Goal: Task Accomplishment & Management: Complete application form

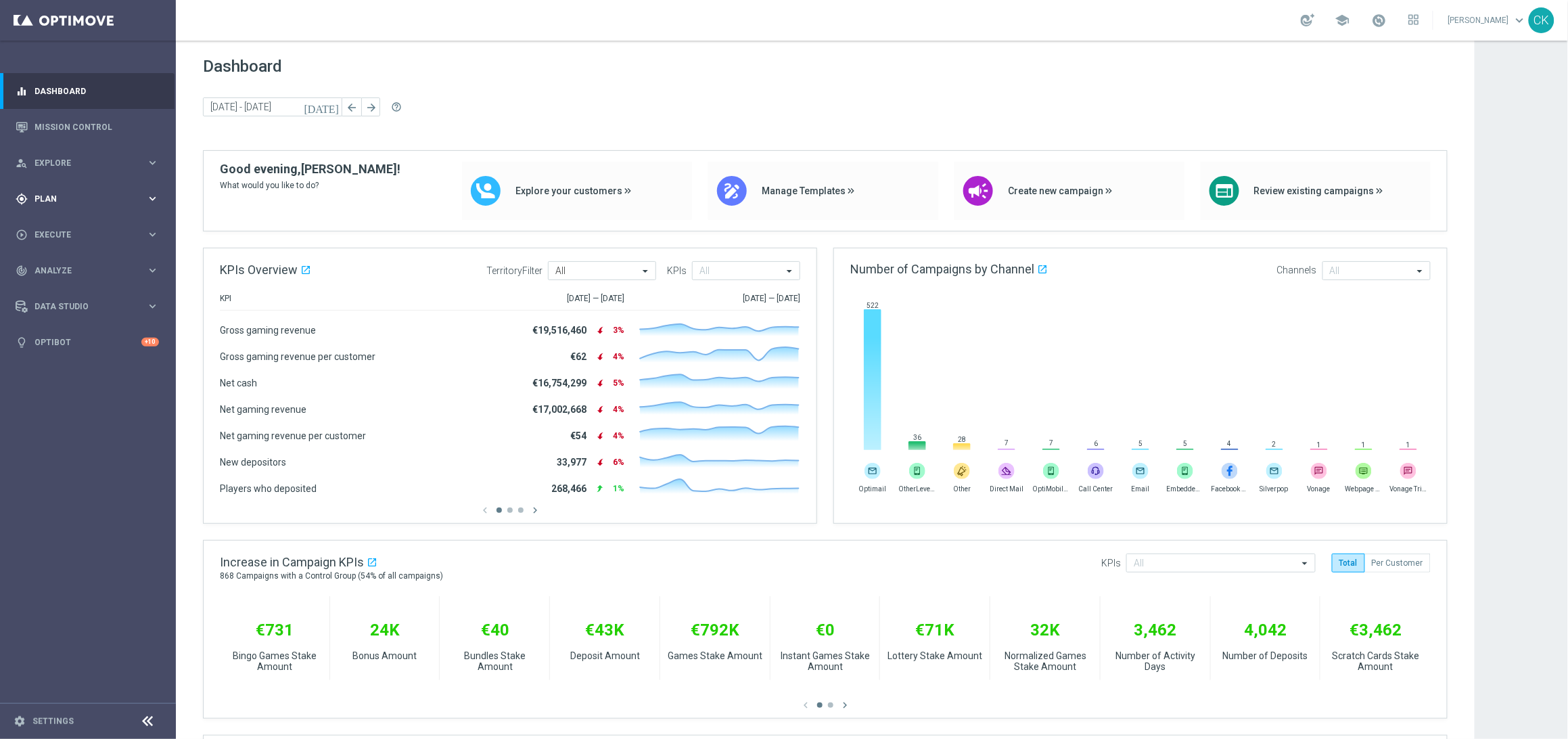
click at [46, 204] on div "gps_fixed Plan" at bounding box center [81, 199] width 131 height 12
click at [54, 269] on span "Templates" at bounding box center [84, 267] width 96 height 8
click at [60, 283] on link "Optimail" at bounding box center [91, 287] width 98 height 11
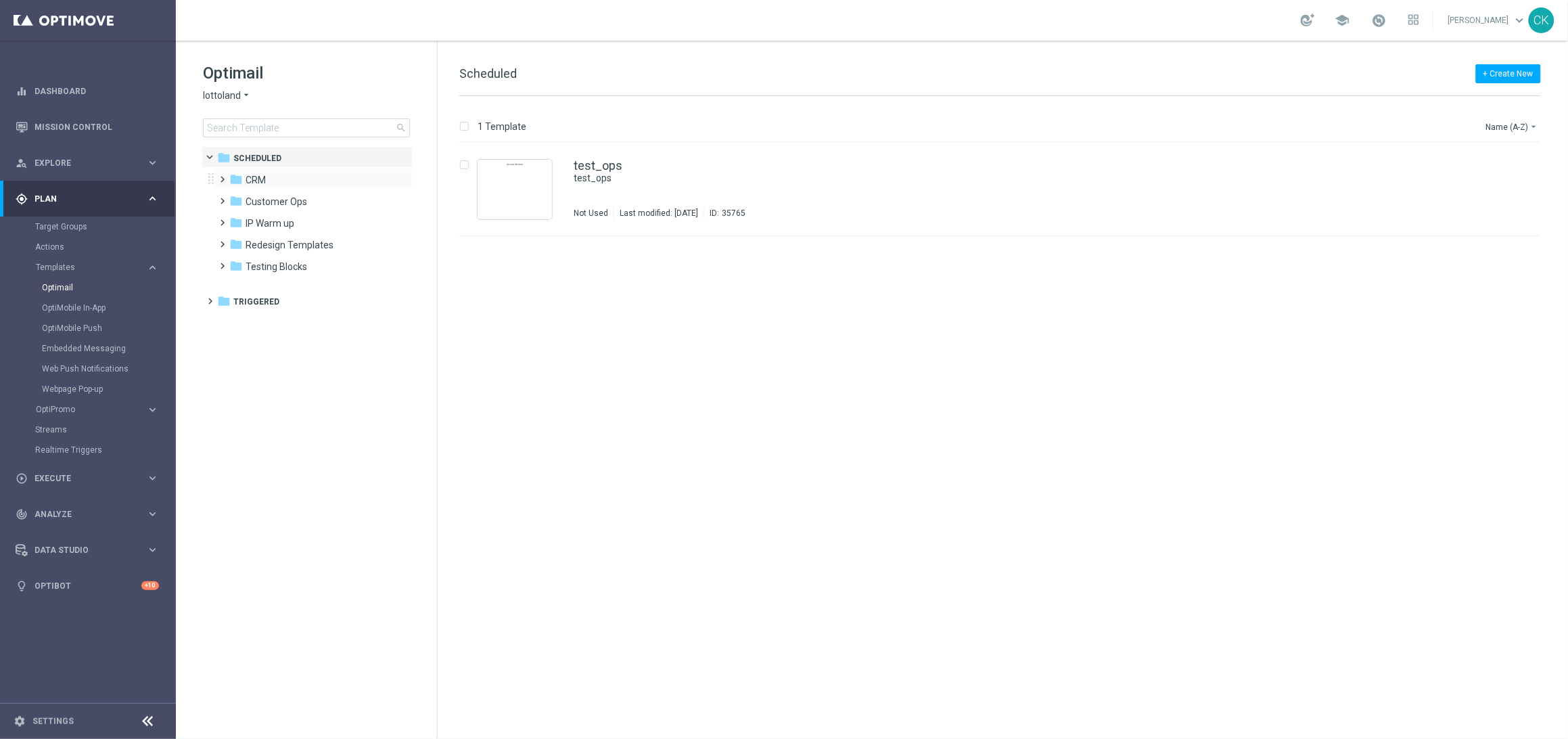
click at [218, 176] on span at bounding box center [220, 173] width 6 height 6
click at [237, 215] on span at bounding box center [236, 222] width 13 height 19
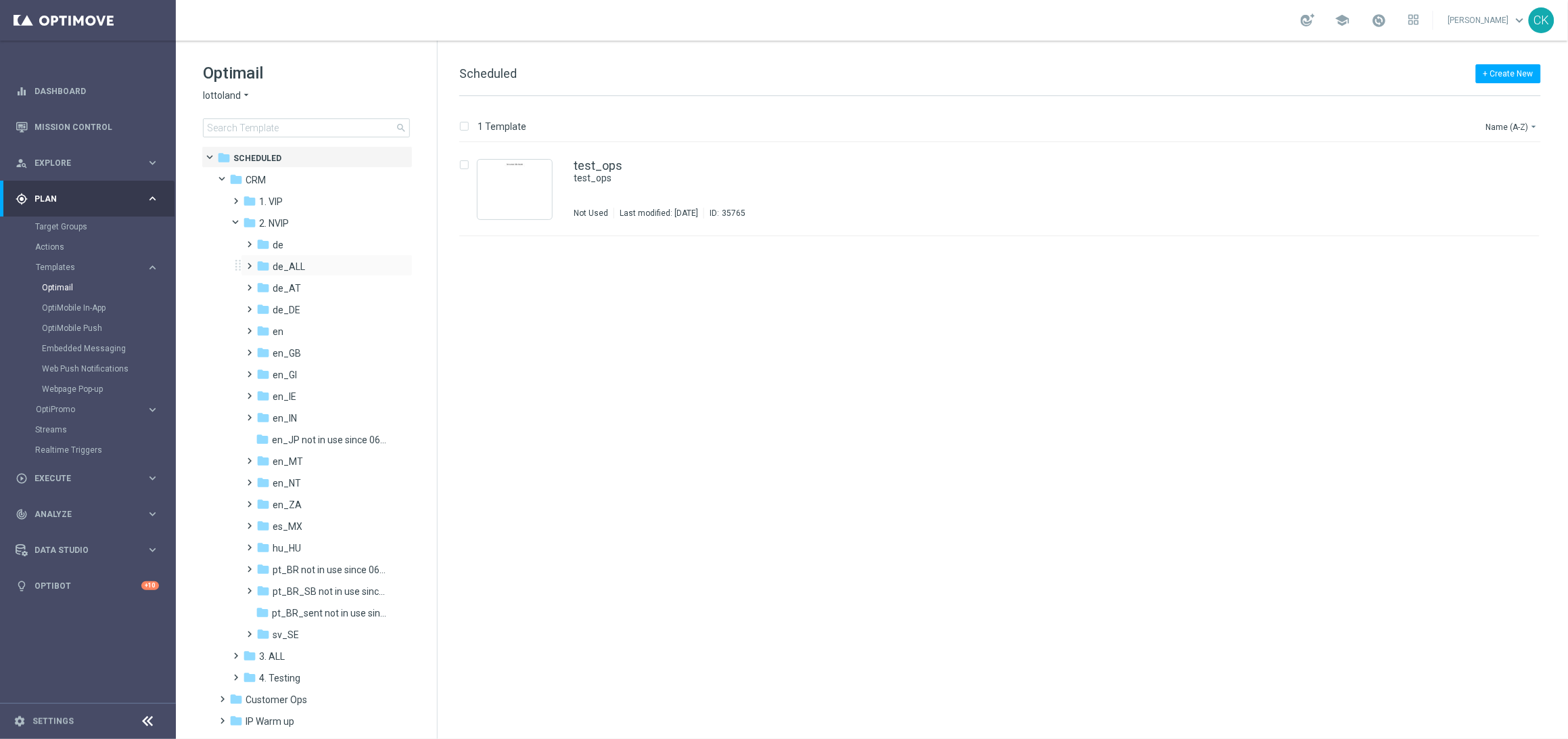
click at [250, 263] on span at bounding box center [247, 260] width 6 height 6
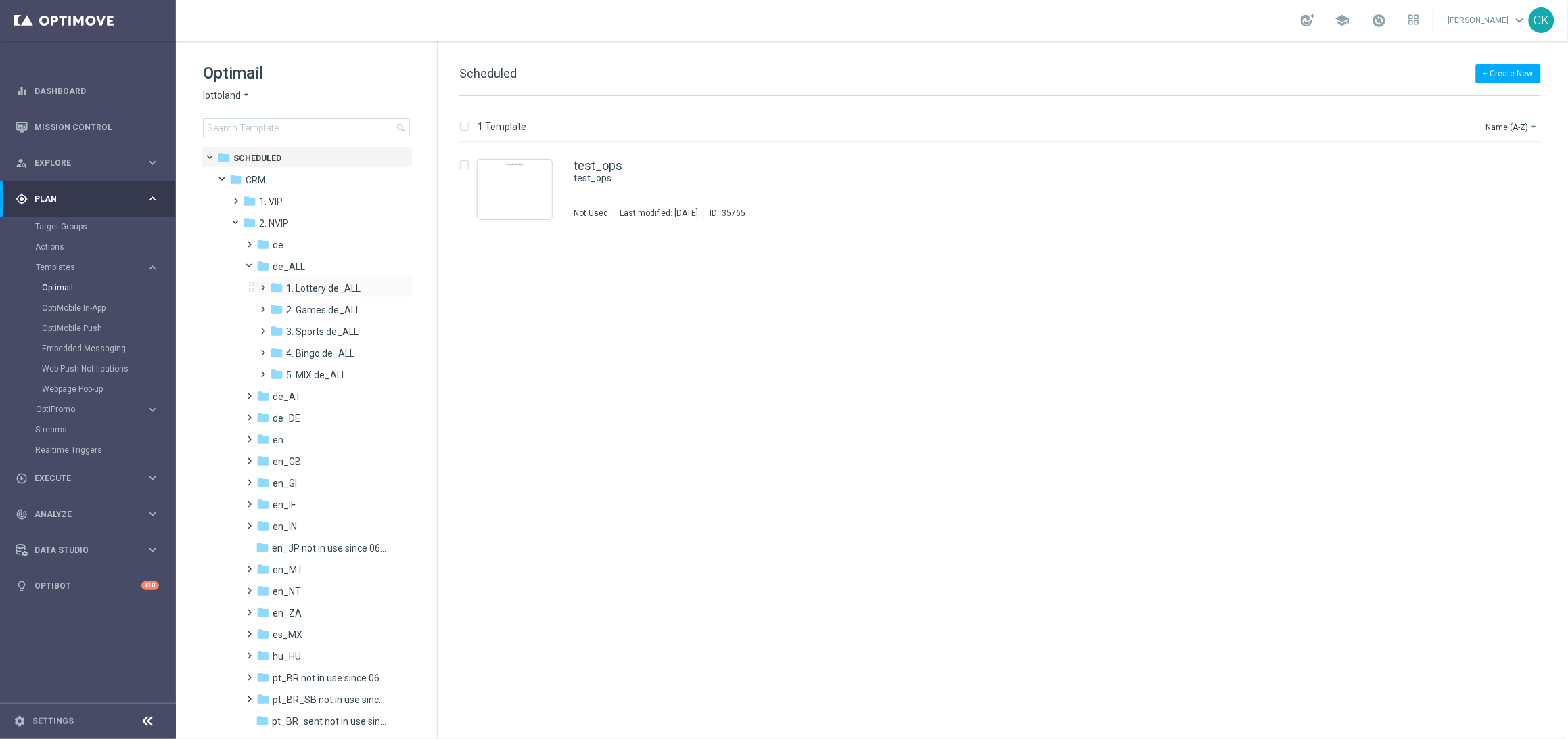
click at [263, 284] on span at bounding box center [261, 281] width 6 height 6
click at [275, 327] on span at bounding box center [274, 325] width 6 height 6
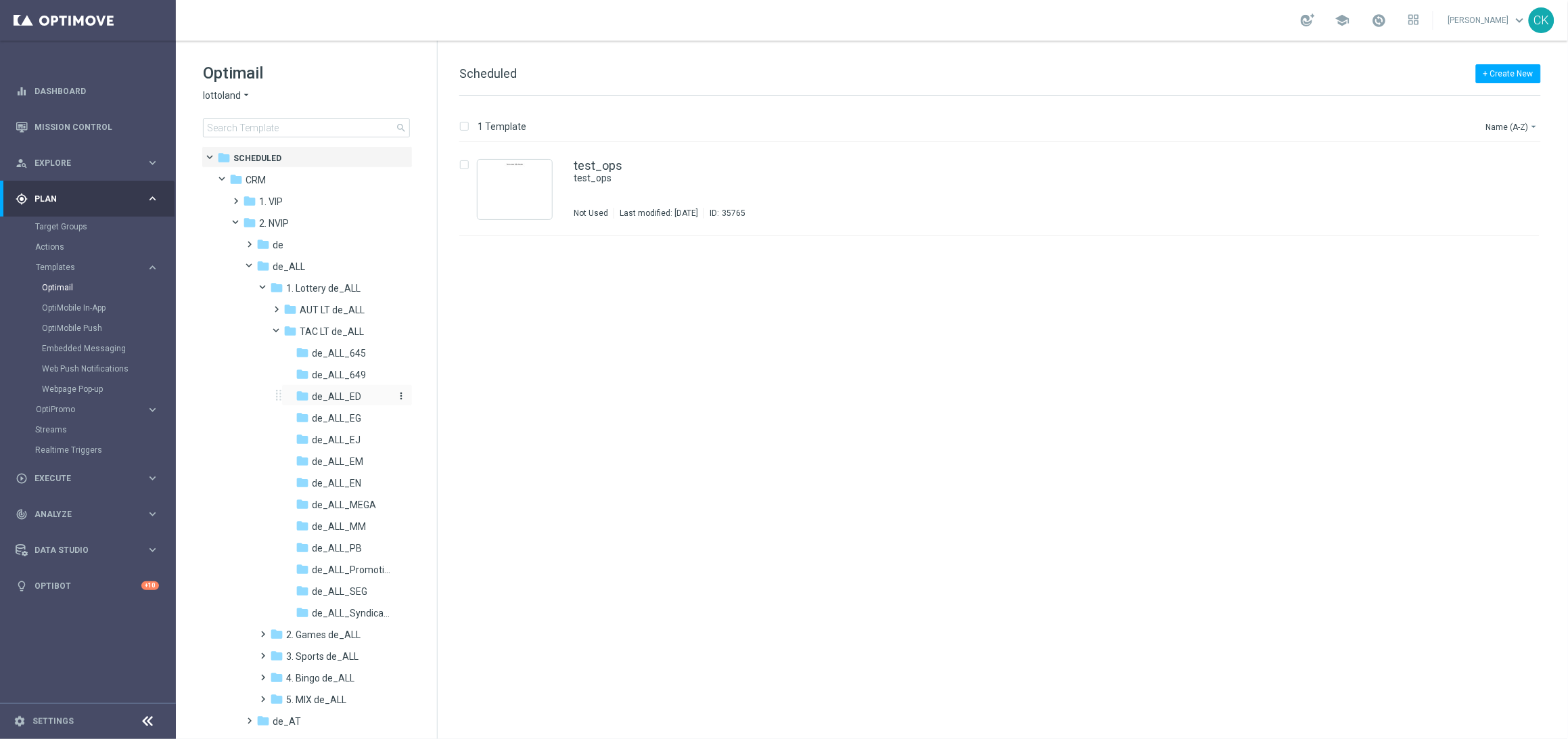
click at [352, 400] on span "de_ALL_ED" at bounding box center [336, 397] width 49 height 12
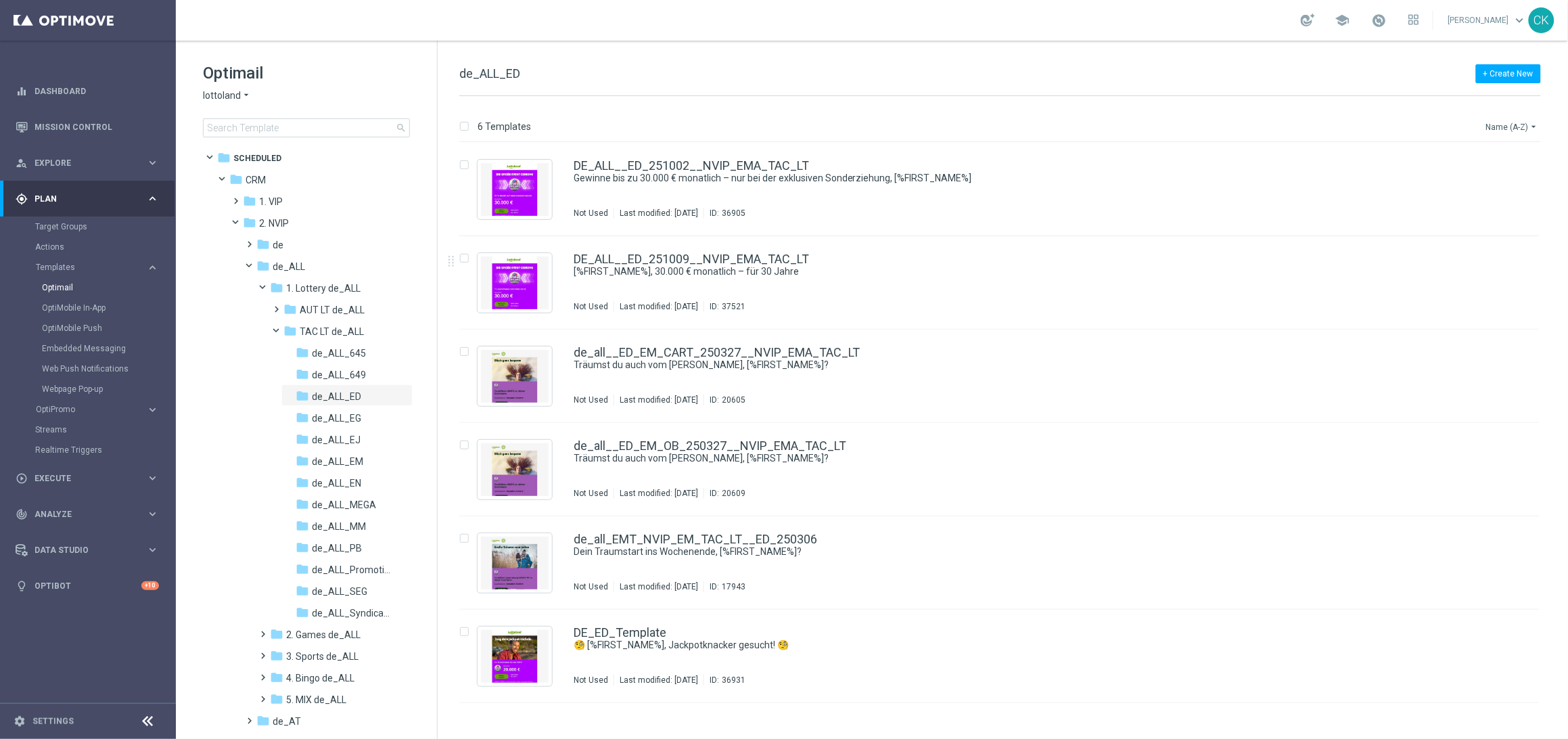
click at [1532, 127] on icon "arrow_drop_down" at bounding box center [1534, 126] width 11 height 11
click at [1476, 190] on span "Date Modified (Newest)" at bounding box center [1489, 188] width 90 height 10
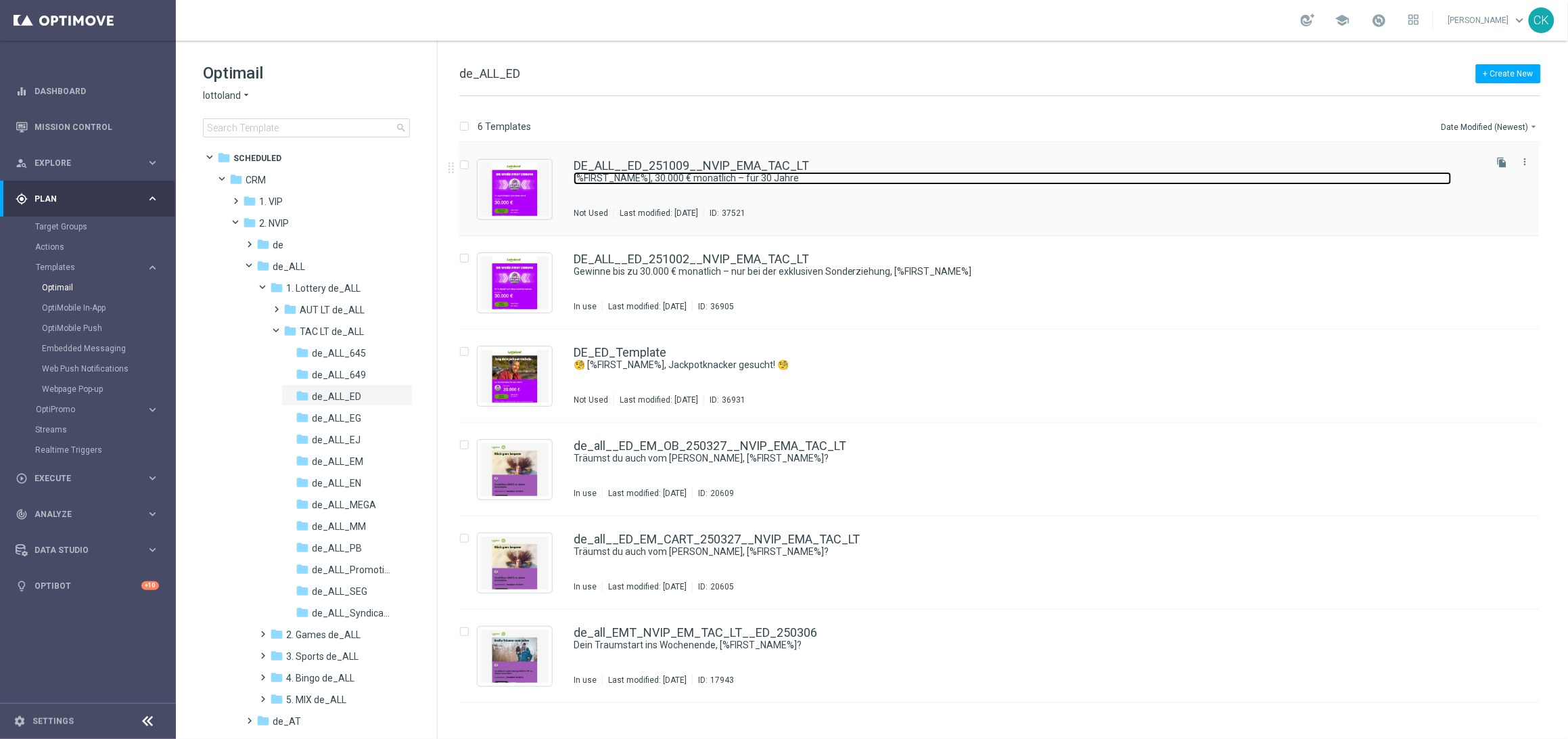
click at [698, 181] on link "[%FIRST_NAME%], 30.000 € monatlich – für 30 Jahre" at bounding box center [1012, 178] width 877 height 13
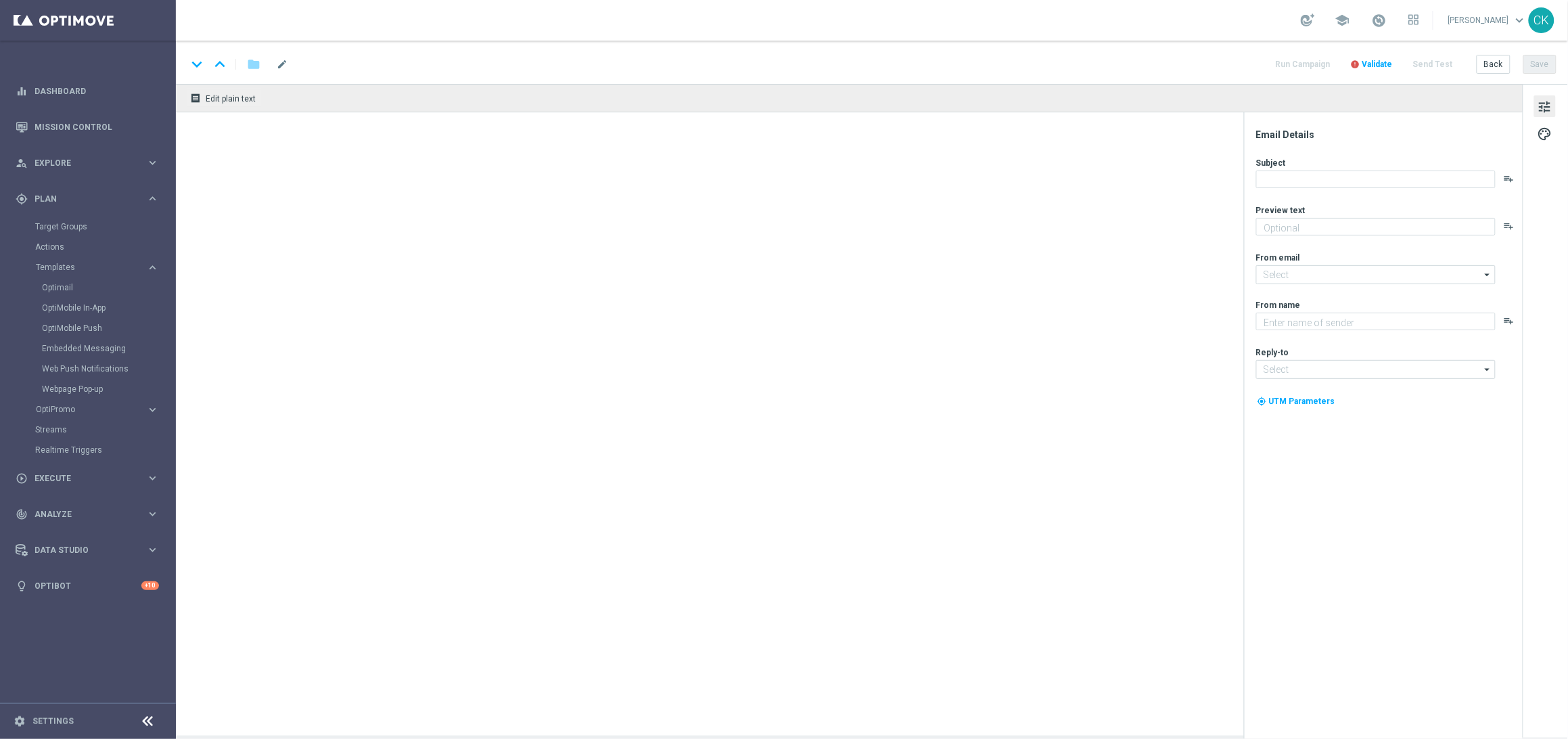
type textarea "Dein Gratistipp für die EuroDreams Event-Ziehung."
type input "[EMAIL_ADDRESS][DOMAIN_NAME]"
type textarea "Lottoland"
type input "[EMAIL_ADDRESS][DOMAIN_NAME]"
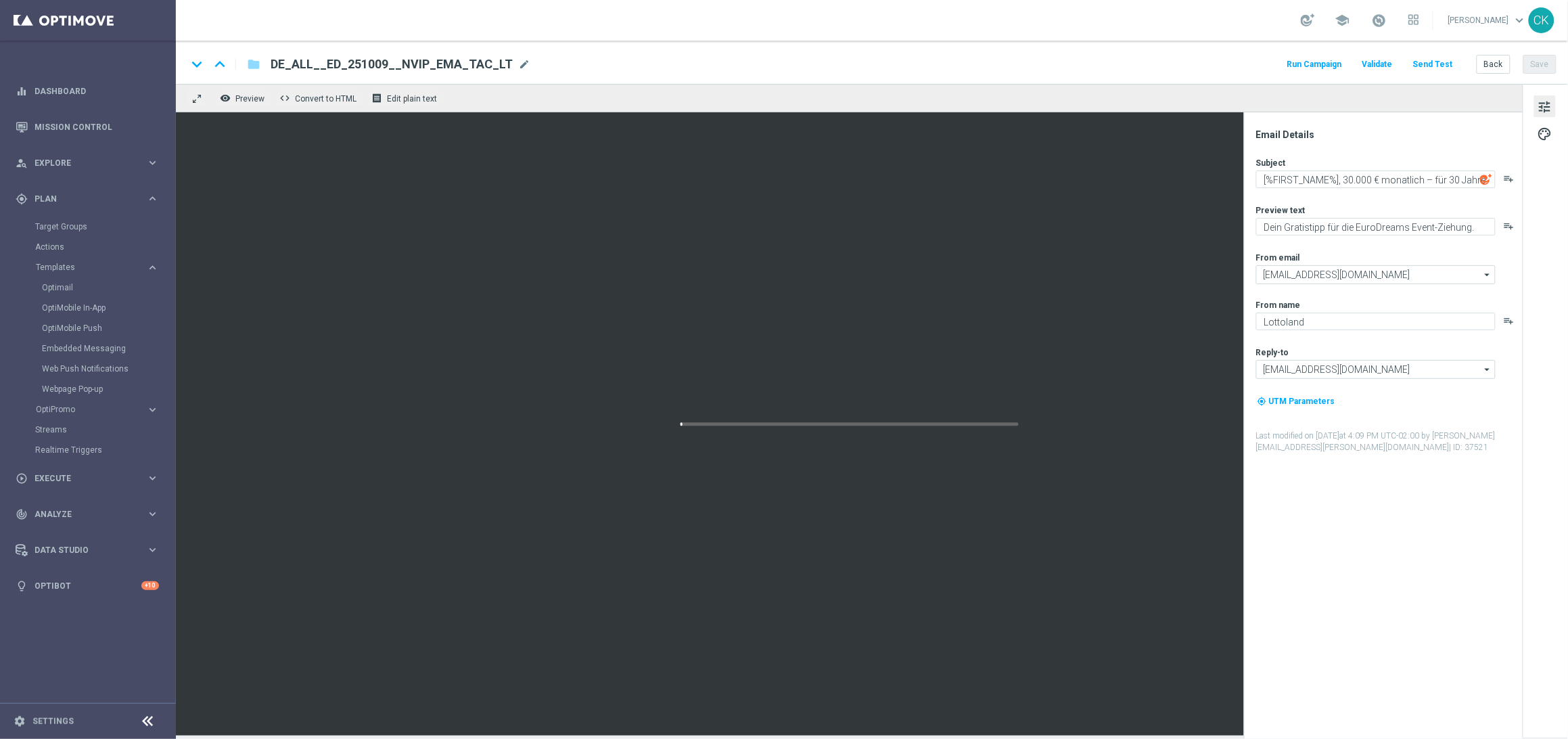
click at [1447, 57] on button "Send Test" at bounding box center [1432, 64] width 44 height 19
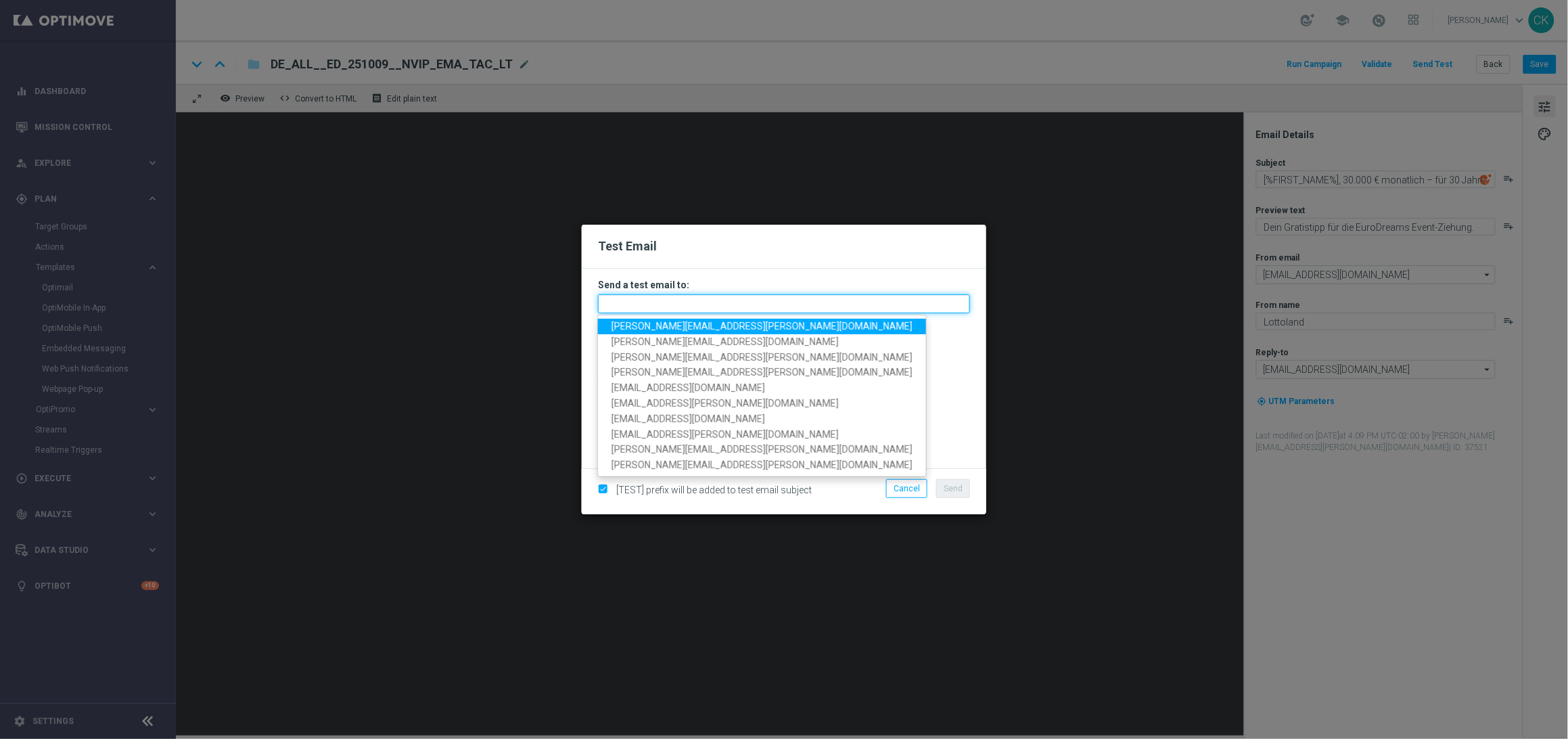
click at [703, 306] on input "text" at bounding box center [784, 303] width 372 height 19
click at [696, 328] on span "[PERSON_NAME][EMAIL_ADDRESS][PERSON_NAME][DOMAIN_NAME]" at bounding box center [762, 326] width 301 height 11
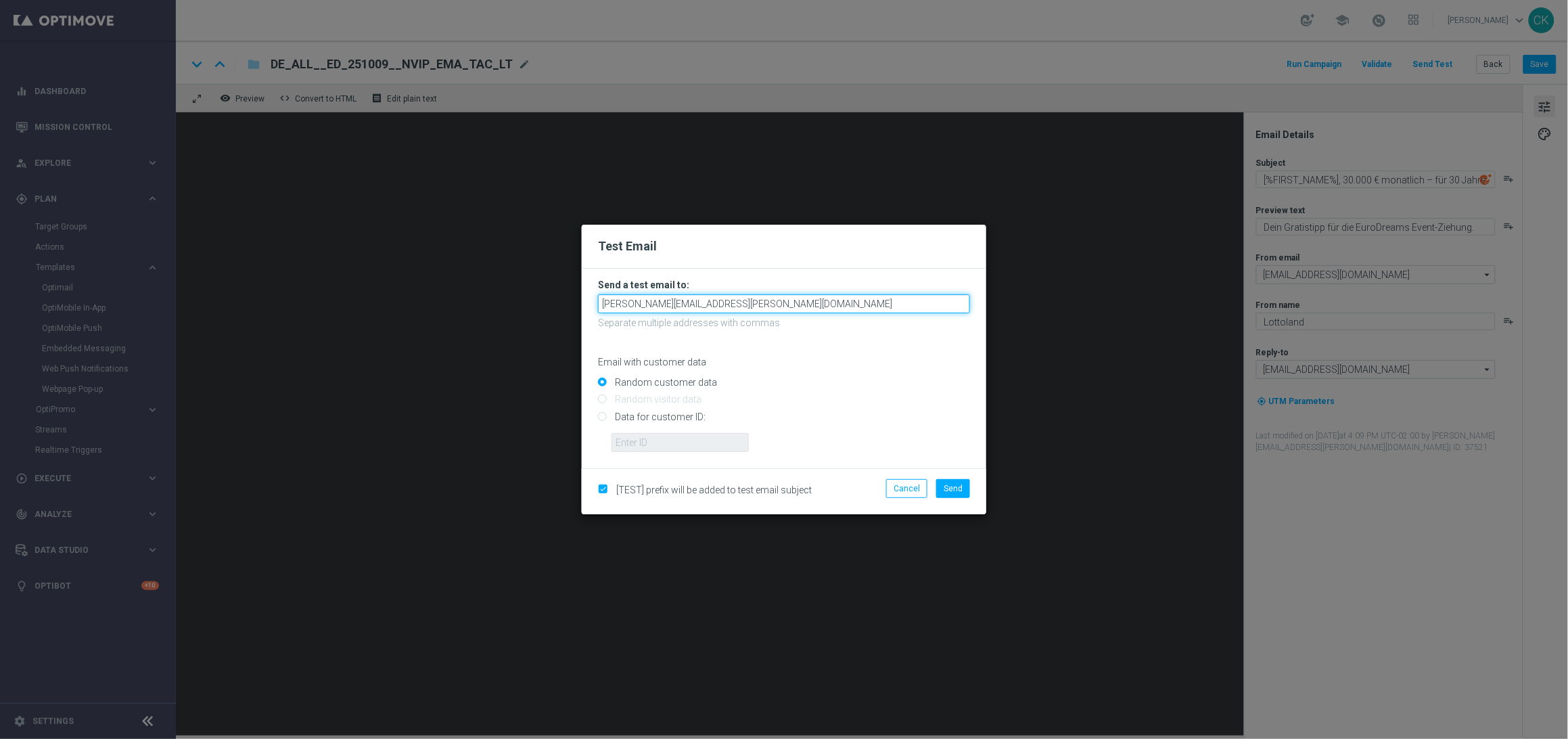
click at [794, 309] on input "[PERSON_NAME][EMAIL_ADDRESS][PERSON_NAME][DOMAIN_NAME]" at bounding box center [784, 303] width 372 height 19
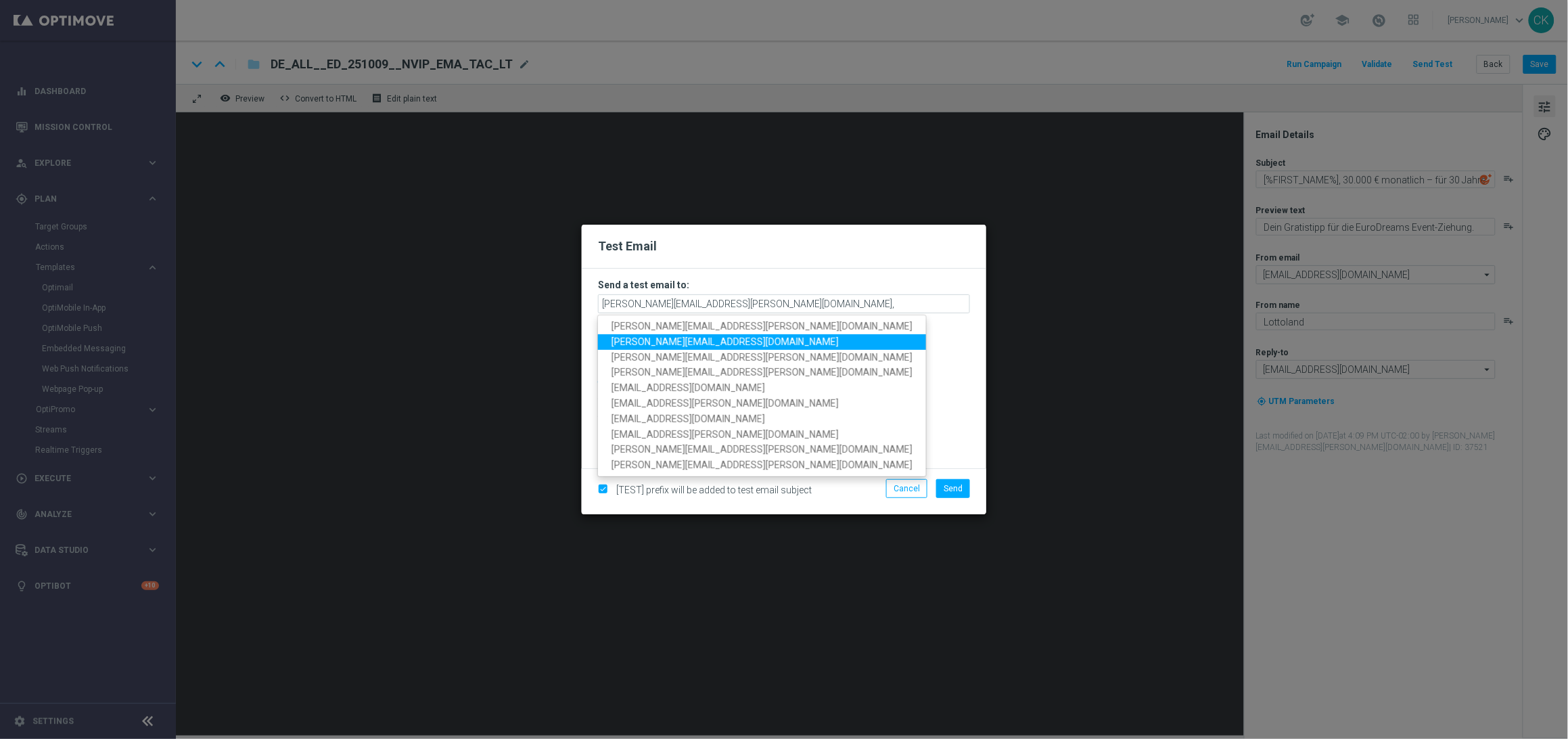
click at [694, 340] on span "[PERSON_NAME][EMAIL_ADDRESS][DOMAIN_NAME]" at bounding box center [725, 341] width 227 height 11
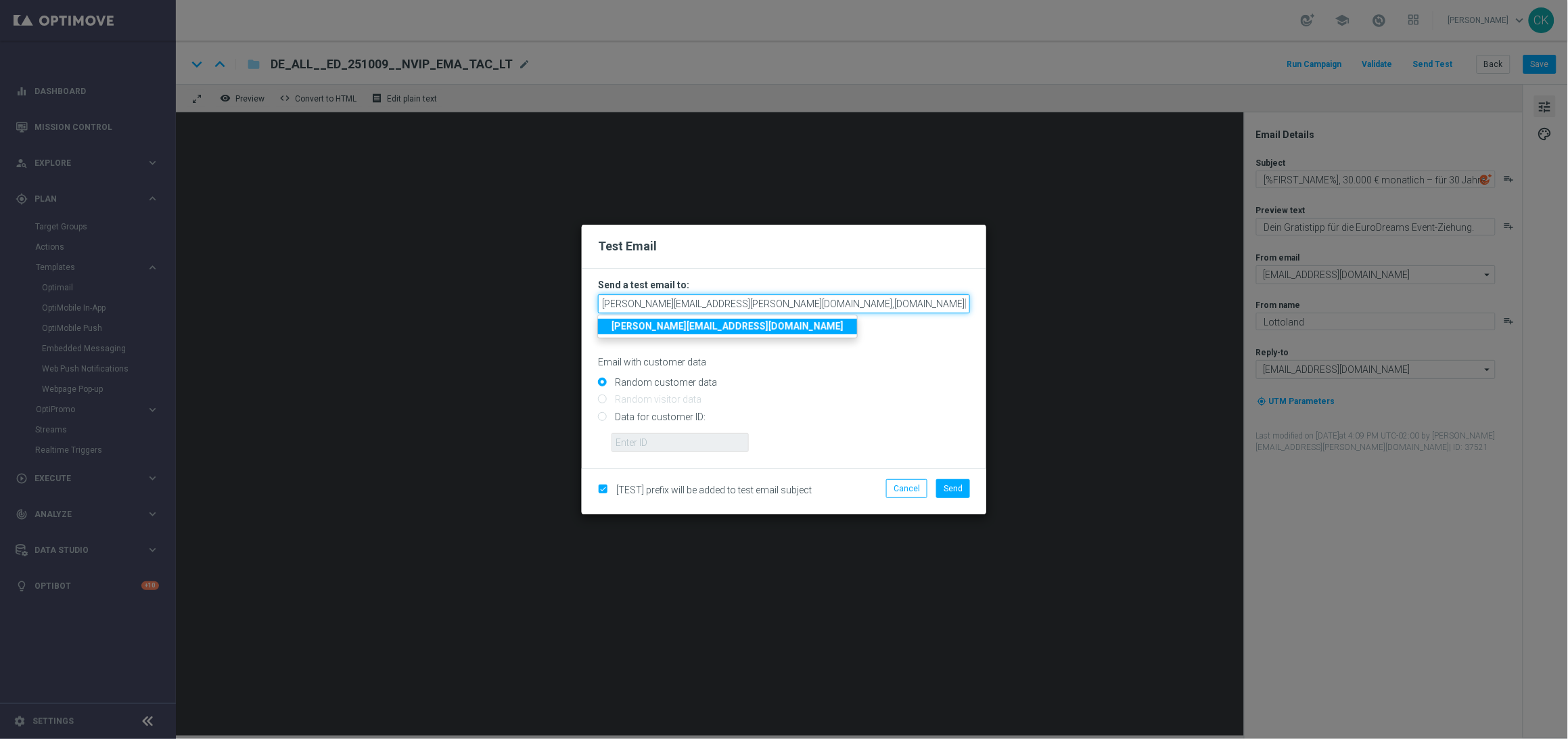
click at [903, 302] on input "[PERSON_NAME][EMAIL_ADDRESS][PERSON_NAME][DOMAIN_NAME],[DOMAIN_NAME][EMAIL_ADDR…" at bounding box center [784, 303] width 372 height 19
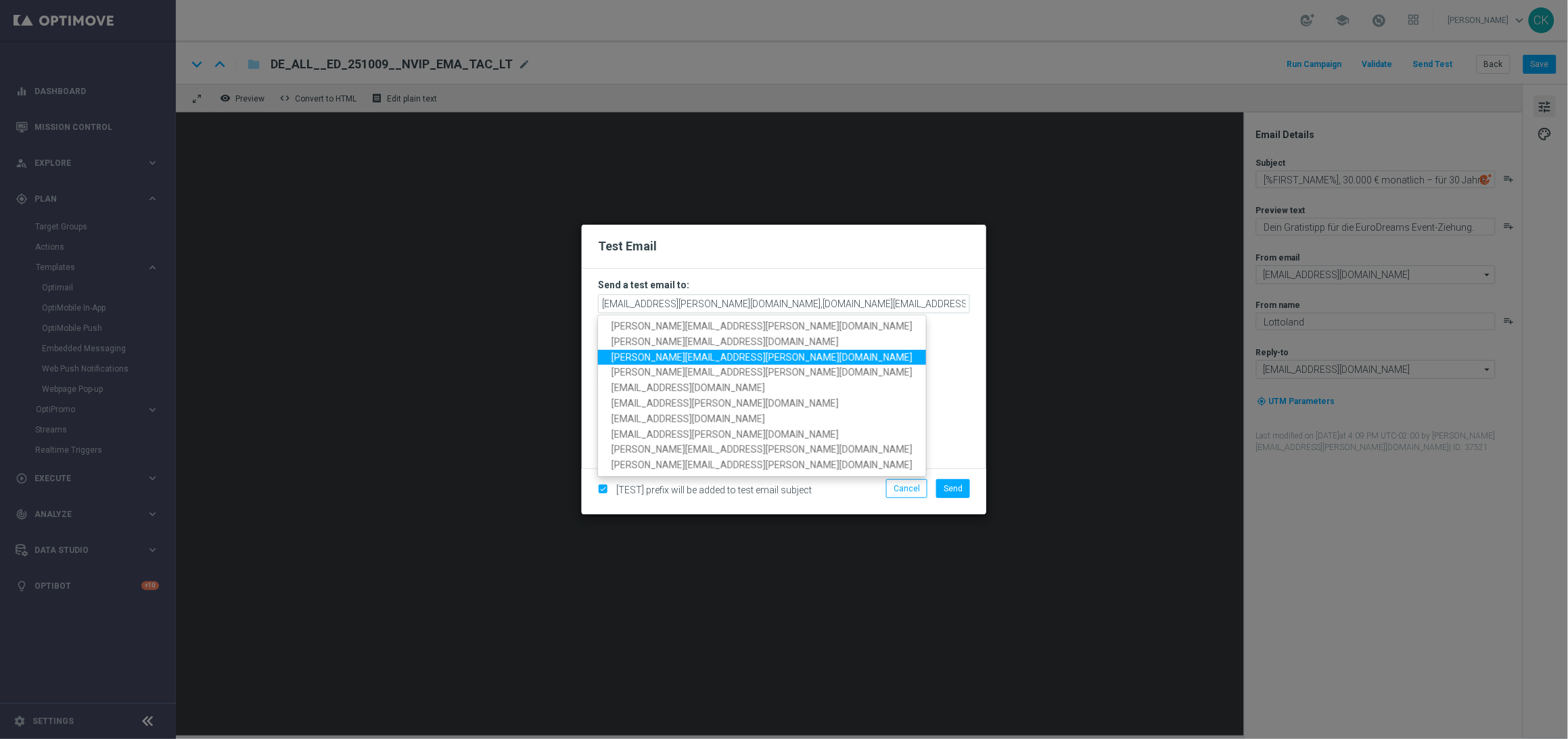
click at [739, 353] on span "[PERSON_NAME][EMAIL_ADDRESS][PERSON_NAME][DOMAIN_NAME]" at bounding box center [762, 356] width 301 height 11
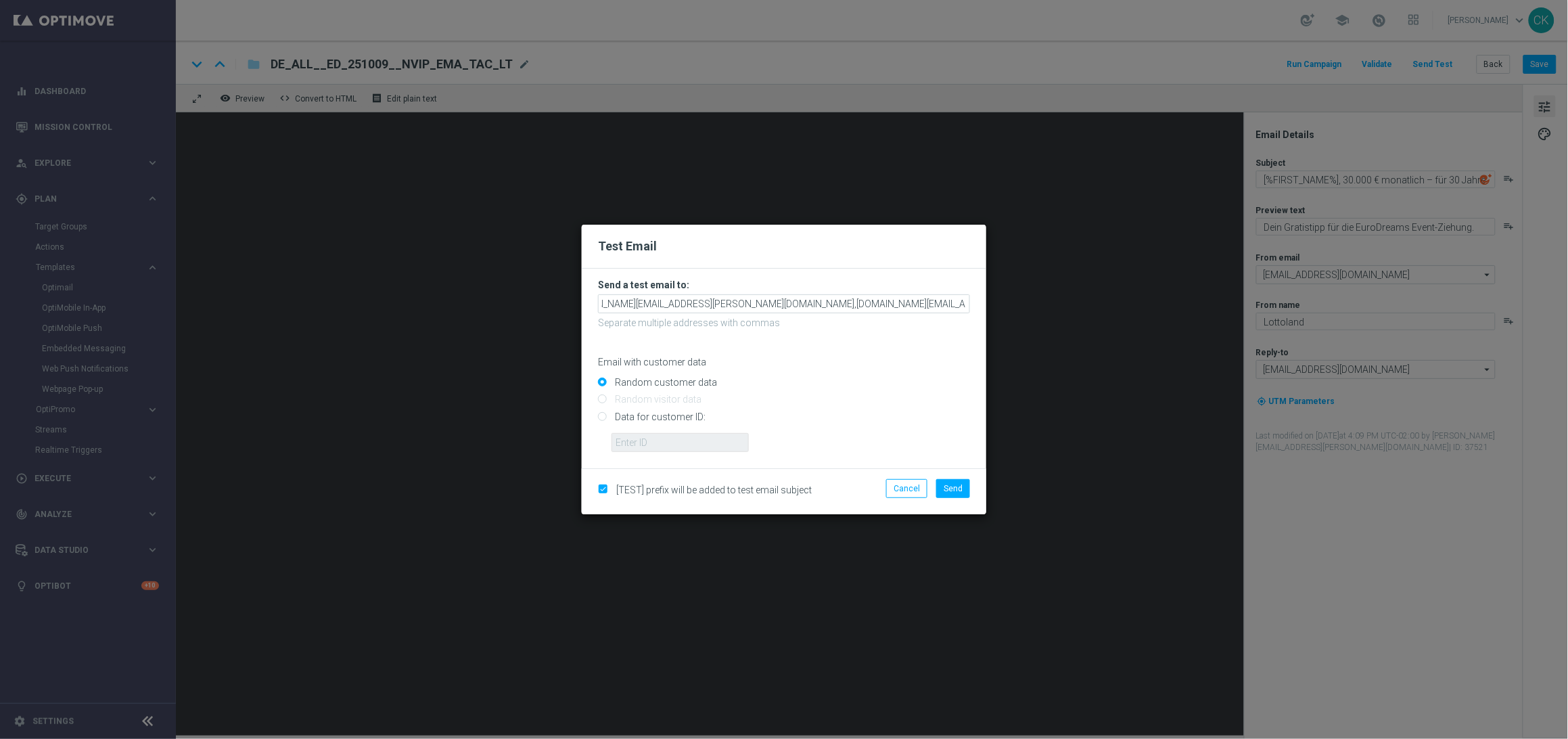
scroll to position [0, 69]
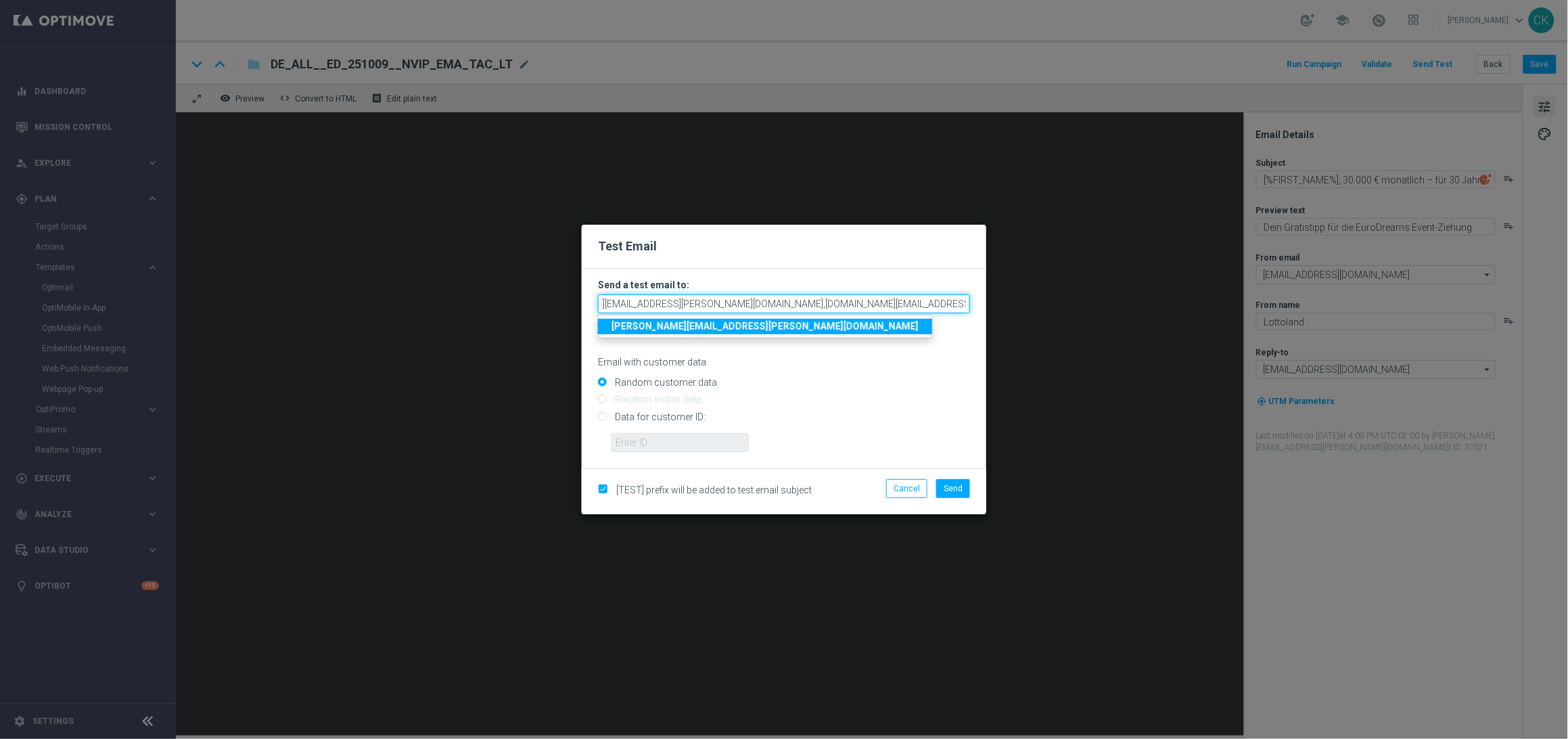
click at [964, 302] on input "[PERSON_NAME][EMAIL_ADDRESS][PERSON_NAME][DOMAIN_NAME],[DOMAIN_NAME][EMAIL_ADDR…" at bounding box center [784, 303] width 372 height 19
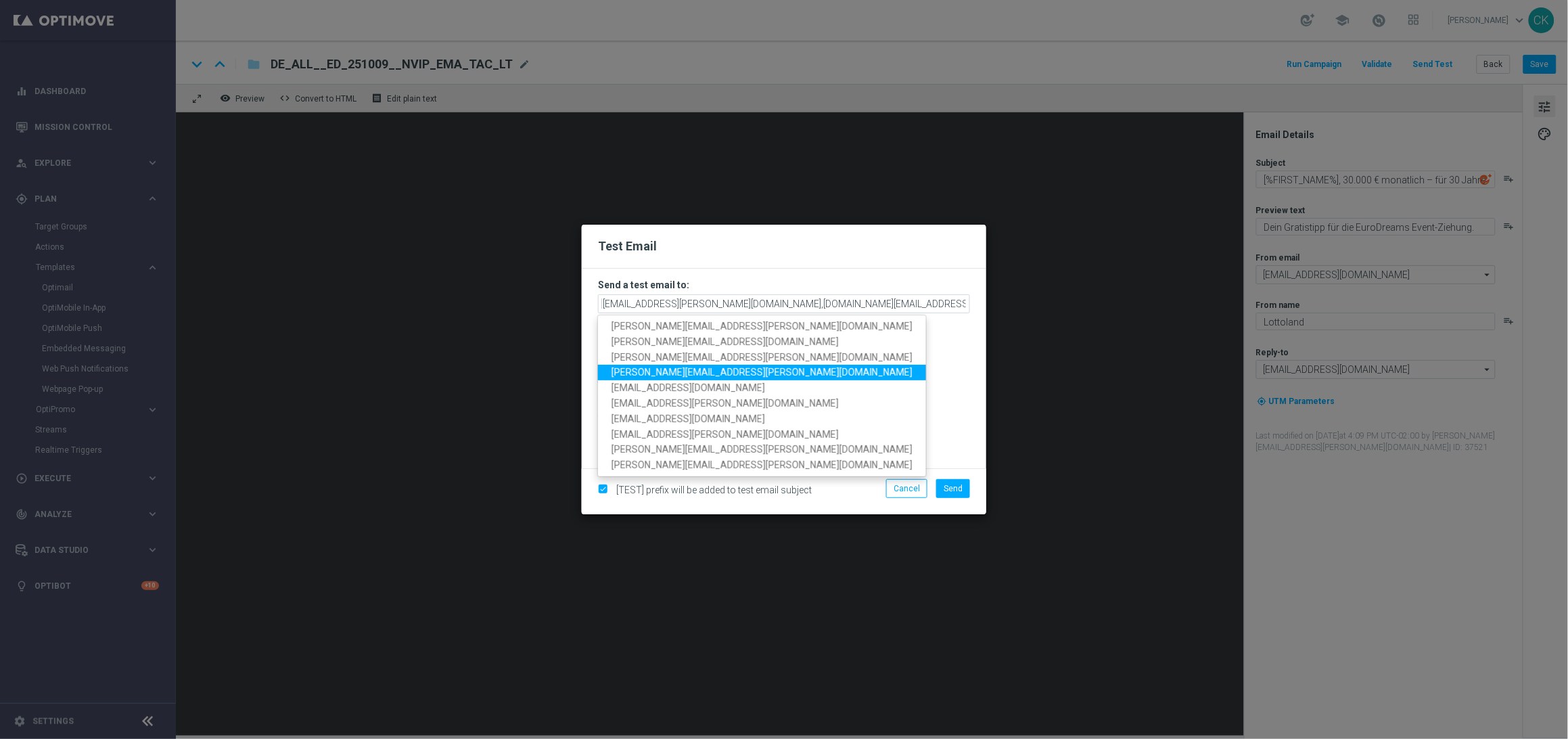
click at [754, 371] on link "[PERSON_NAME][EMAIL_ADDRESS][PERSON_NAME][DOMAIN_NAME]" at bounding box center [761, 373] width 328 height 16
type input "[PERSON_NAME][EMAIL_ADDRESS][PERSON_NAME][DOMAIN_NAME],[DOMAIN_NAME][EMAIL_ADDR…"
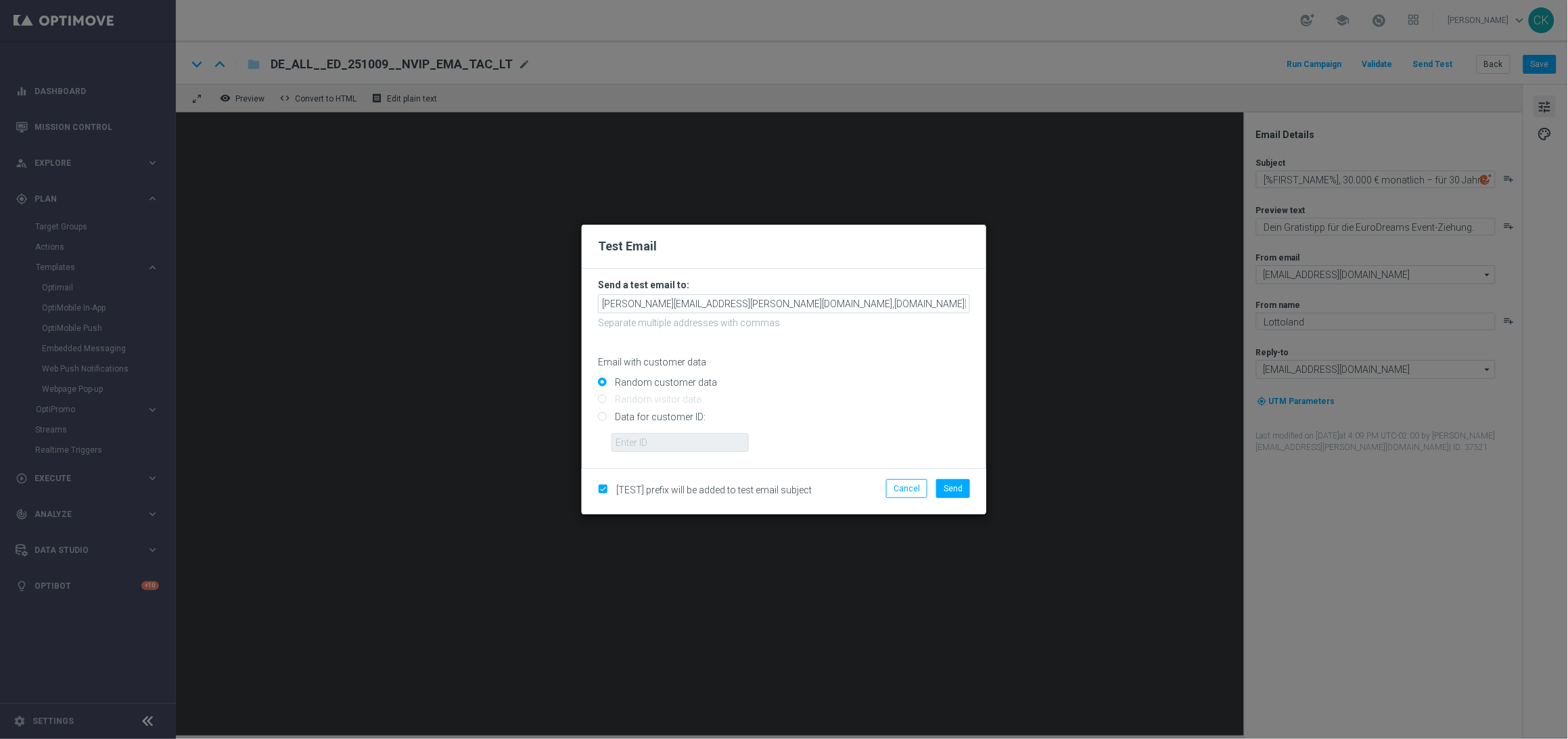
click at [654, 417] on input "Data for customer ID:" at bounding box center [784, 421] width 372 height 19
radio input "true"
click at [653, 443] on input "text" at bounding box center [681, 442] width 138 height 19
type input "14586067"
click at [963, 488] on button "Send" at bounding box center [953, 488] width 33 height 19
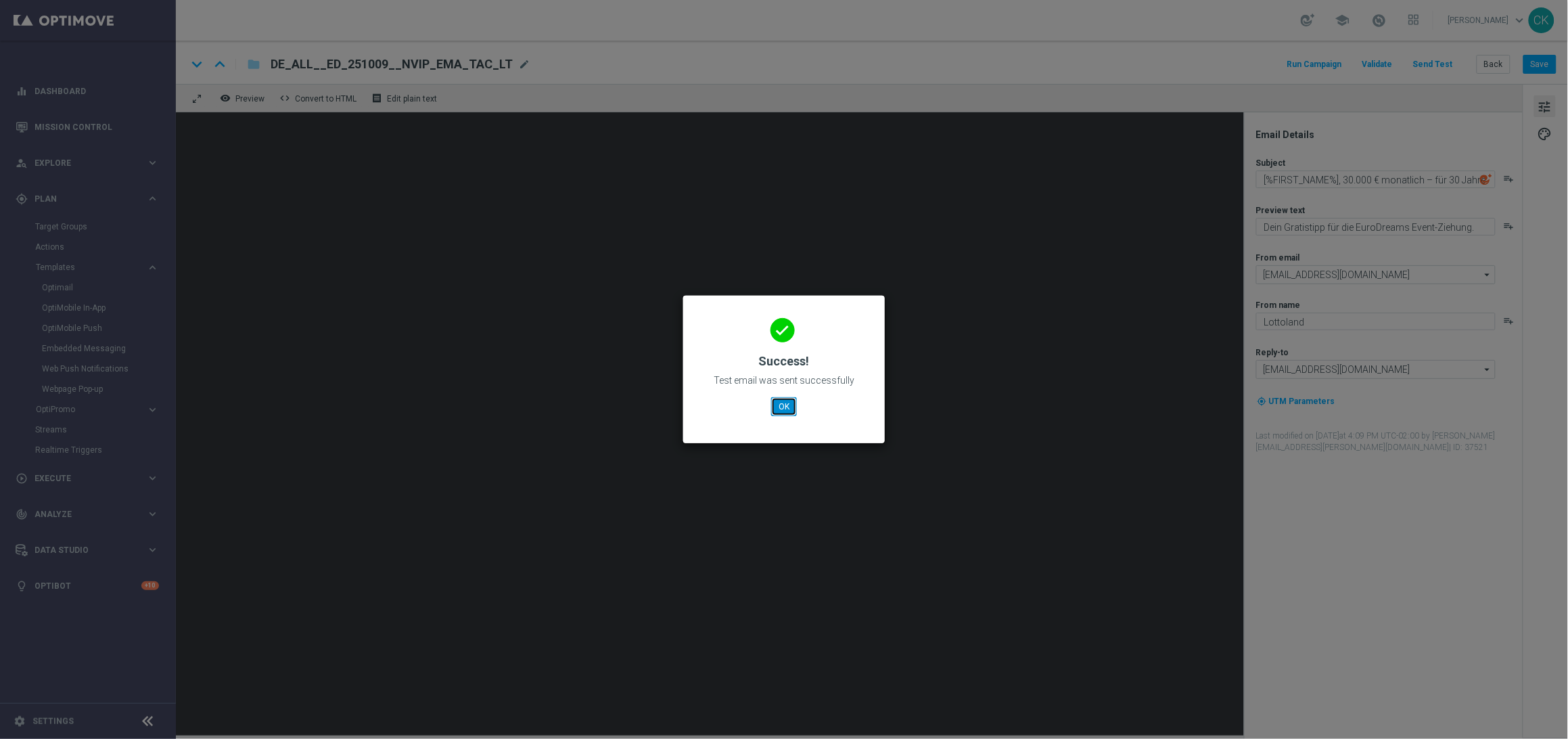
click at [777, 407] on button "OK" at bounding box center [784, 406] width 26 height 19
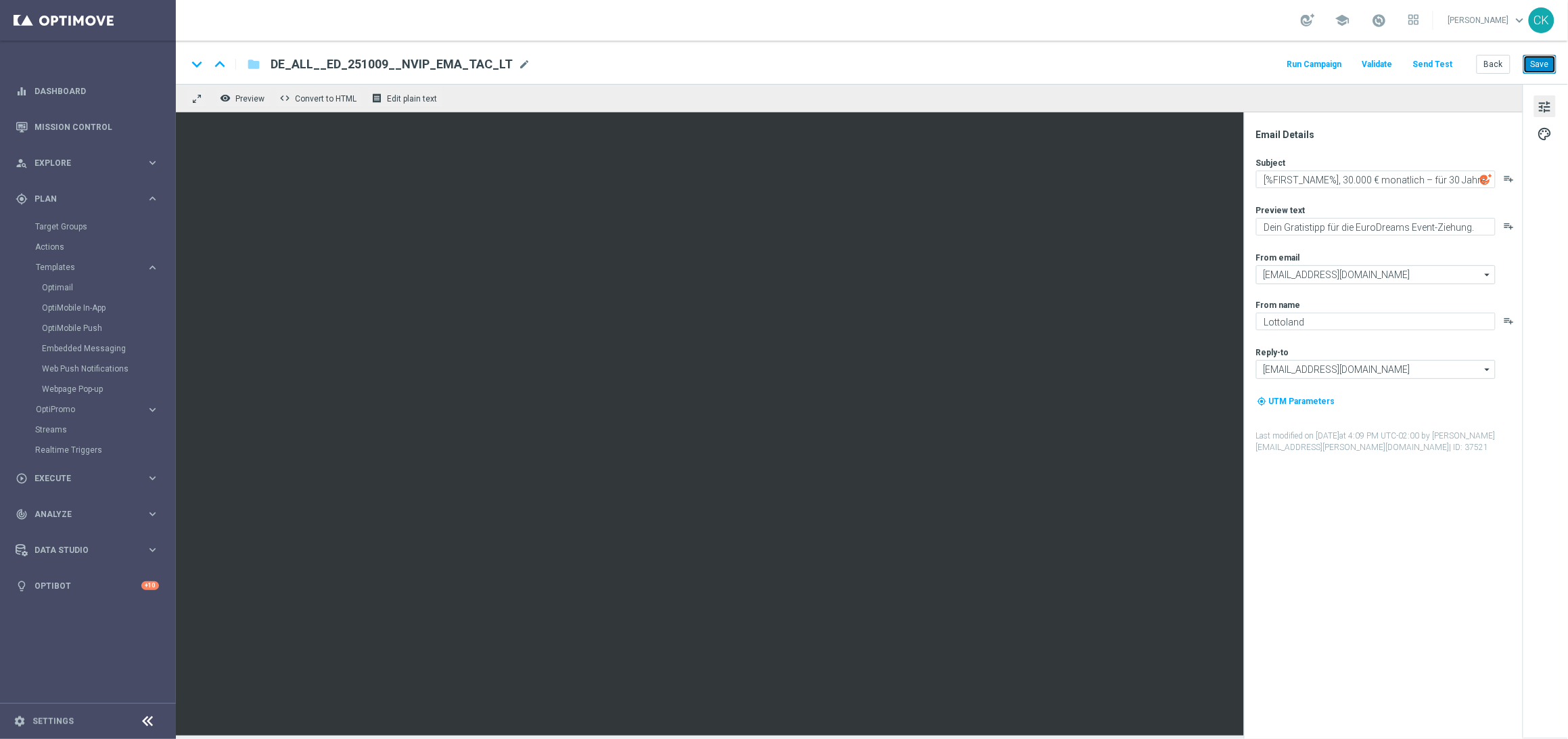
click at [1540, 66] on button "Save" at bounding box center [1539, 64] width 33 height 19
click at [1494, 68] on button "Back" at bounding box center [1493, 64] width 33 height 19
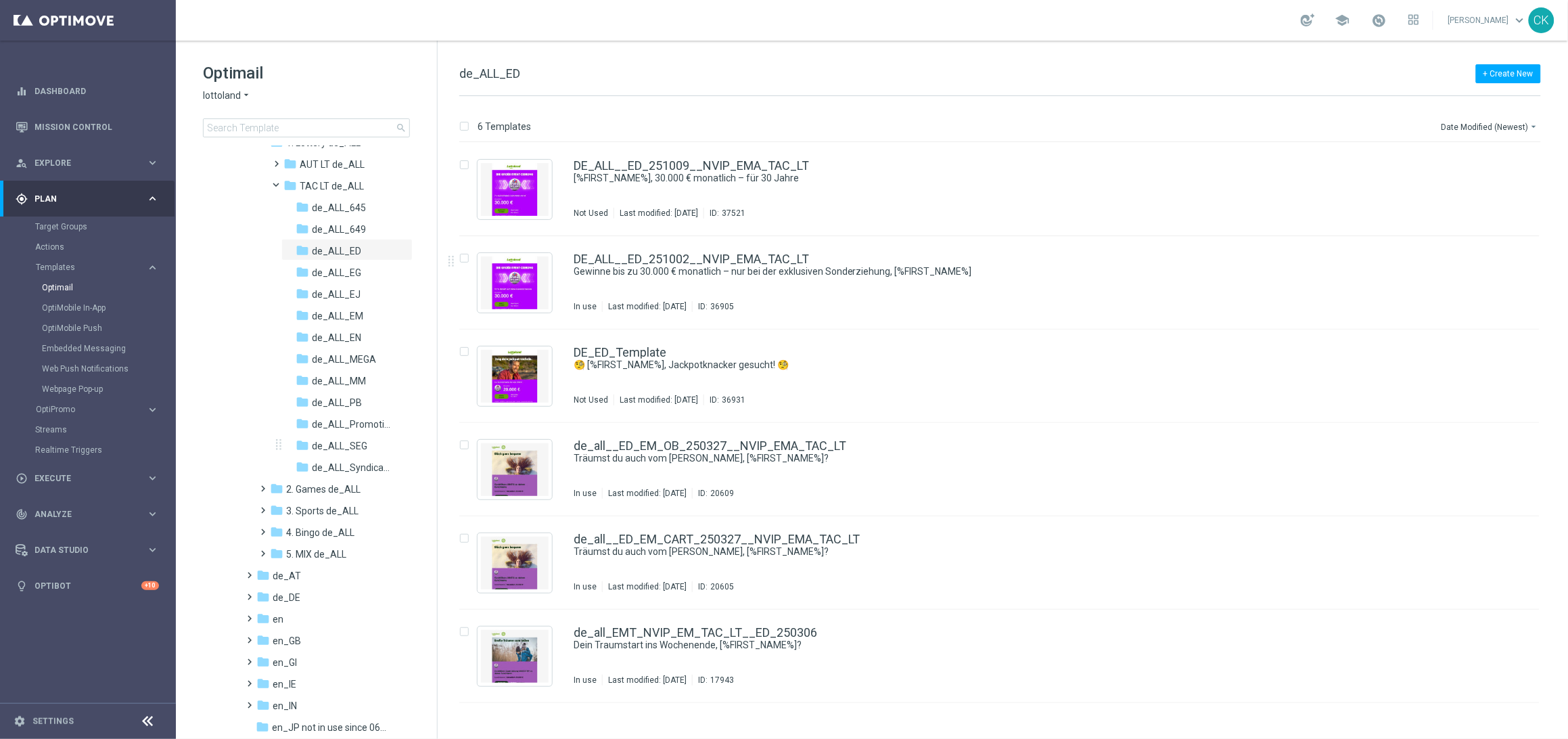
scroll to position [289, 0]
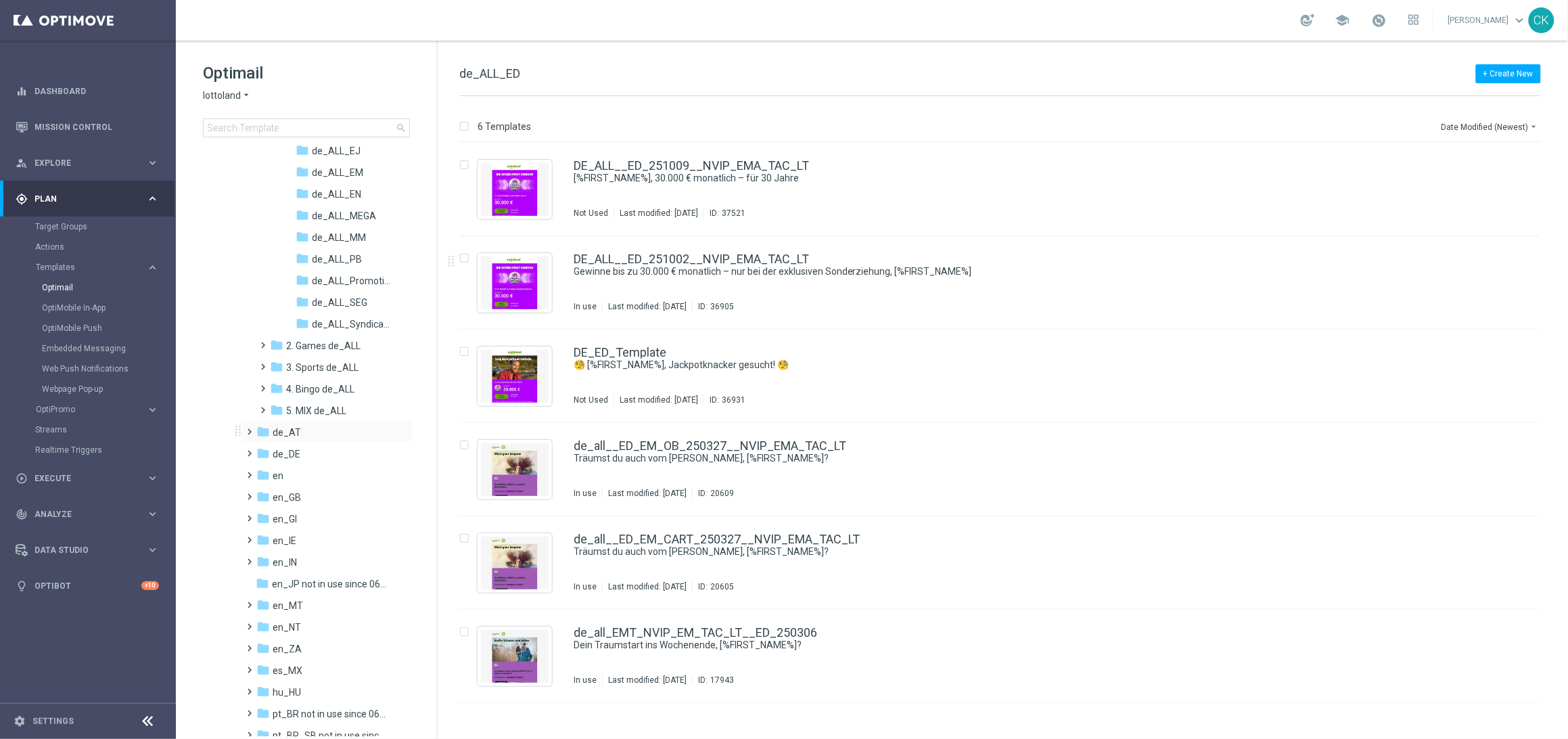
click at [250, 428] on span at bounding box center [247, 426] width 6 height 6
click at [261, 450] on span at bounding box center [261, 448] width 6 height 6
click at [277, 493] on span at bounding box center [274, 491] width 6 height 6
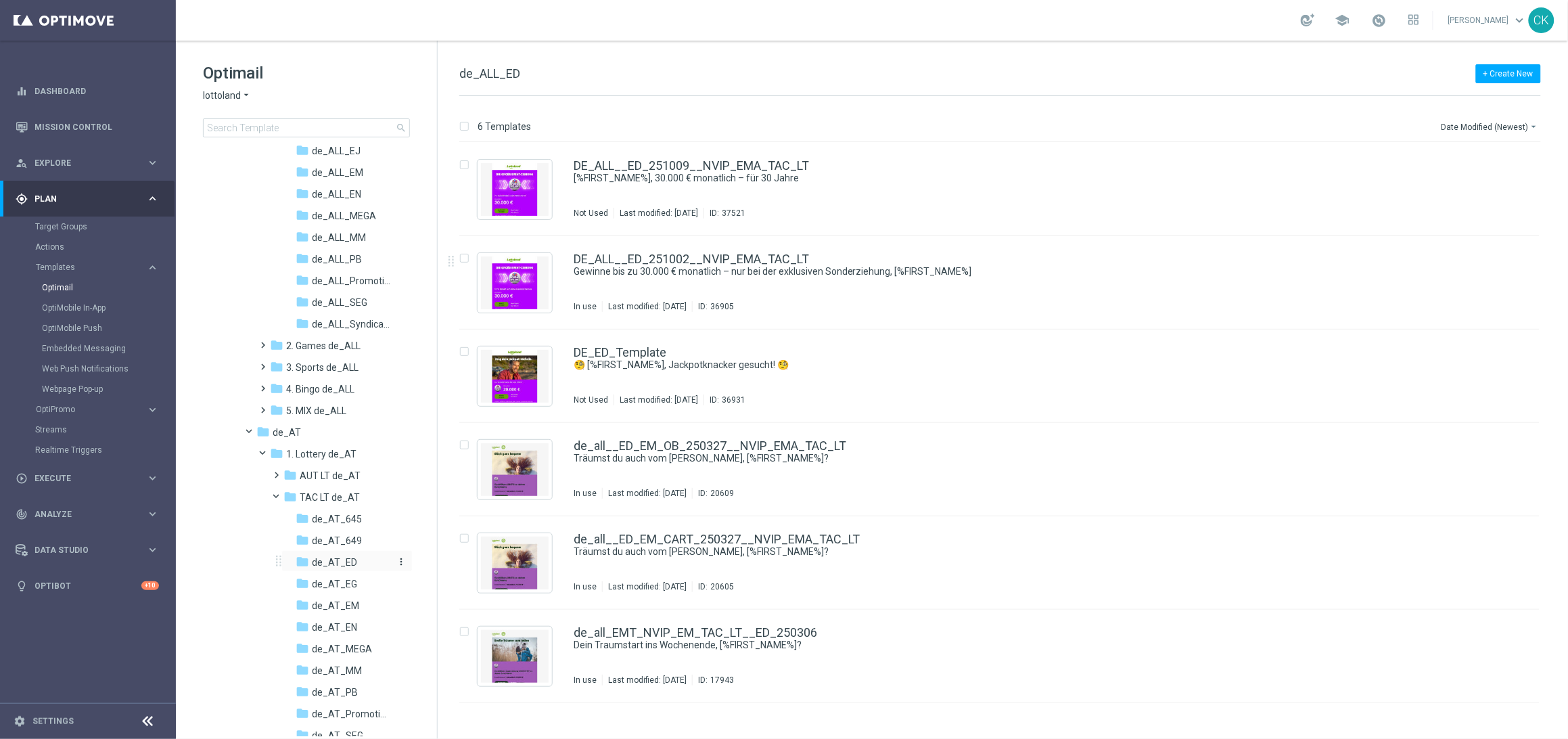
click at [345, 558] on span "de_AT_ED" at bounding box center [334, 562] width 45 height 12
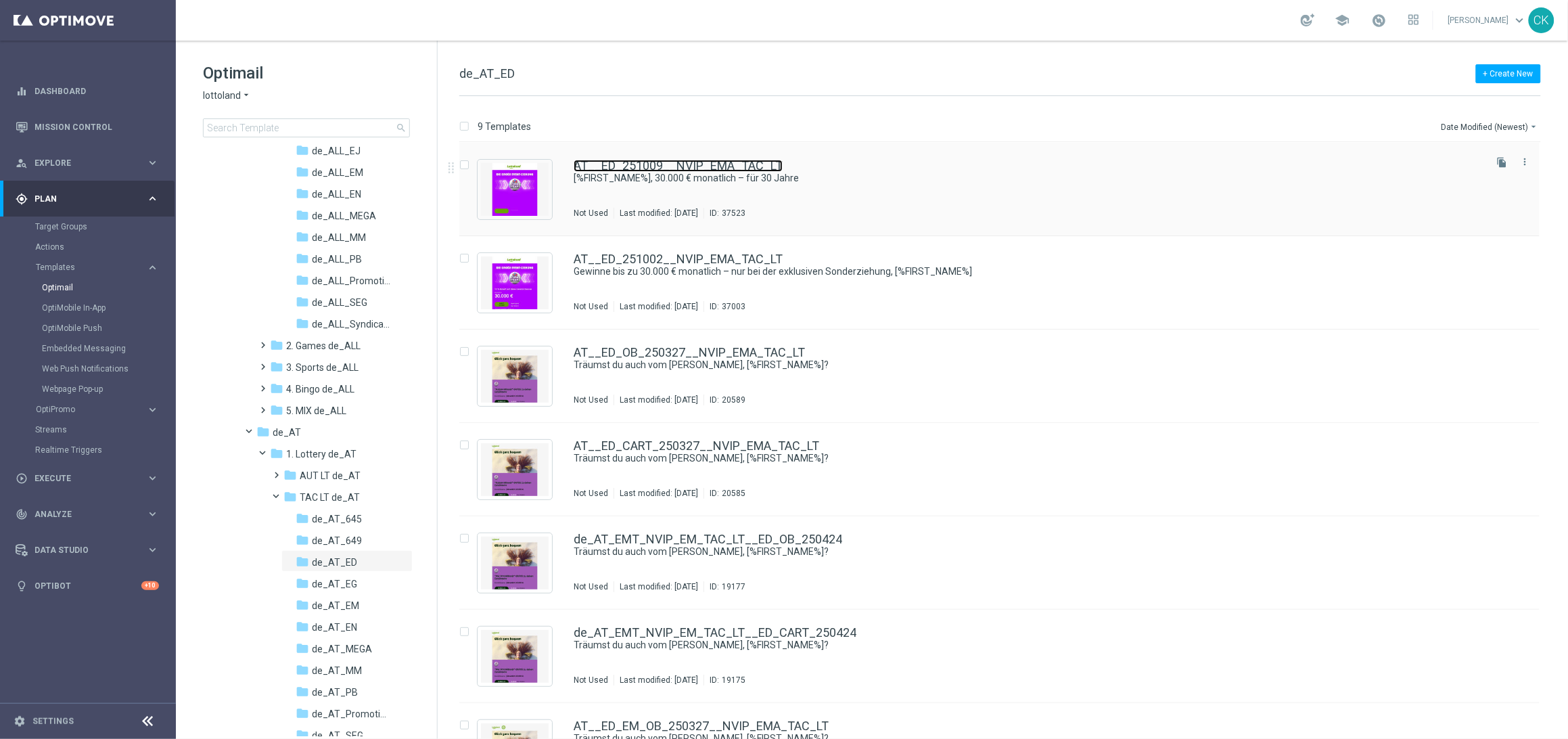
click at [763, 163] on link "AT__ED_251009__NVIP_EMA_TAC_LT" at bounding box center [678, 165] width 209 height 12
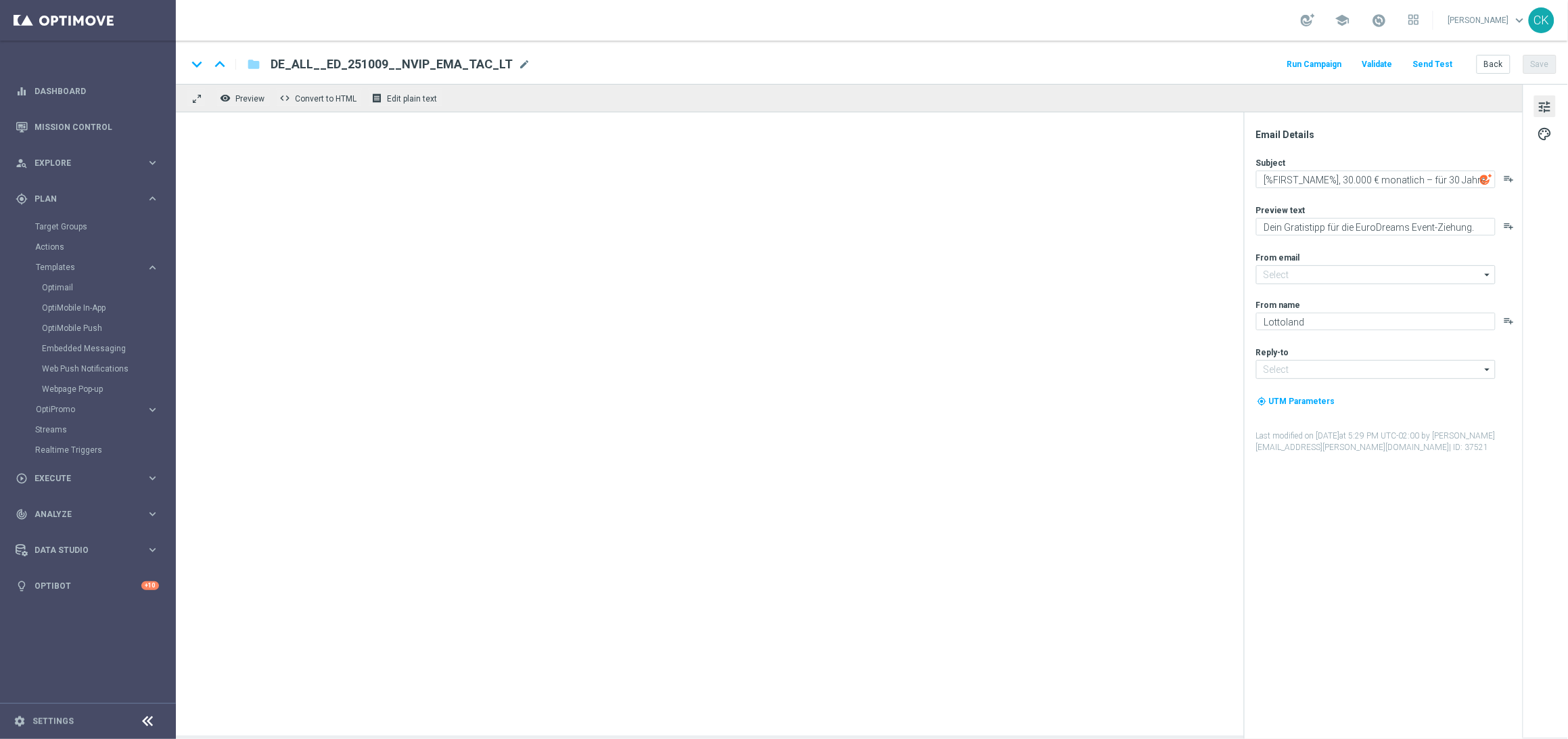
type input "[EMAIL_ADDRESS][DOMAIN_NAME]"
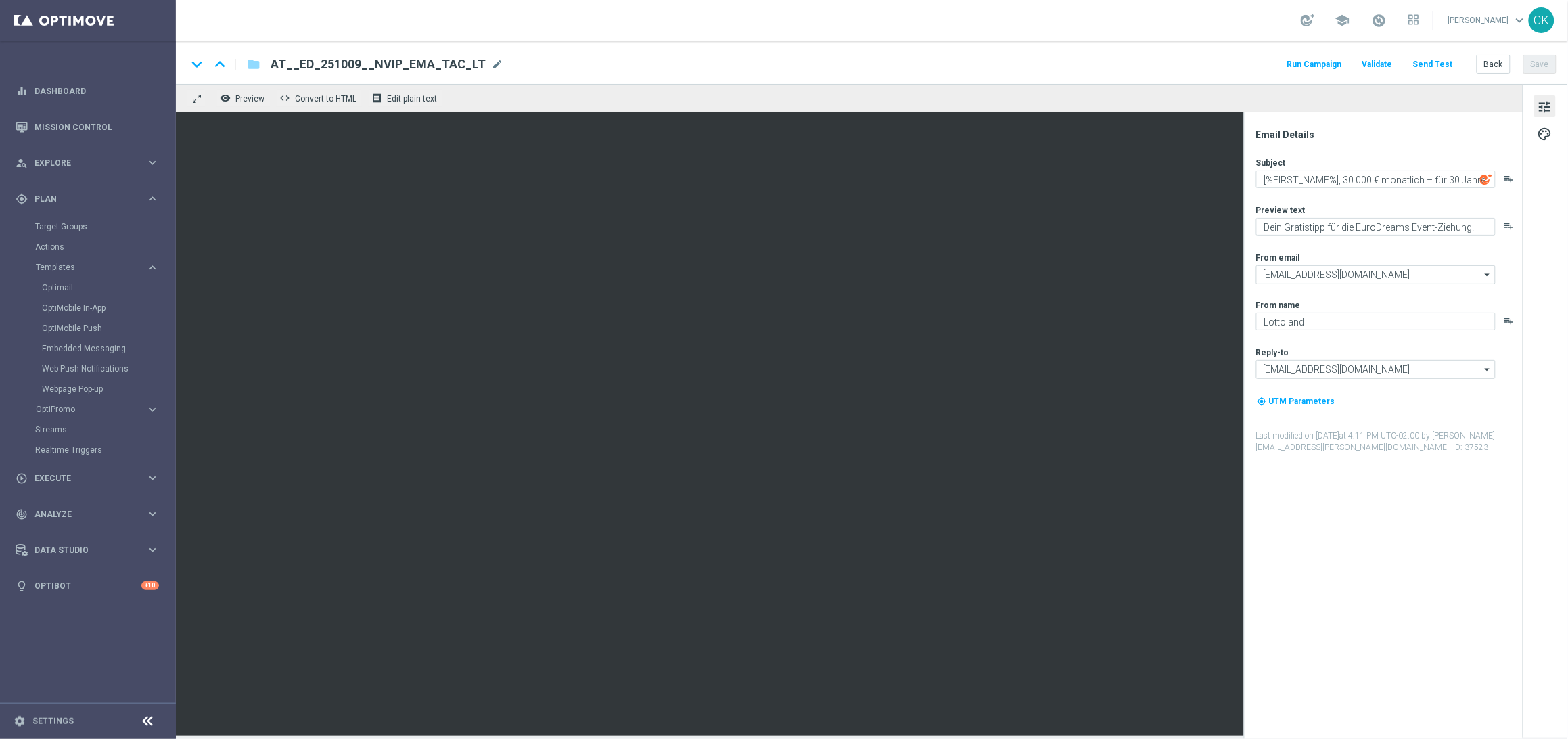
click at [1437, 60] on button "Send Test" at bounding box center [1432, 64] width 44 height 19
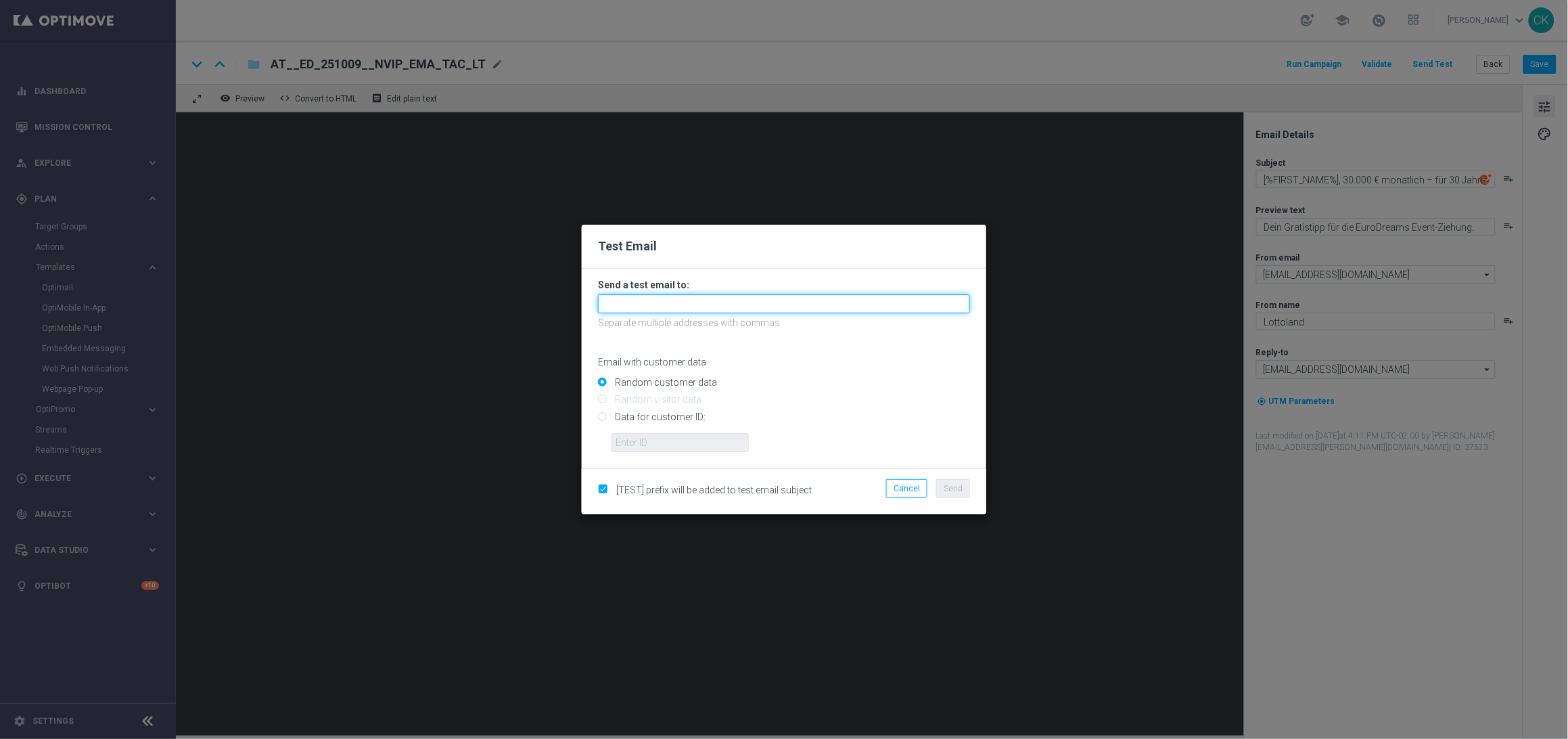
click at [720, 303] on input "text" at bounding box center [784, 303] width 372 height 19
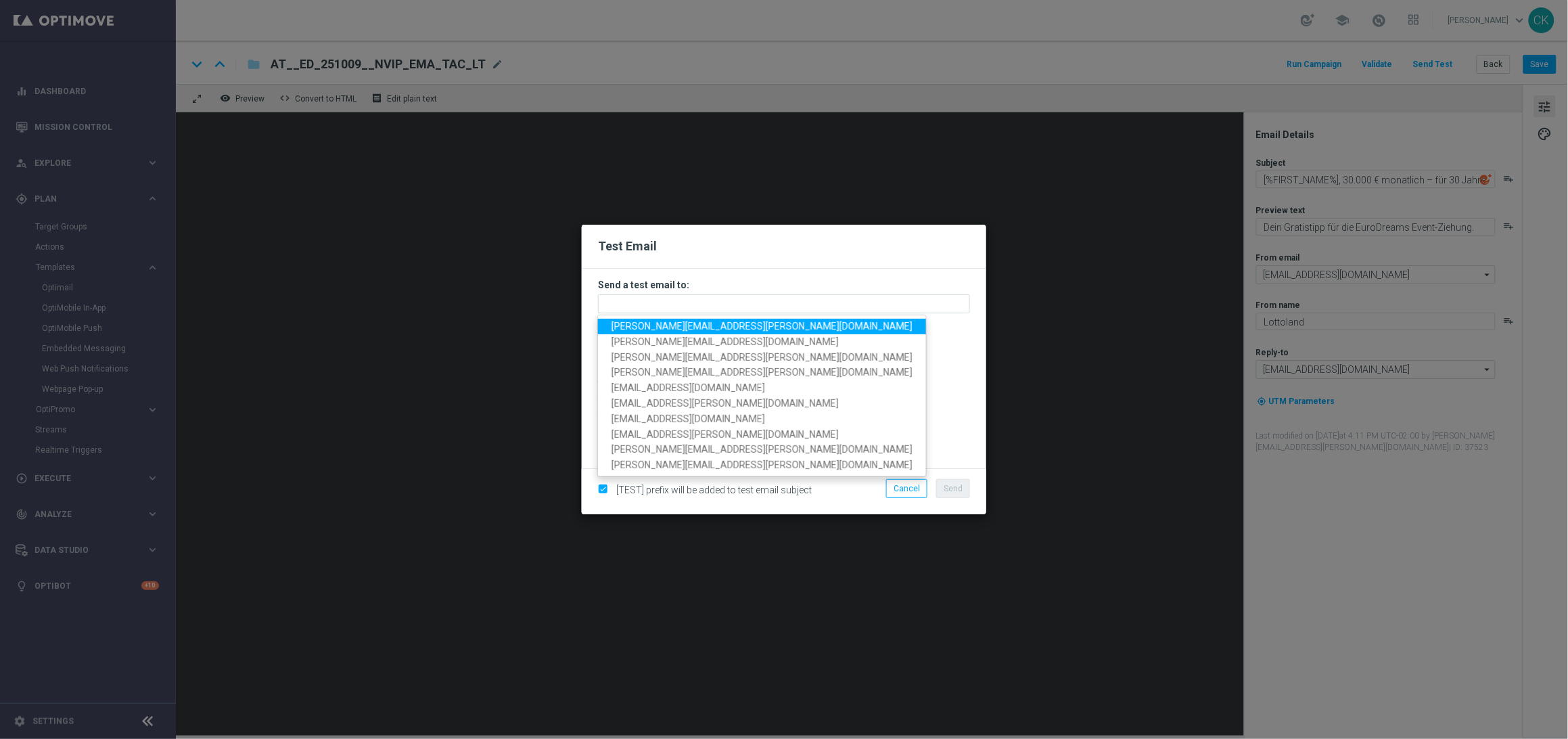
click at [694, 329] on span "[PERSON_NAME][EMAIL_ADDRESS][PERSON_NAME][DOMAIN_NAME]" at bounding box center [762, 326] width 301 height 11
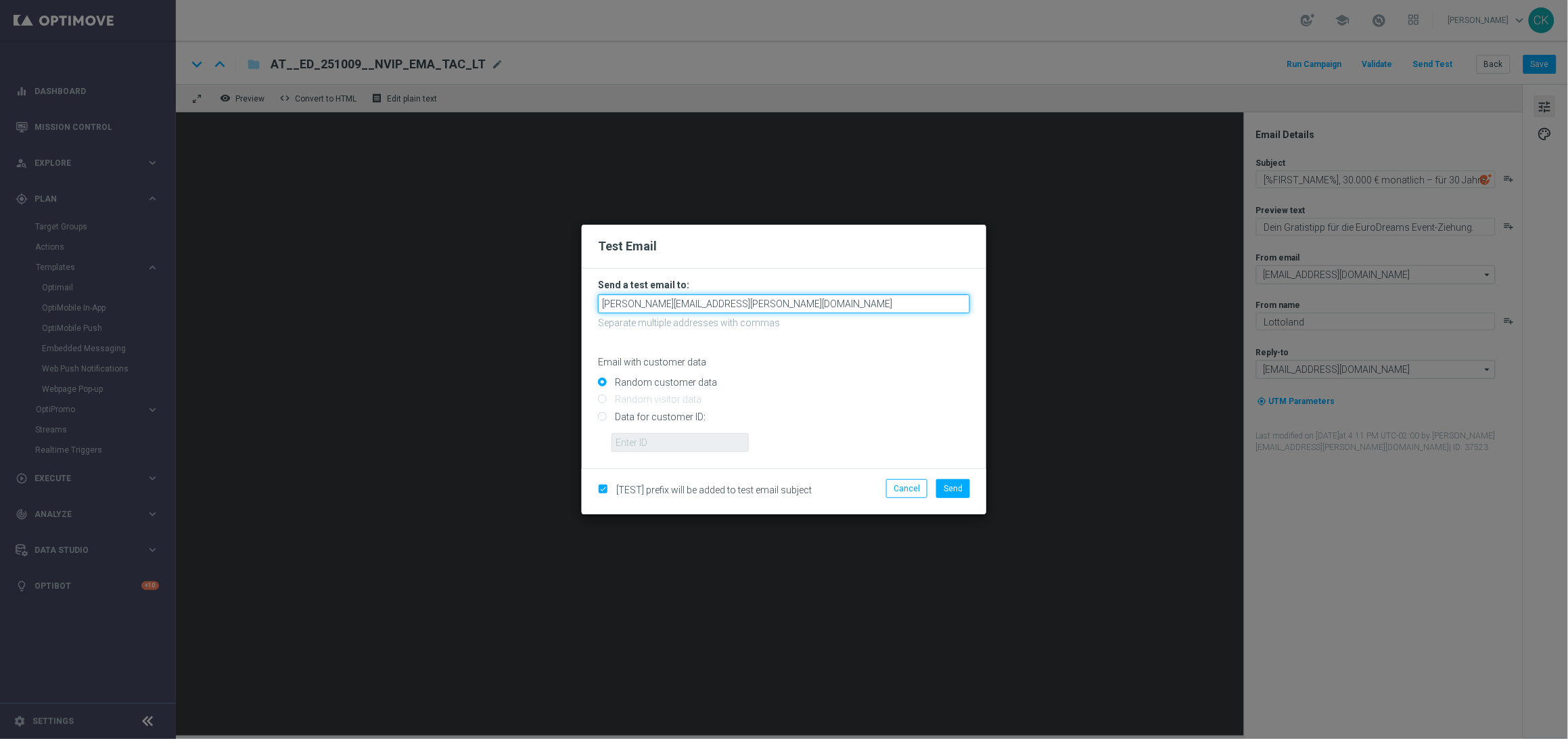
click at [809, 310] on input "[PERSON_NAME][EMAIL_ADDRESS][PERSON_NAME][DOMAIN_NAME]" at bounding box center [784, 303] width 372 height 19
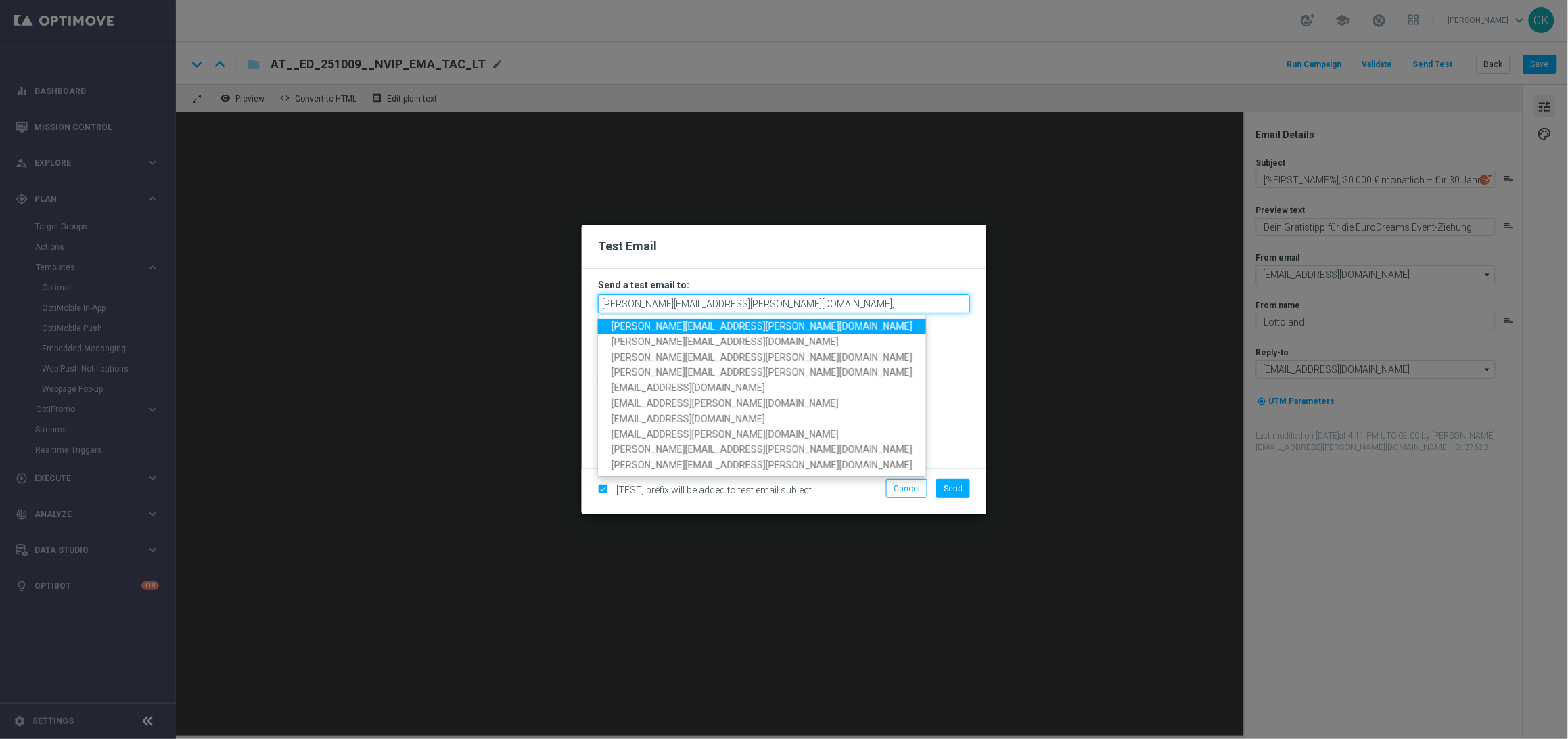
type input "[PERSON_NAME][EMAIL_ADDRESS][PERSON_NAME][DOMAIN_NAME]"
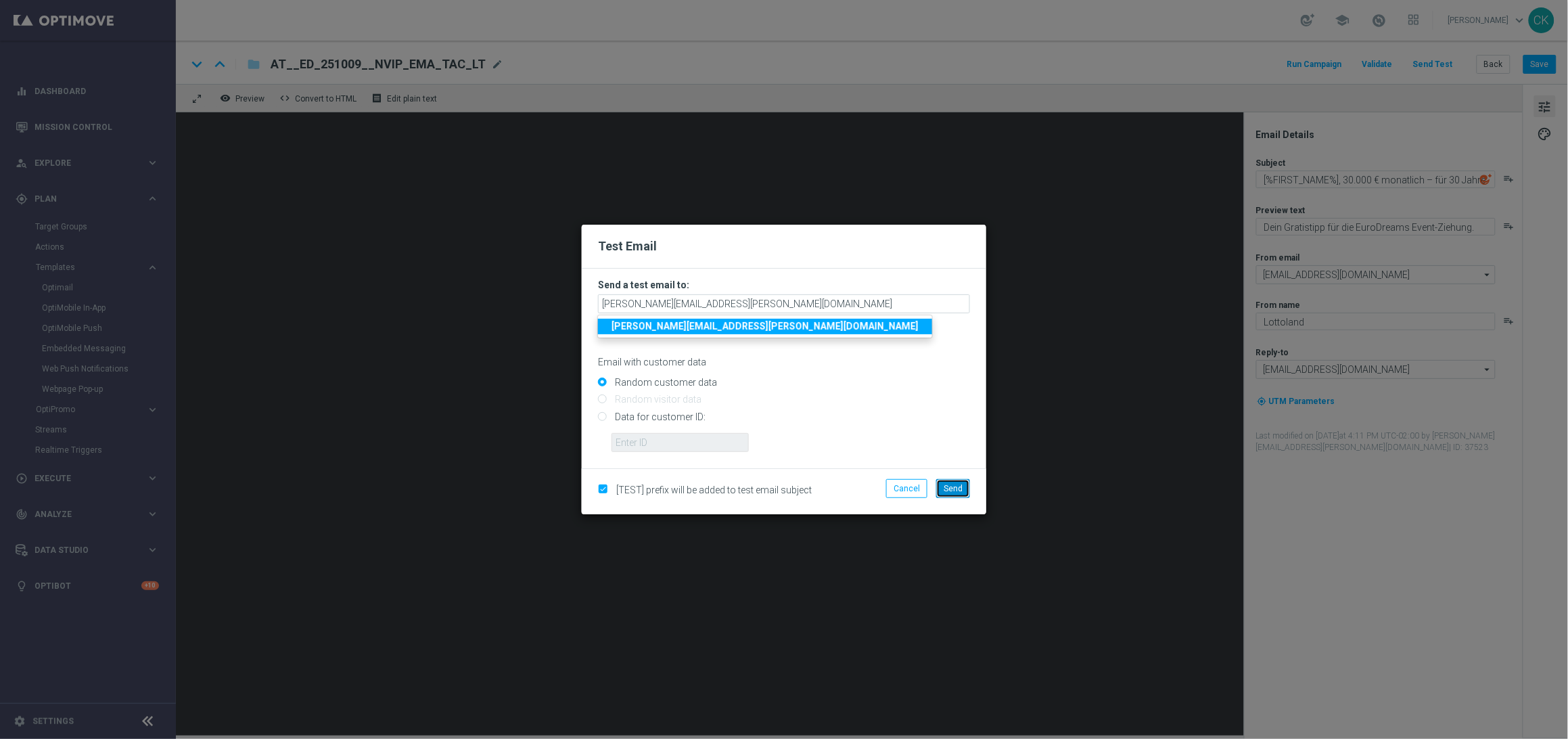
click at [963, 491] on button "Send" at bounding box center [953, 488] width 33 height 19
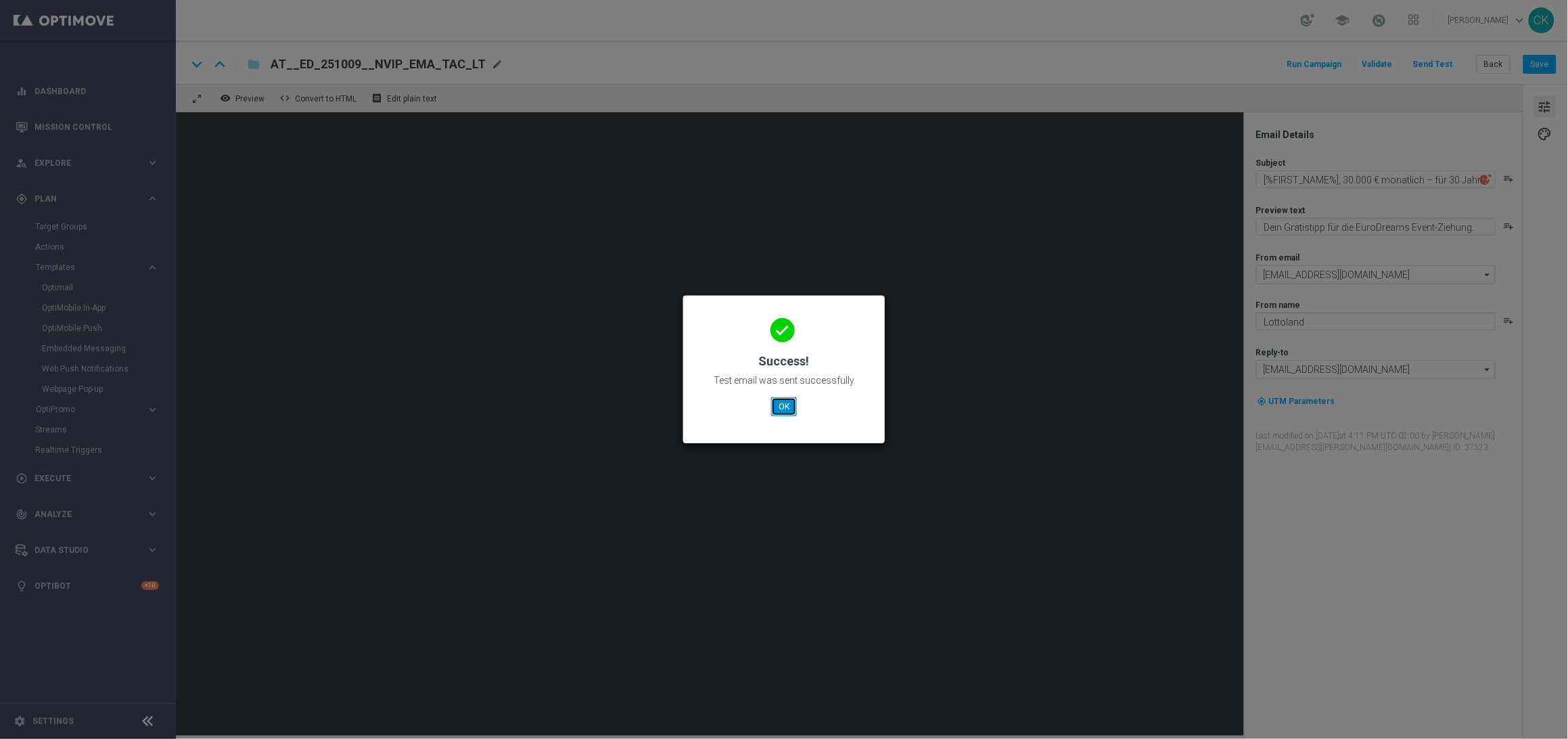
click at [789, 401] on button "OK" at bounding box center [784, 406] width 26 height 19
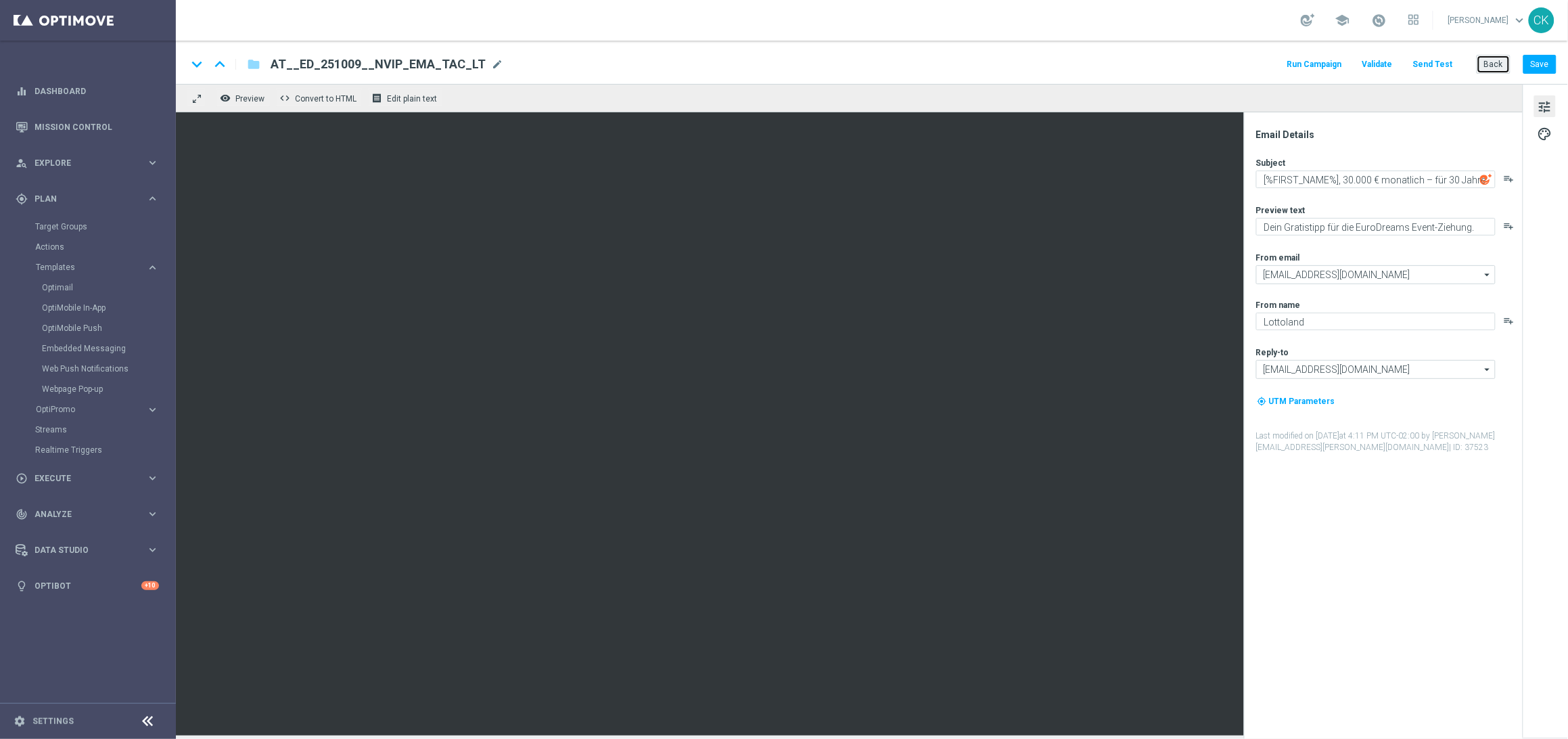
click at [1499, 63] on button "Back" at bounding box center [1493, 64] width 33 height 19
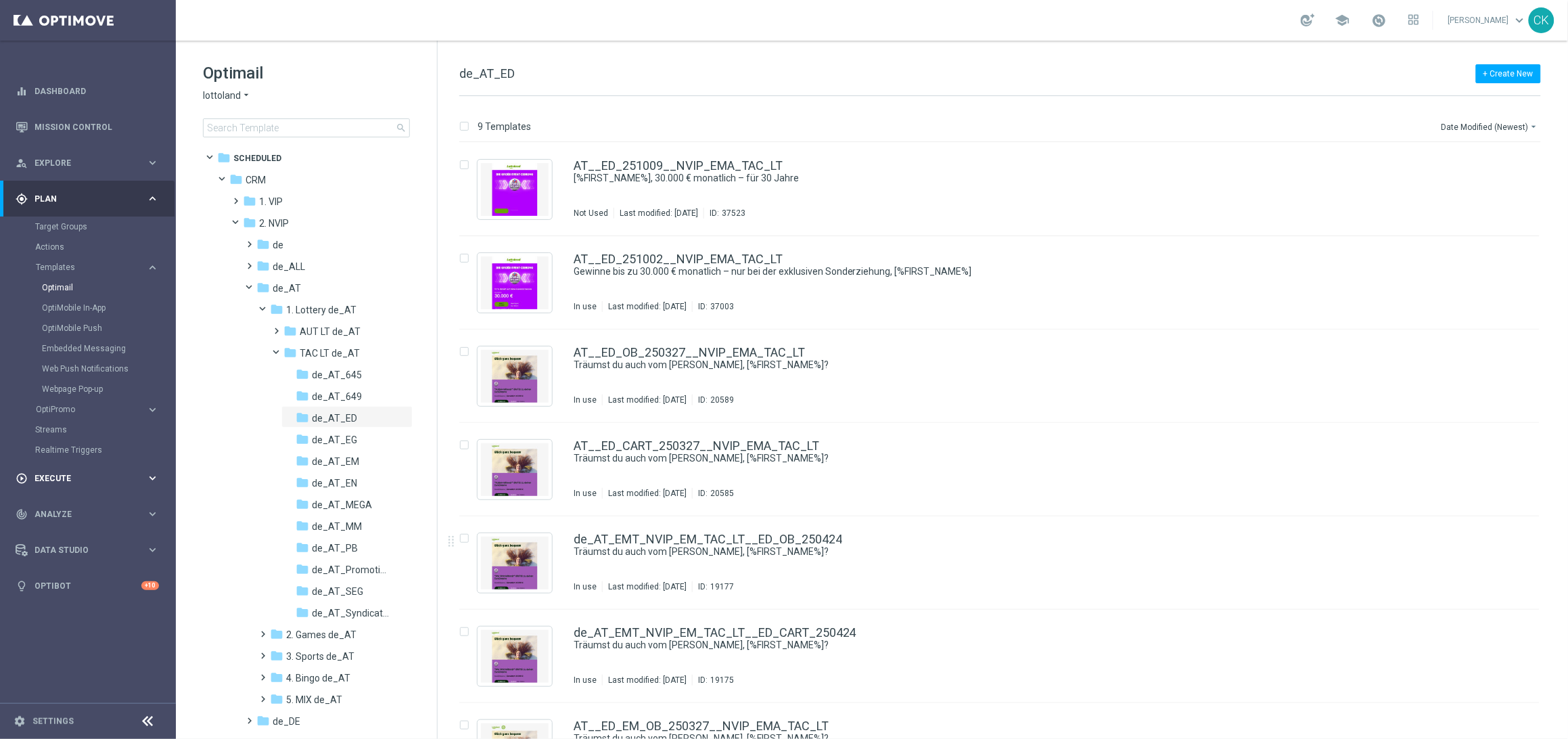
click at [47, 477] on span "Execute" at bounding box center [90, 478] width 111 height 8
click at [63, 257] on link "Campaign Builder" at bounding box center [88, 262] width 105 height 11
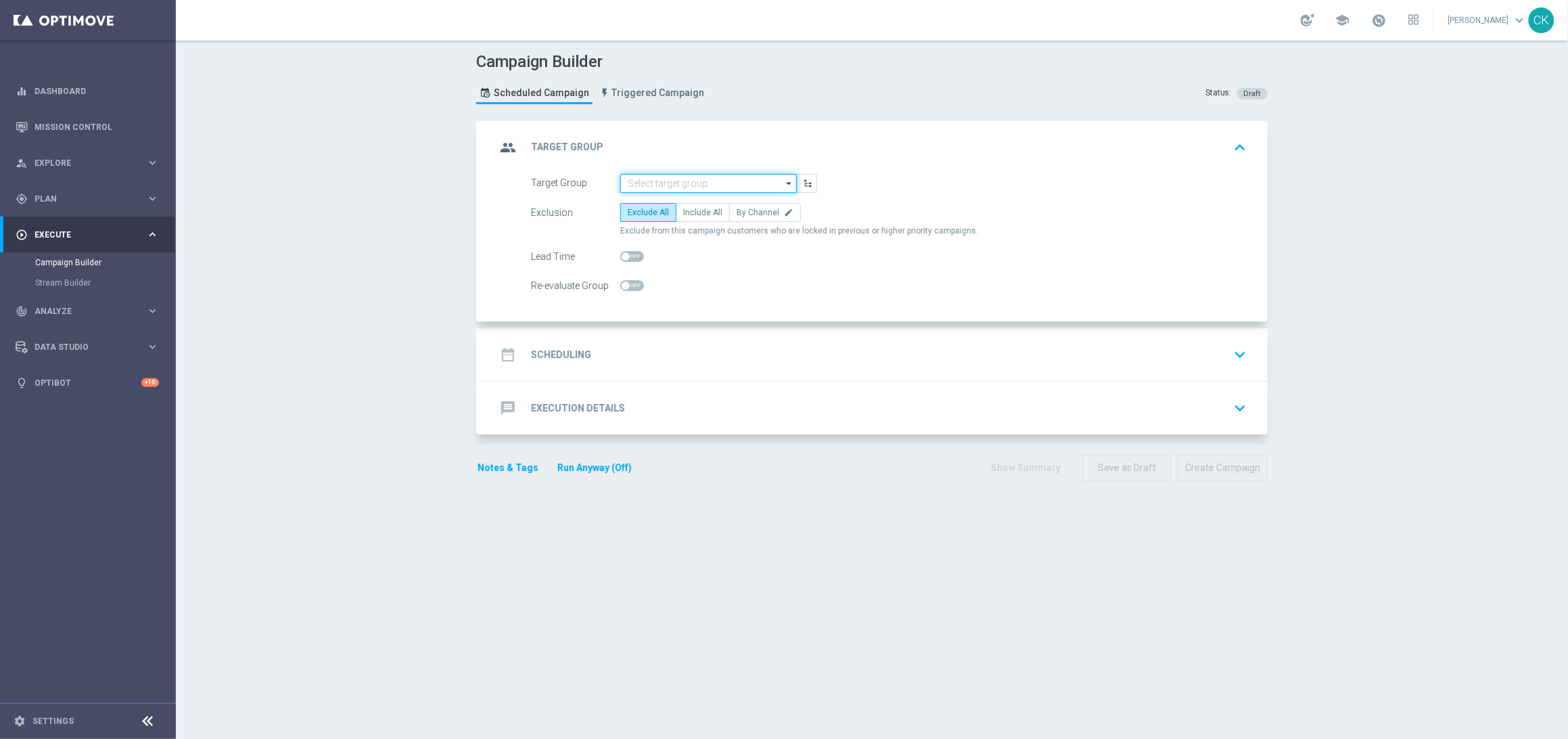
click at [647, 181] on input at bounding box center [708, 183] width 176 height 19
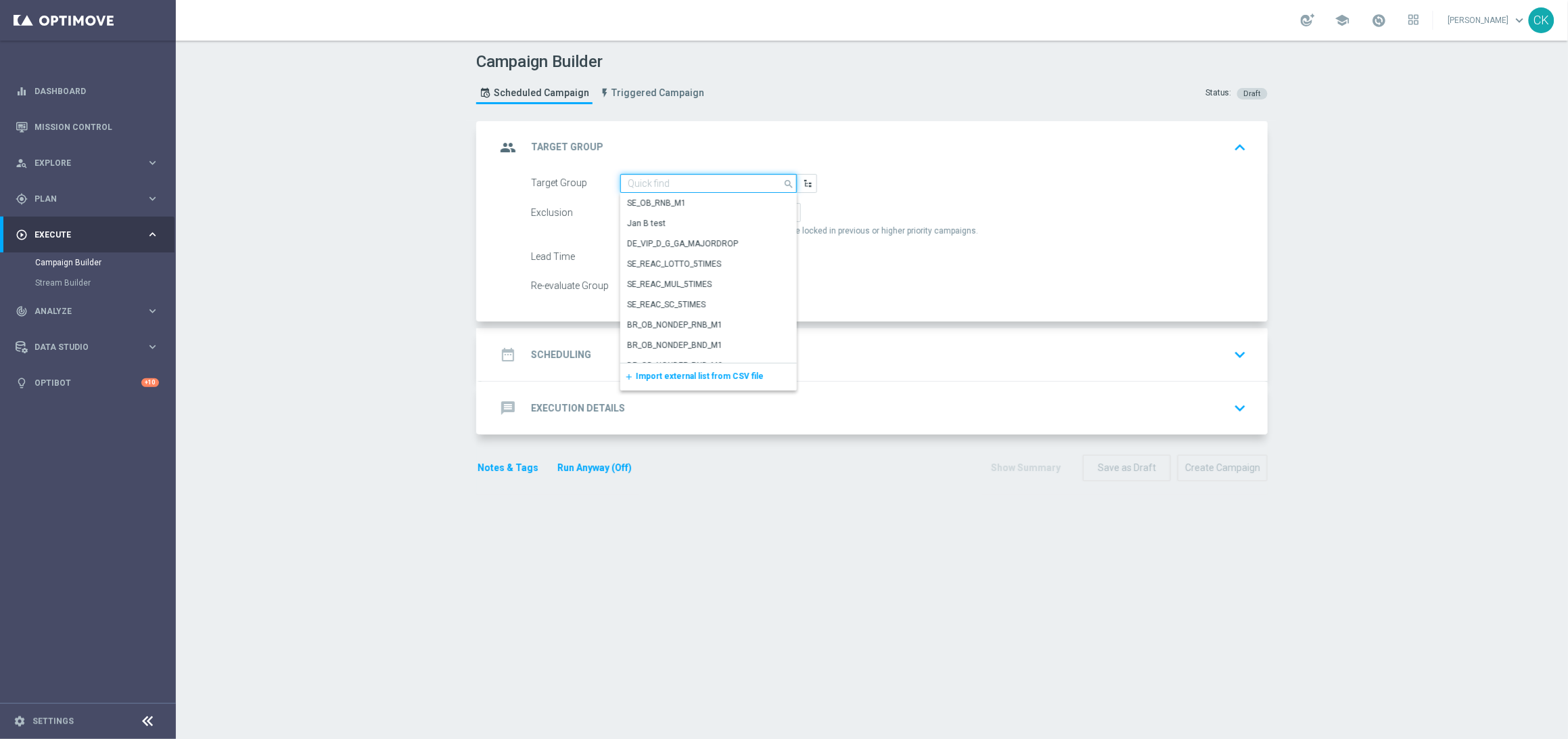
paste input "de_all_TGT_NVIP_EM_TAC_LT__ACTIVE_649"
click at [718, 208] on div "de_all_TGT_NVIP_EM_TAC_LT__ACTIVE_649" at bounding box center [702, 209] width 151 height 25
type input "de_all_TGT_NVIP_EM_TAC_LT__ACTIVE_649"
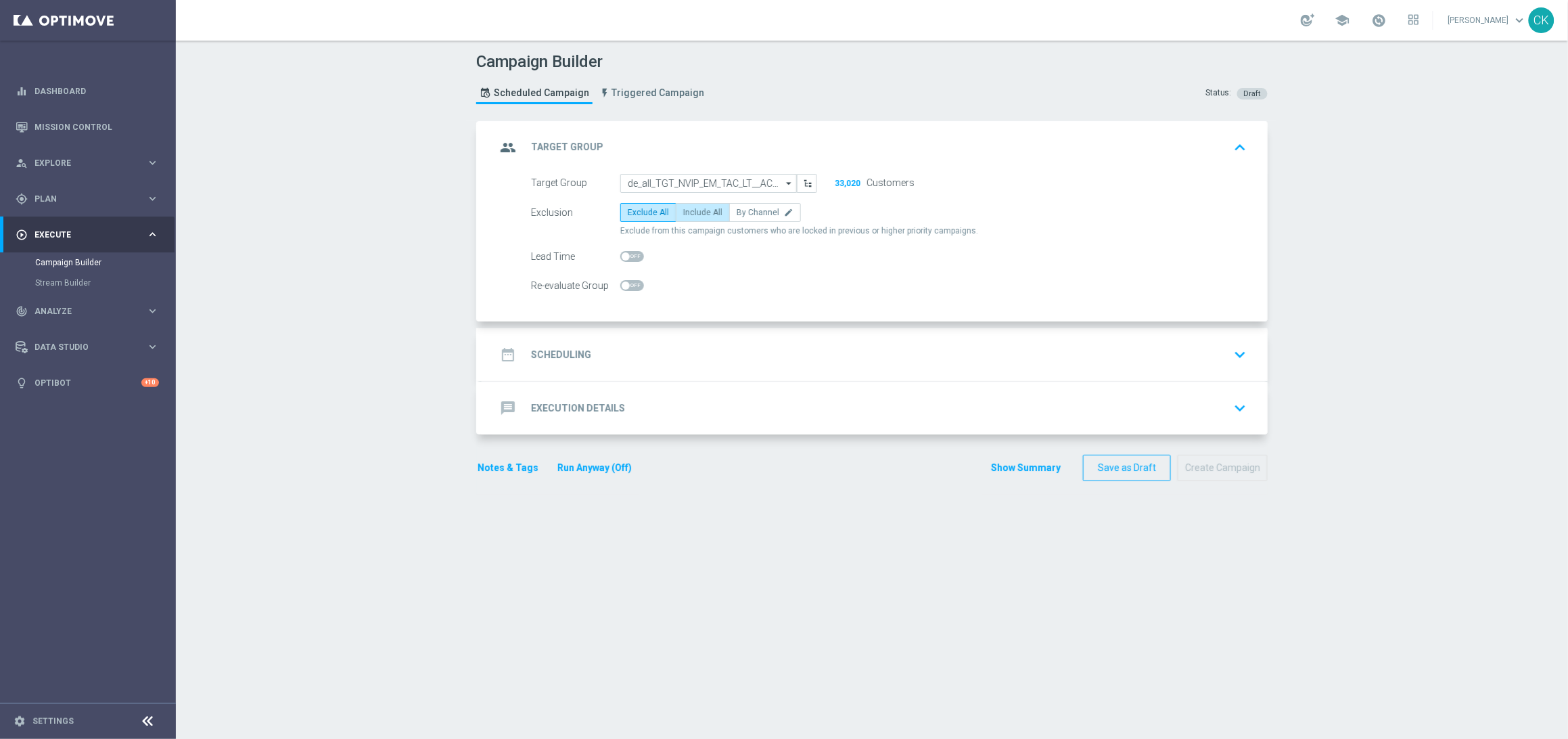
click at [709, 209] on span "Include All" at bounding box center [702, 213] width 39 height 10
click at [692, 211] on input "Include All" at bounding box center [687, 215] width 9 height 9
radio input "true"
click at [622, 253] on span at bounding box center [626, 256] width 8 height 8
click at [622, 253] on input "checkbox" at bounding box center [633, 256] width 24 height 11
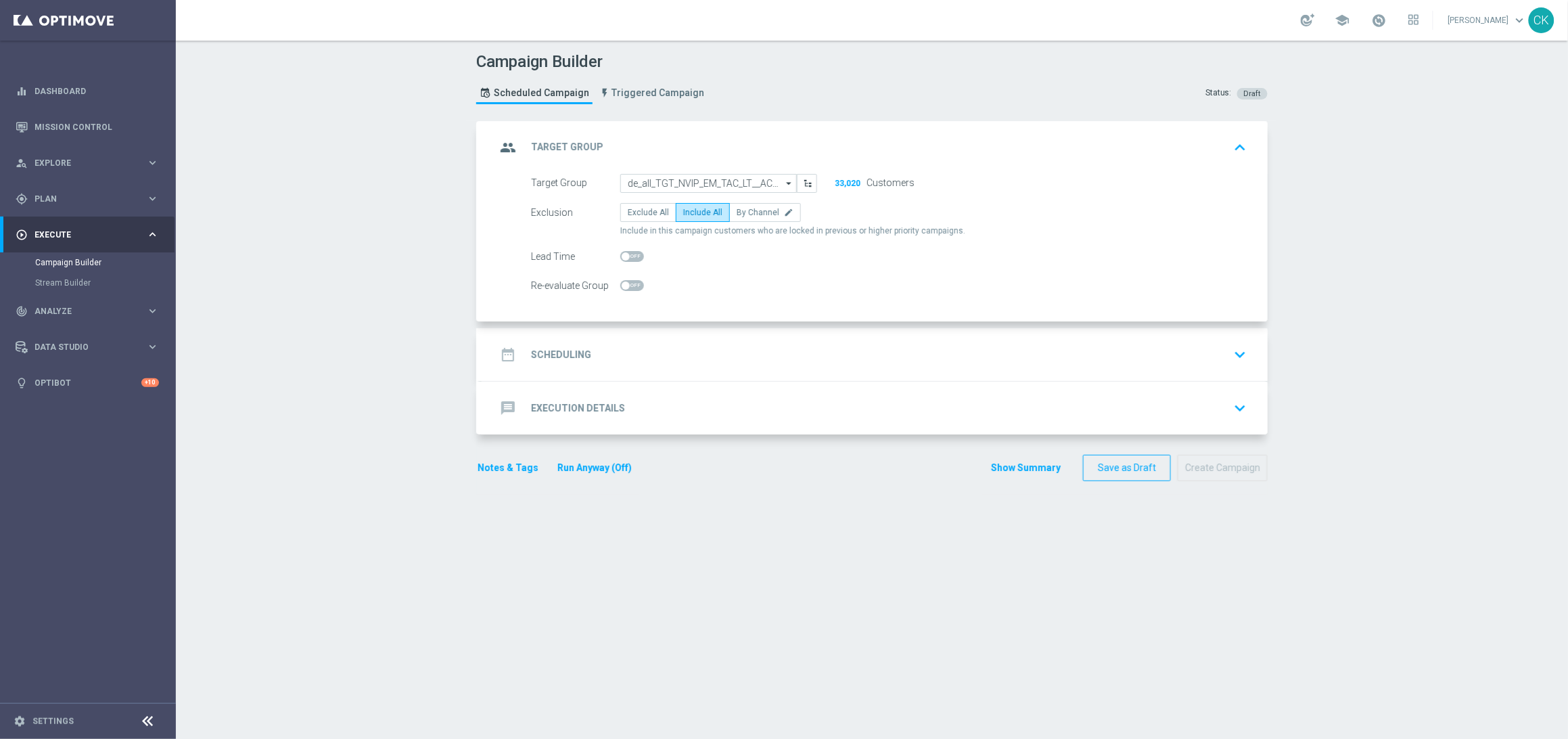
checkbox input "true"
click at [544, 341] on div "date_range Scheduling keyboard_arrow_down" at bounding box center [874, 354] width 755 height 26
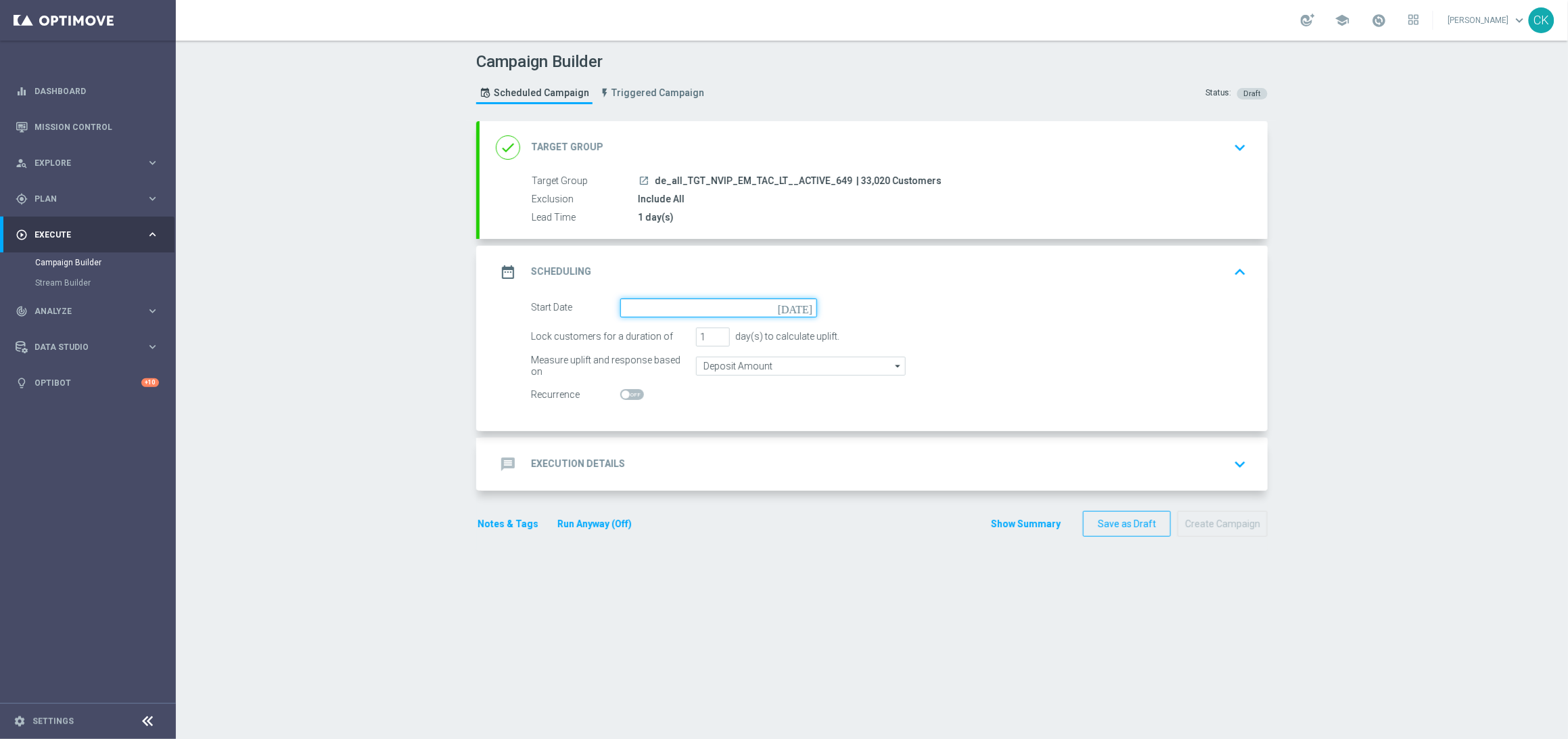
click at [644, 304] on input at bounding box center [719, 307] width 197 height 19
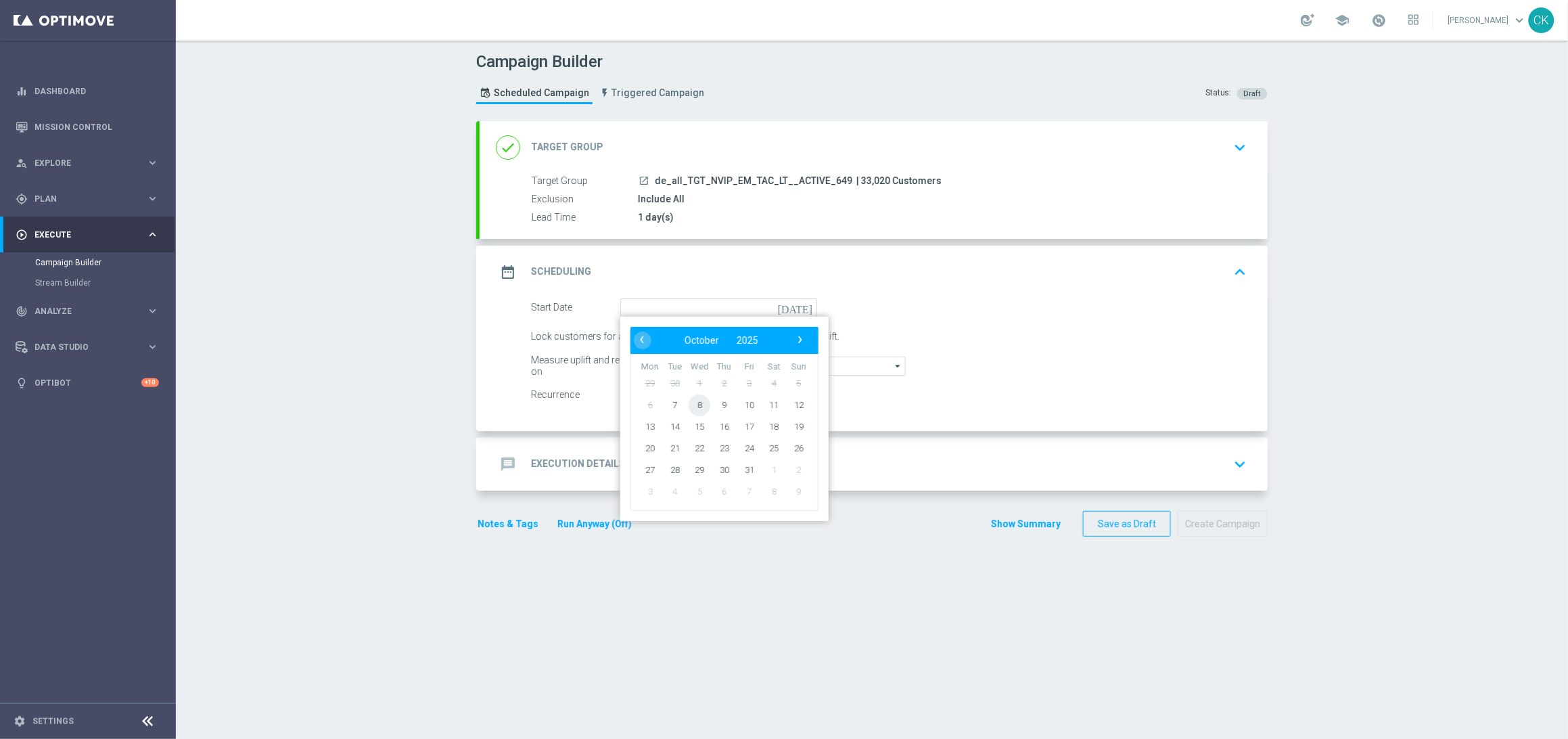
click at [689, 400] on span "8" at bounding box center [699, 404] width 22 height 22
type input "[DATE]"
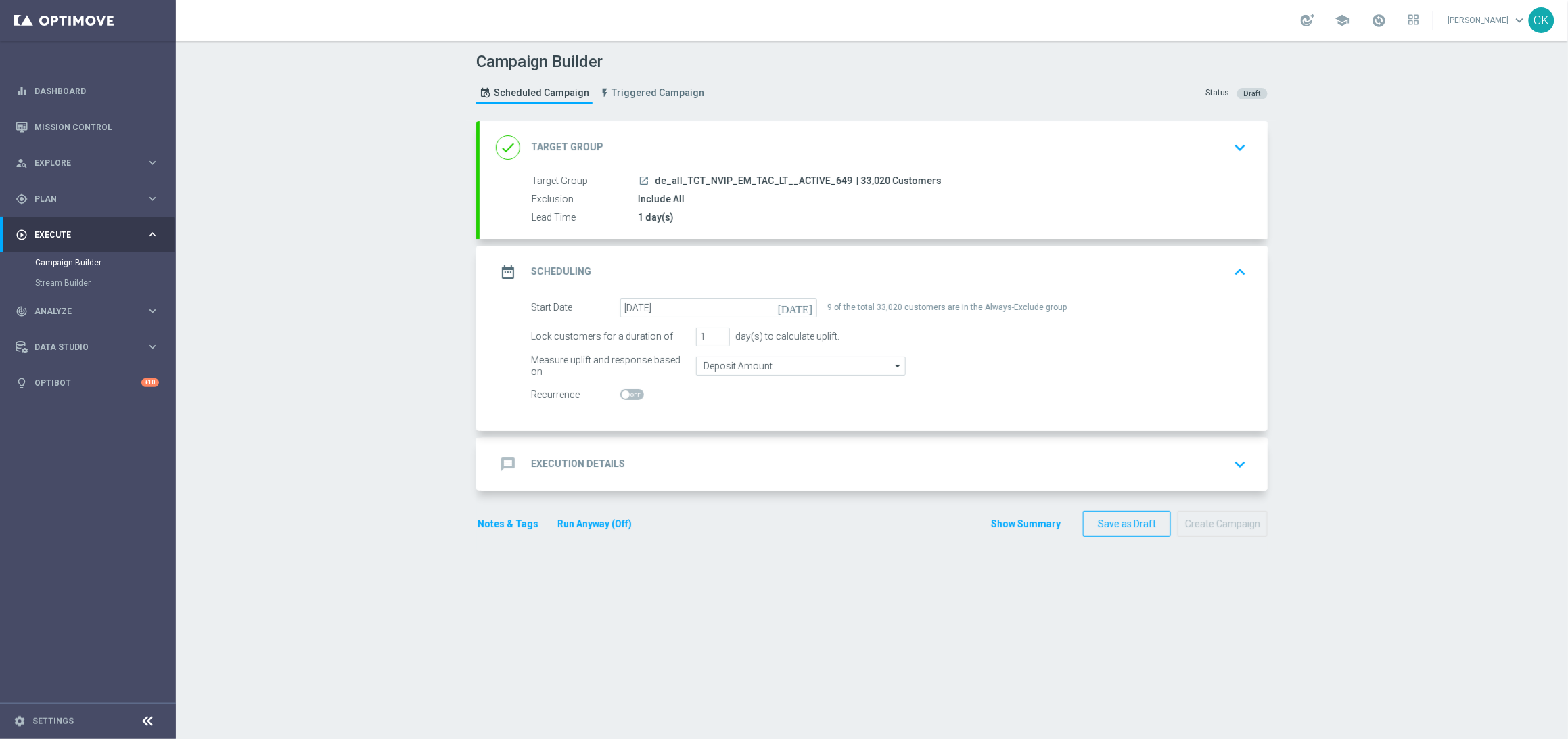
click at [567, 462] on h2 "Execution Details" at bounding box center [578, 463] width 94 height 13
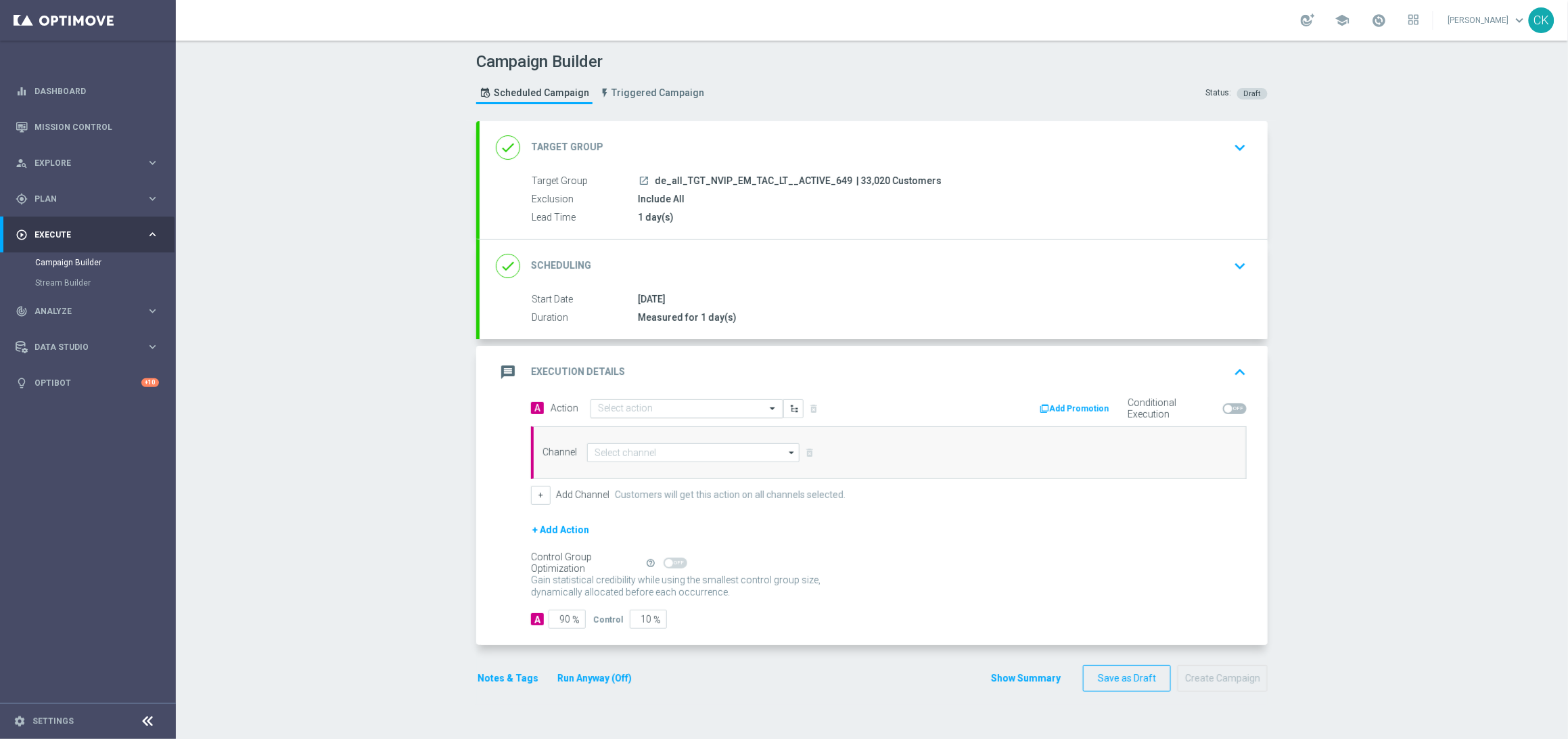
click at [659, 402] on div "Select action" at bounding box center [678, 408] width 174 height 12
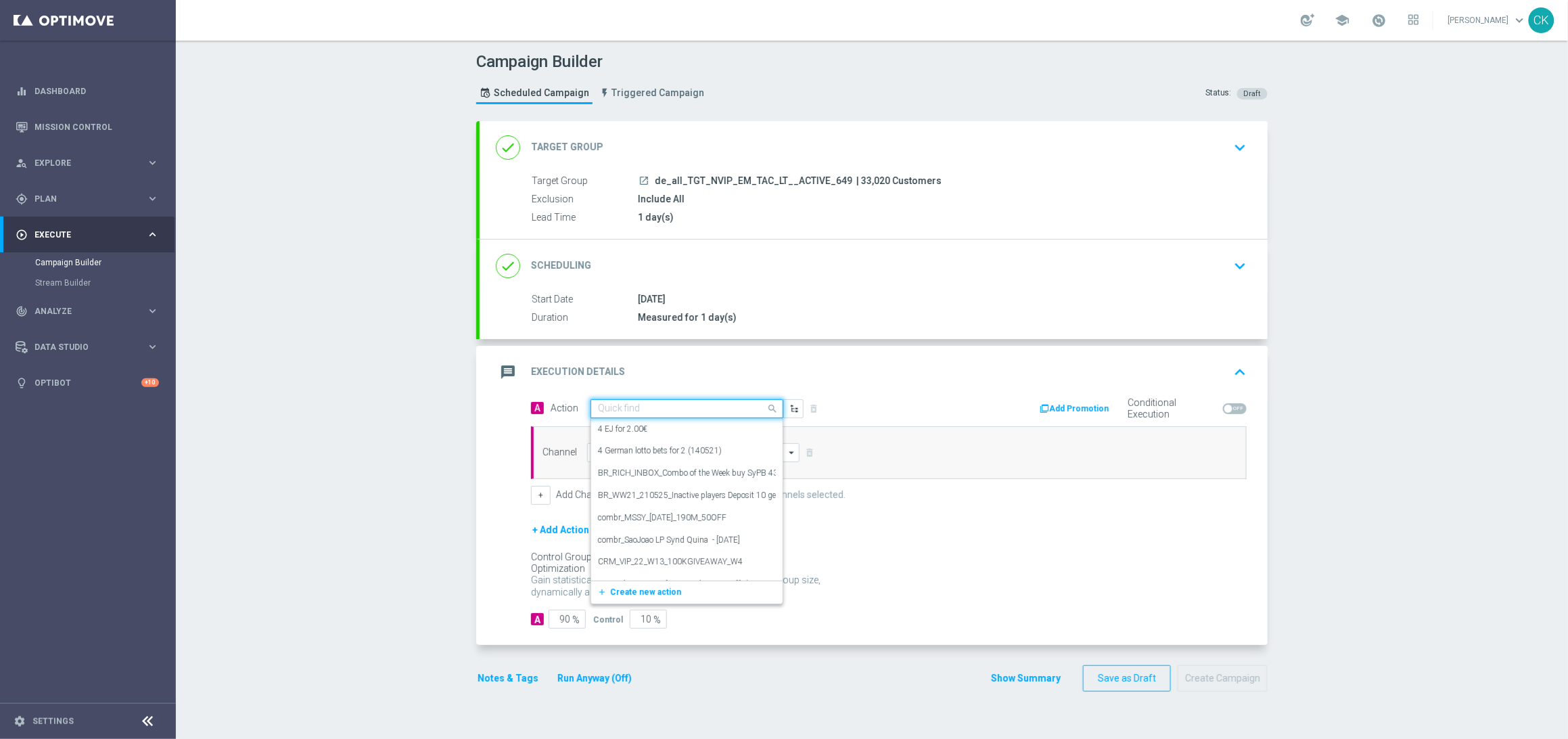
paste input "12 lines 649 inkl. S77 & S6 + 2 free lines EuroDreams"
type input "12 lines 649 inkl. S77 & S6 + 2 free lines EuroDreams"
click at [597, 446] on icon "add_new" at bounding box center [603, 451] width 13 height 10
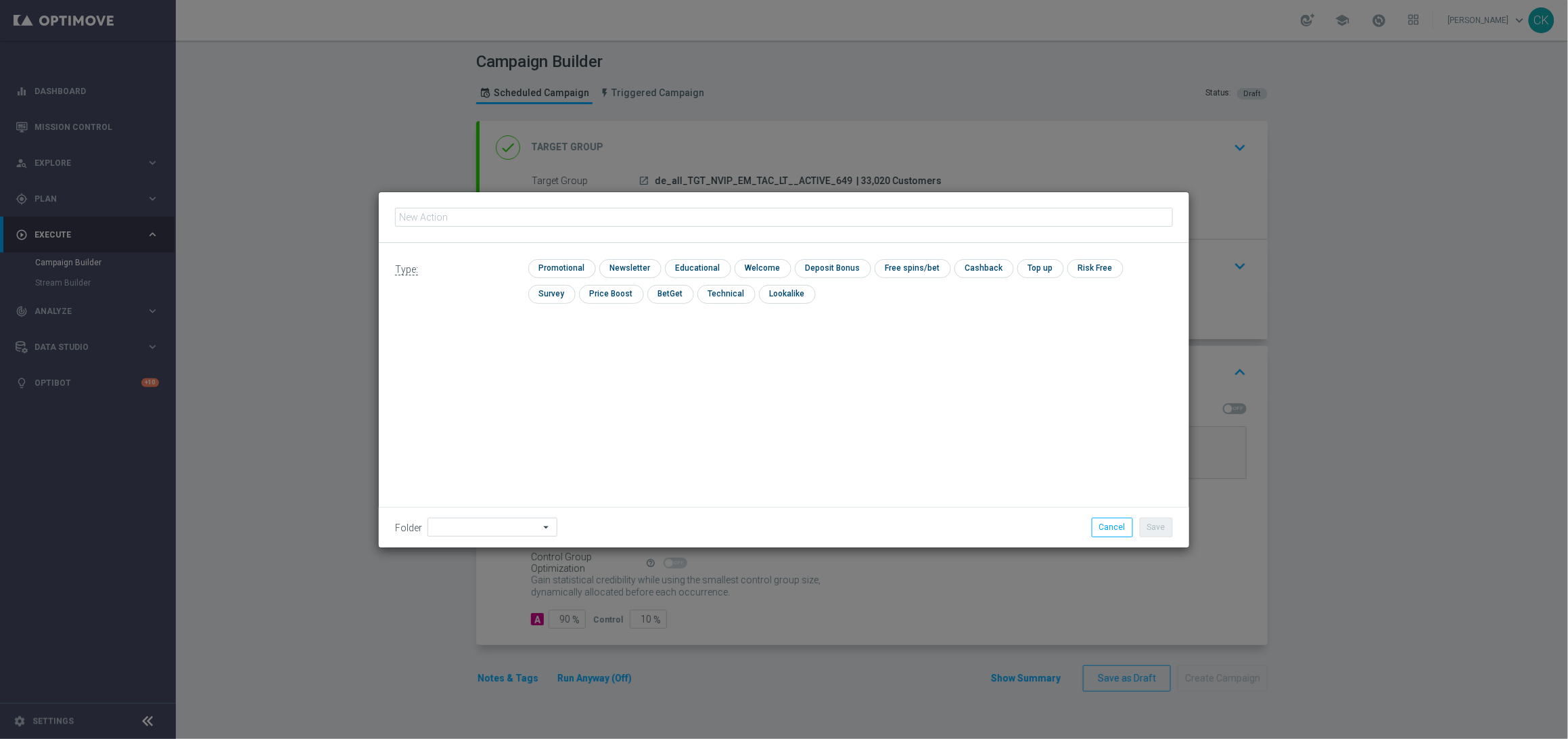
type input "12 lines 649 inkl. S77 & S6 + 2 free lines EuroDreams"
click at [565, 261] on input "checkbox" at bounding box center [560, 268] width 64 height 19
checkbox input "true"
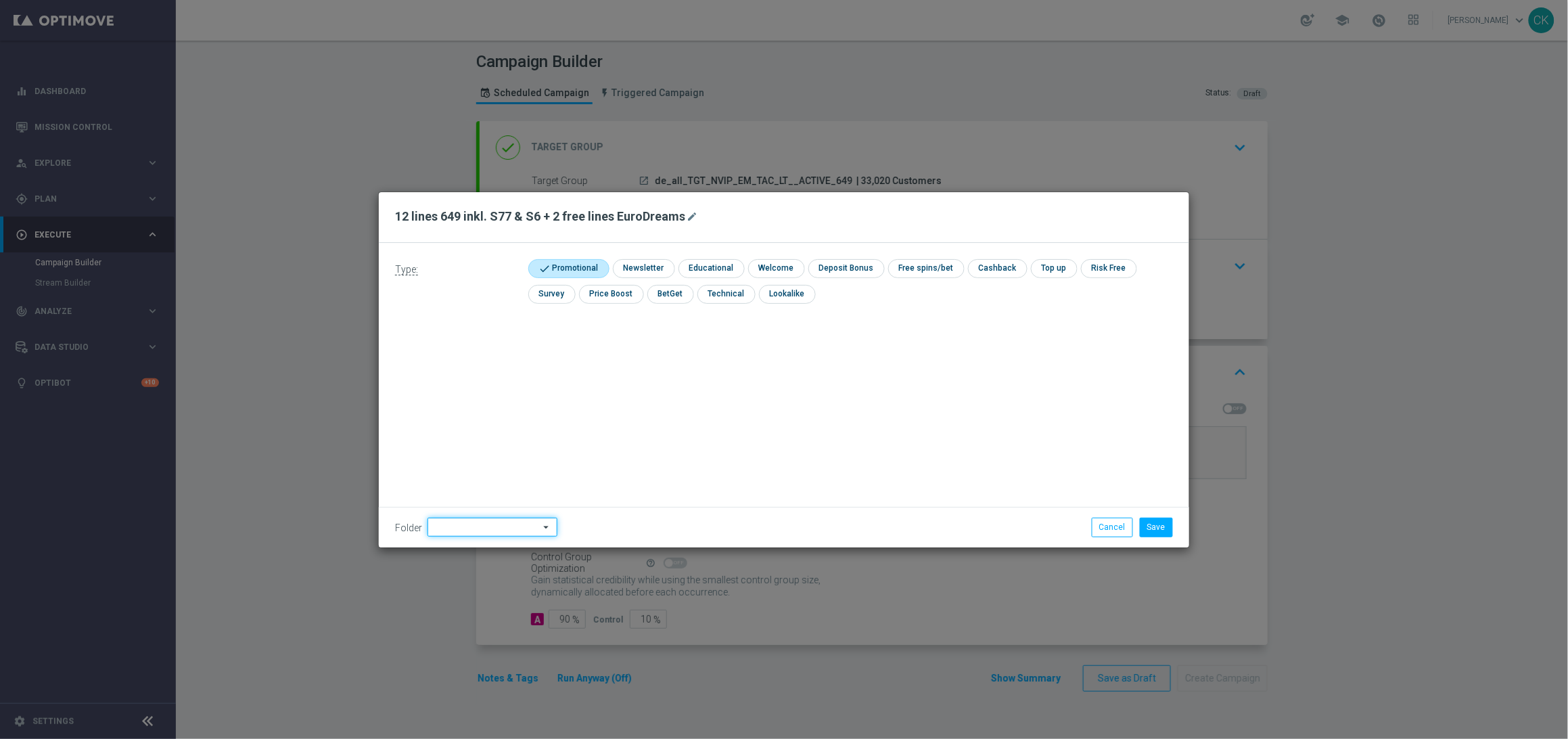
click at [457, 530] on input at bounding box center [493, 526] width 130 height 19
click at [477, 446] on div "DE" at bounding box center [481, 446] width 107 height 21
type input "DE"
click at [477, 446] on div "Type: check Promotional check Newsletter check Educational check Welcome check …" at bounding box center [784, 395] width 811 height 304
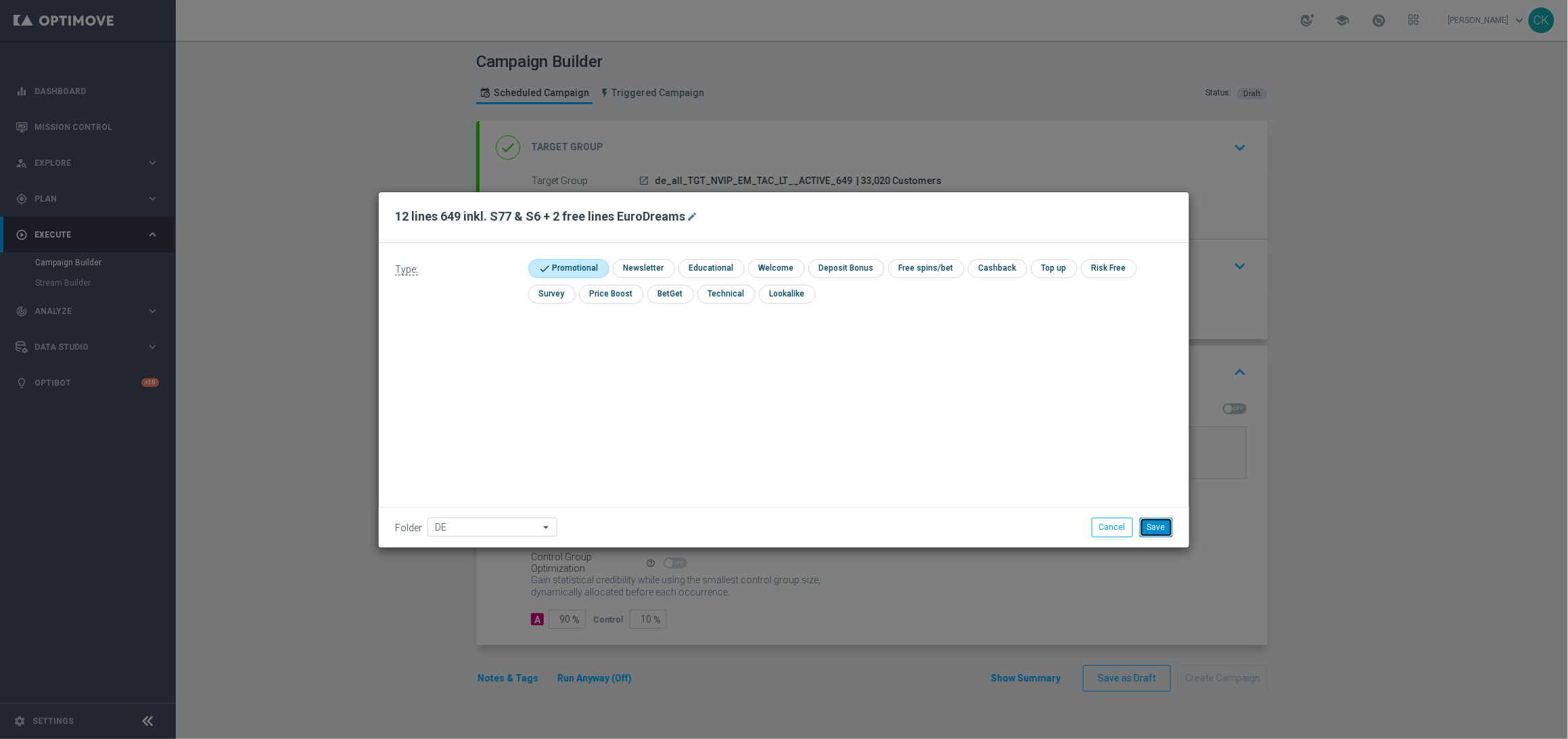
click at [1156, 521] on button "Save" at bounding box center [1157, 526] width 33 height 19
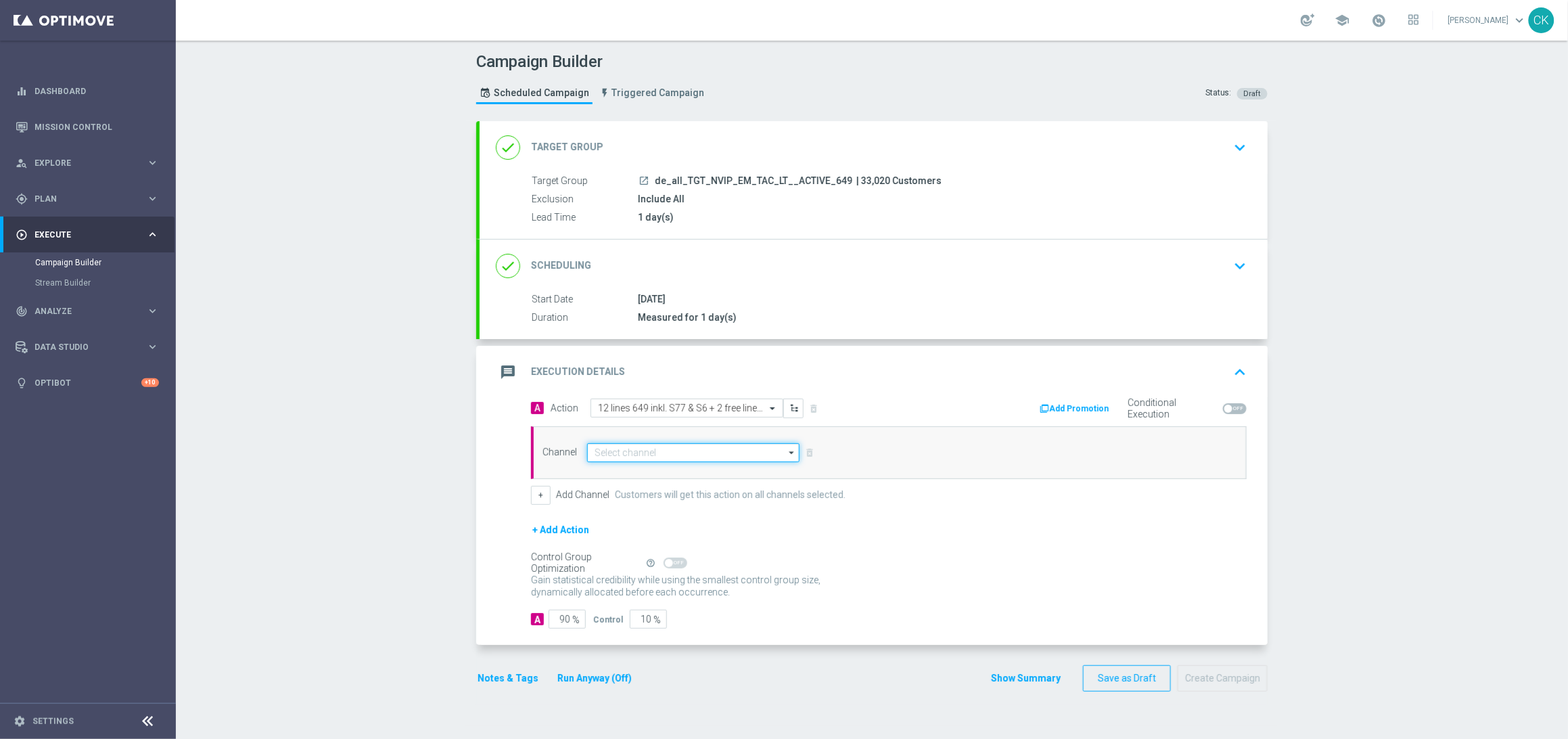
click at [673, 450] on input at bounding box center [694, 452] width 212 height 19
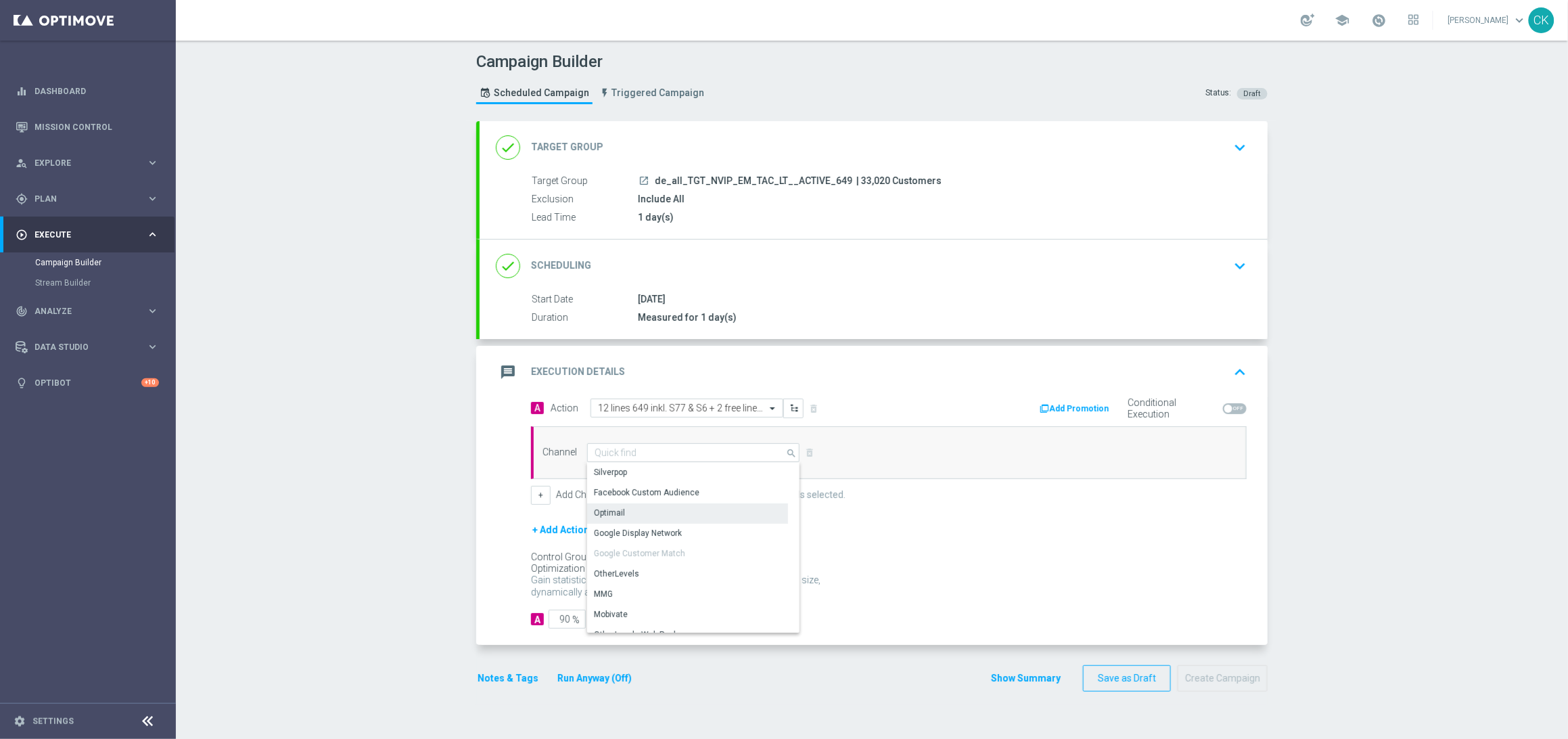
click at [632, 516] on div "Optimail" at bounding box center [688, 513] width 201 height 19
type input "Optimail"
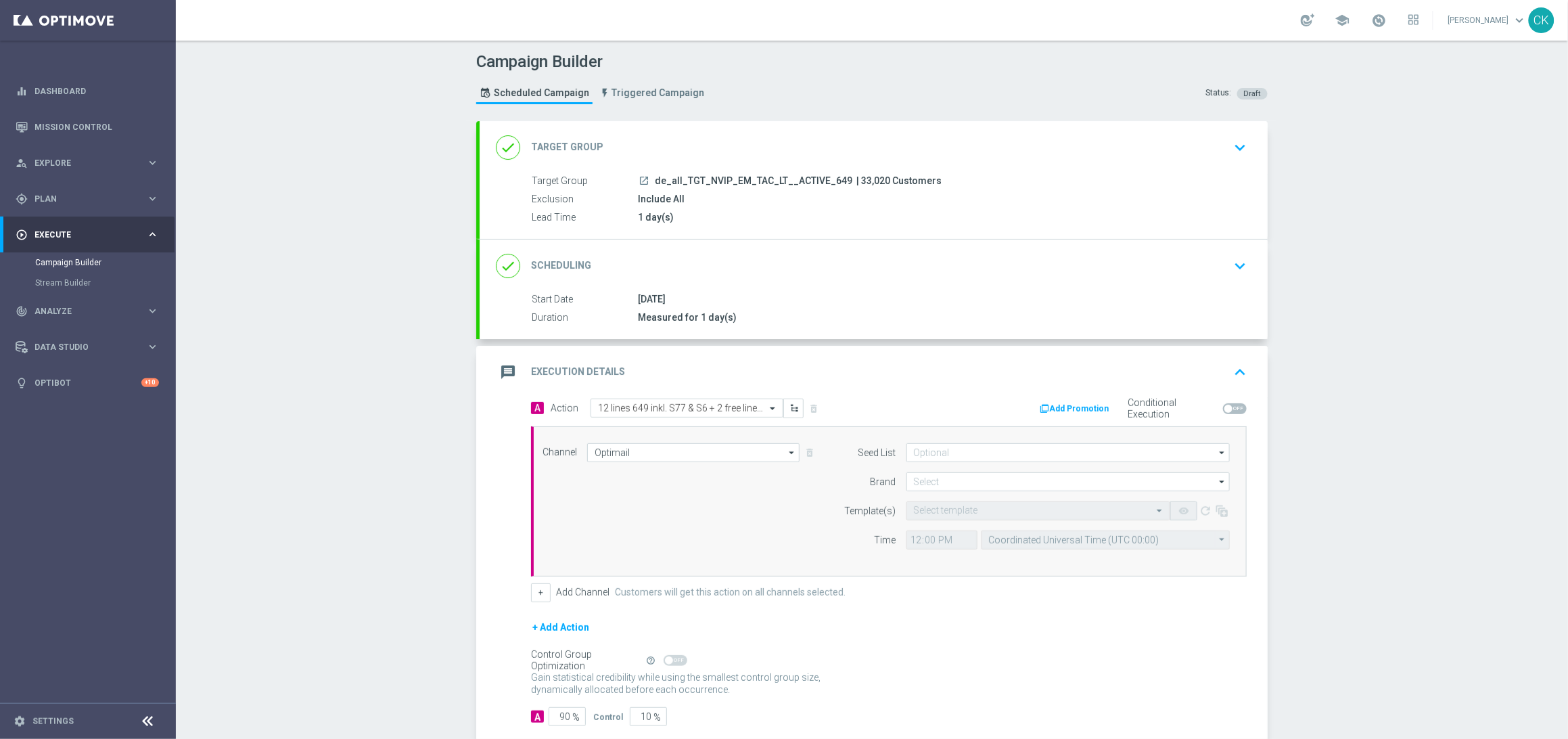
scroll to position [79, 0]
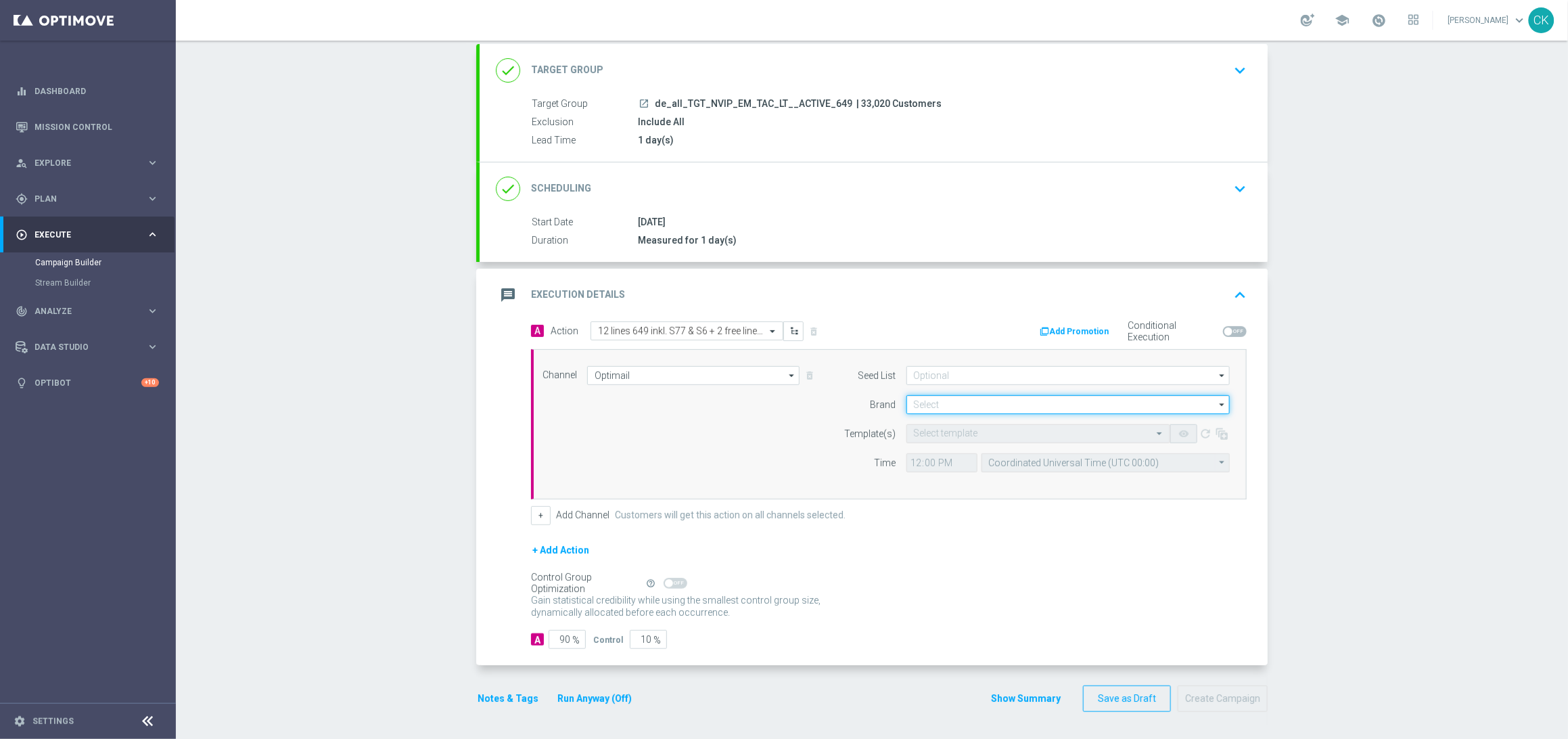
click at [921, 401] on input at bounding box center [1067, 404] width 324 height 19
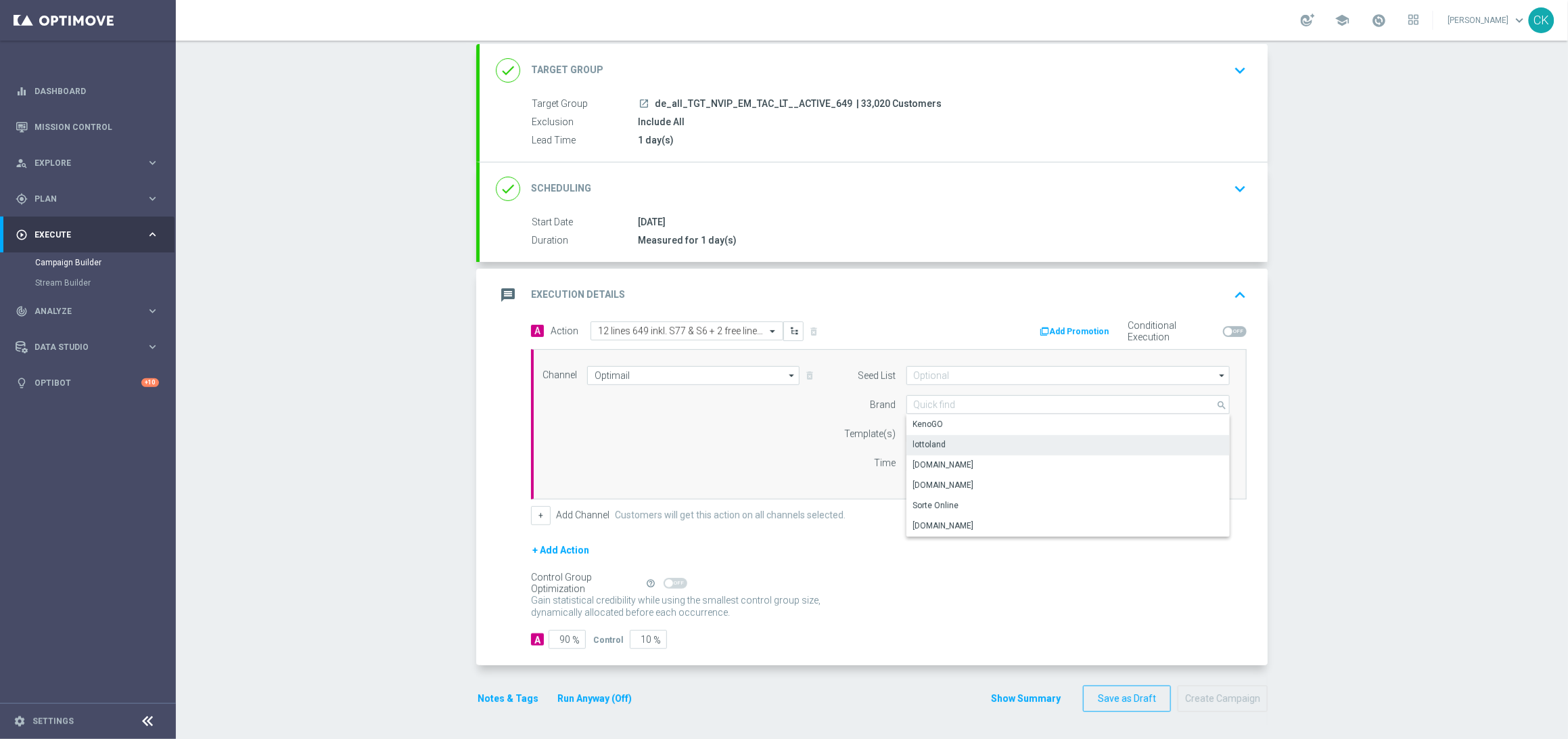
click at [924, 442] on div "lottoland" at bounding box center [930, 445] width 33 height 12
type input "lottoland"
click at [924, 428] on input "text" at bounding box center [1025, 434] width 222 height 12
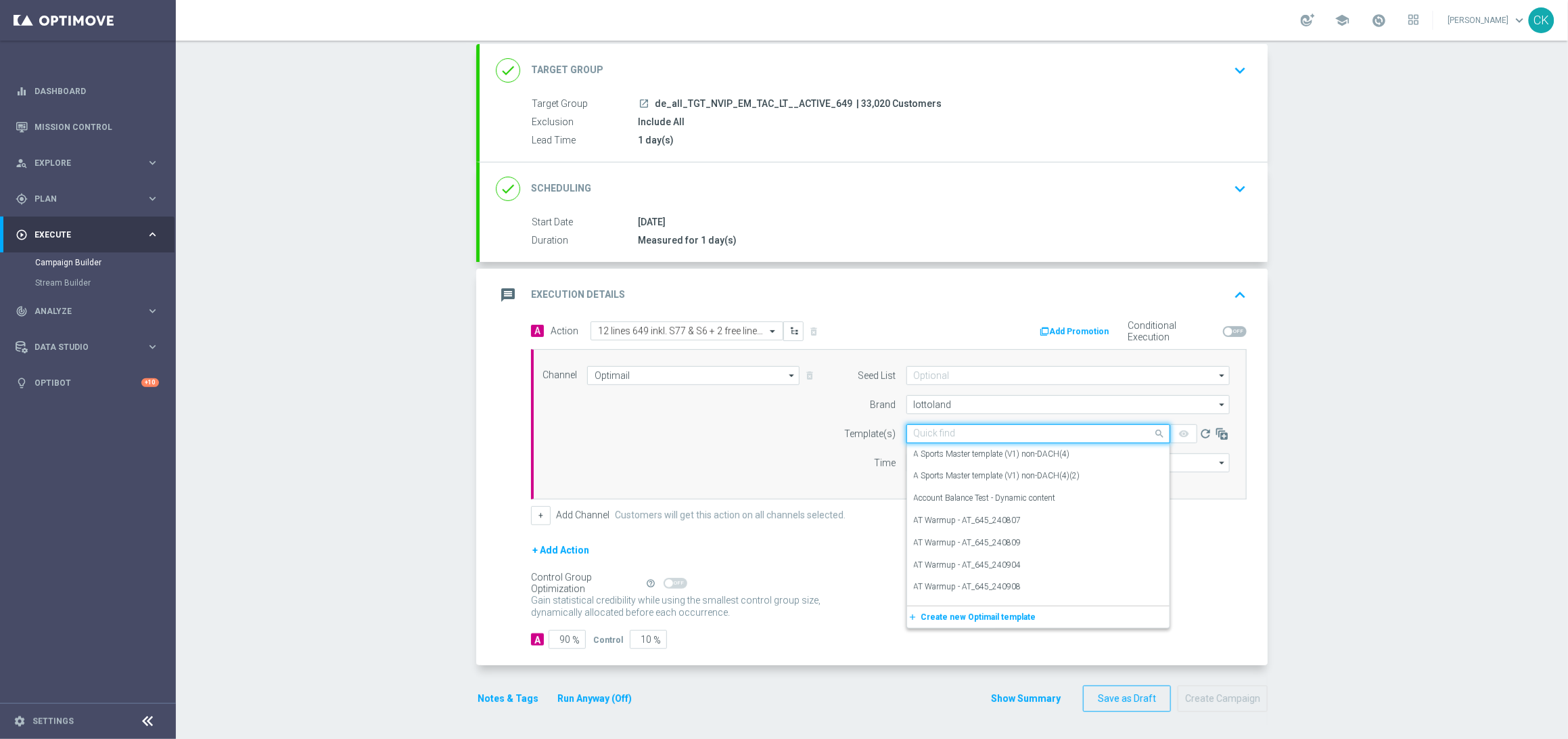
paste input "DE_ALL__649_ACTIVE_251008__NVIP_EMA_TAC_LT"
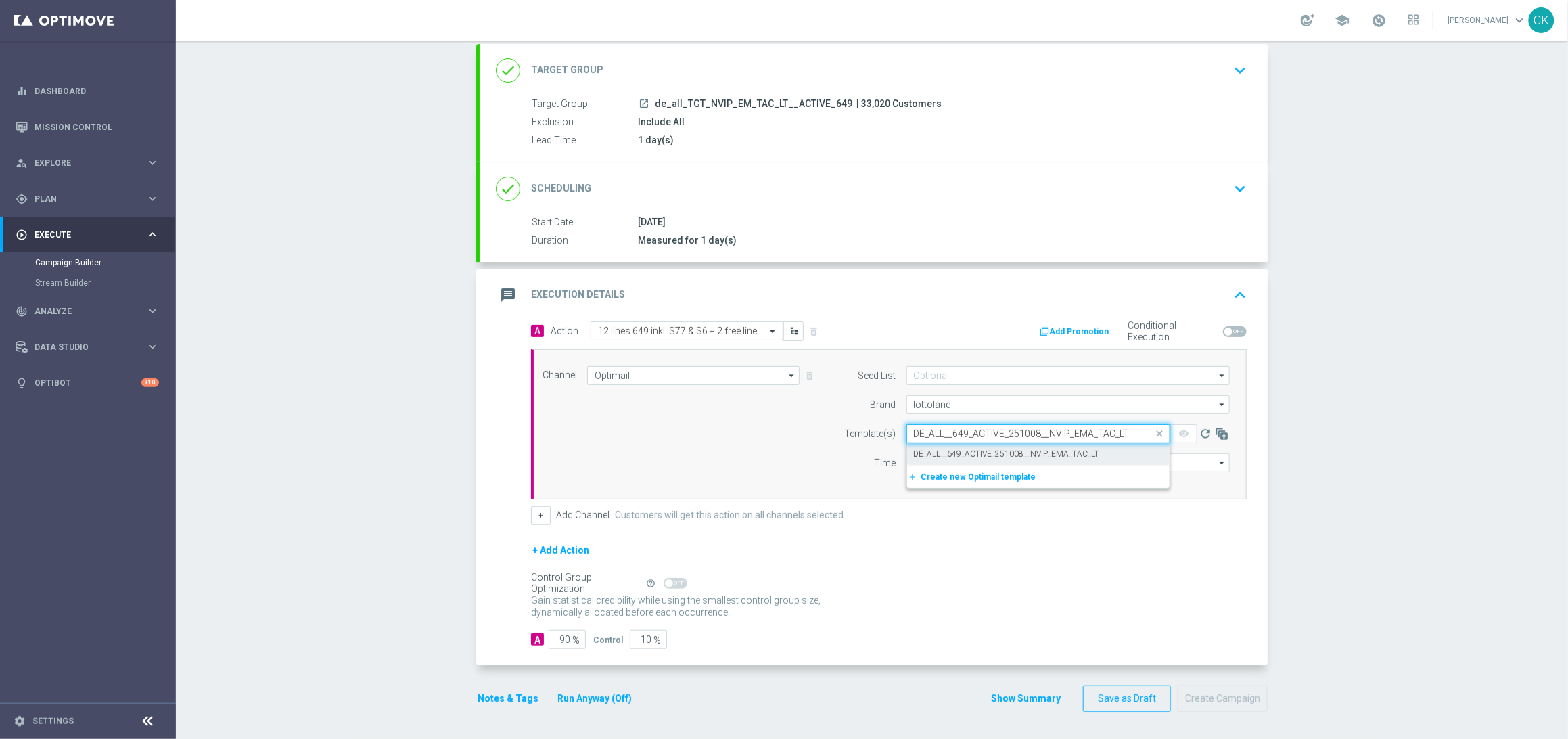
click at [926, 449] on label "DE_ALL__649_ACTIVE_251008__NVIP_EMA_TAC_LT" at bounding box center [1006, 455] width 185 height 12
type input "DE_ALL__649_ACTIVE_251008__NVIP_EMA_TAC_LT"
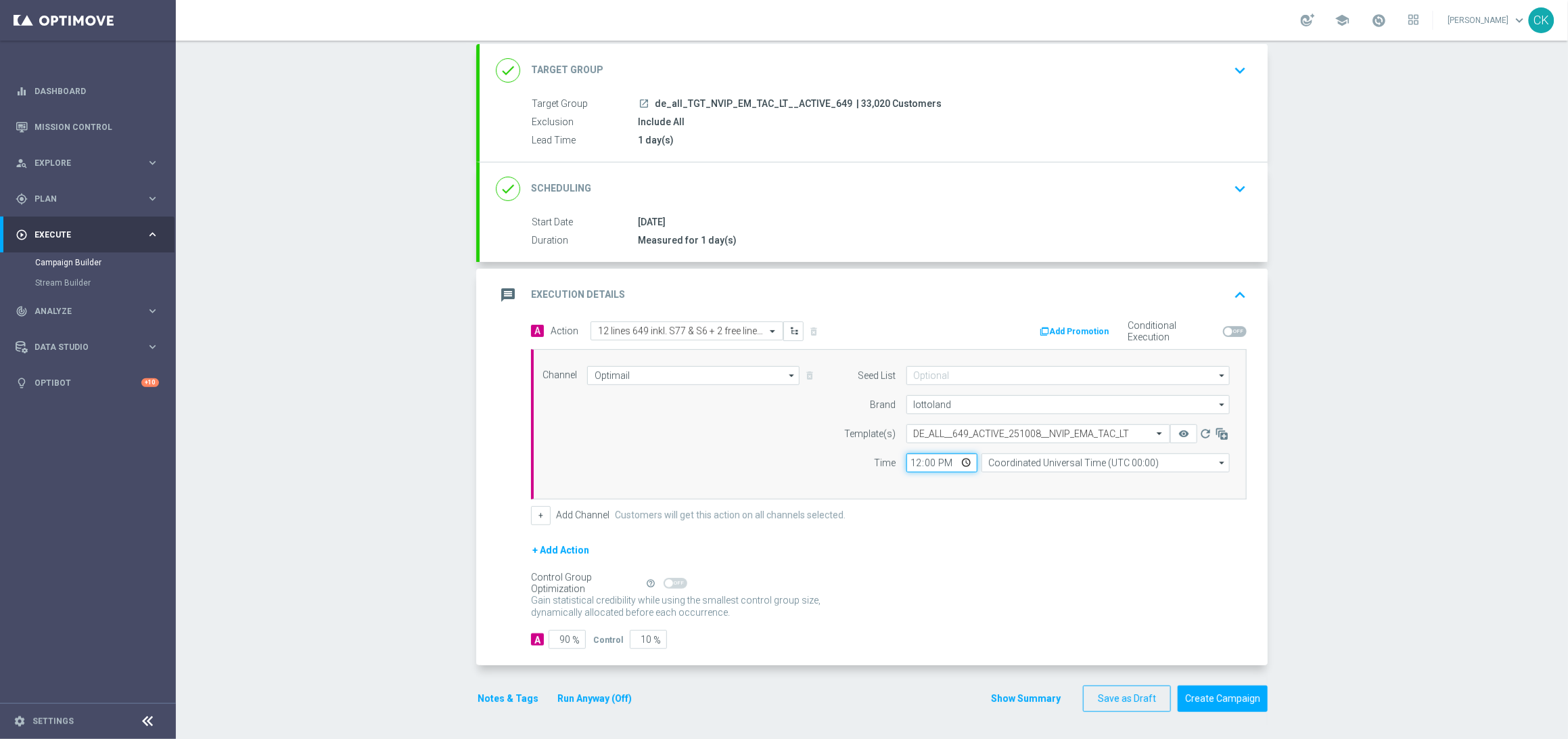
click at [909, 466] on input "12:00" at bounding box center [941, 462] width 71 height 19
type input "06:00"
click at [1038, 460] on input "Coordinated Universal Time (UTC 00:00)" at bounding box center [1106, 462] width 248 height 19
click at [1049, 482] on div "Central European Time ([GEOGRAPHIC_DATA]) (UTC +02:00)" at bounding box center [1099, 482] width 221 height 12
type input "Central European Time ([GEOGRAPHIC_DATA]) (UTC +02:00)"
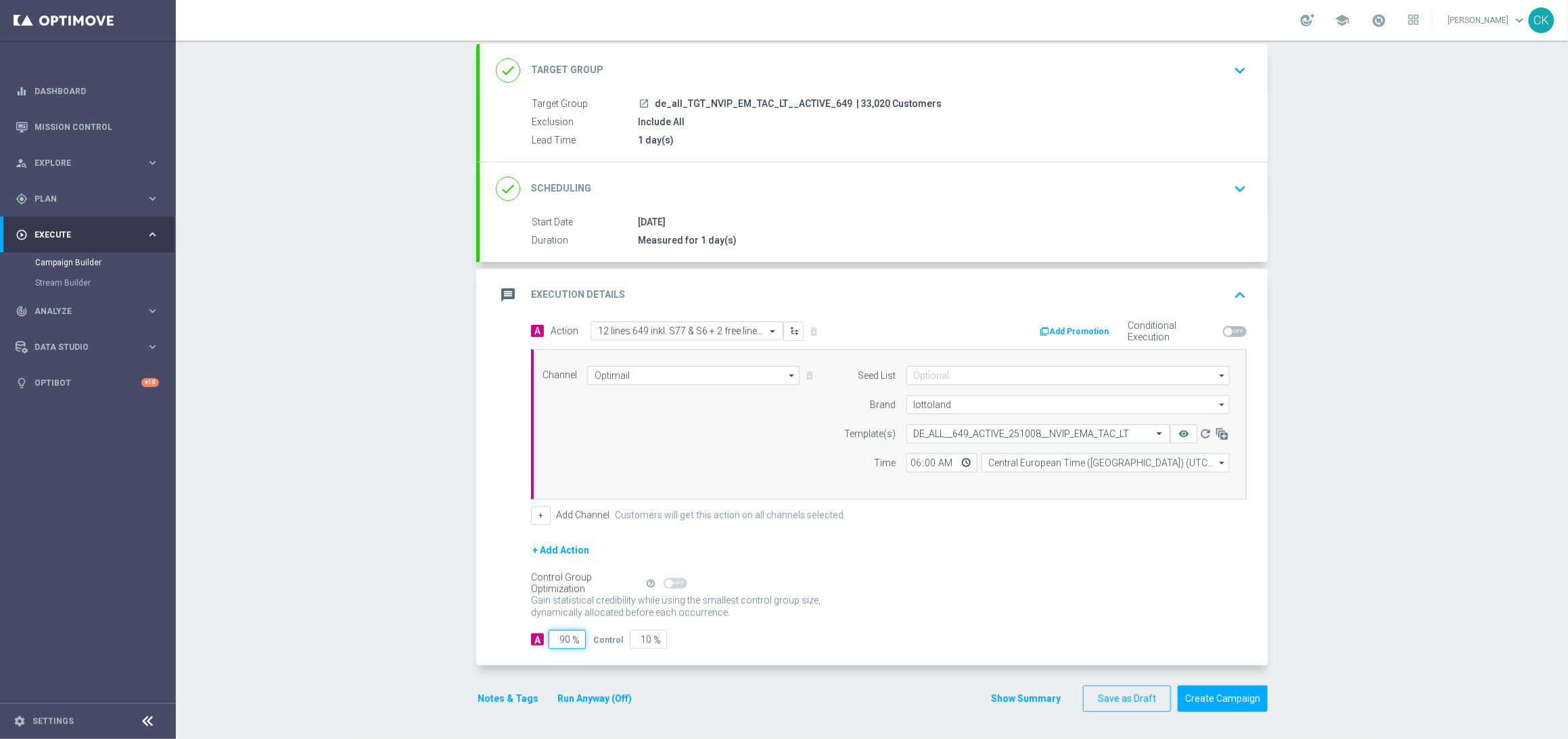
click at [566, 639] on input "90" at bounding box center [568, 639] width 37 height 19
type input "9"
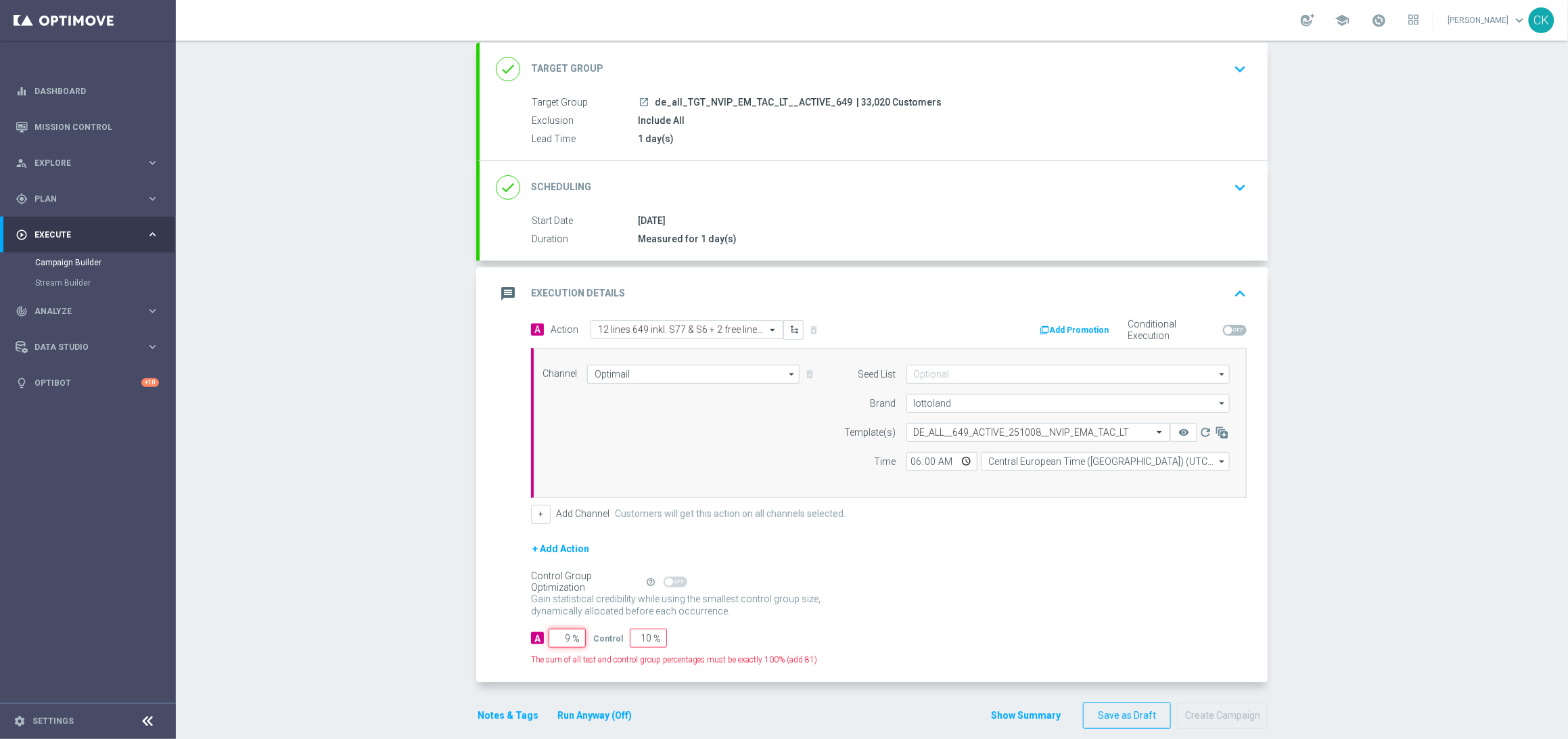
type input "91"
type input "98"
type input "2"
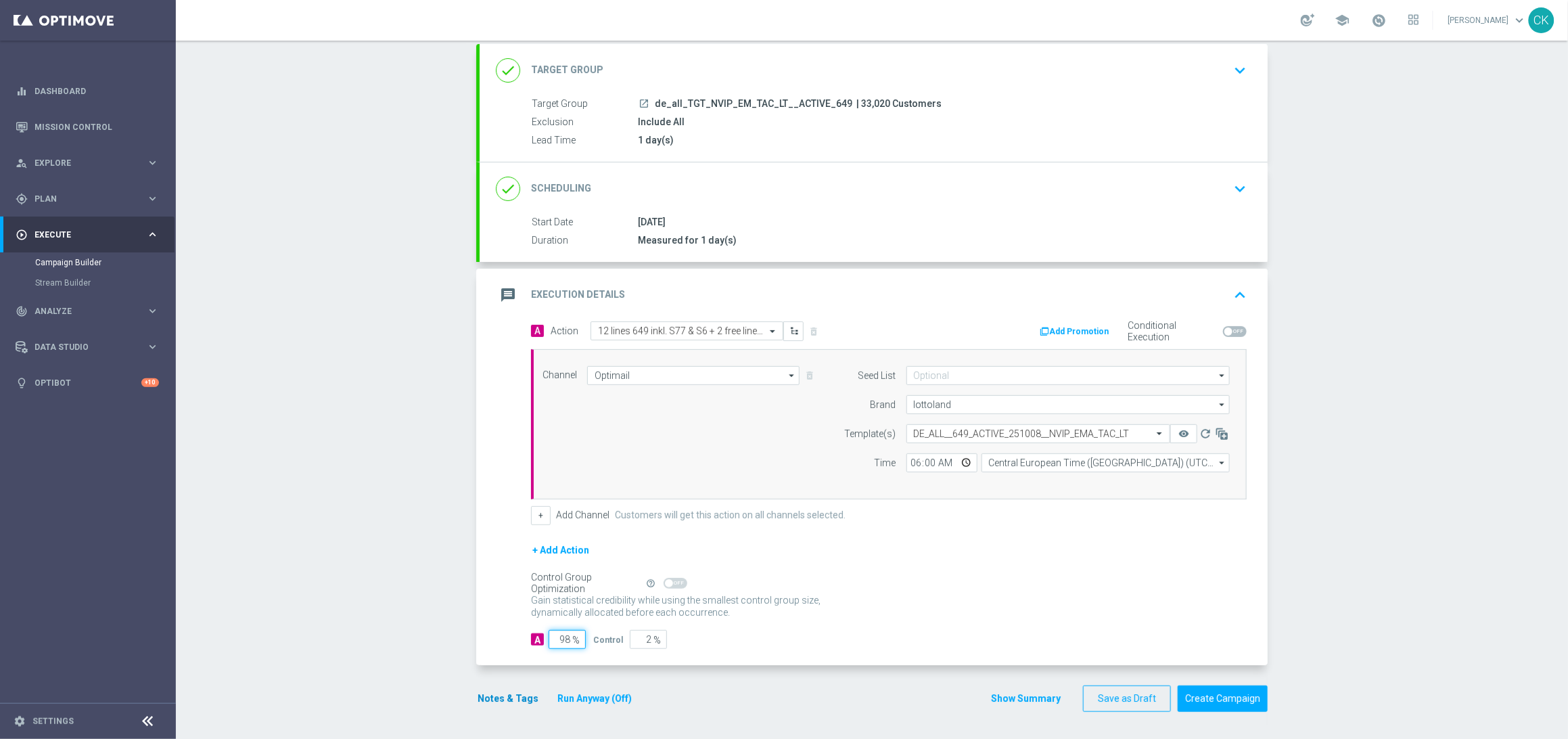
type input "98"
click at [497, 703] on button "Notes & Tags" at bounding box center [508, 698] width 64 height 17
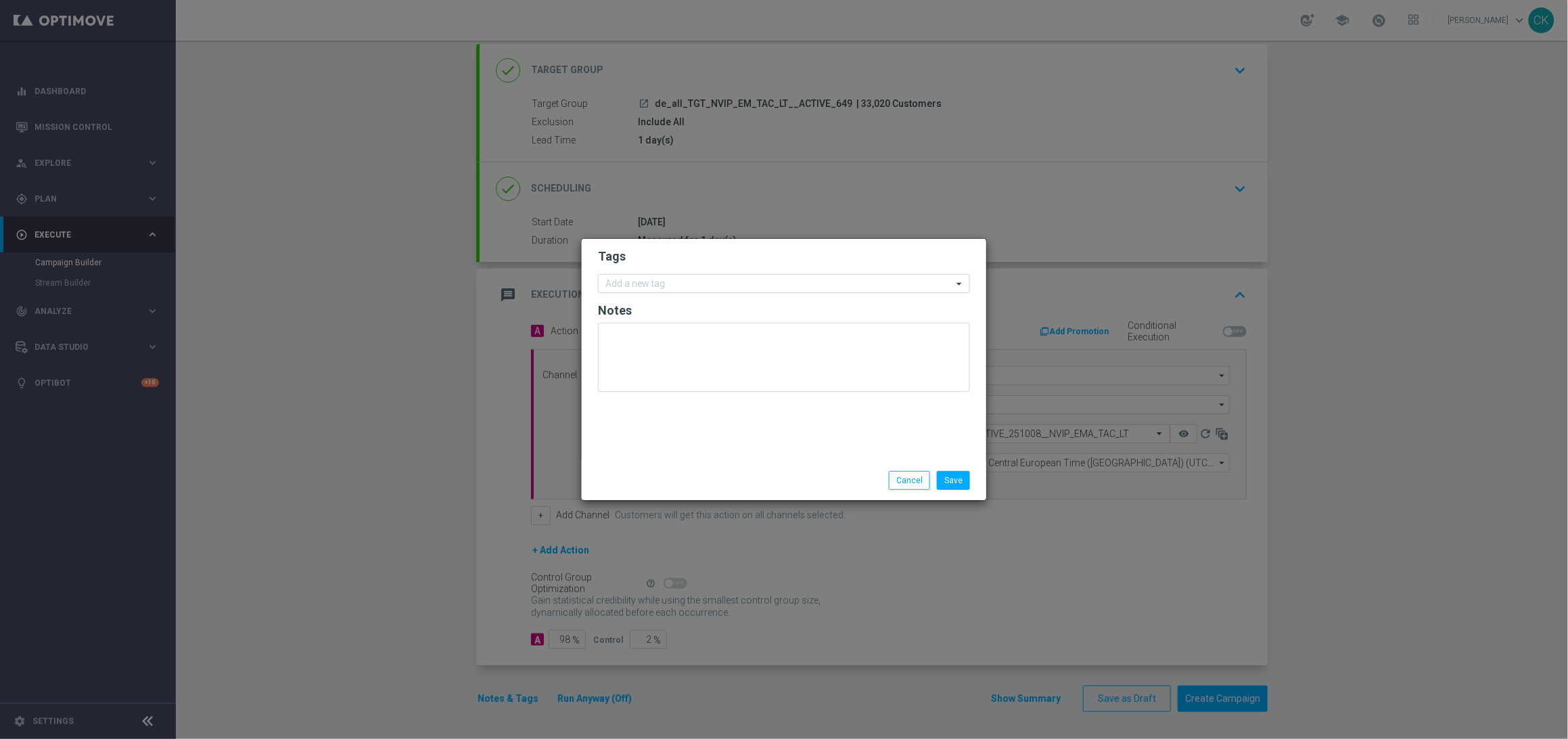
click at [651, 277] on div "Add a new tag" at bounding box center [776, 283] width 354 height 17
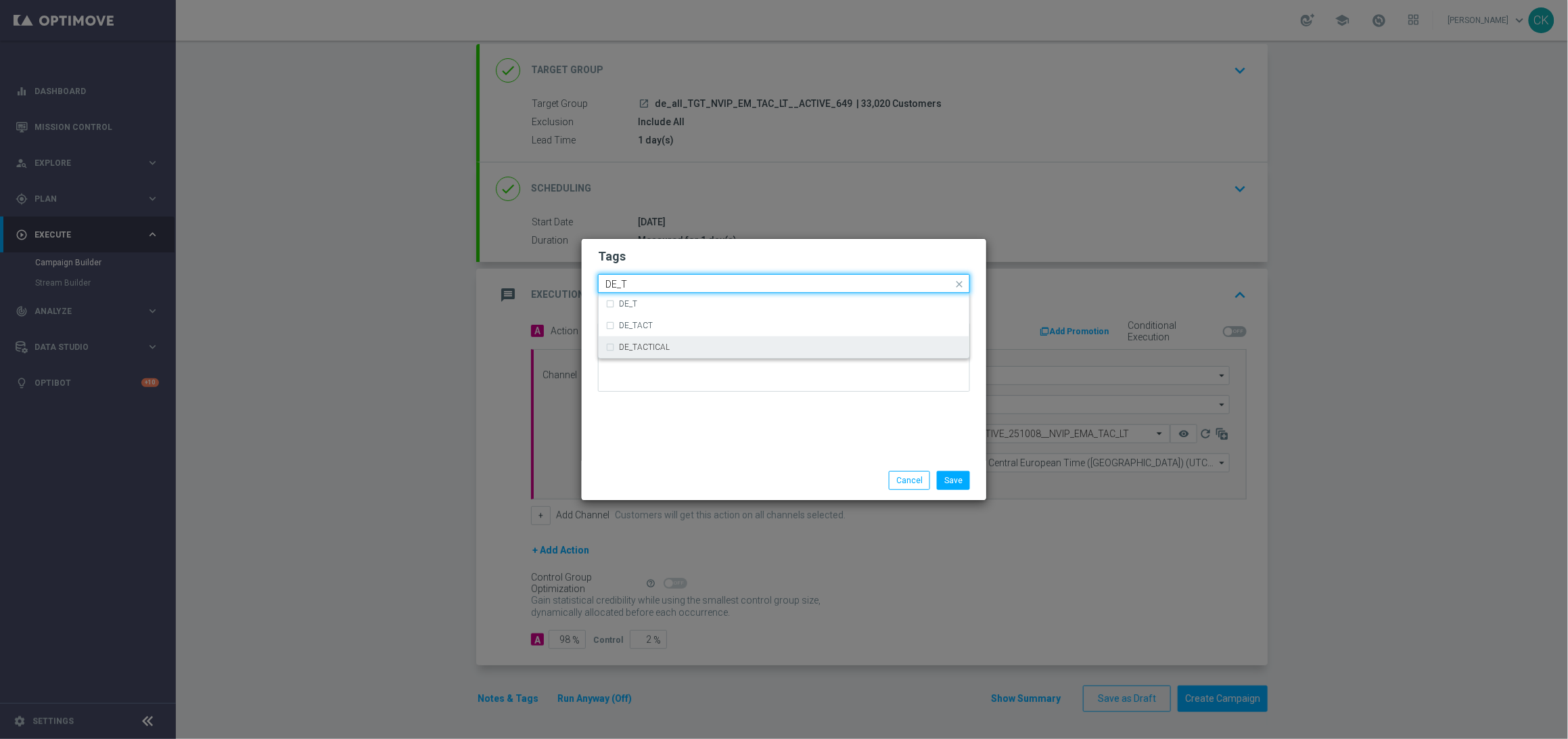
click at [661, 353] on div "DE_TACTICAL" at bounding box center [783, 347] width 357 height 22
type input "DE_T"
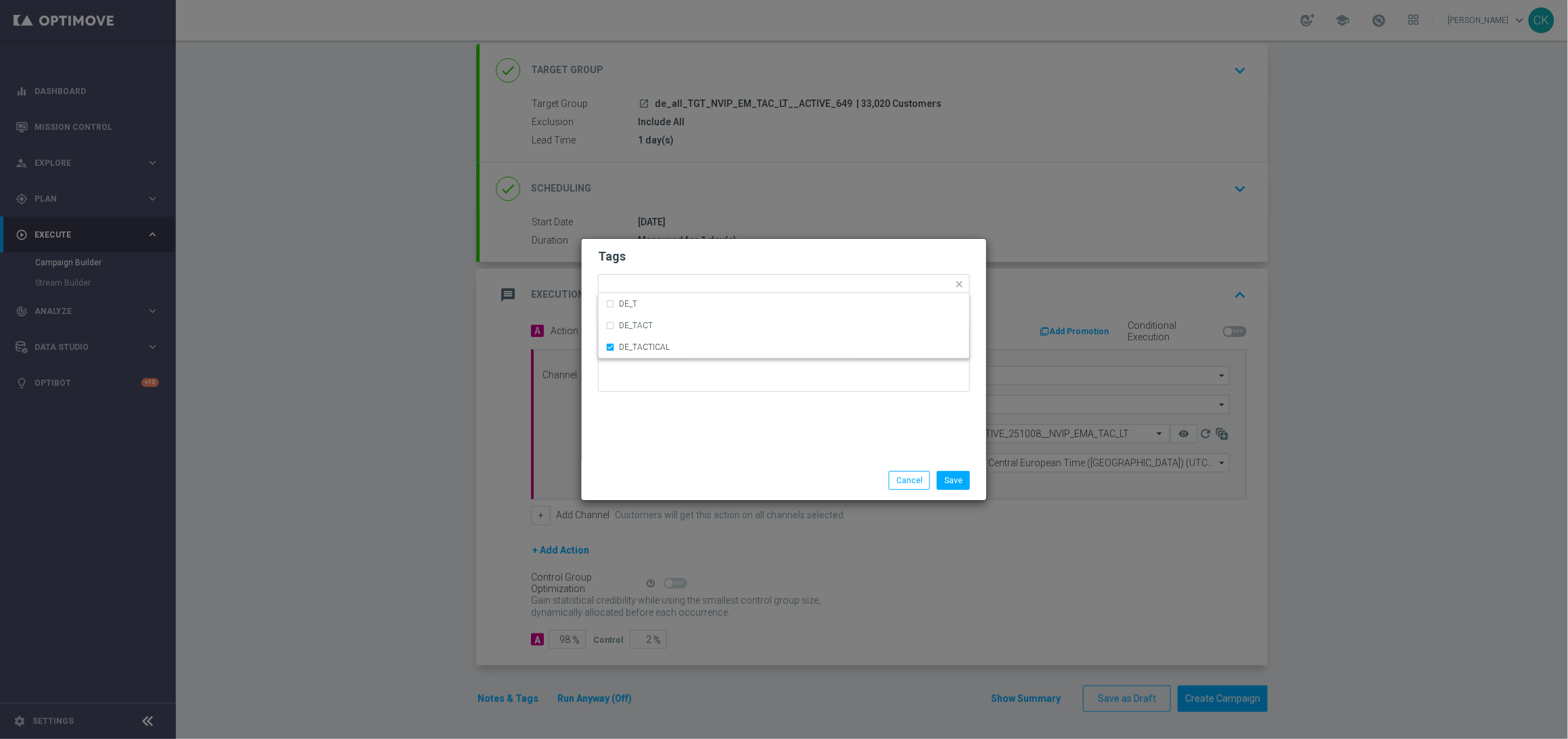
click at [661, 415] on div "Tags Quick find × DE_TACTICAL DE_T DE_TACT DE_TACTICAL Notes" at bounding box center [783, 350] width 404 height 222
click at [955, 482] on button "Save" at bounding box center [953, 480] width 33 height 19
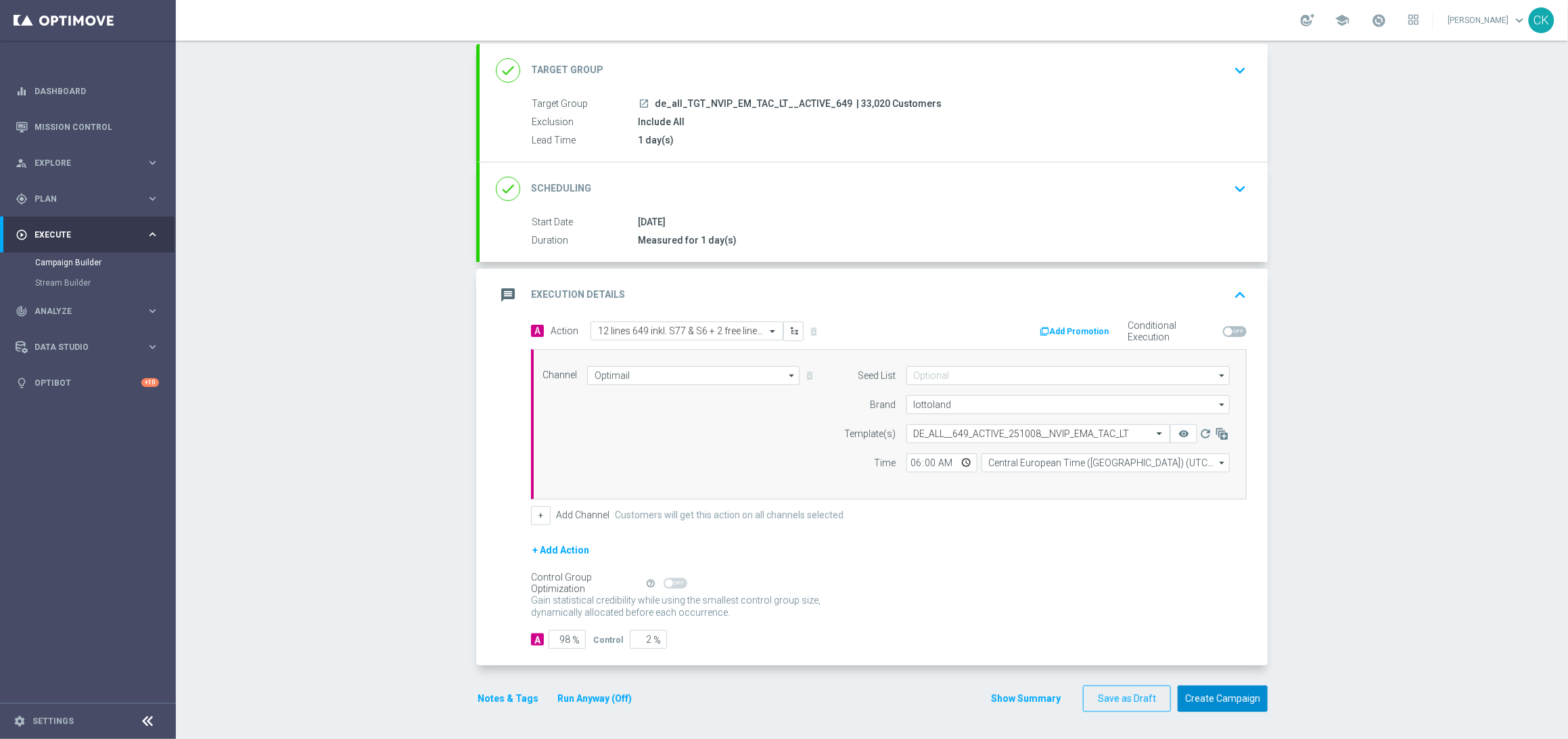
click at [1220, 706] on button "Create Campaign" at bounding box center [1222, 699] width 90 height 27
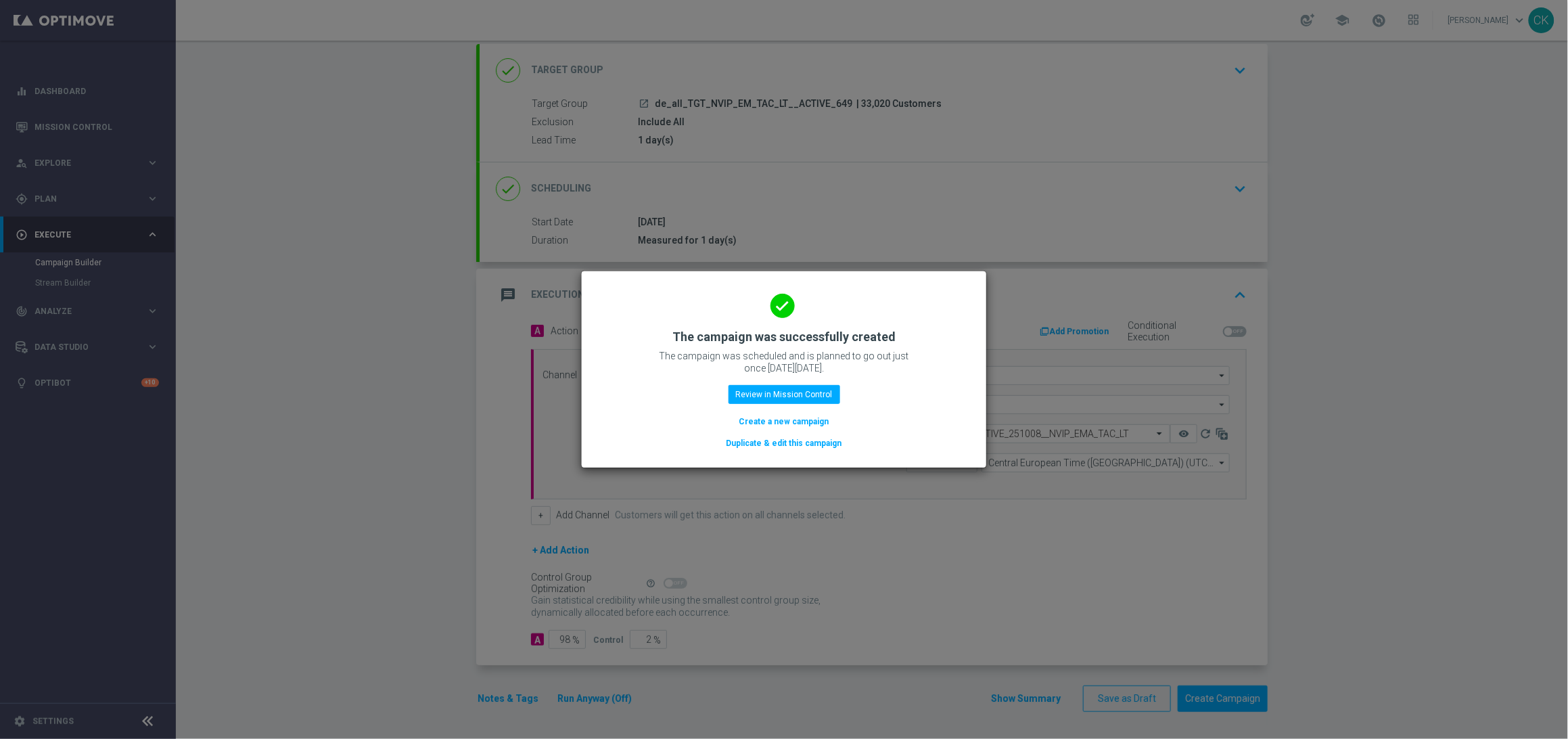
click at [800, 421] on button "Create a new campaign" at bounding box center [784, 421] width 92 height 15
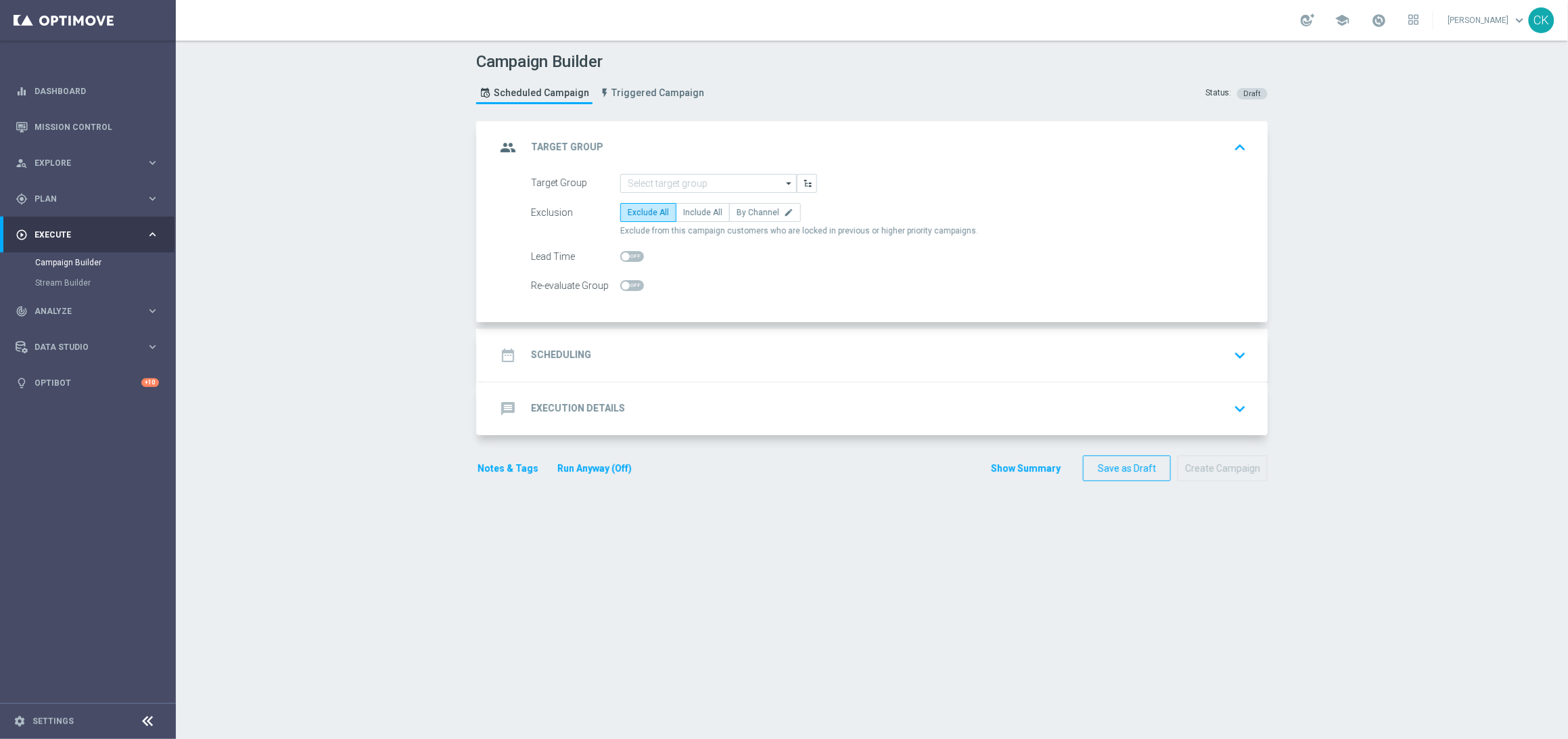
scroll to position [0, 0]
click at [694, 174] on div at bounding box center [708, 183] width 176 height 19
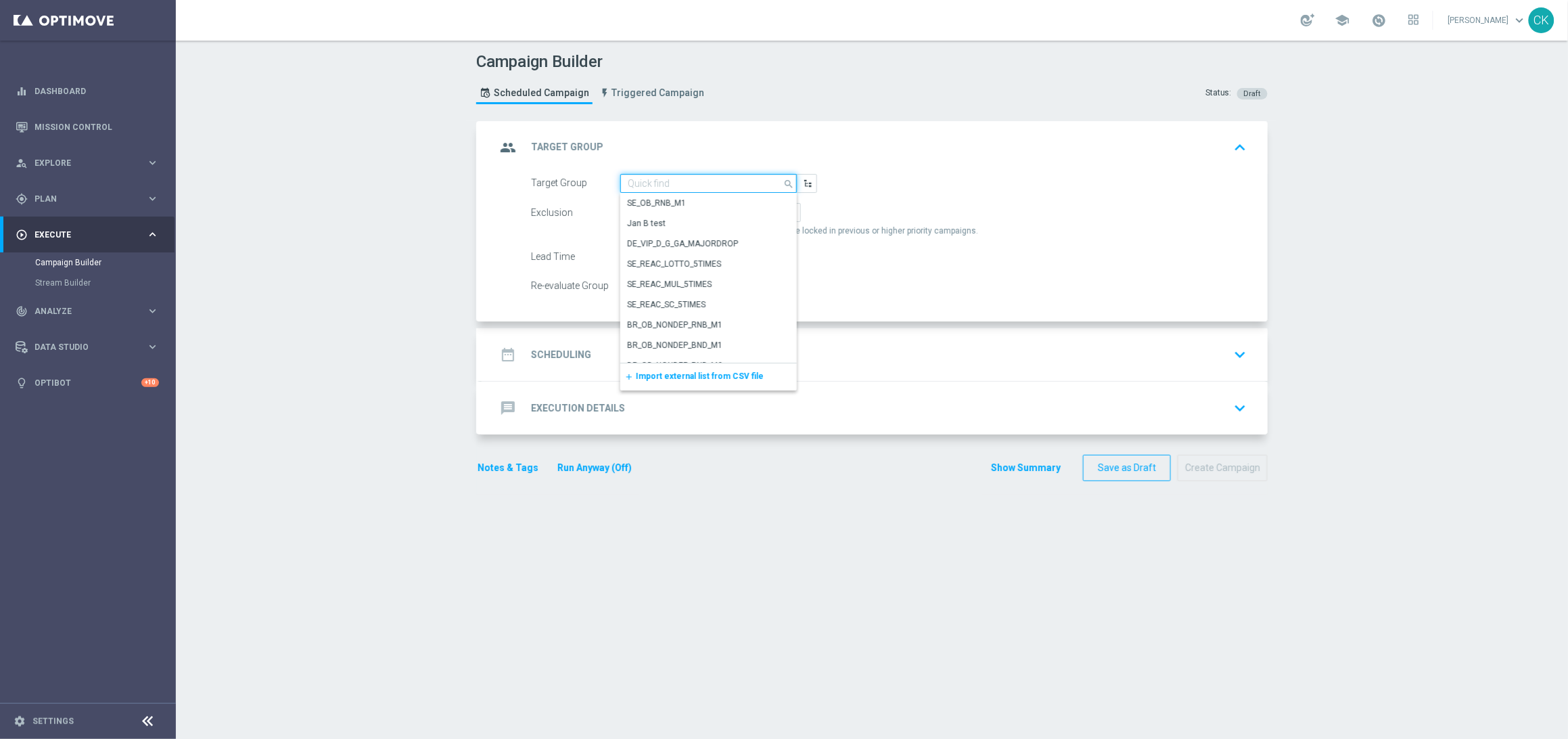
paste input "de_all_TGT_NVIP_EM_TAC_LT__REACTIVATED_649"
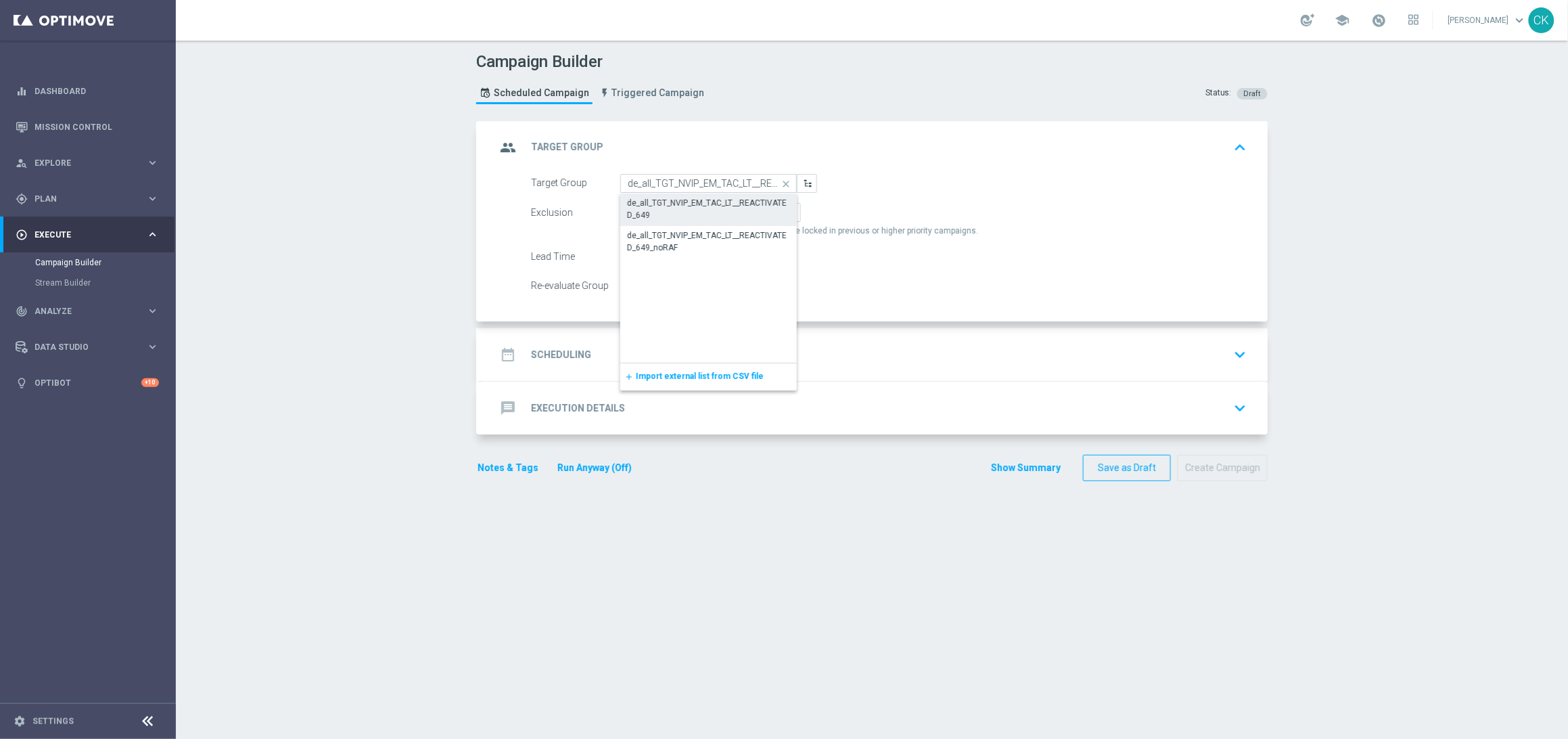
click at [684, 205] on div "de_all_TGT_NVIP_EM_TAC_LT__REACTIVATED_649" at bounding box center [708, 209] width 163 height 25
type input "de_all_TGT_NVIP_EM_TAC_LT__REACTIVATED_649"
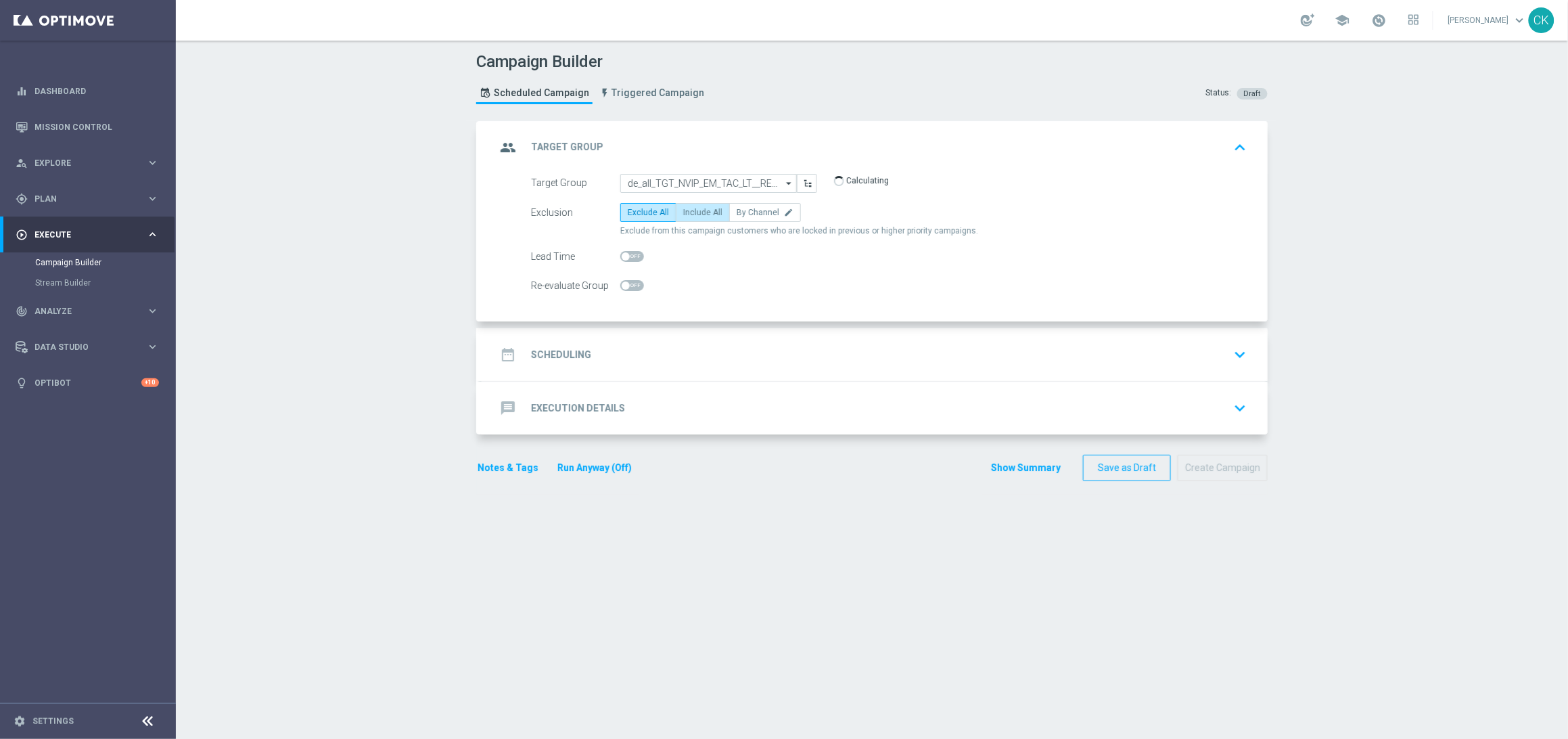
click at [686, 216] on span "Include All" at bounding box center [702, 213] width 39 height 10
click at [686, 216] on input "Include All" at bounding box center [687, 215] width 9 height 9
radio input "true"
click at [624, 258] on span at bounding box center [633, 256] width 24 height 11
click at [624, 258] on input "checkbox" at bounding box center [633, 256] width 24 height 11
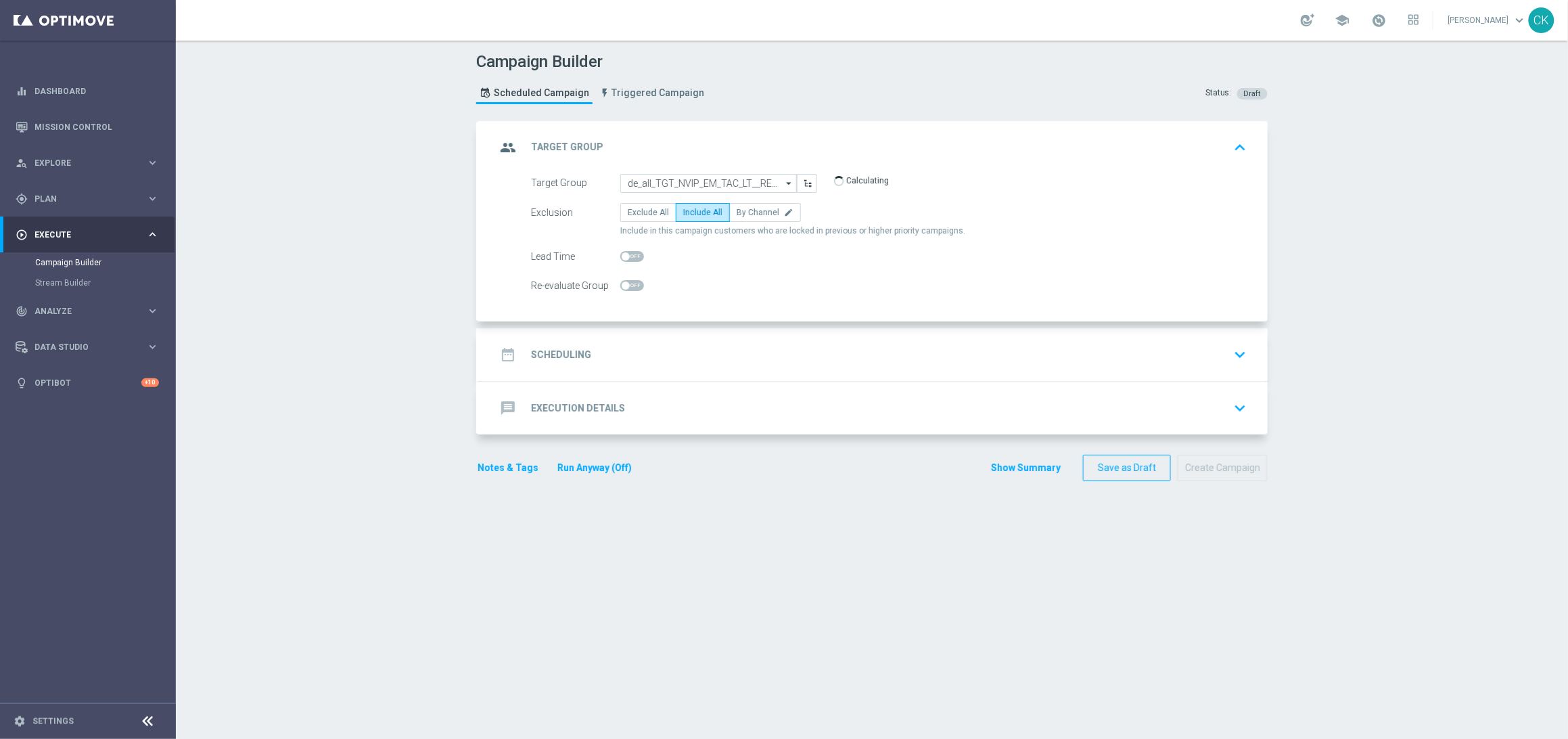
checkbox input "true"
click at [553, 350] on h2 "Scheduling" at bounding box center [561, 354] width 60 height 13
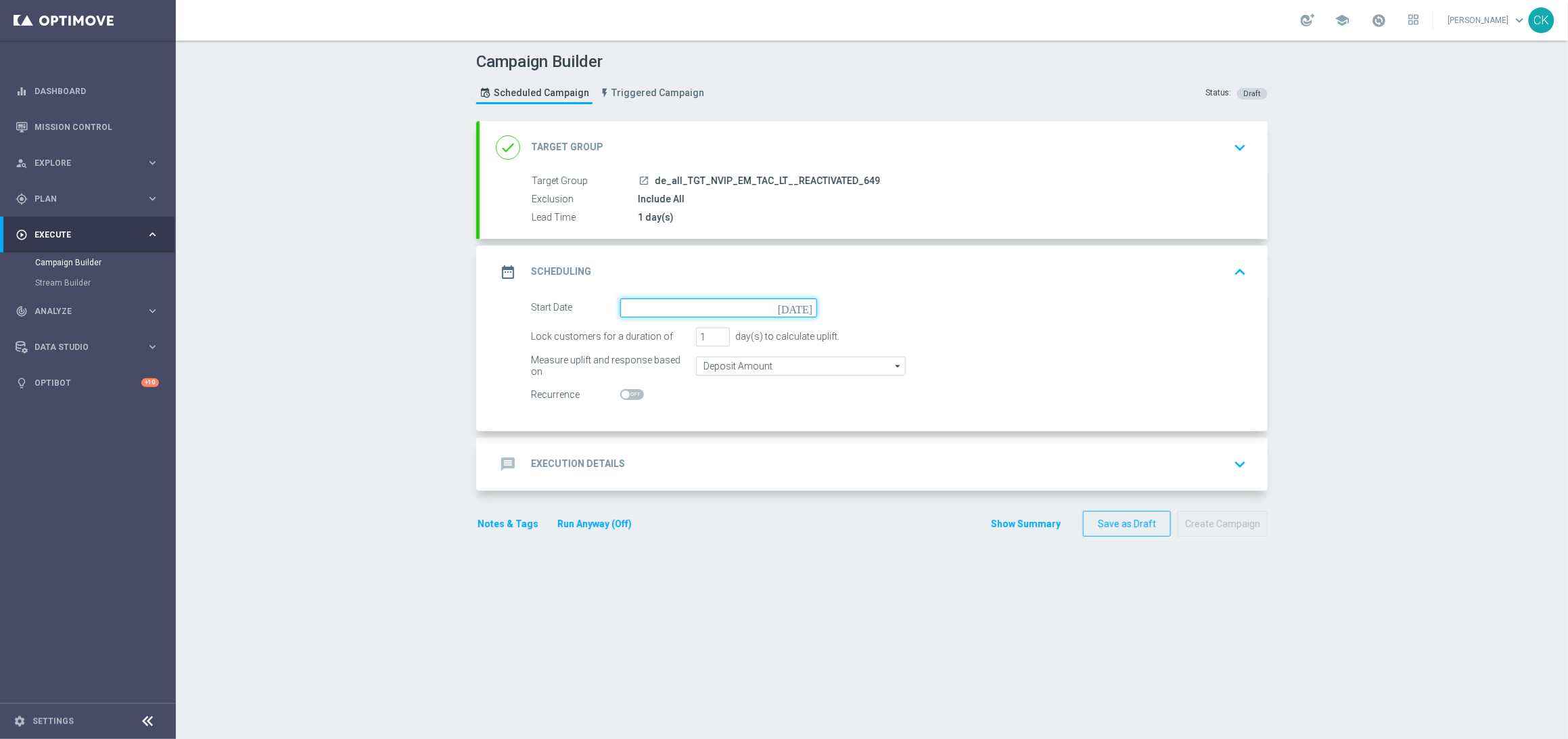
click at [667, 302] on input at bounding box center [719, 307] width 197 height 19
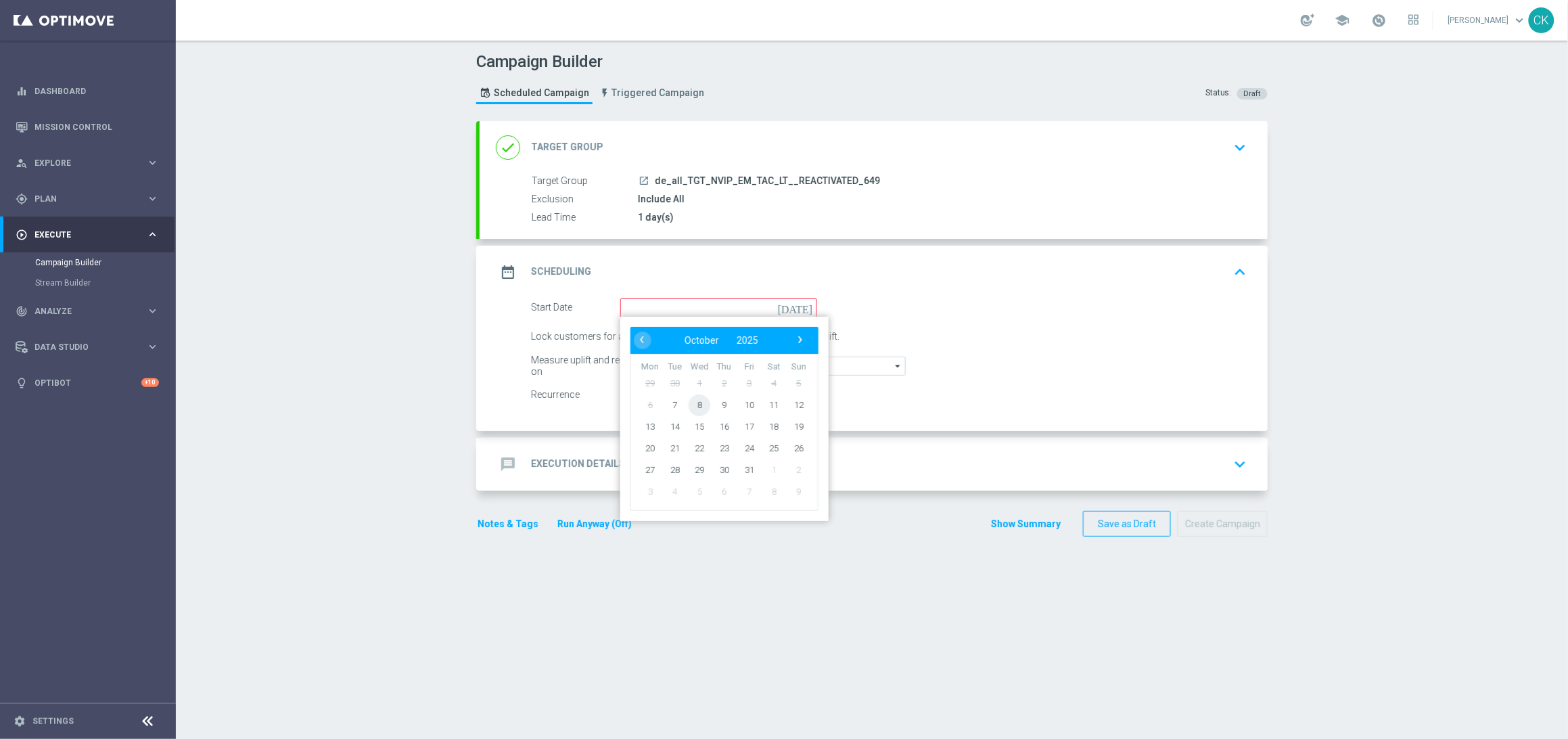
click at [697, 399] on span "8" at bounding box center [699, 404] width 22 height 22
type input "[DATE]"
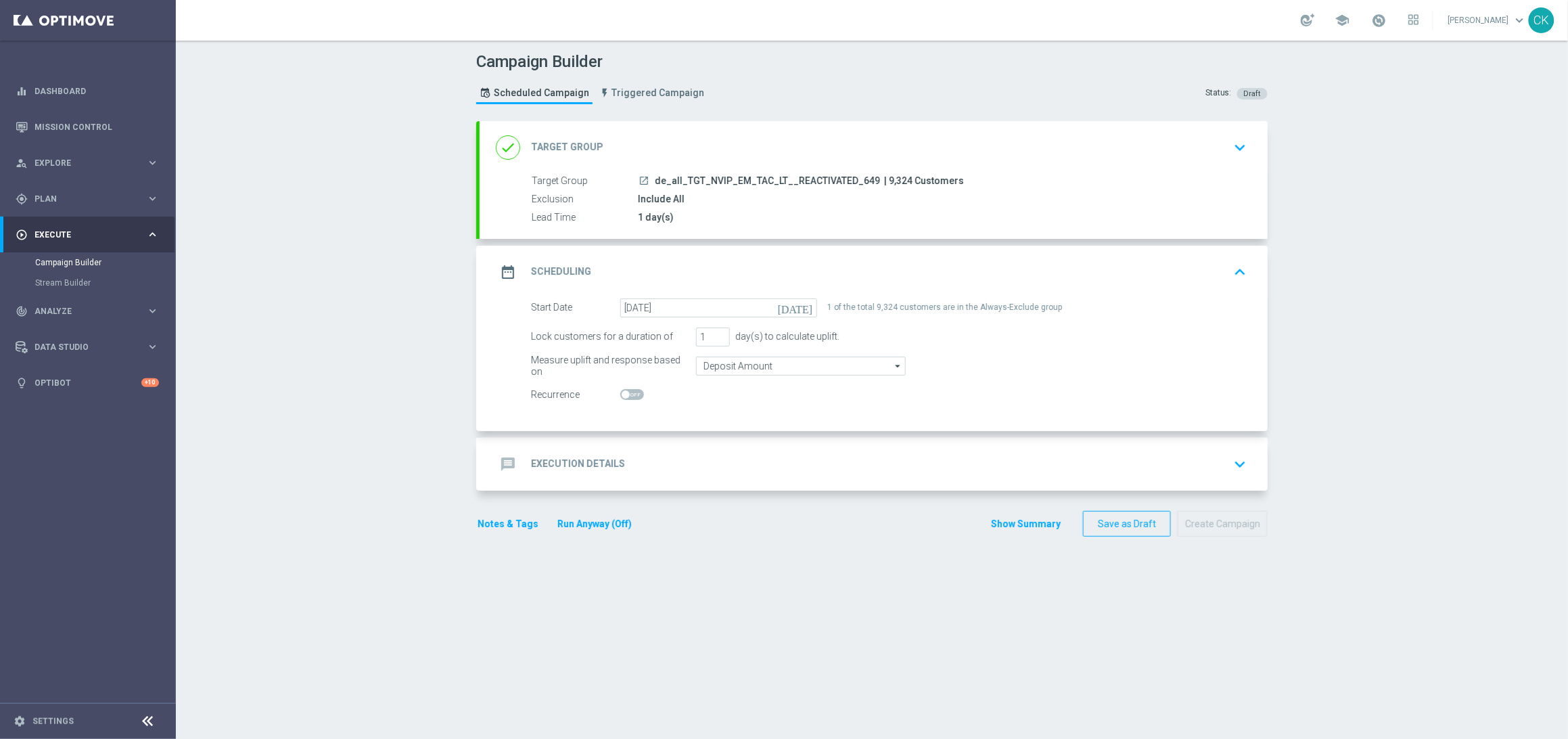
click at [557, 464] on h2 "Execution Details" at bounding box center [578, 463] width 94 height 13
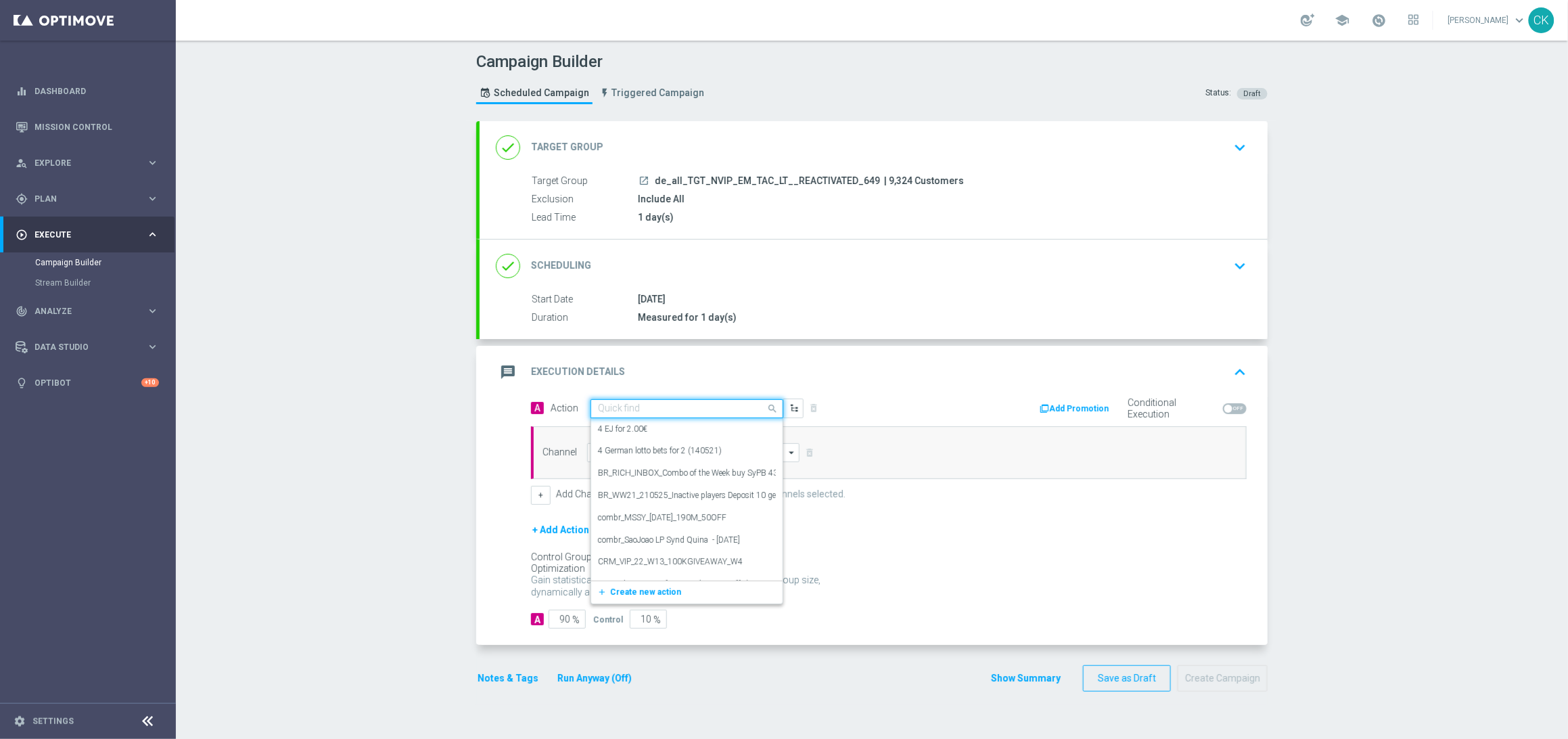
click at [671, 406] on input "text" at bounding box center [673, 409] width 151 height 12
paste input "12 lines 649 + 2 free lines EuroDreams"
type input "12 lines 649 + 2 free lines EuroDreams"
click at [598, 448] on icon "add_new" at bounding box center [603, 451] width 13 height 10
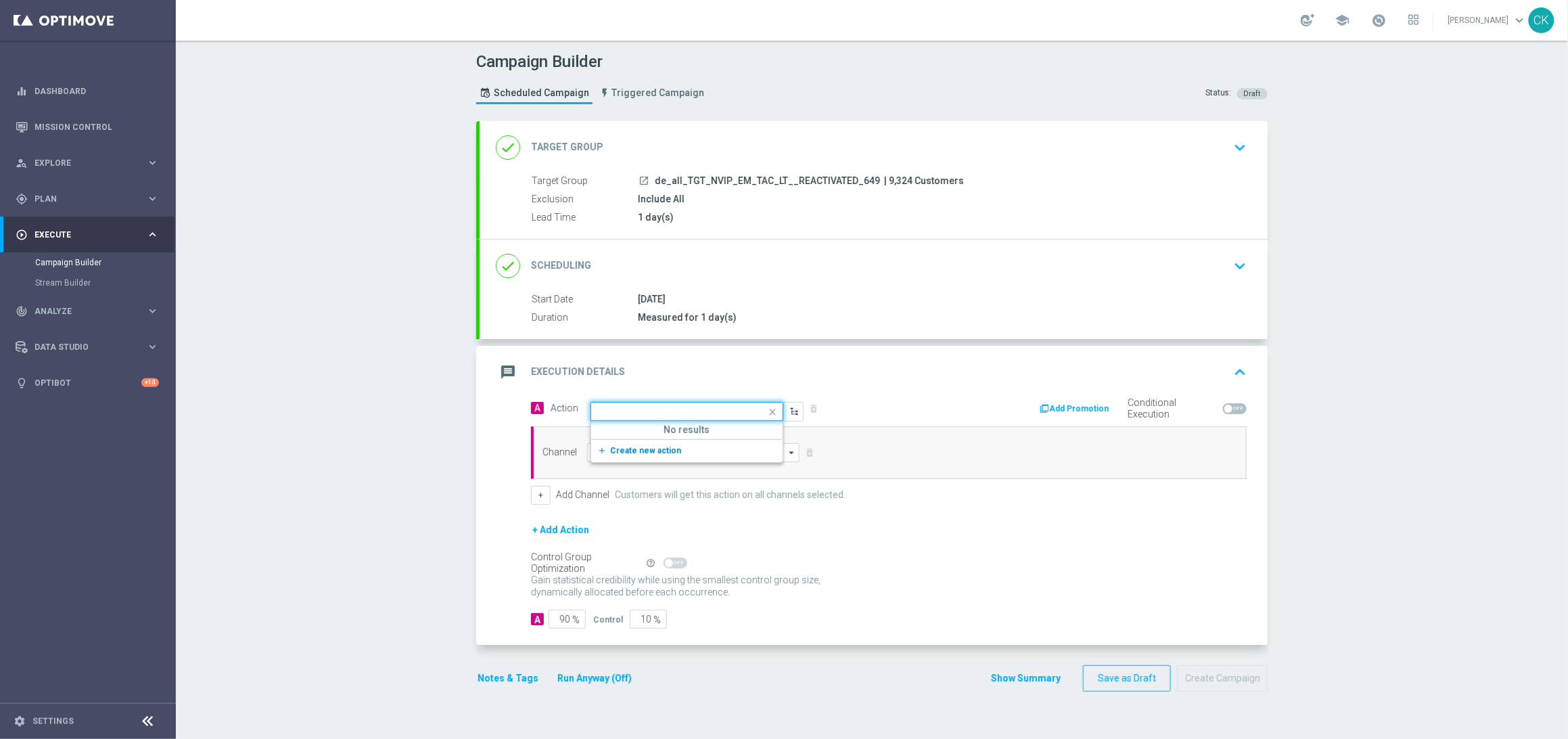
scroll to position [0, 0]
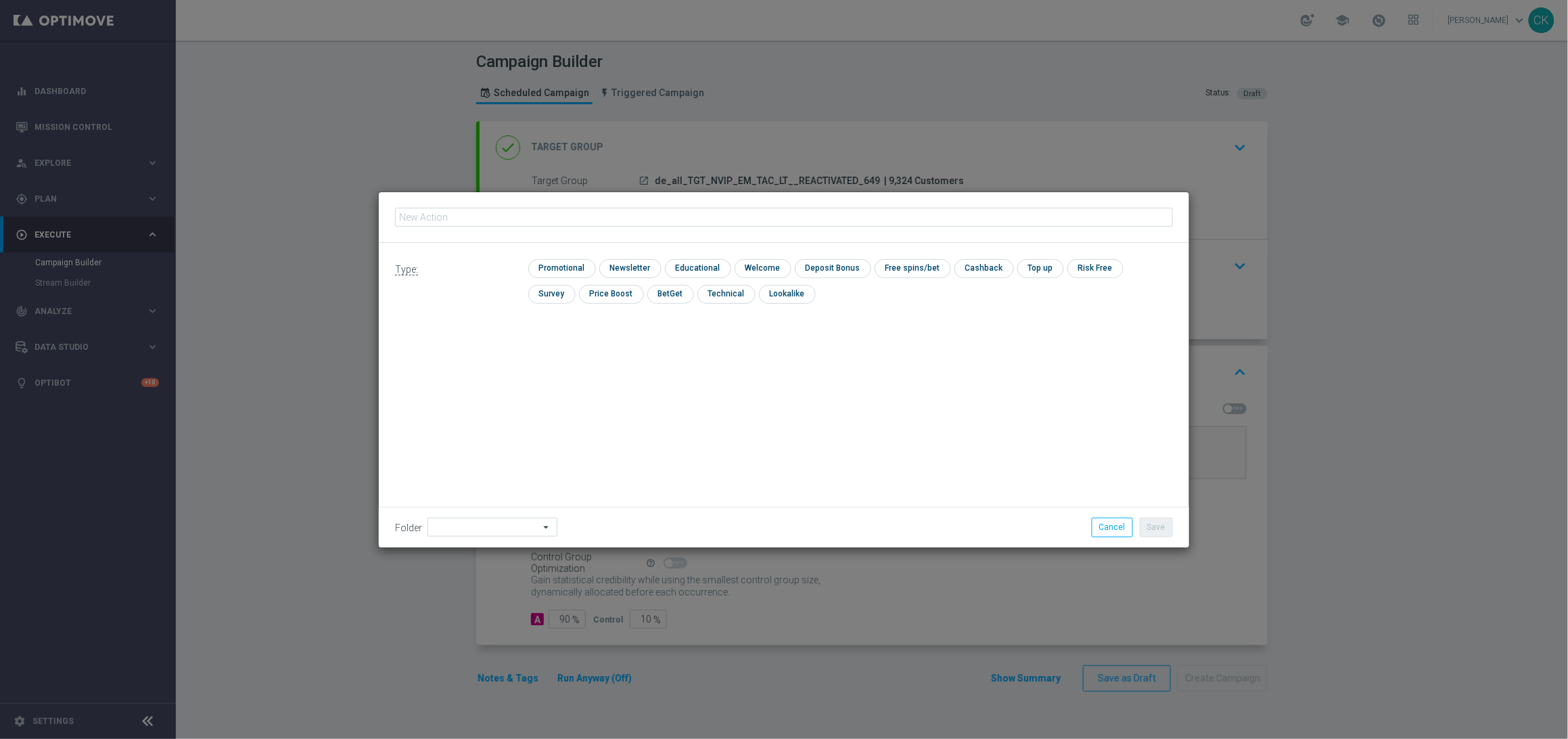
type input "12 lines 649 + 2 free lines EuroDreams"
click at [561, 263] on input "checkbox" at bounding box center [560, 268] width 64 height 19
checkbox input "true"
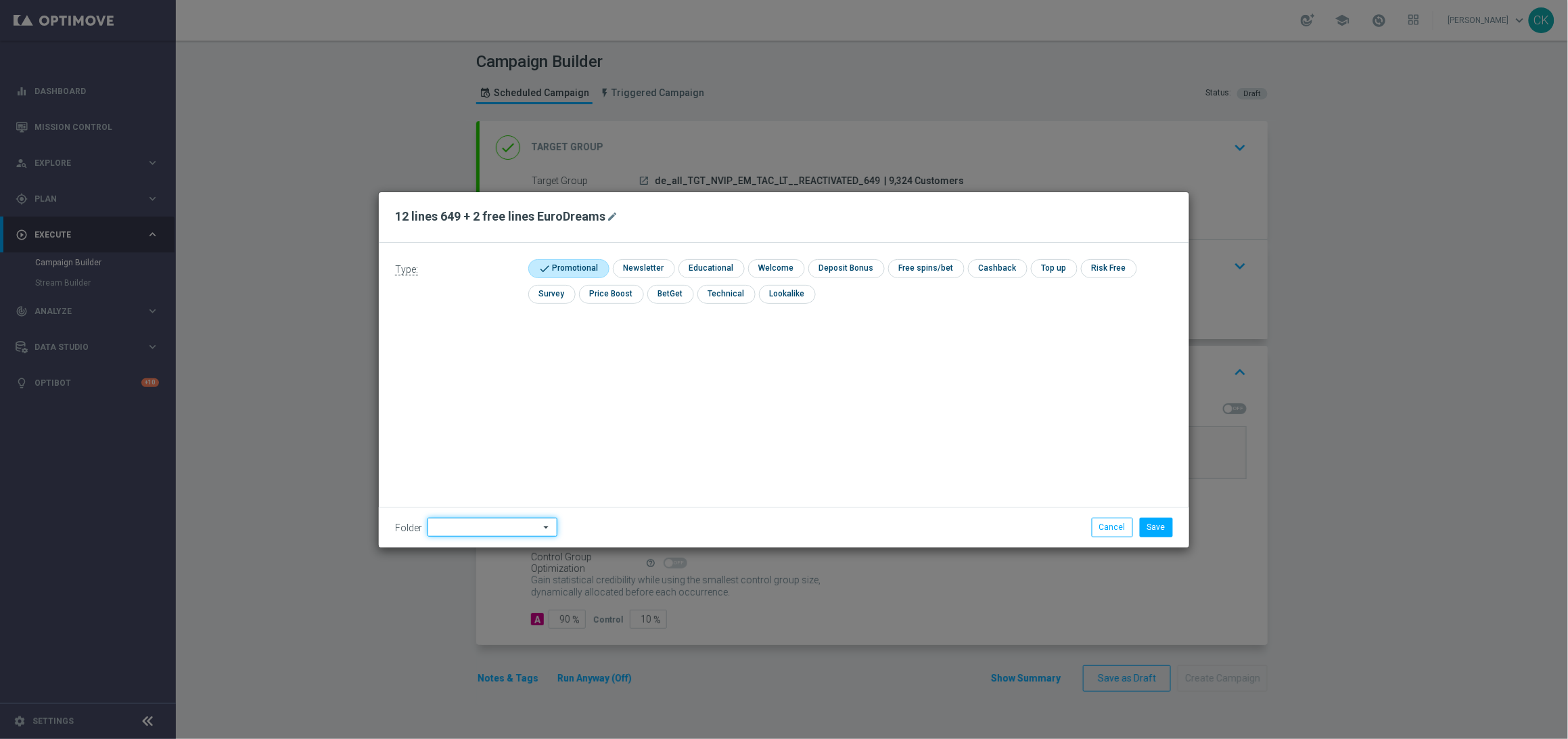
click at [452, 525] on input at bounding box center [493, 526] width 130 height 19
click at [452, 432] on div "DE" at bounding box center [481, 432] width 107 height 21
type input "DE"
click at [452, 432] on div "Type: check Promotional check Newsletter check Educational check Welcome check …" at bounding box center [784, 395] width 811 height 304
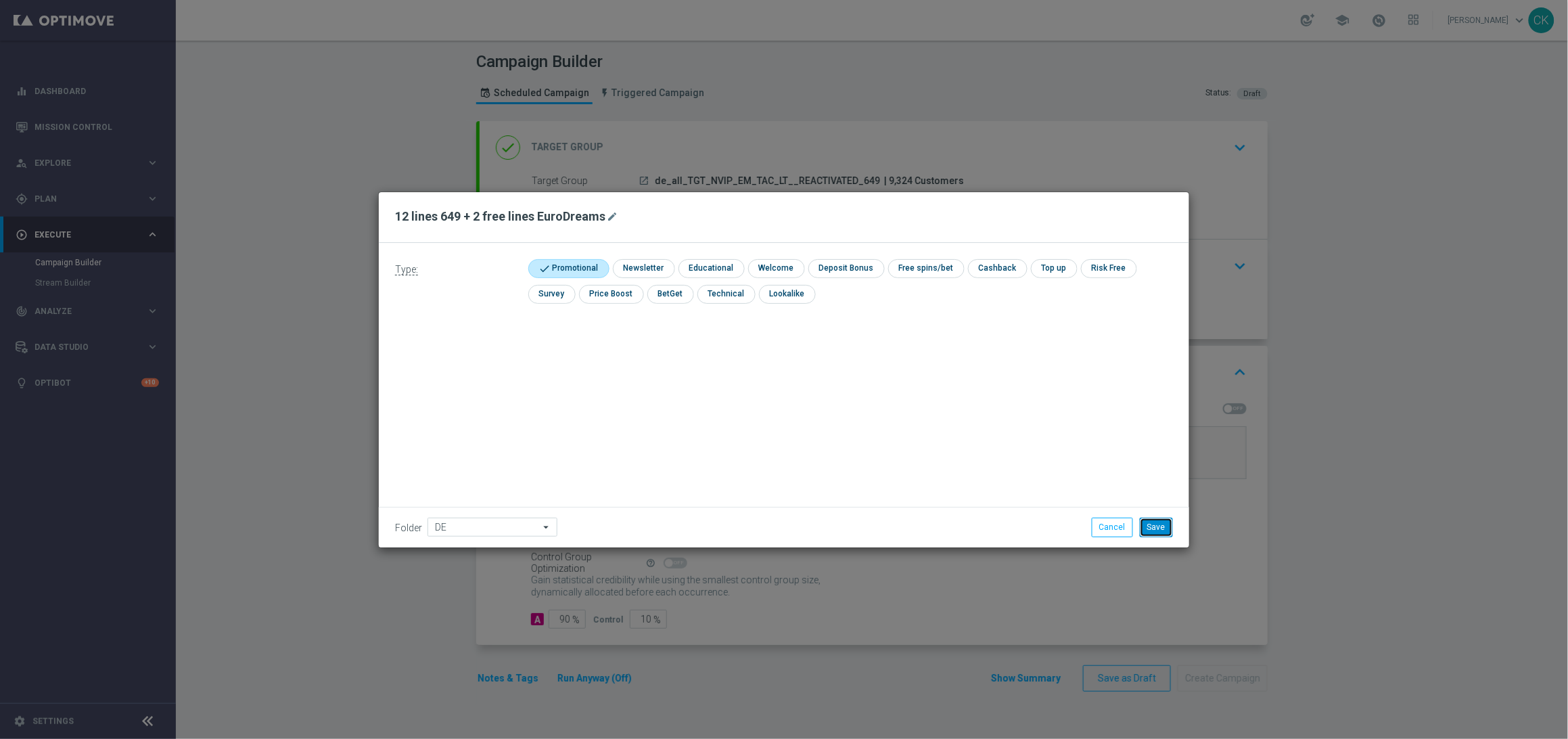
click at [1157, 527] on button "Save" at bounding box center [1157, 526] width 33 height 19
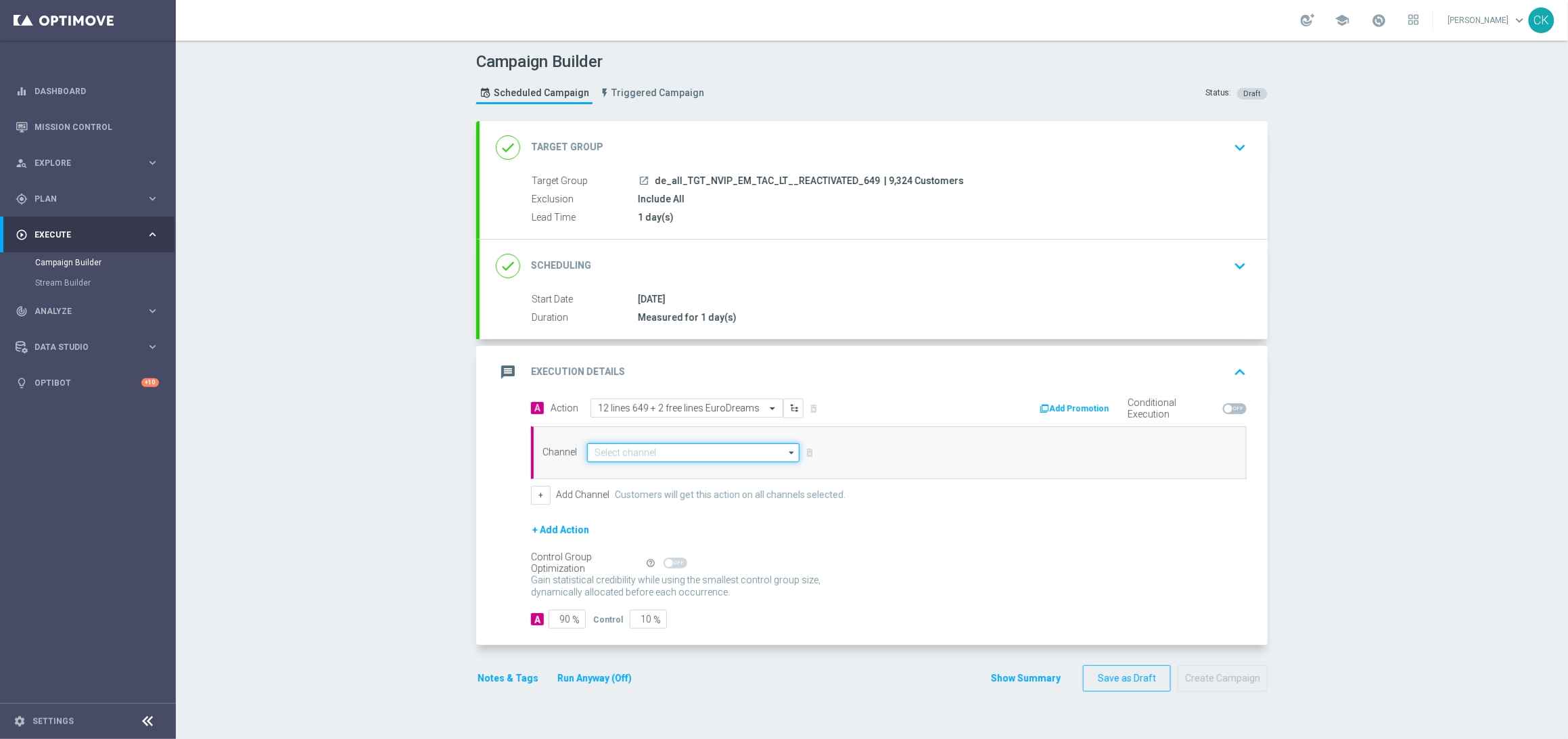
click at [670, 451] on input at bounding box center [694, 452] width 212 height 19
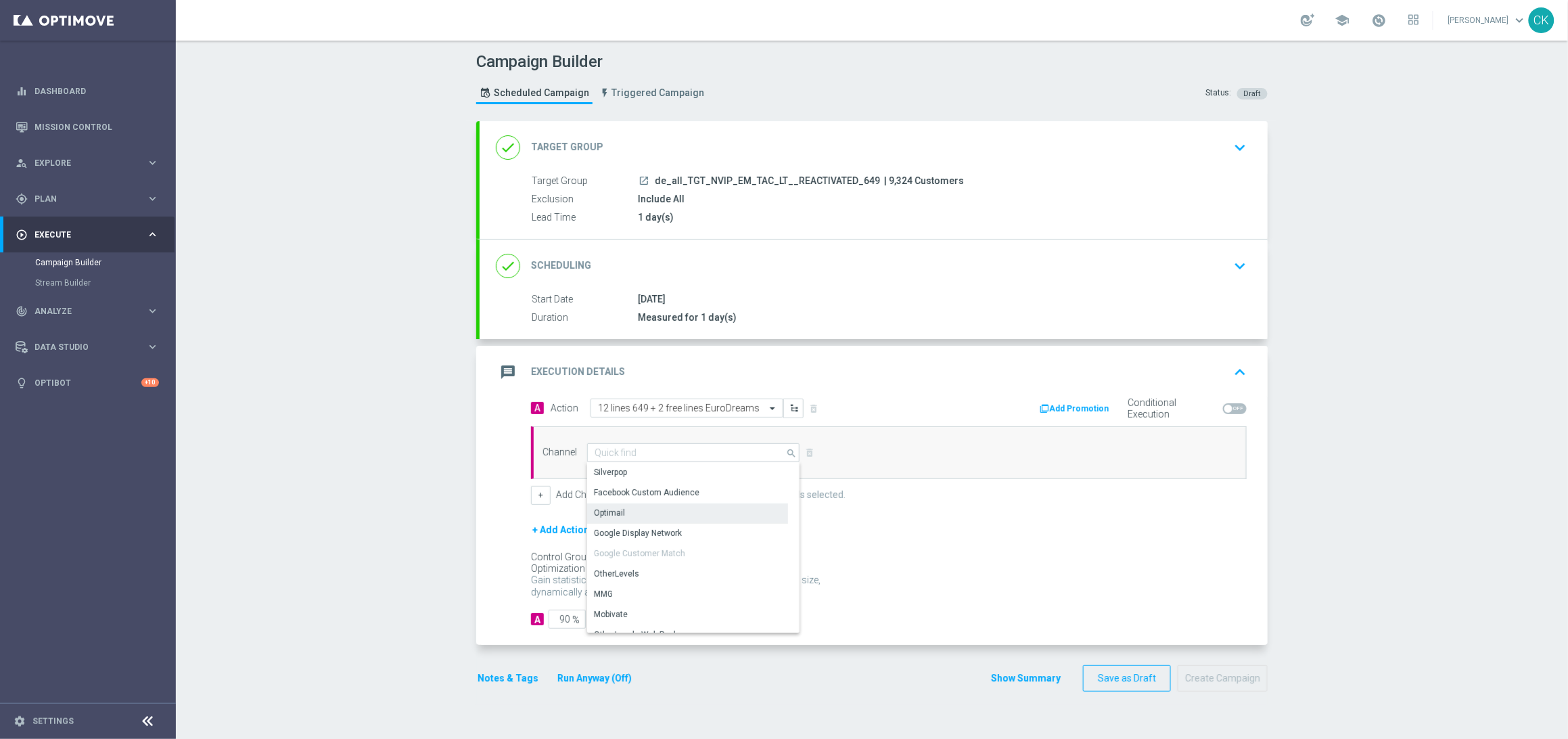
click at [636, 514] on div "Optimail" at bounding box center [688, 513] width 201 height 19
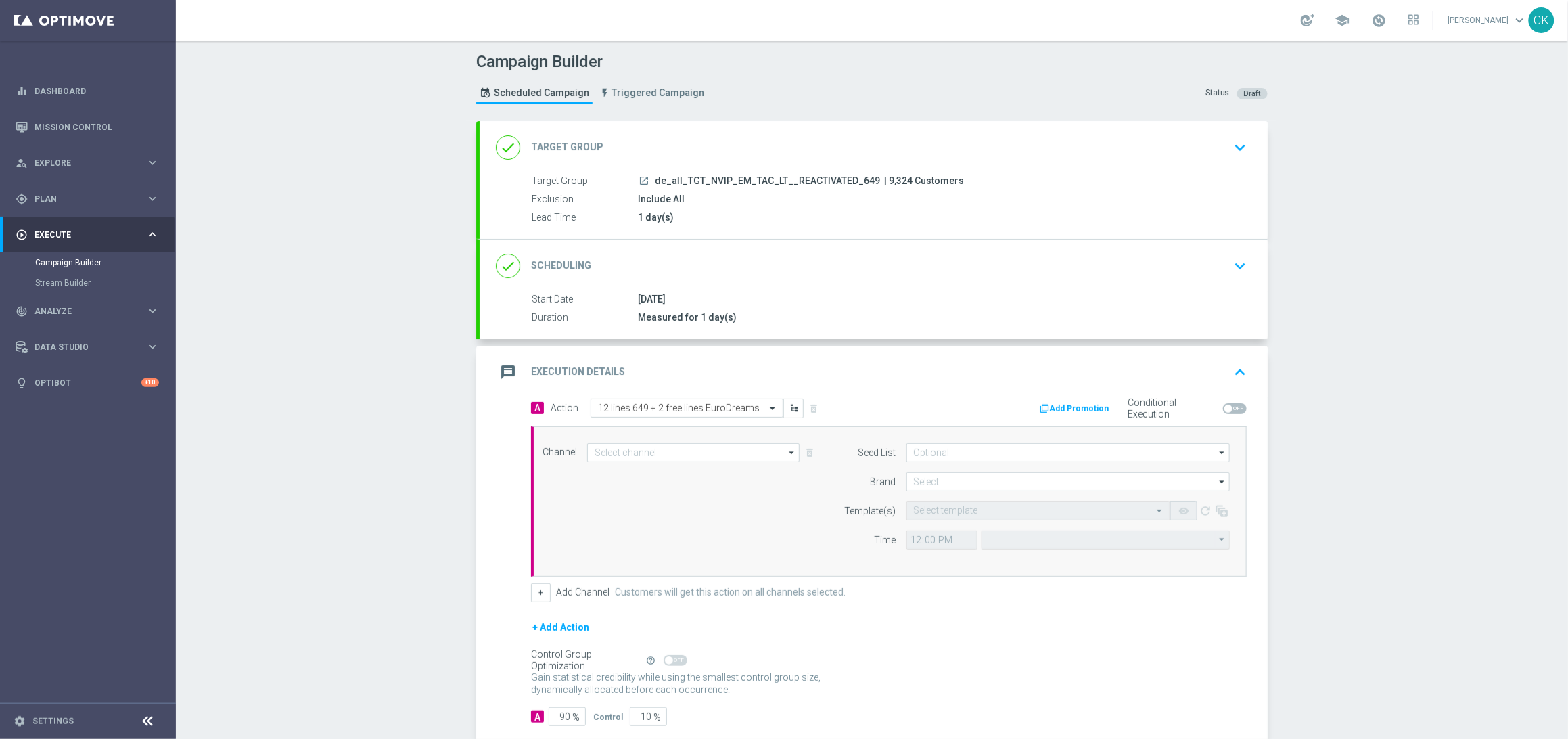
type input "Optimail"
type input "Coordinated Universal Time (UTC 00:00)"
click at [945, 472] on input at bounding box center [1067, 481] width 324 height 19
click at [935, 522] on div "lottoland" at bounding box center [930, 522] width 33 height 12
type input "lottoland"
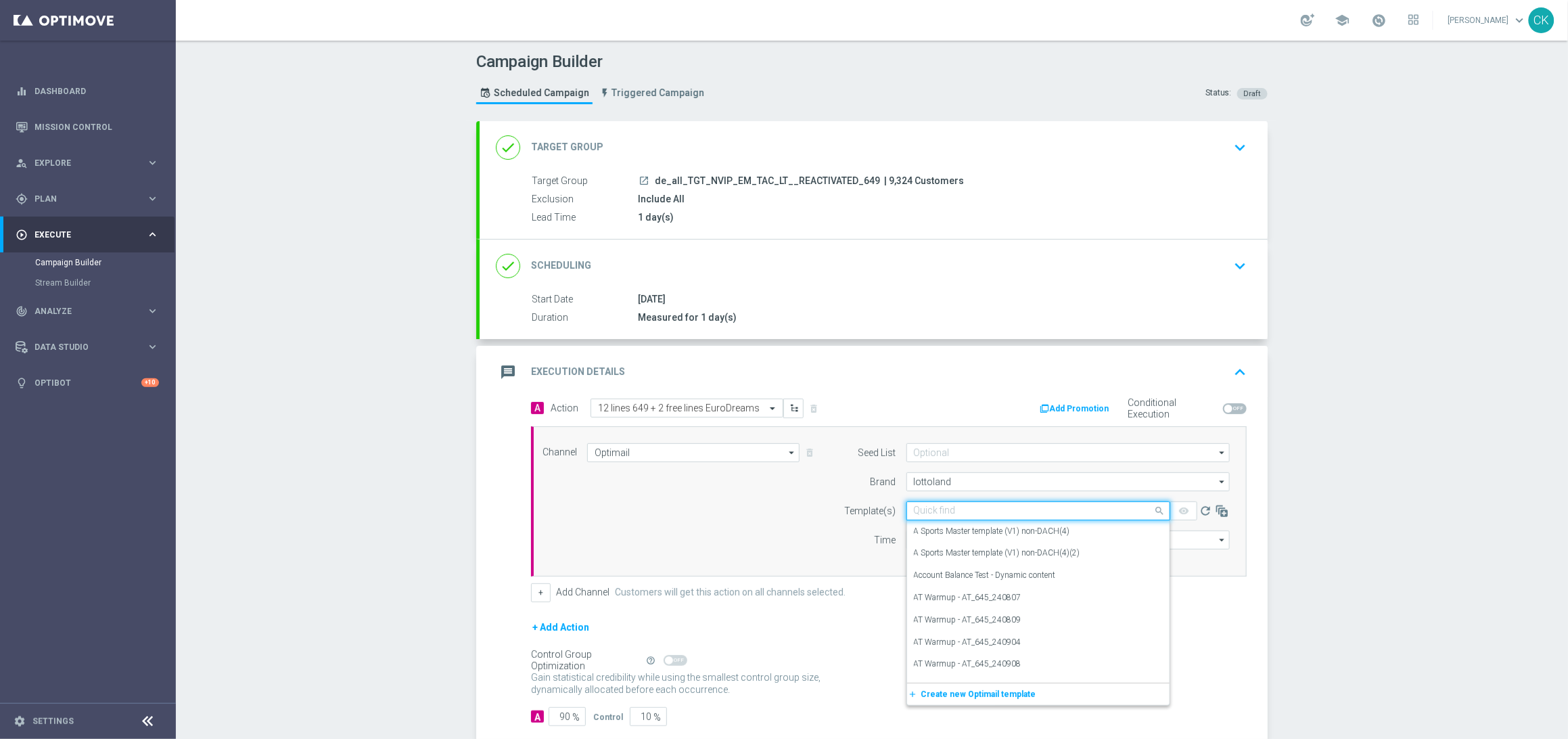
click at [936, 508] on input "text" at bounding box center [1025, 512] width 222 height 12
paste input "DE_ALL__649_REACT_251008__NVIP_EMA_TAC_LT"
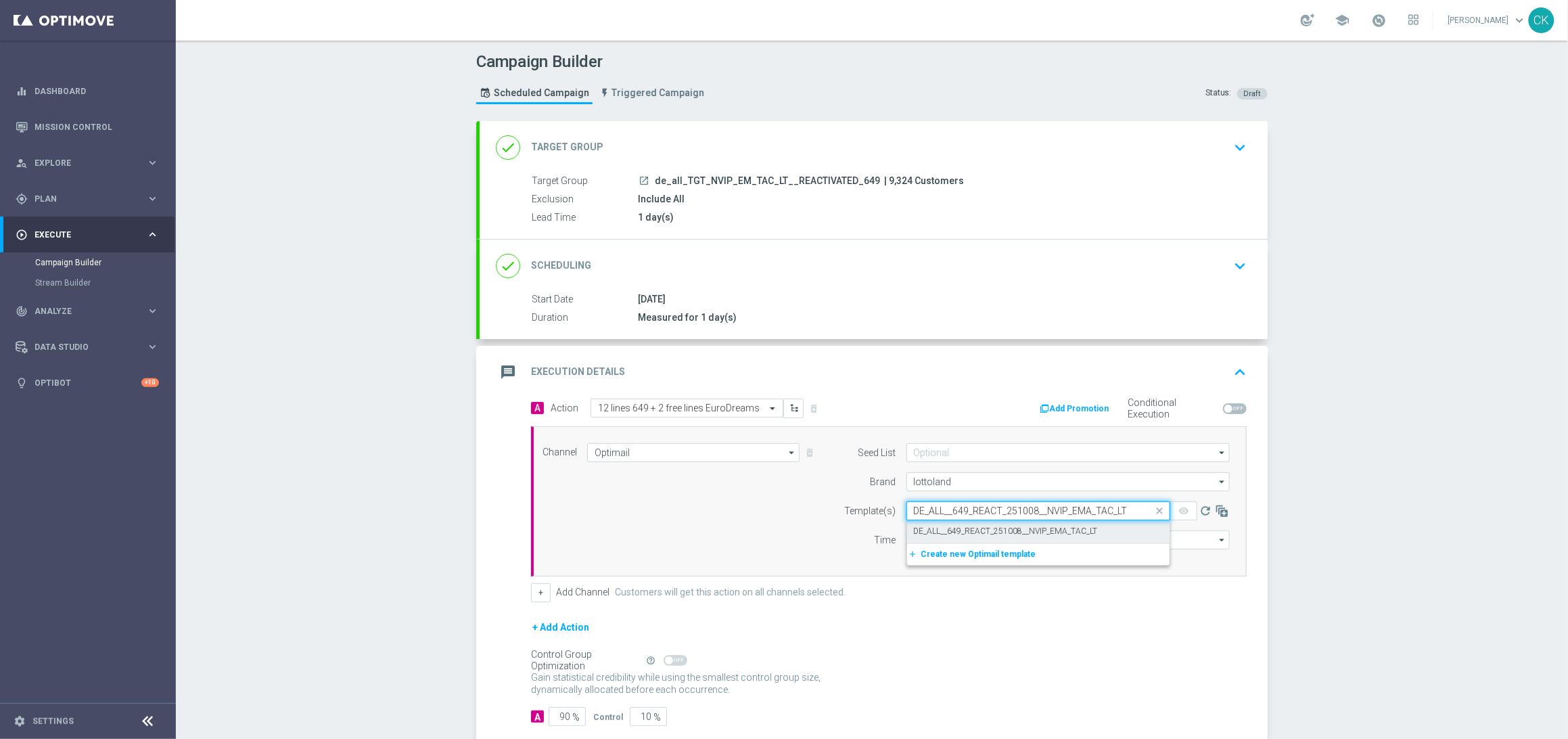
click at [929, 531] on label "DE_ALL__649_REACT_251008__NVIP_EMA_TAC_LT" at bounding box center [1005, 531] width 184 height 12
type input "DE_ALL__649_REACT_251008__NVIP_EMA_TAC_LT"
click at [910, 544] on input "12:00" at bounding box center [941, 539] width 71 height 19
type input "06:00"
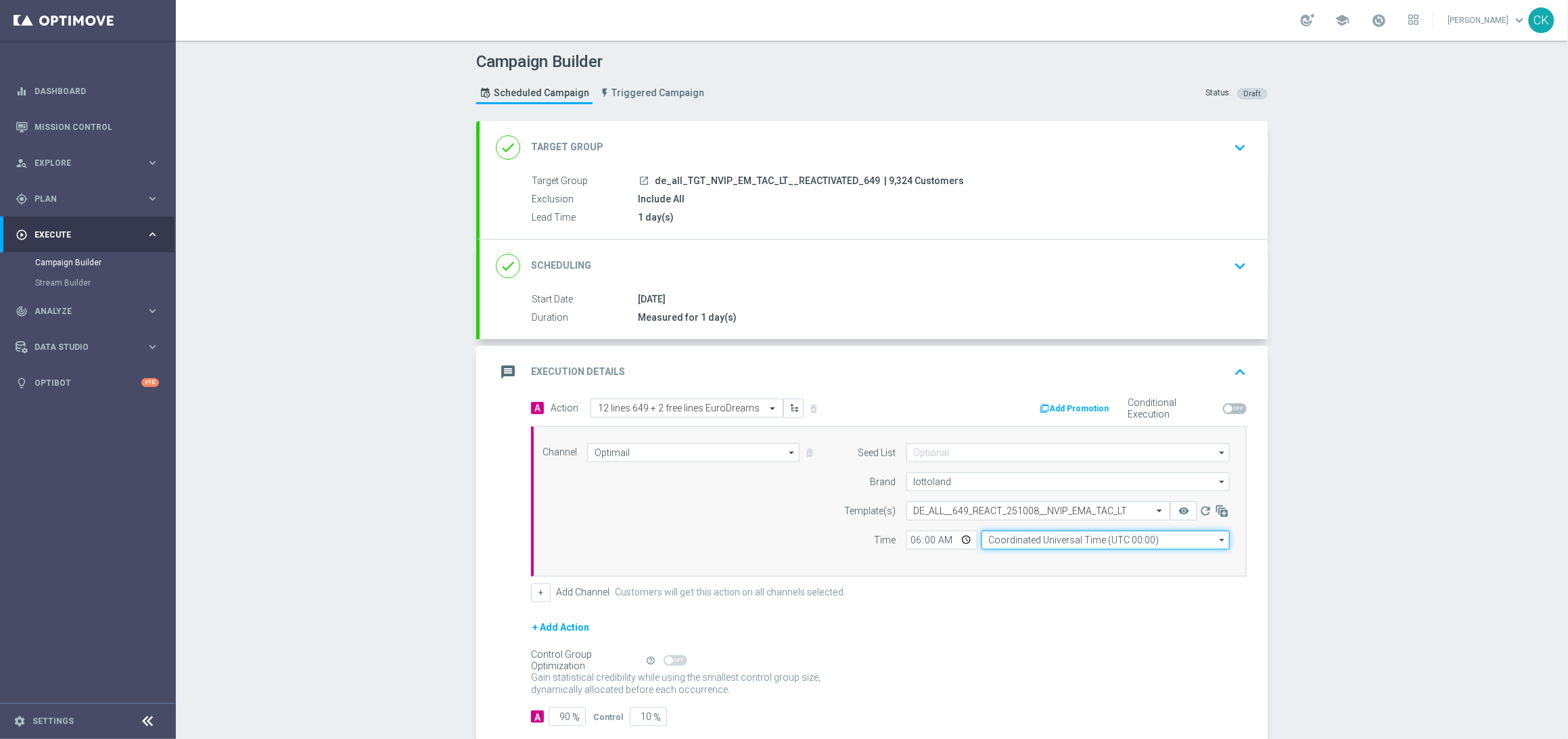
click at [1051, 541] on input "Coordinated Universal Time (UTC 00:00)" at bounding box center [1106, 539] width 248 height 19
click at [1042, 559] on div "Central European Time ([GEOGRAPHIC_DATA]) (UTC +02:00)" at bounding box center [1099, 559] width 221 height 12
type input "Central European Time ([GEOGRAPHIC_DATA]) (UTC +02:00)"
click at [566, 715] on input "90" at bounding box center [568, 716] width 37 height 19
type input "9"
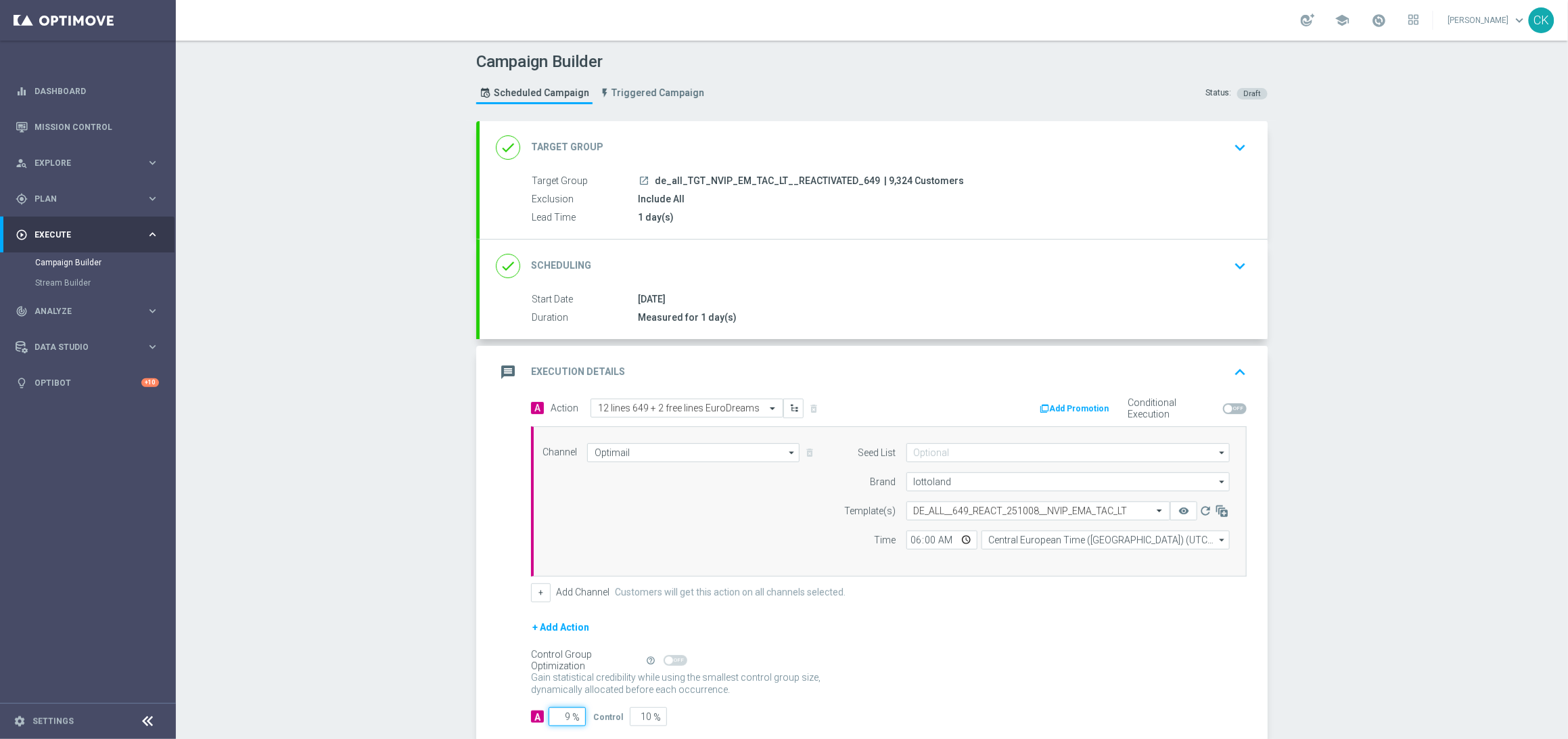
type input "91"
type input "98"
type input "2"
type input "98"
click at [499, 669] on div "A Action Select action 12 lines 649 + 2 free lines EuroDreams delete_forever Ad…" at bounding box center [873, 571] width 788 height 344
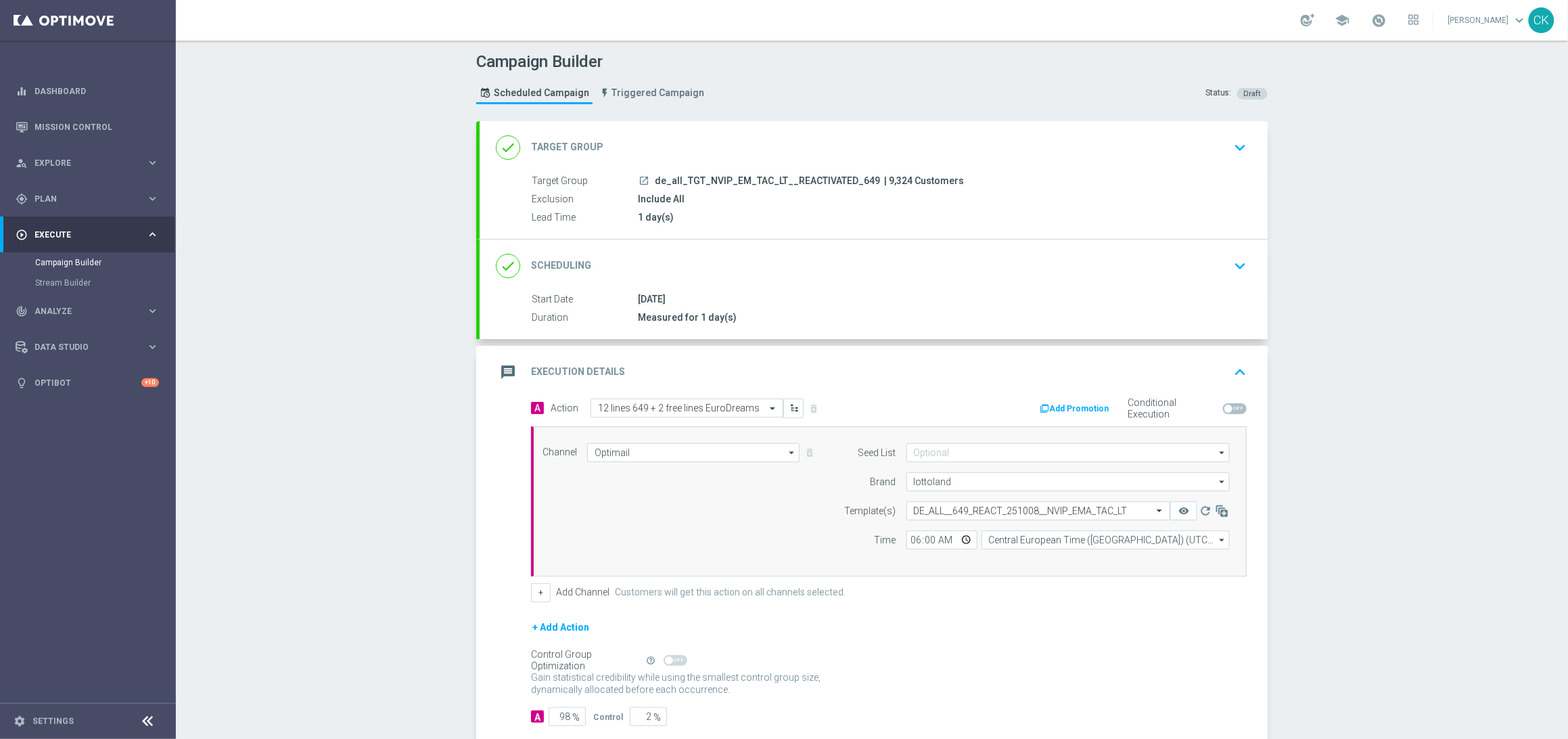
scroll to position [79, 0]
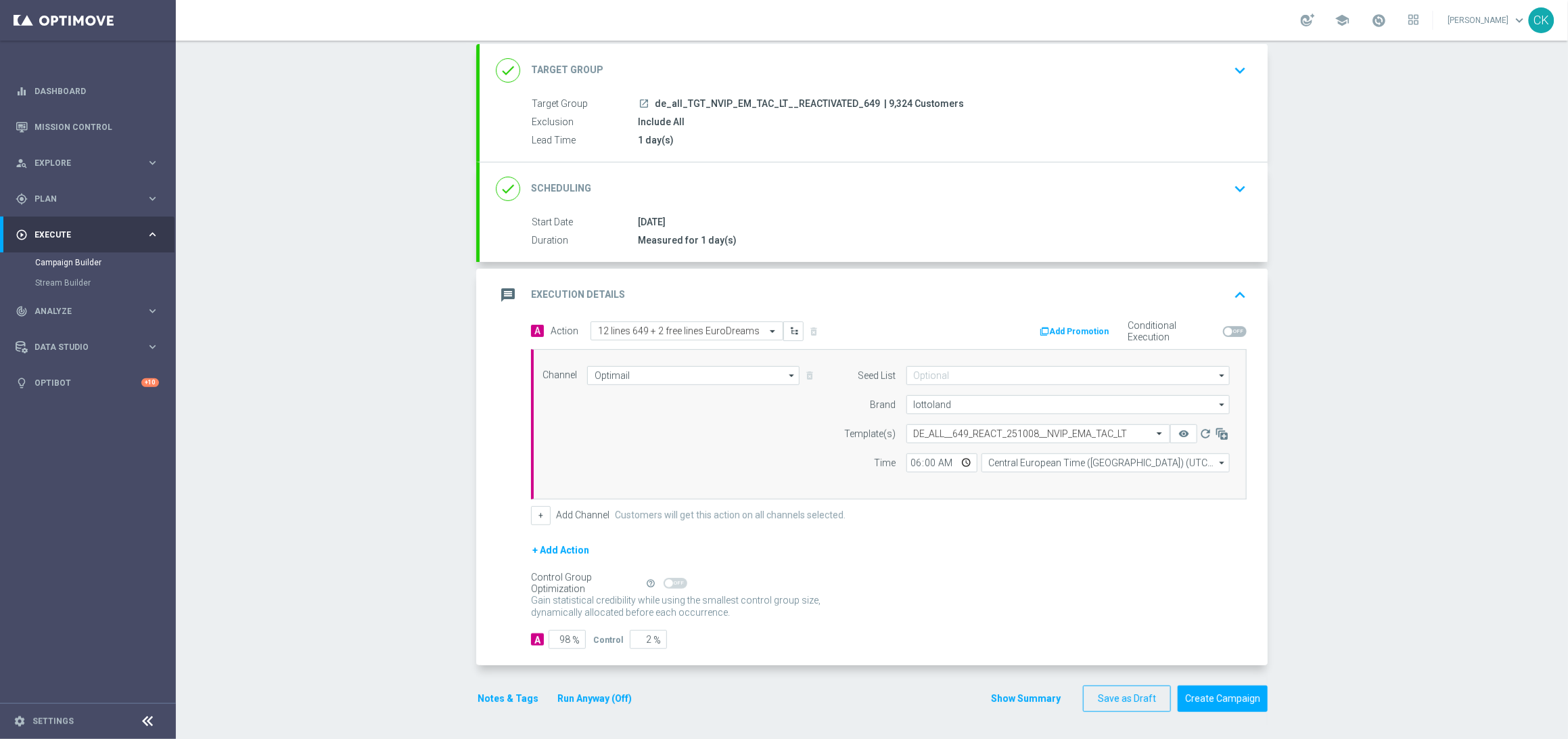
click at [498, 693] on button "Notes & Tags" at bounding box center [508, 698] width 64 height 17
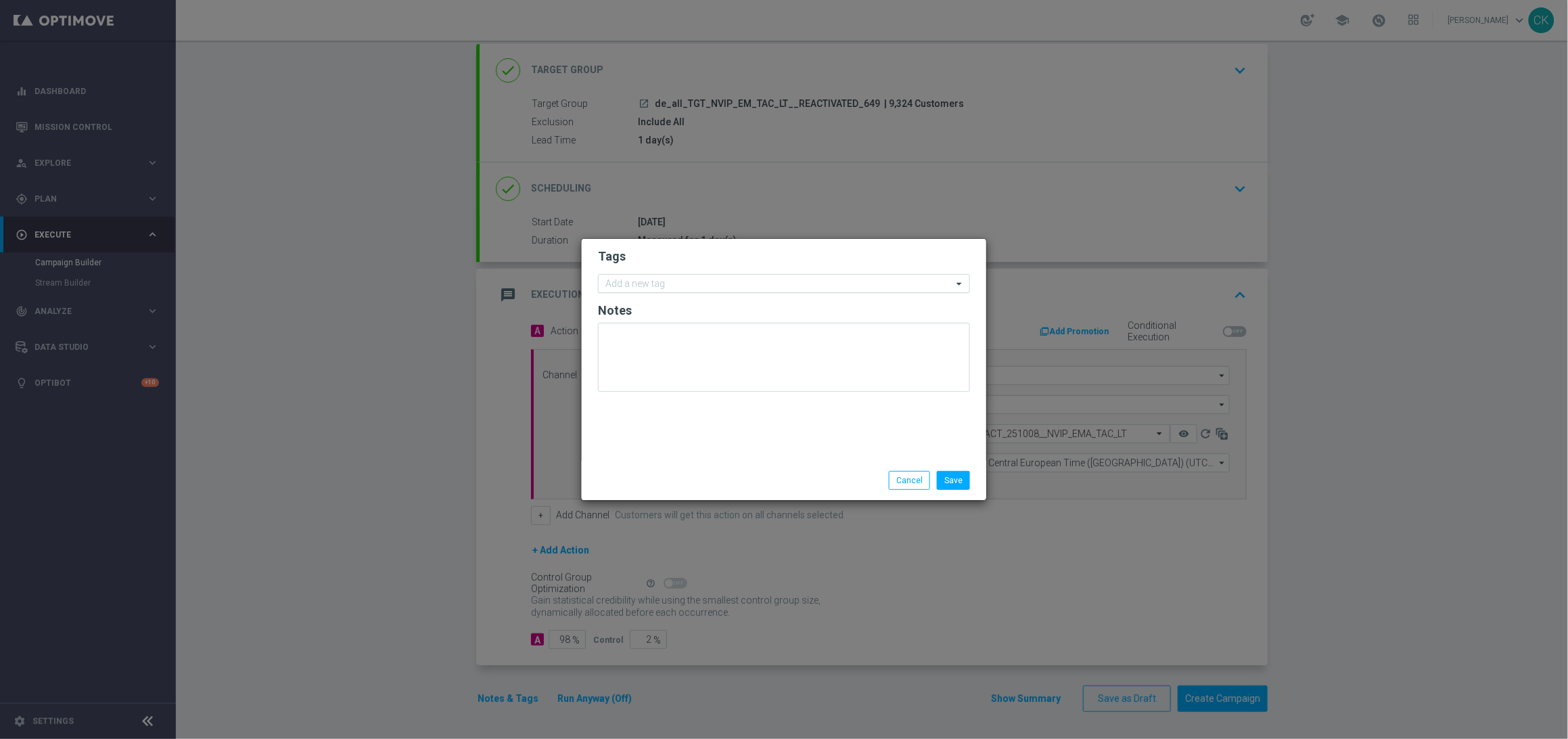
click at [655, 287] on input "text" at bounding box center [778, 284] width 347 height 12
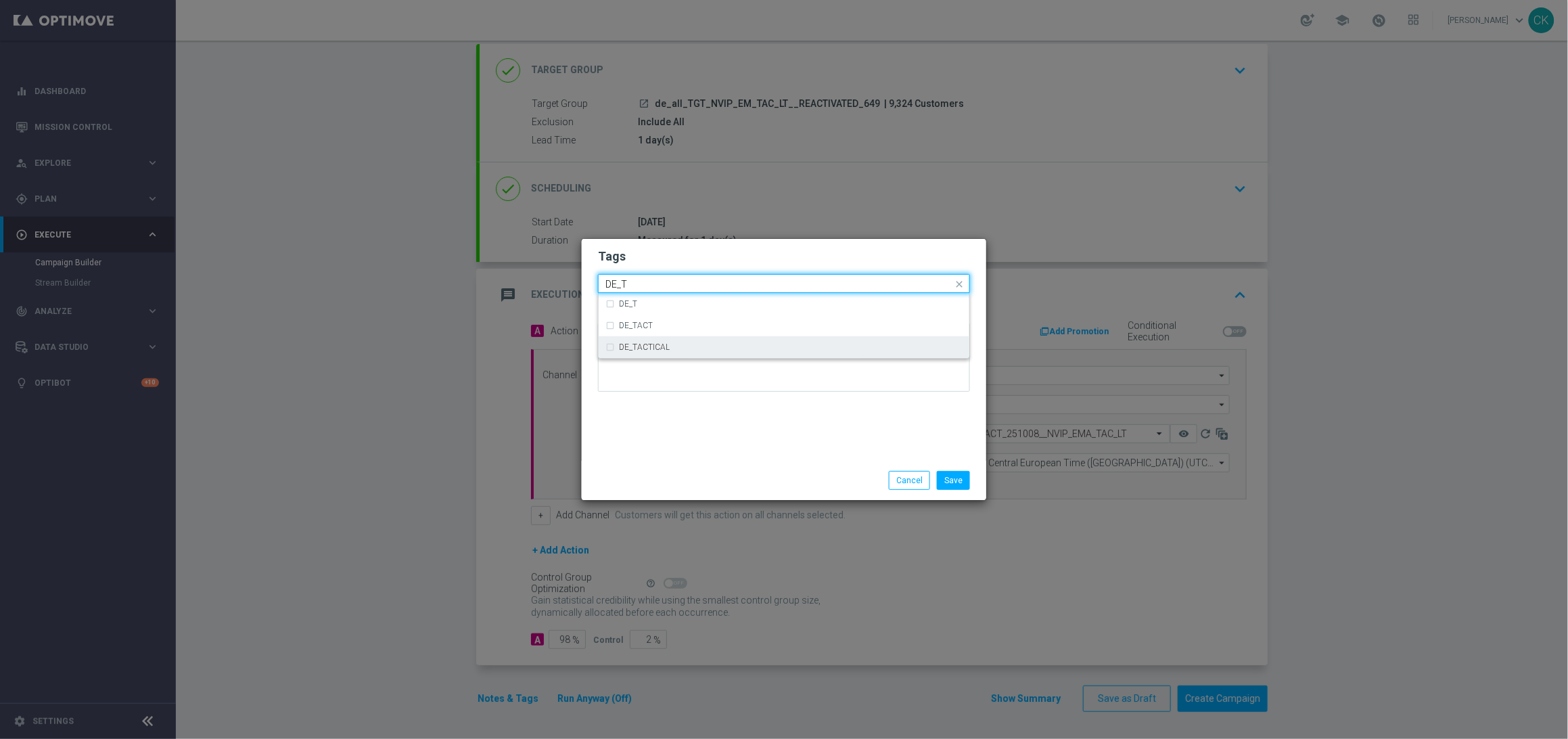
click at [673, 348] on div "DE_TACTICAL" at bounding box center [790, 347] width 343 height 8
type input "DE_T"
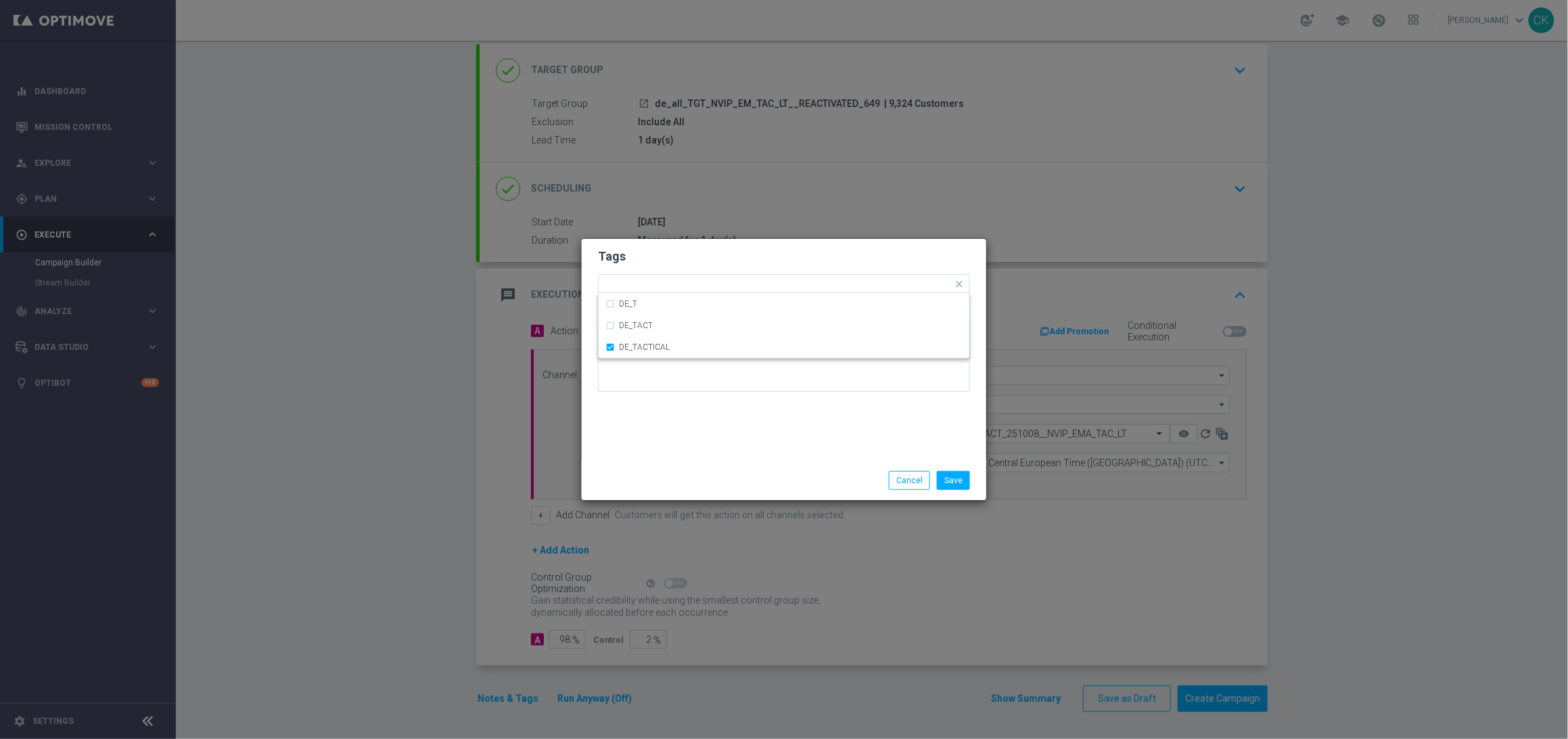
click at [672, 430] on div "Tags Quick find × DE_TACTICAL DE_T DE_TACT DE_TACTICAL Notes" at bounding box center [783, 350] width 404 height 222
click at [962, 474] on button "Save" at bounding box center [953, 480] width 33 height 19
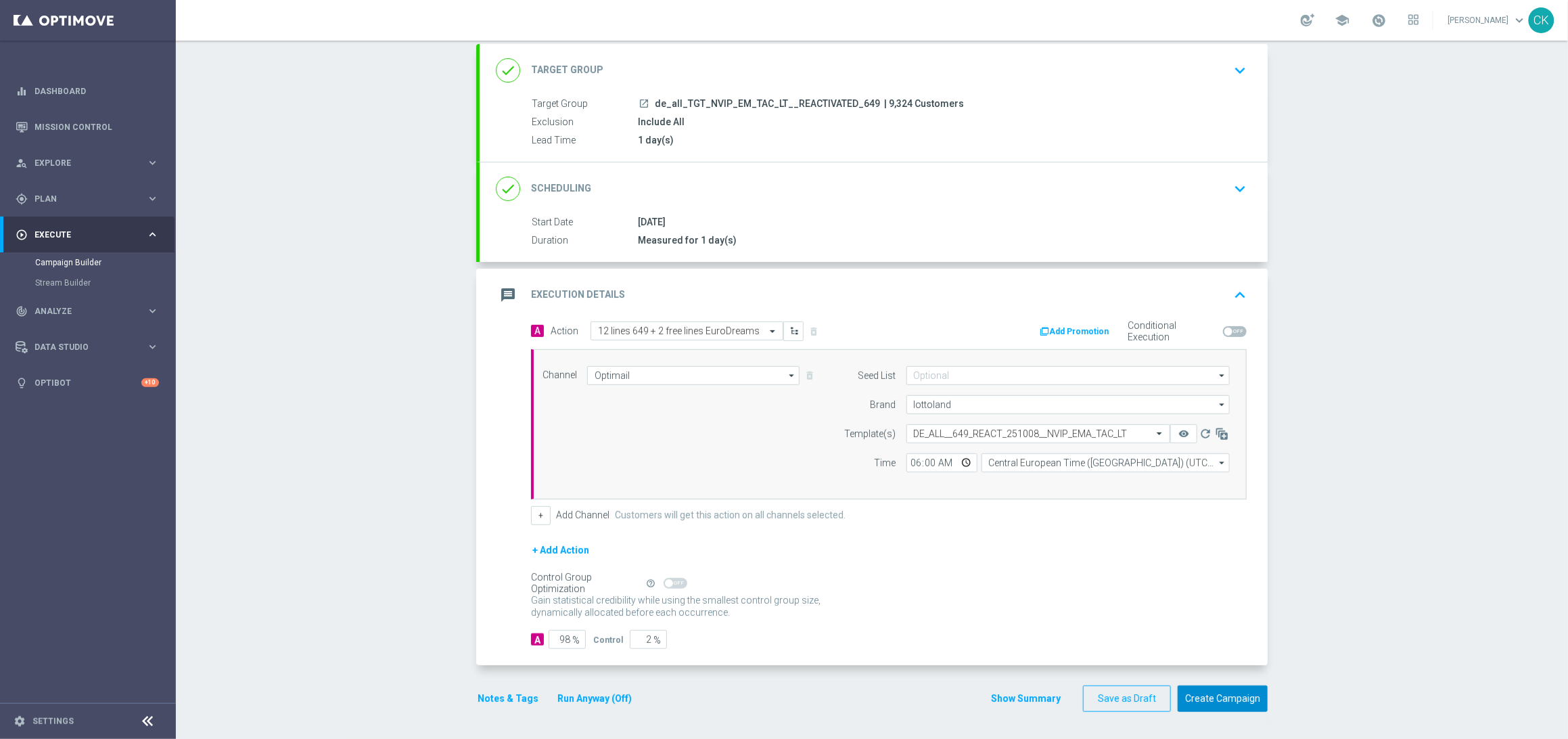
click at [1201, 696] on button "Create Campaign" at bounding box center [1222, 699] width 90 height 27
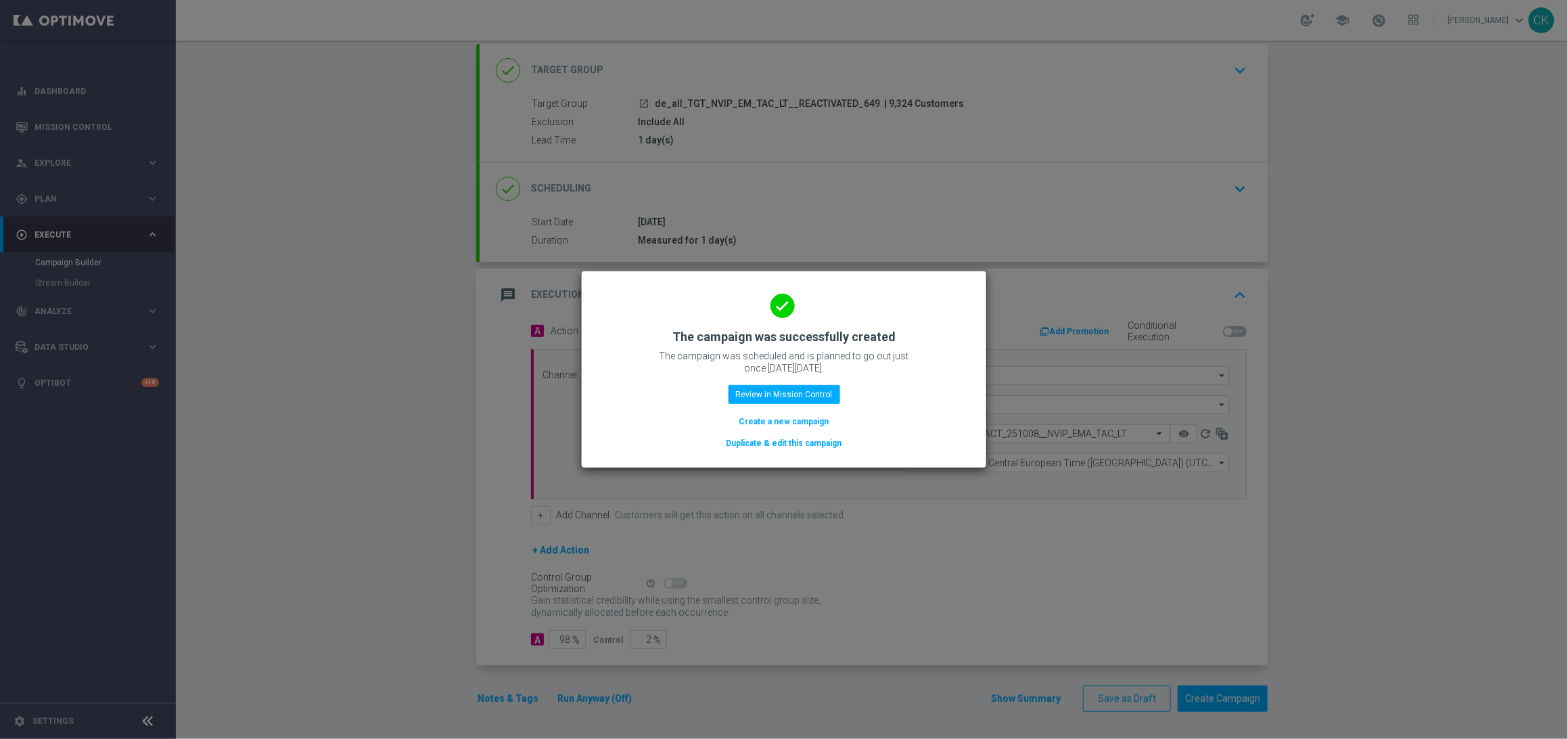
click at [777, 424] on button "Create a new campaign" at bounding box center [784, 421] width 92 height 15
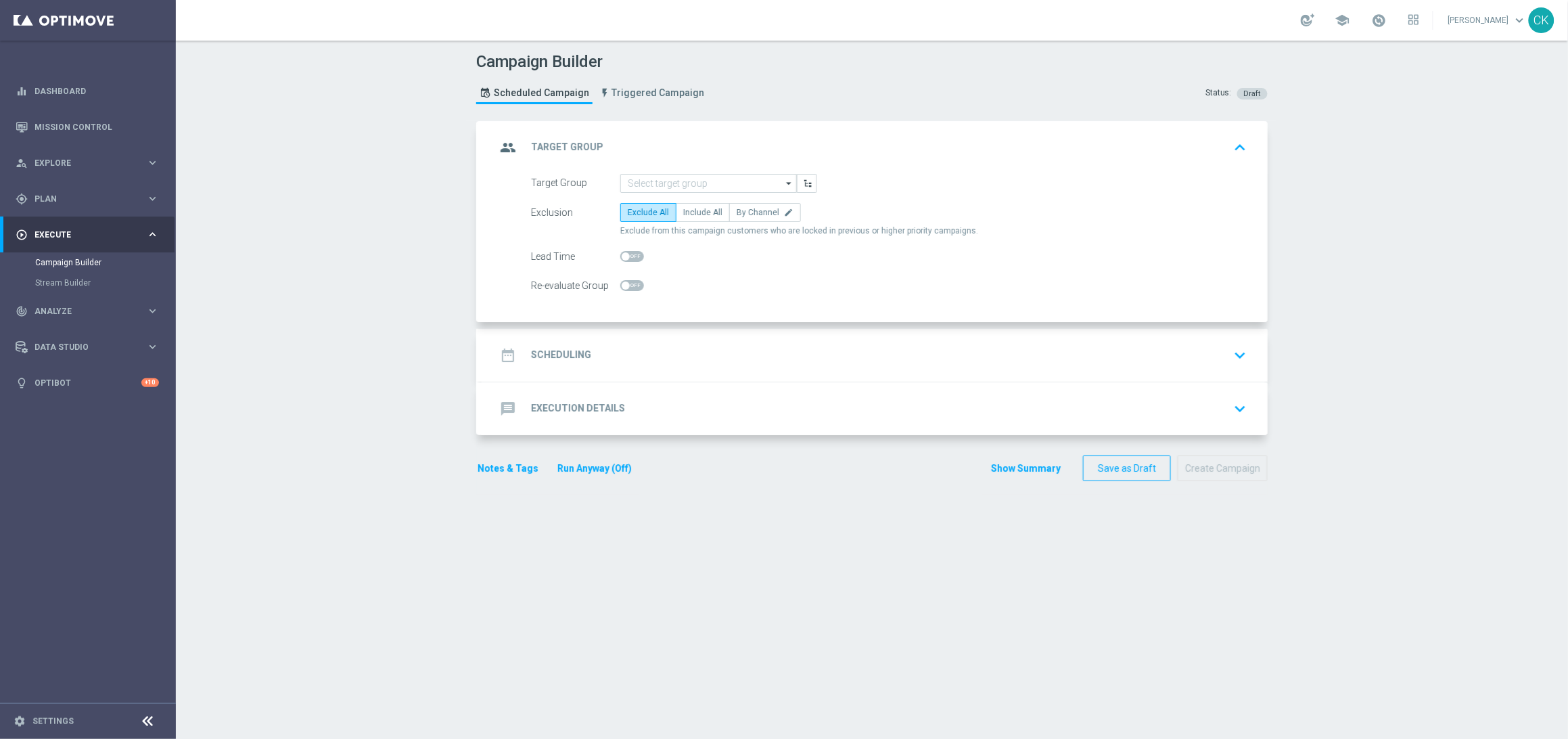
scroll to position [0, 0]
click at [681, 188] on input at bounding box center [708, 183] width 176 height 19
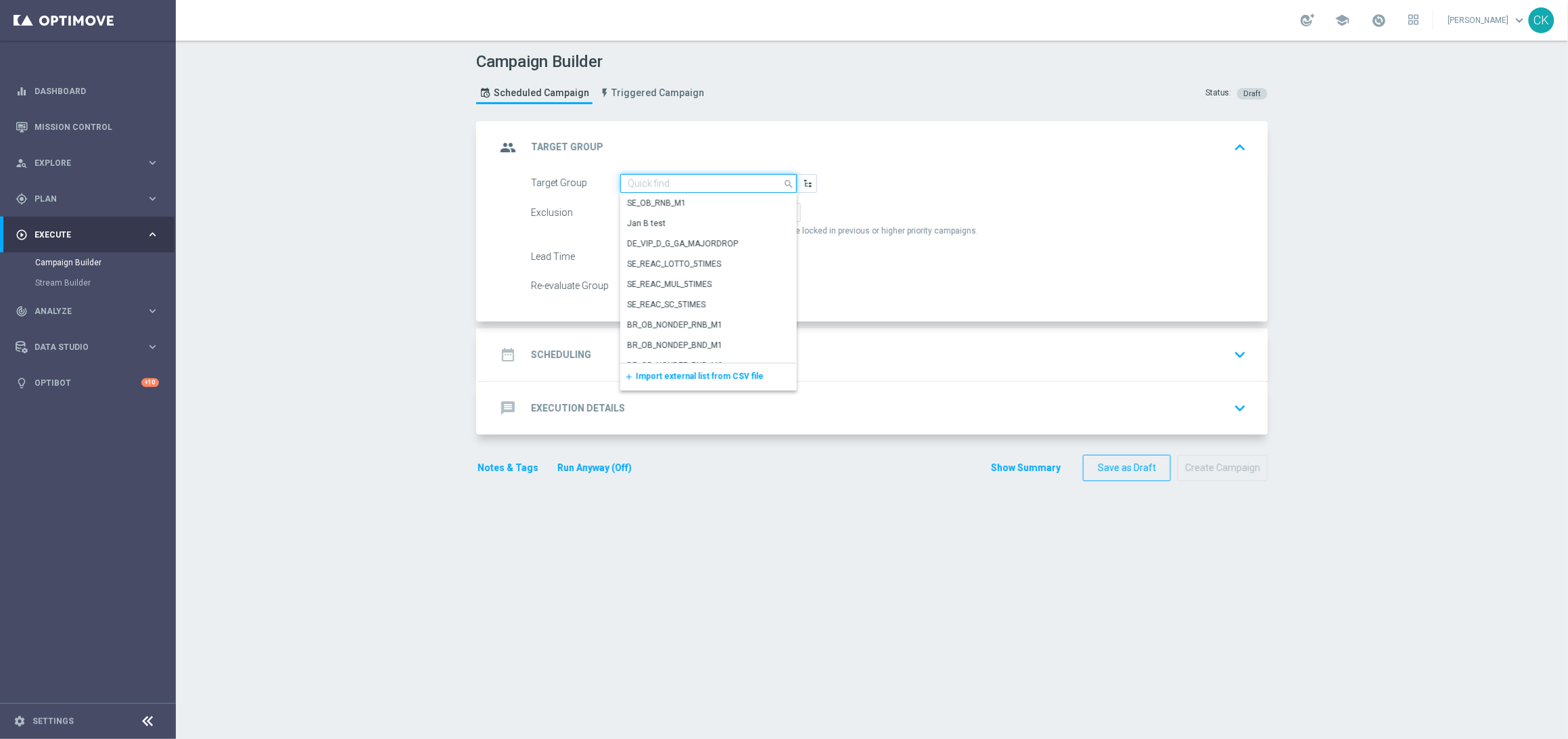
paste input "de_all_TGT_NVIP_EM_TAC_LT__CHURNED_649"
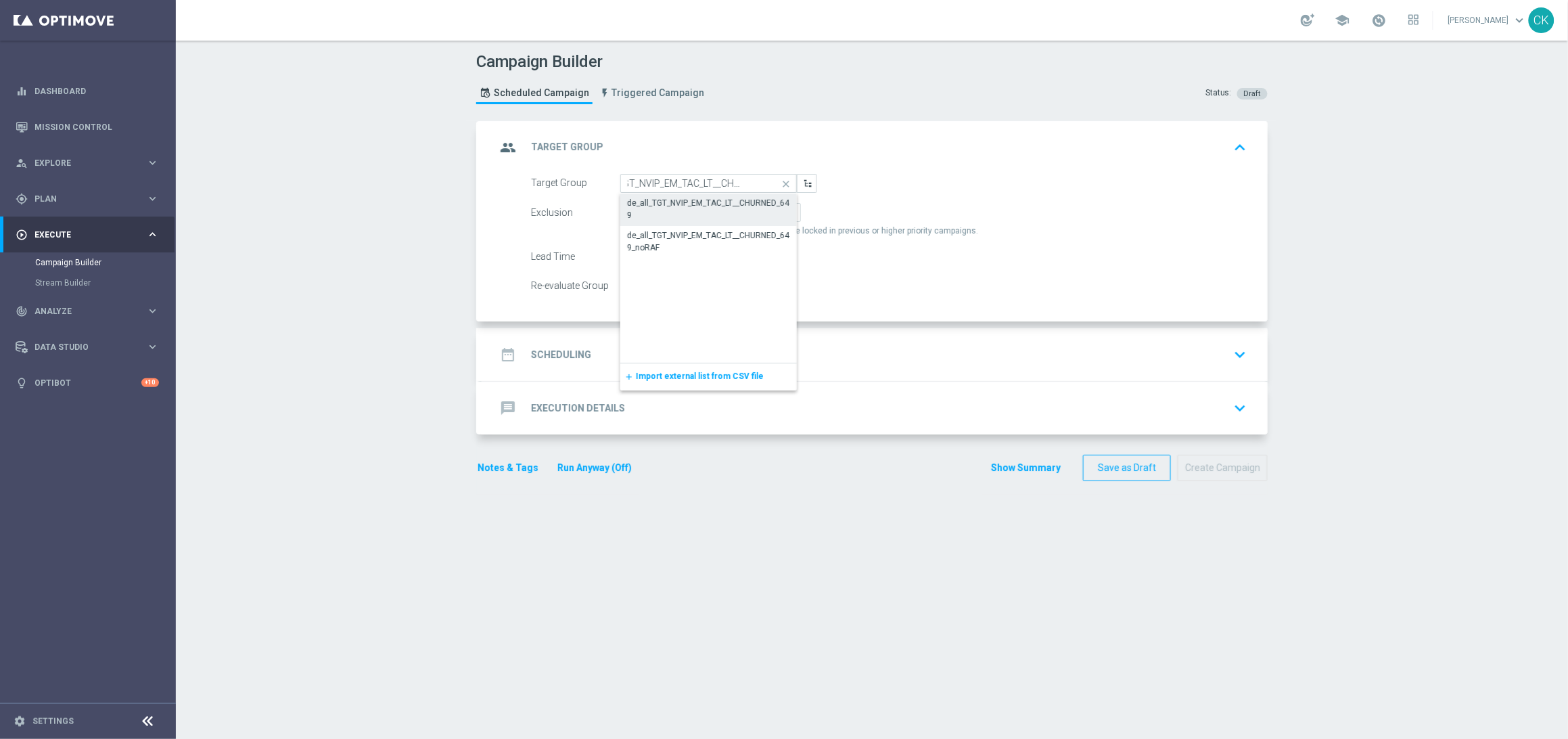
click at [679, 201] on div "de_all_TGT_NVIP_EM_TAC_LT__CHURNED_649" at bounding box center [708, 209] width 163 height 25
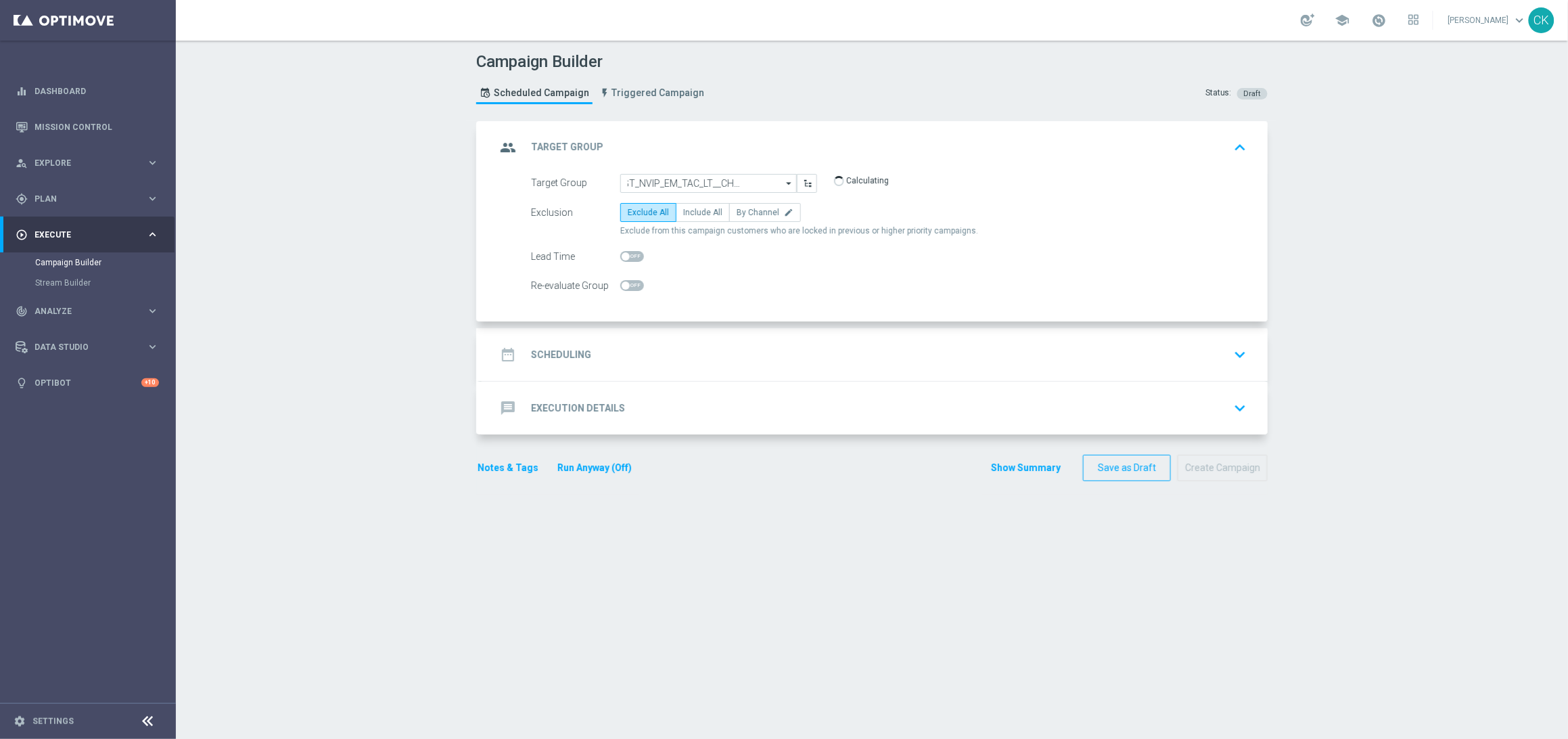
scroll to position [0, 0]
type input "de_all_TGT_NVIP_EM_TAC_LT__CHURNED_649"
click at [694, 214] on span "Include All" at bounding box center [702, 213] width 39 height 10
click at [692, 214] on input "Include All" at bounding box center [687, 215] width 9 height 9
radio input "true"
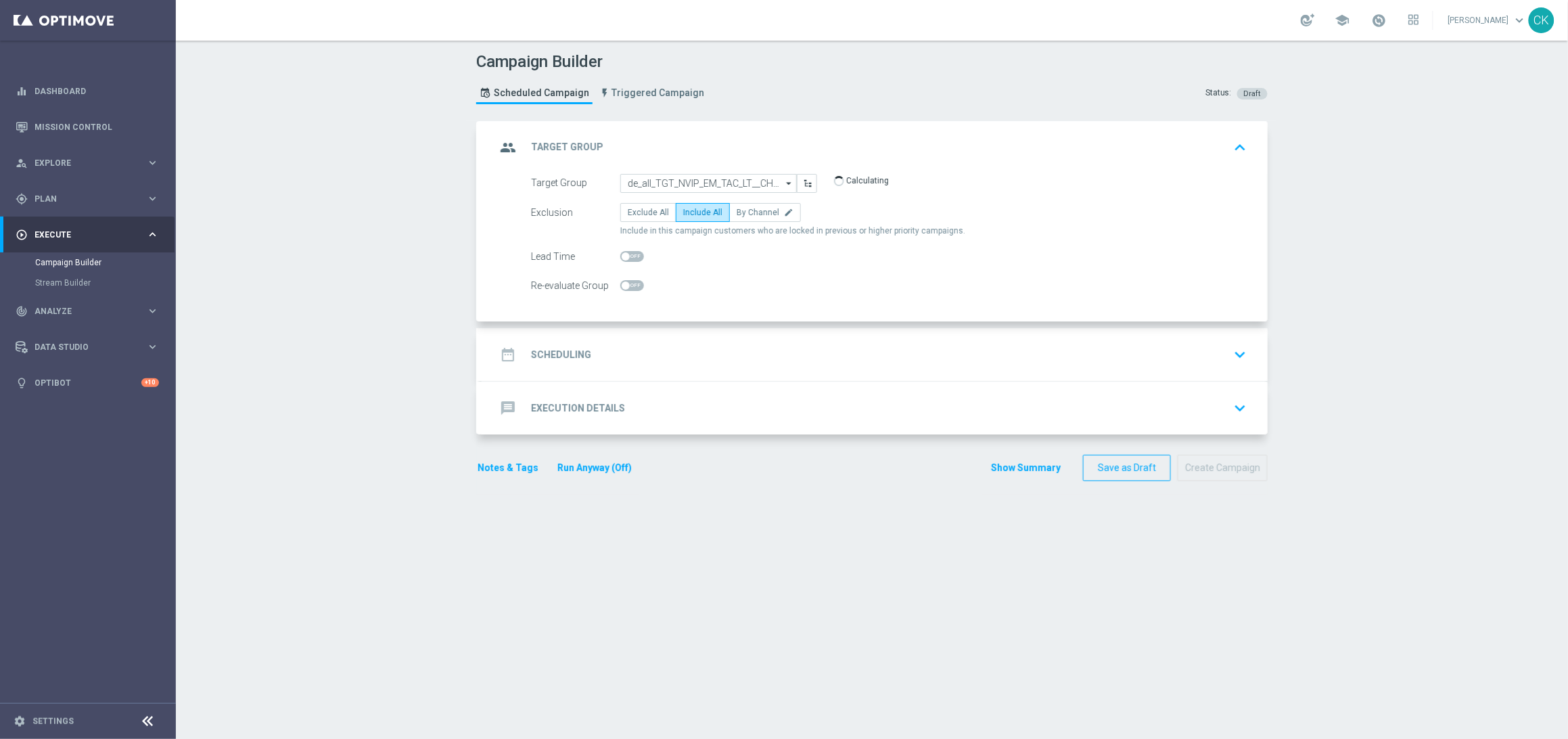
click at [622, 259] on span at bounding box center [626, 256] width 8 height 8
click at [622, 259] on input "checkbox" at bounding box center [633, 256] width 24 height 11
checkbox input "true"
click at [547, 359] on h2 "Scheduling" at bounding box center [561, 354] width 60 height 13
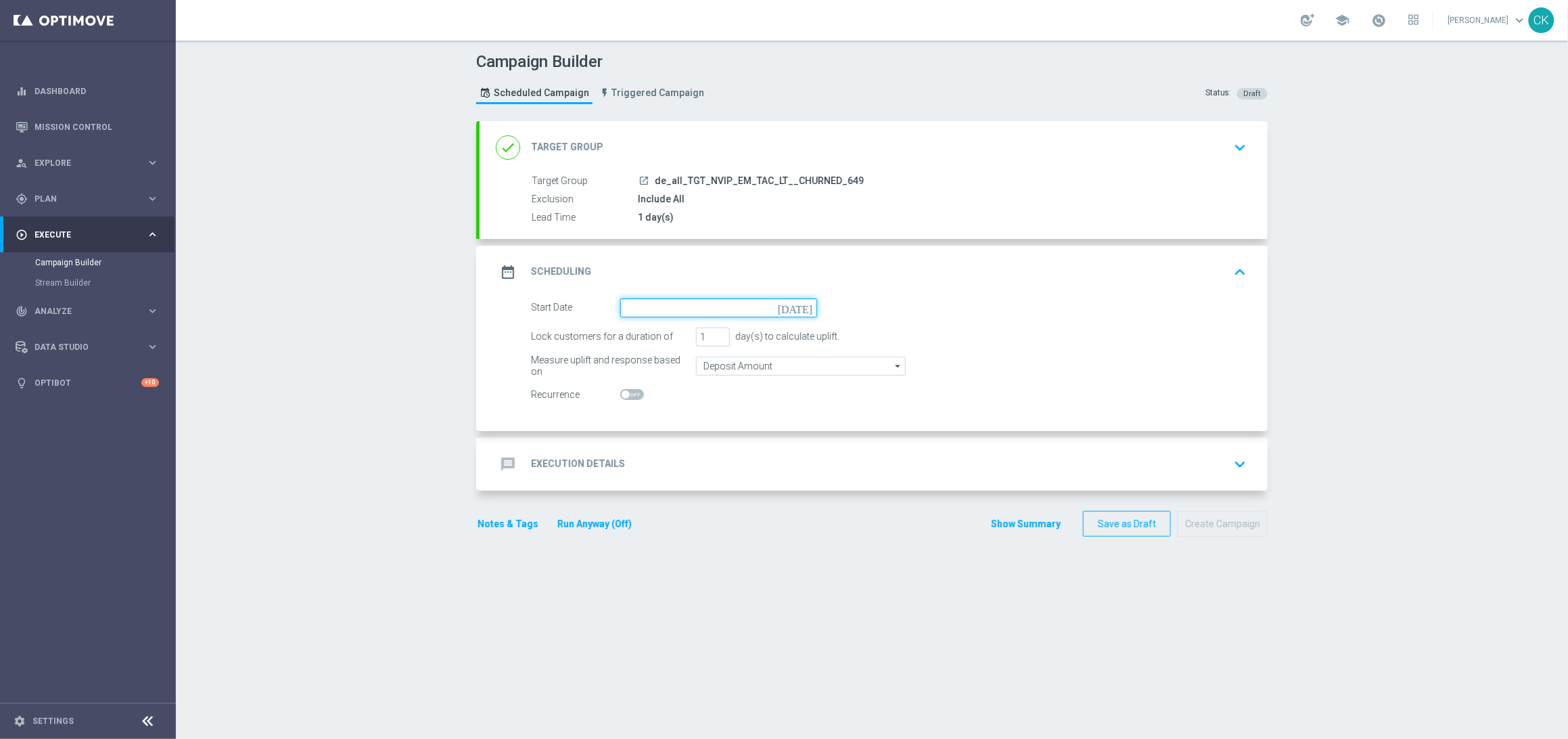
click at [666, 306] on input at bounding box center [719, 307] width 197 height 19
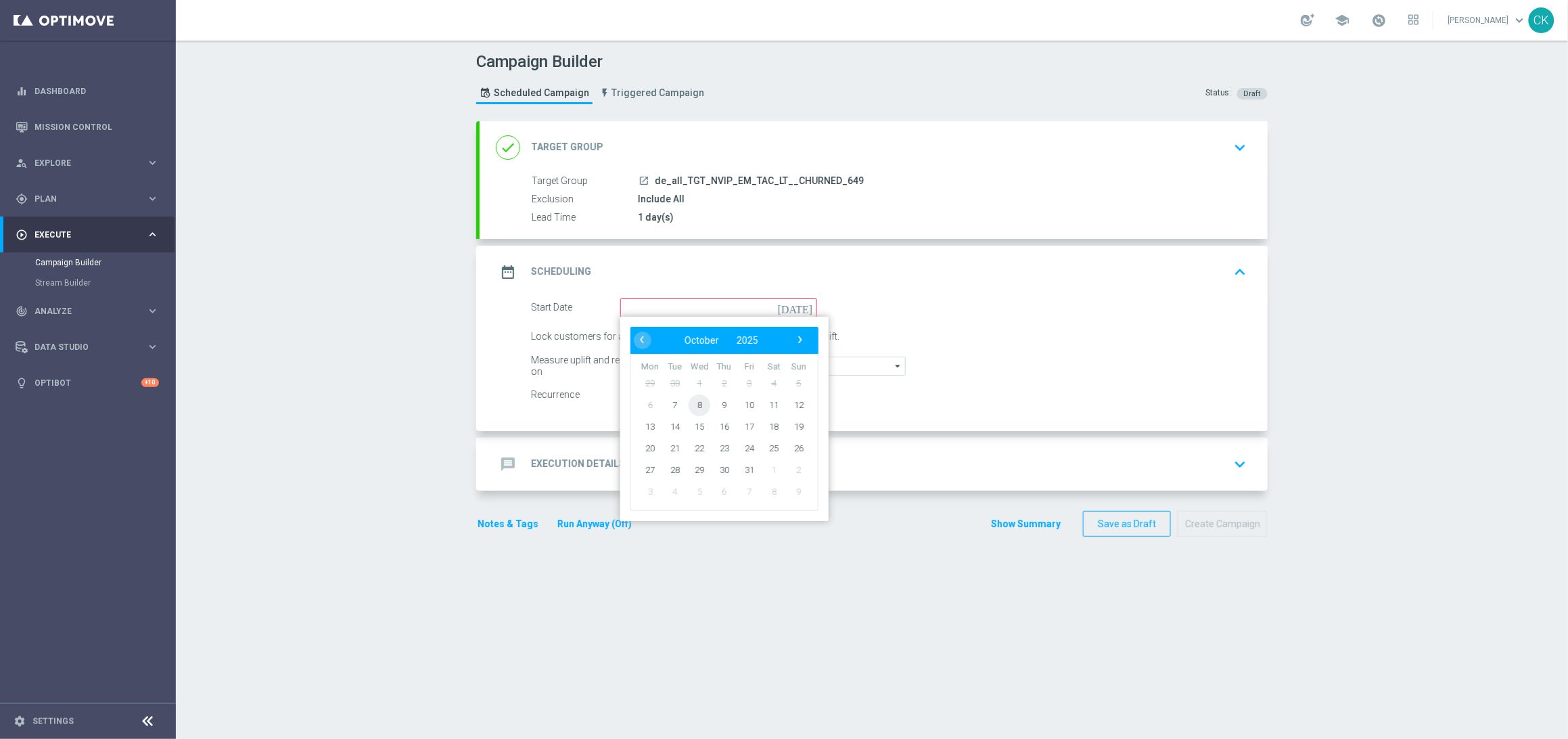
click at [698, 398] on span "8" at bounding box center [699, 404] width 22 height 22
type input "[DATE]"
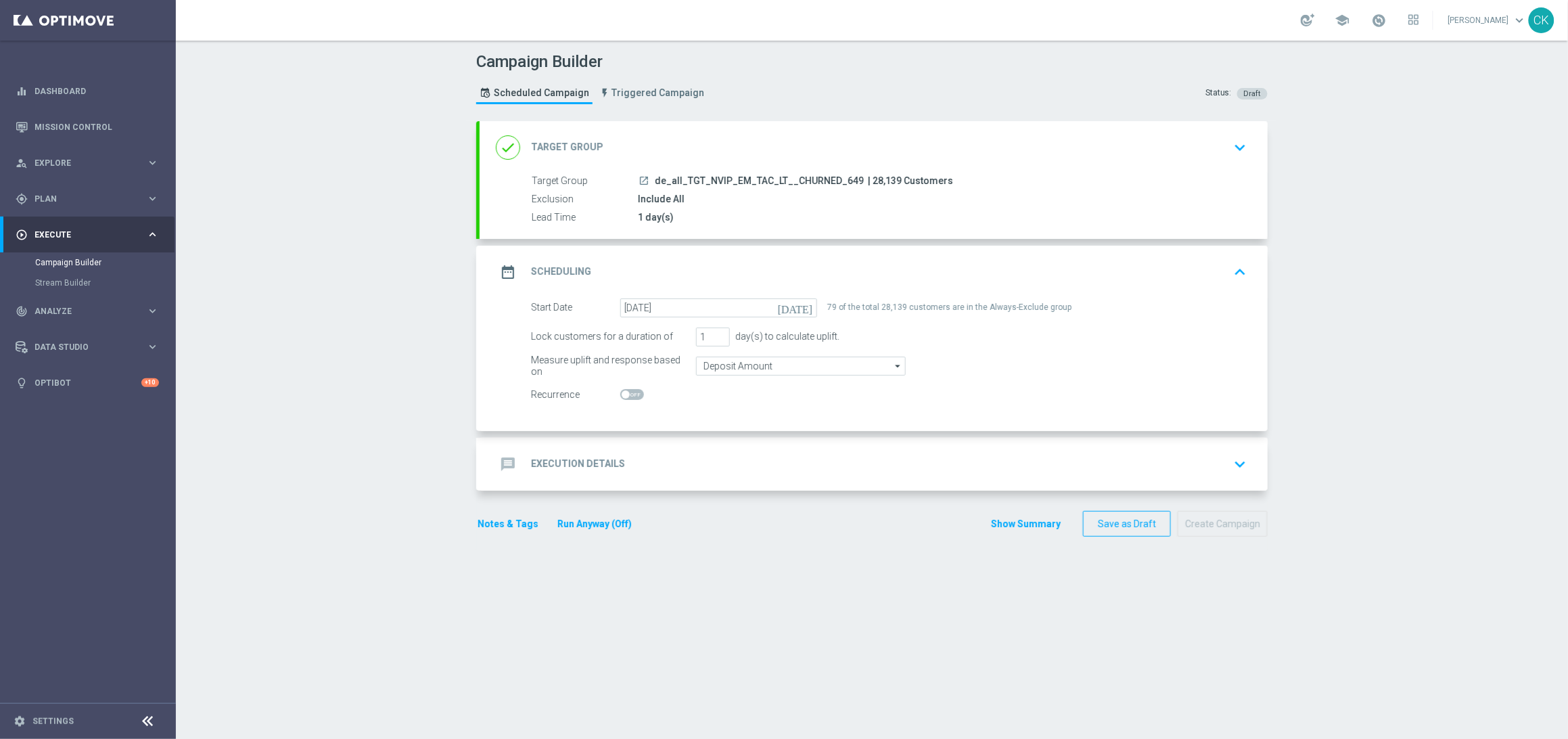
click at [538, 458] on h2 "Execution Details" at bounding box center [578, 463] width 94 height 13
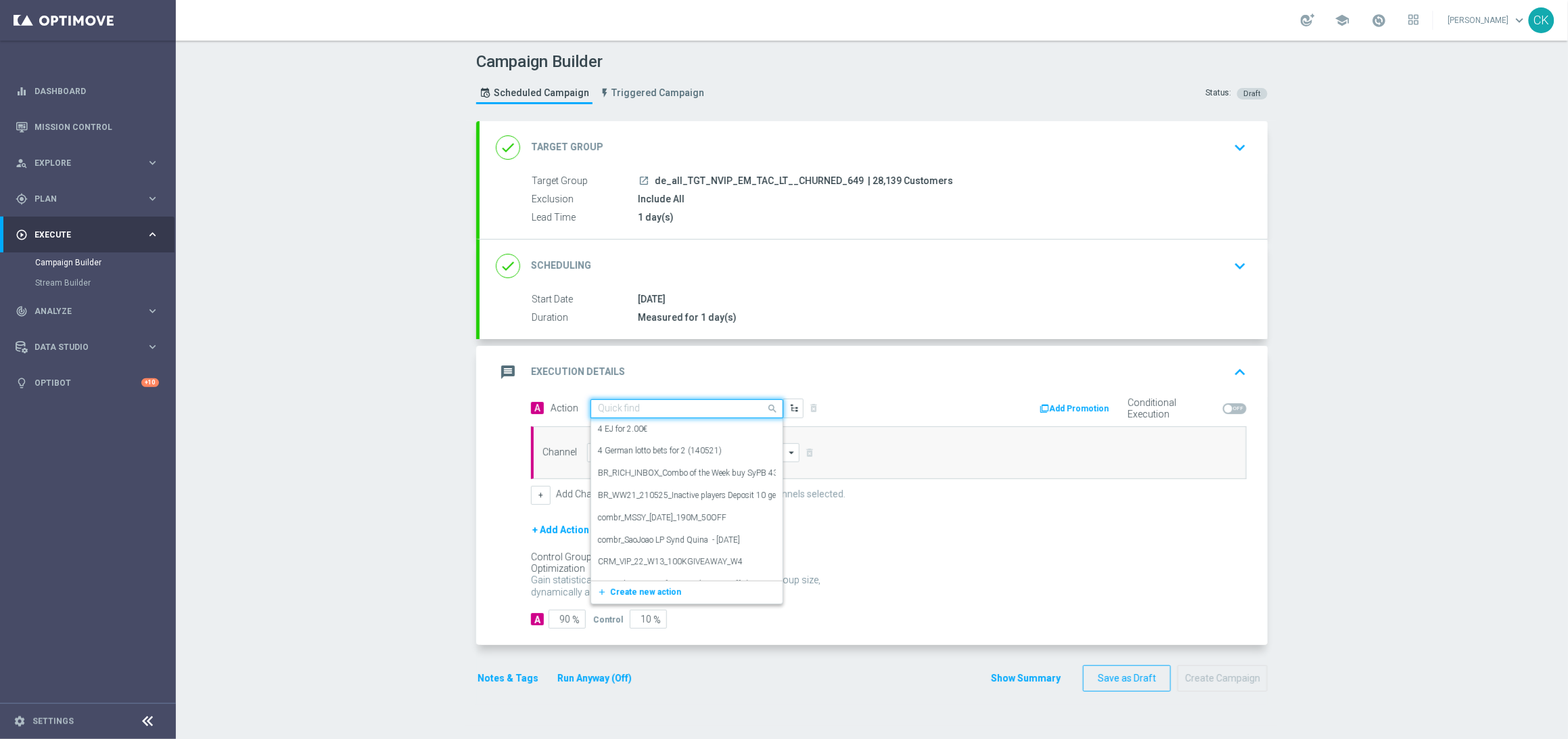
click at [607, 407] on input "text" at bounding box center [673, 409] width 151 height 12
paste input "6 lines 649 + 2 free lines EuroDreams"
type input "6 lines 649 + 2 free lines EuroDreams"
click at [597, 450] on icon "add_new" at bounding box center [603, 451] width 13 height 10
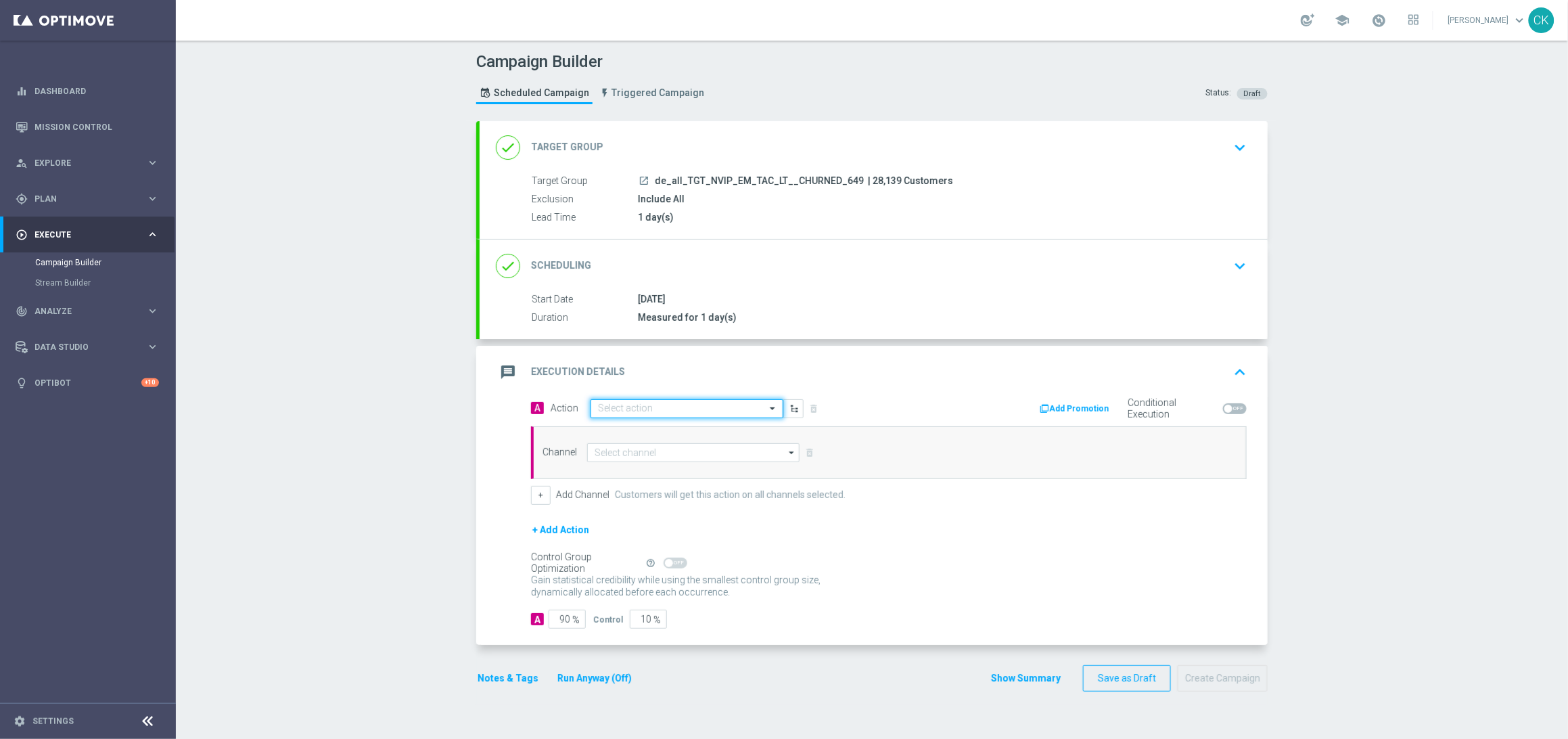
scroll to position [0, 0]
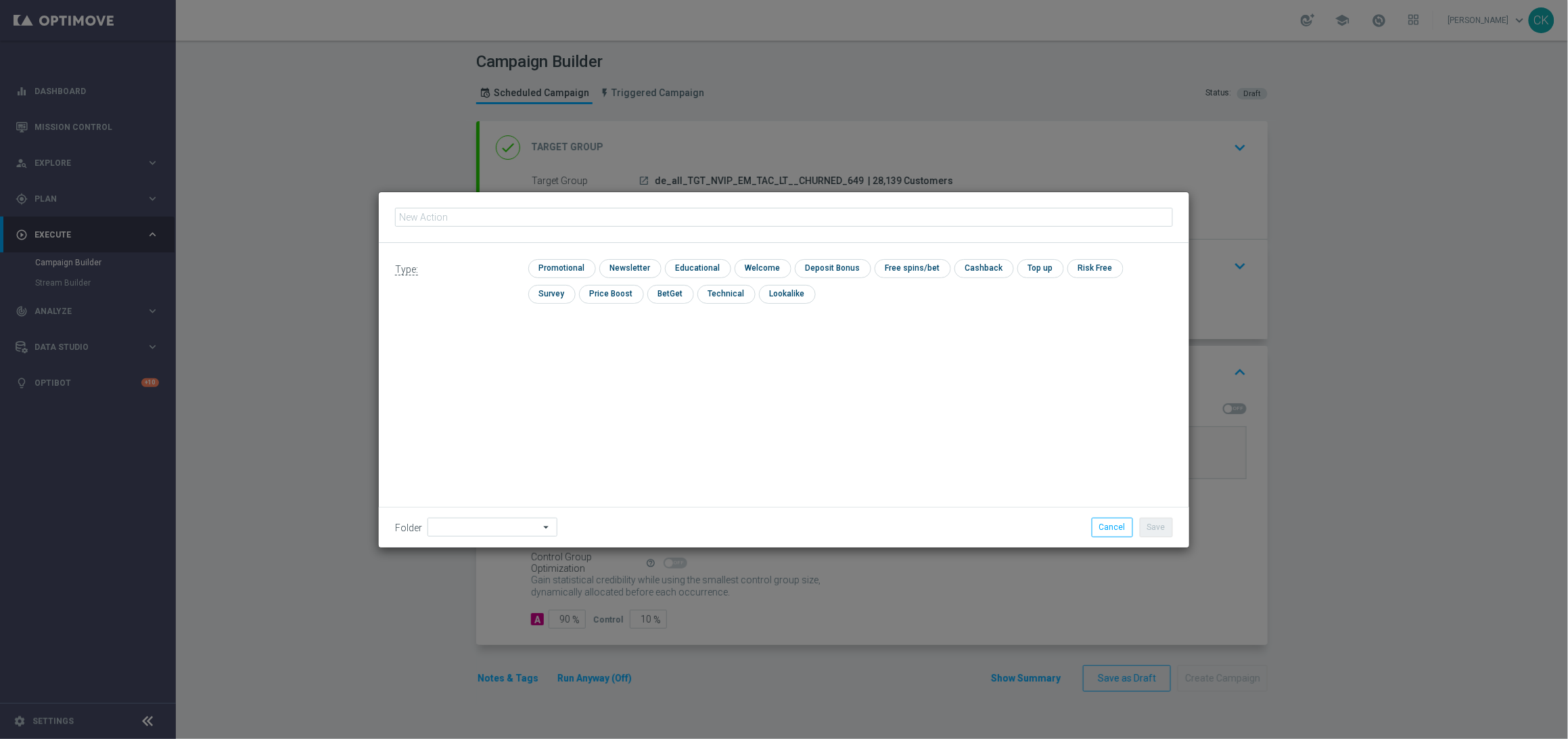
type input "6 lines 649 + 2 free lines EuroDreams"
click at [561, 272] on input "checkbox" at bounding box center [560, 268] width 64 height 19
checkbox input "true"
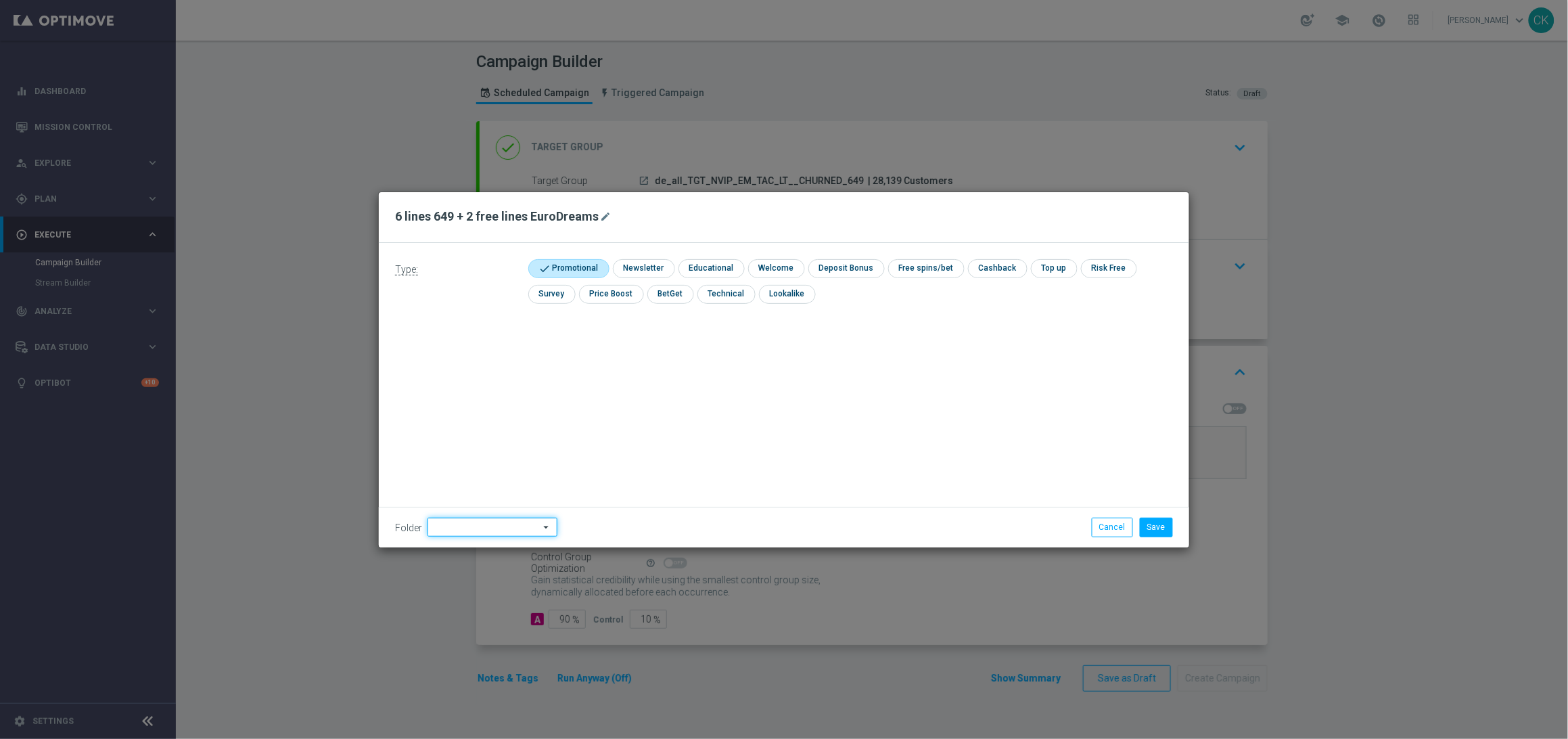
click at [477, 523] on input at bounding box center [493, 526] width 130 height 19
click at [472, 475] on div "DE" at bounding box center [481, 478] width 107 height 19
type input "DE"
click at [472, 475] on div "Type: check Promotional check Newsletter check Educational check Welcome check …" at bounding box center [784, 395] width 811 height 304
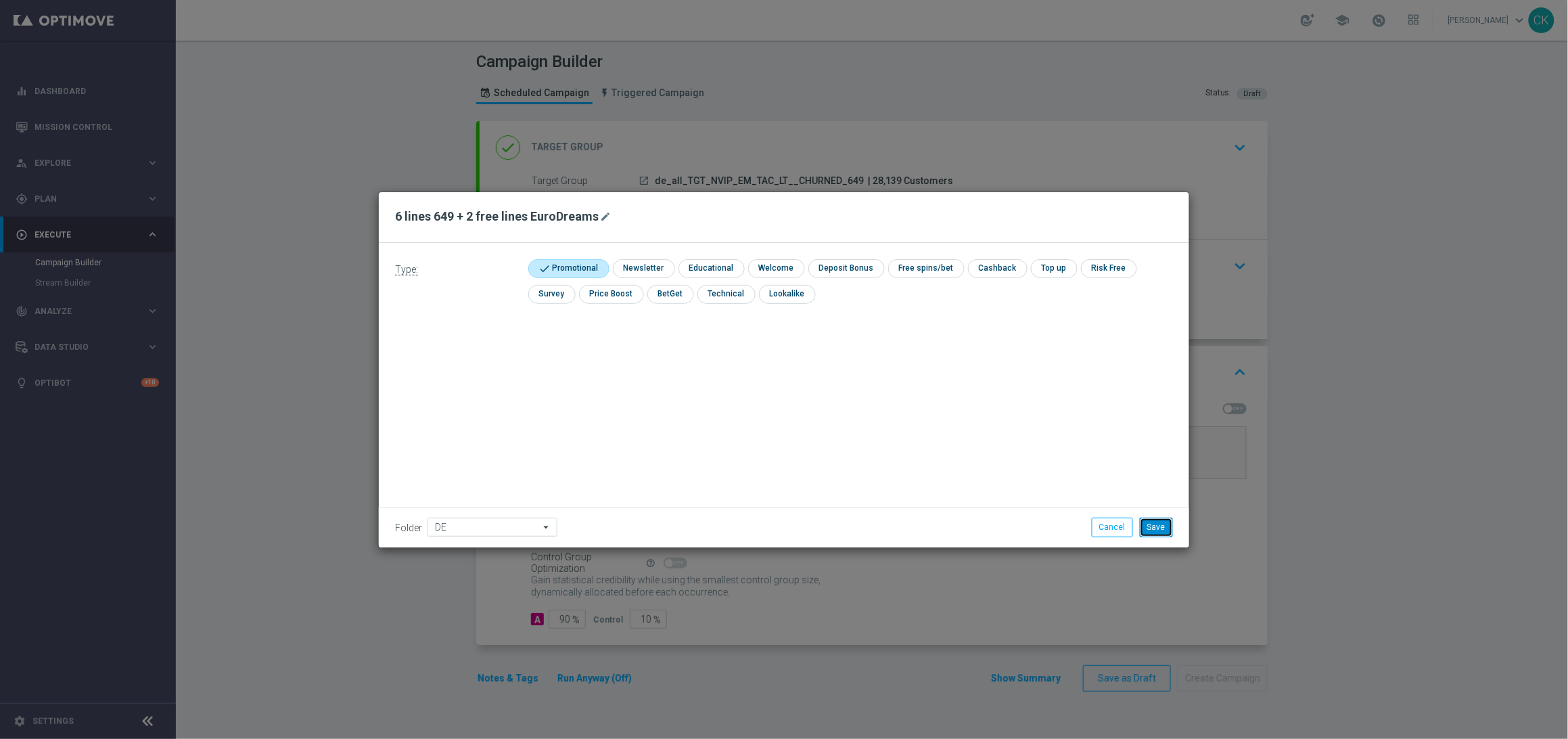
click at [1162, 527] on button "Save" at bounding box center [1157, 526] width 33 height 19
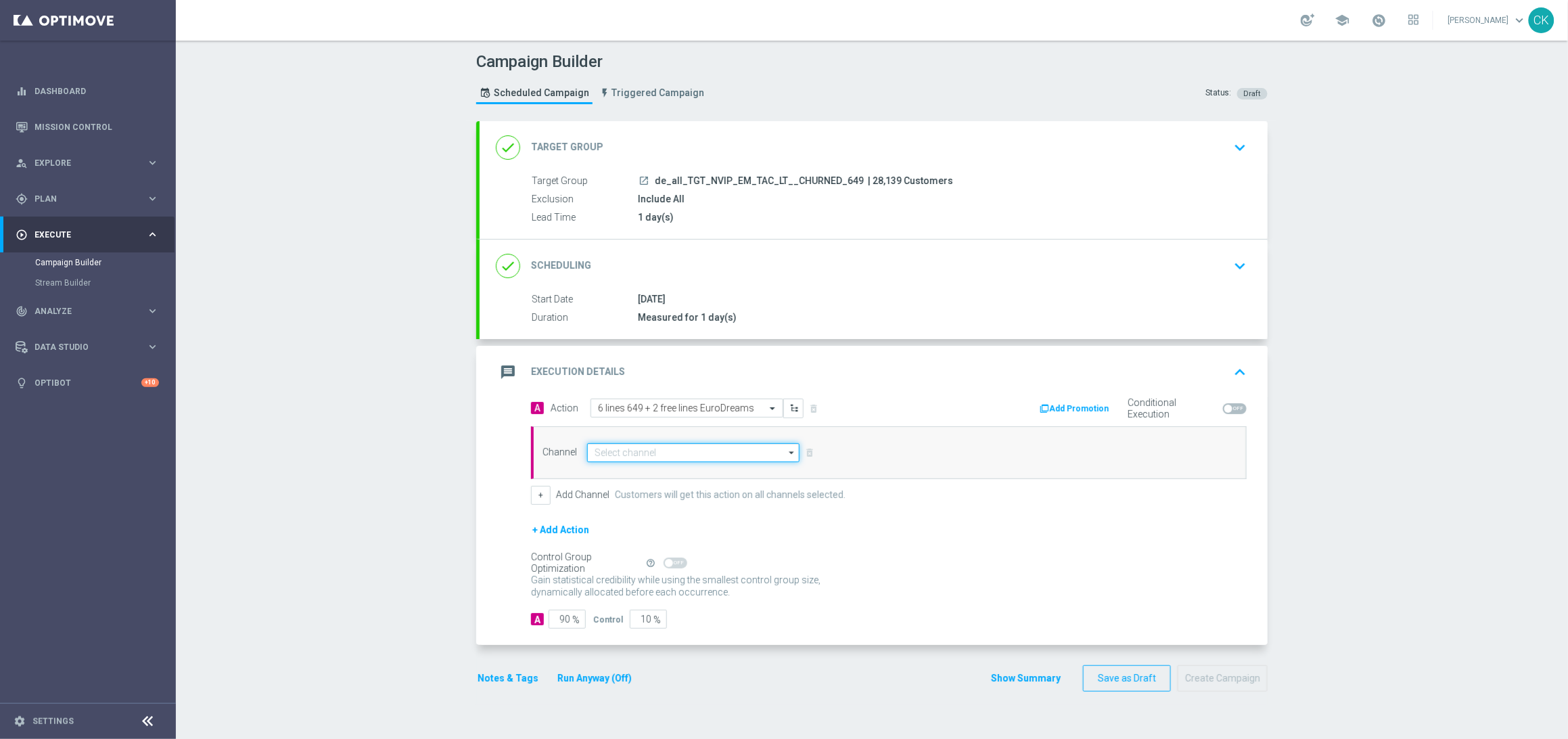
click at [666, 454] on input at bounding box center [694, 452] width 212 height 19
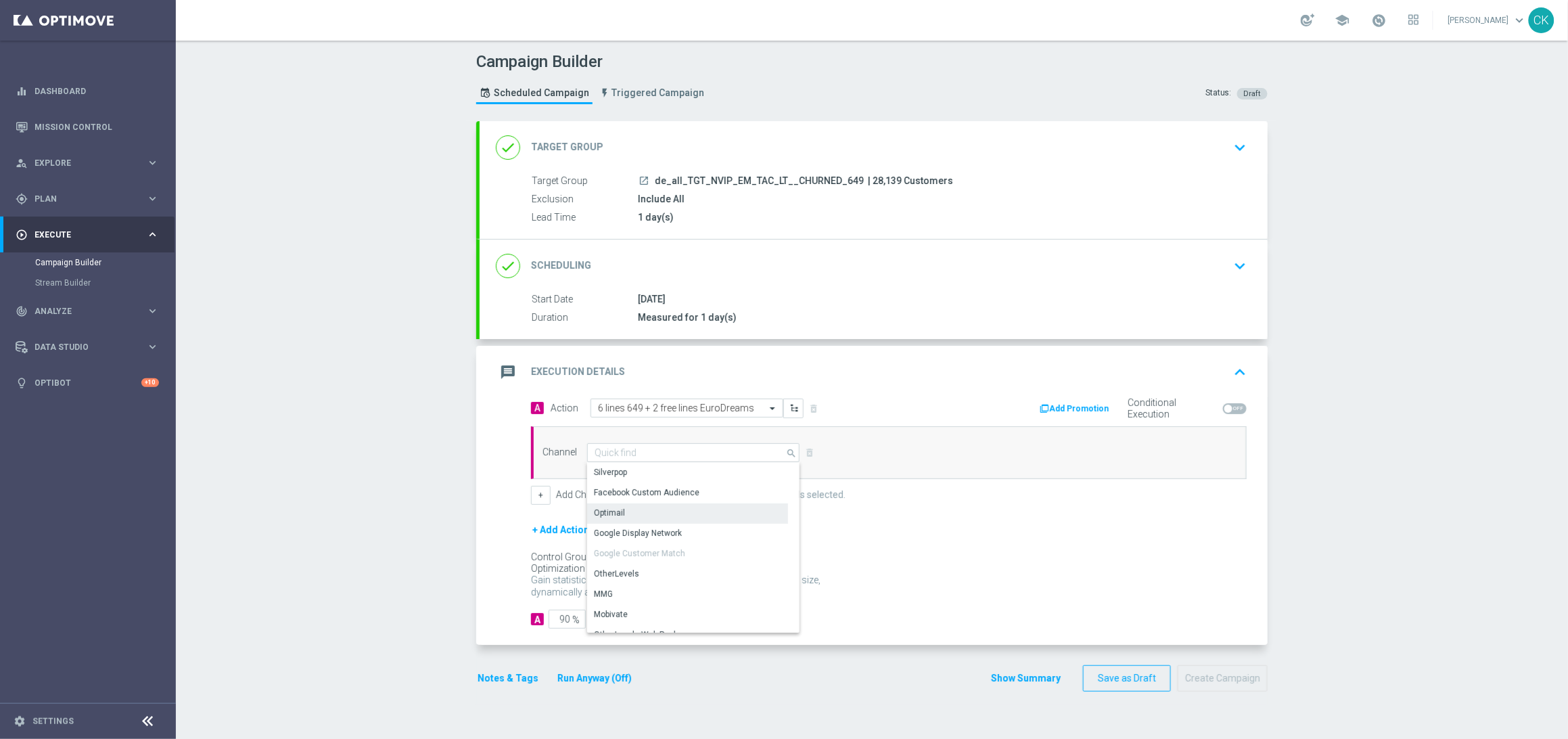
click at [620, 510] on div "Optimail" at bounding box center [688, 513] width 201 height 19
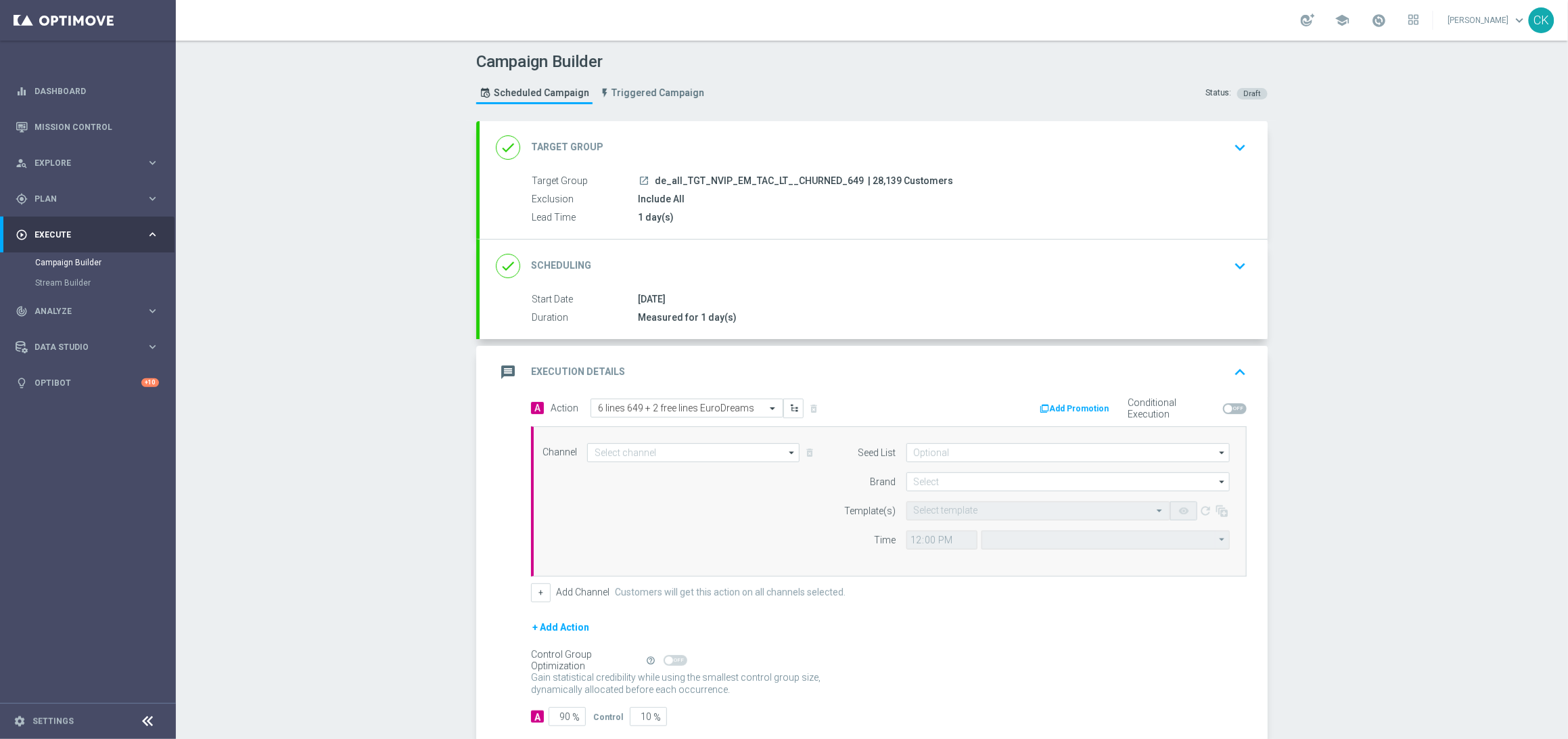
type input "Optimail"
type input "Coordinated Universal Time (UTC 00:00)"
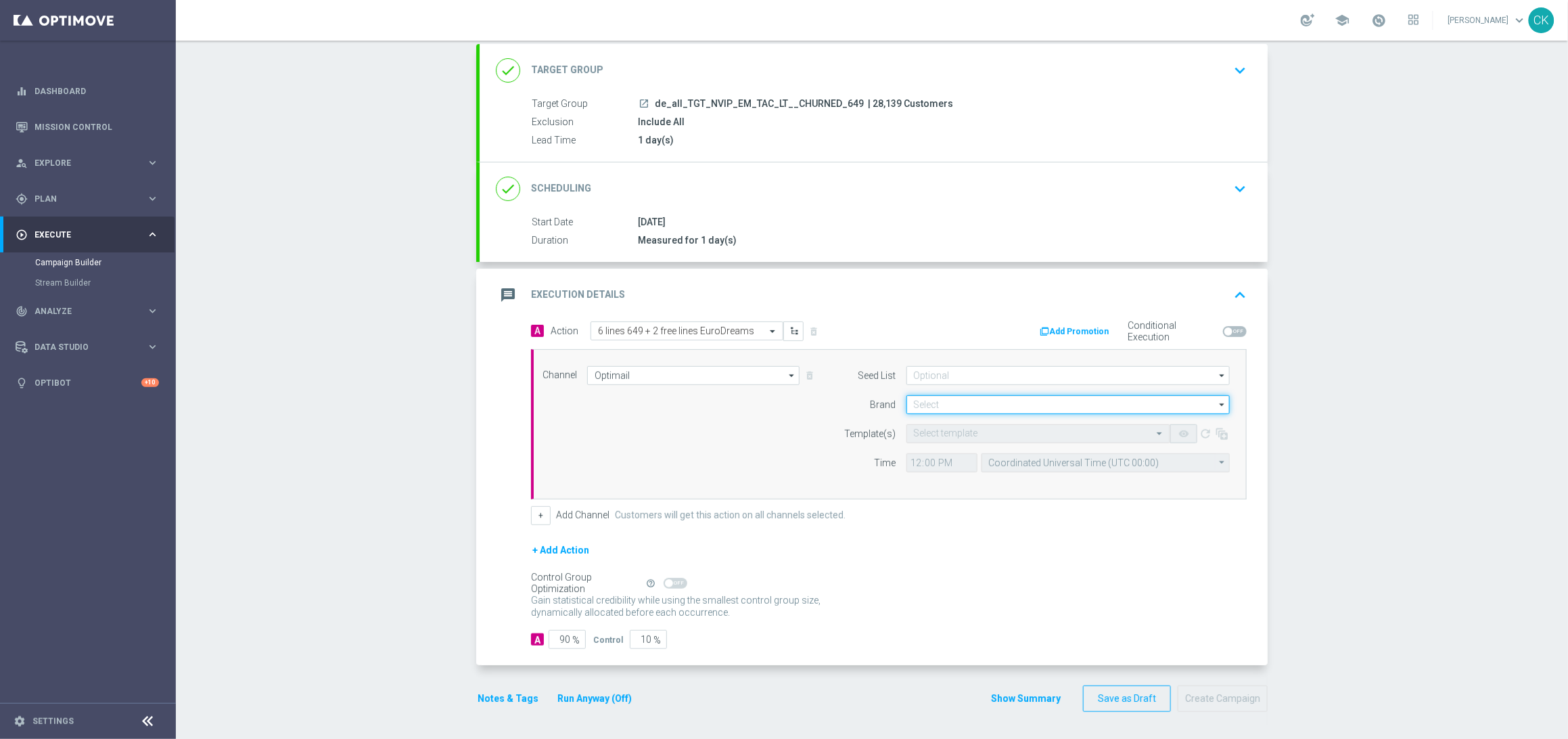
click at [948, 398] on input at bounding box center [1067, 404] width 324 height 19
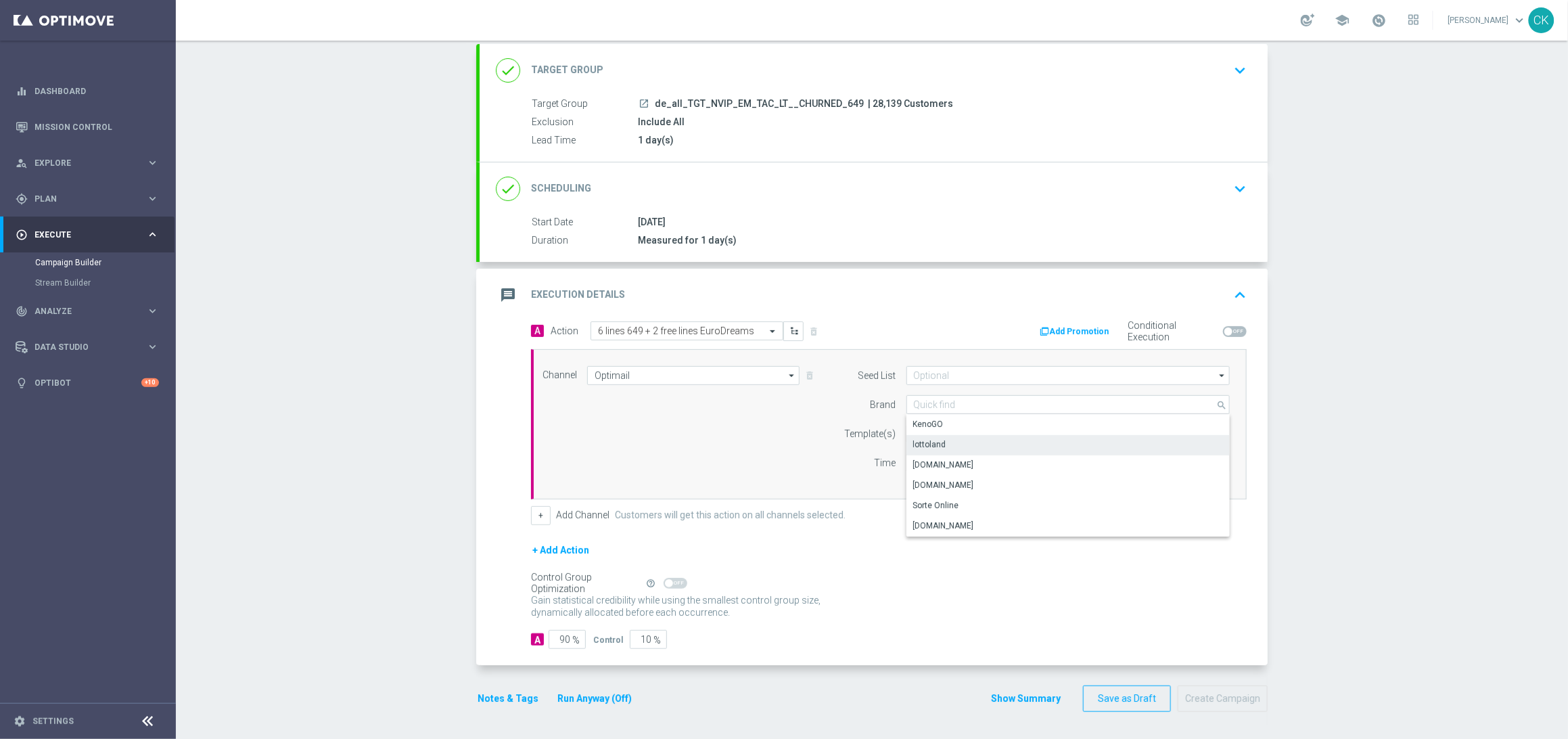
click at [935, 440] on div "lottoland" at bounding box center [930, 445] width 33 height 12
type input "lottoland"
click at [932, 433] on input "text" at bounding box center [1025, 434] width 222 height 12
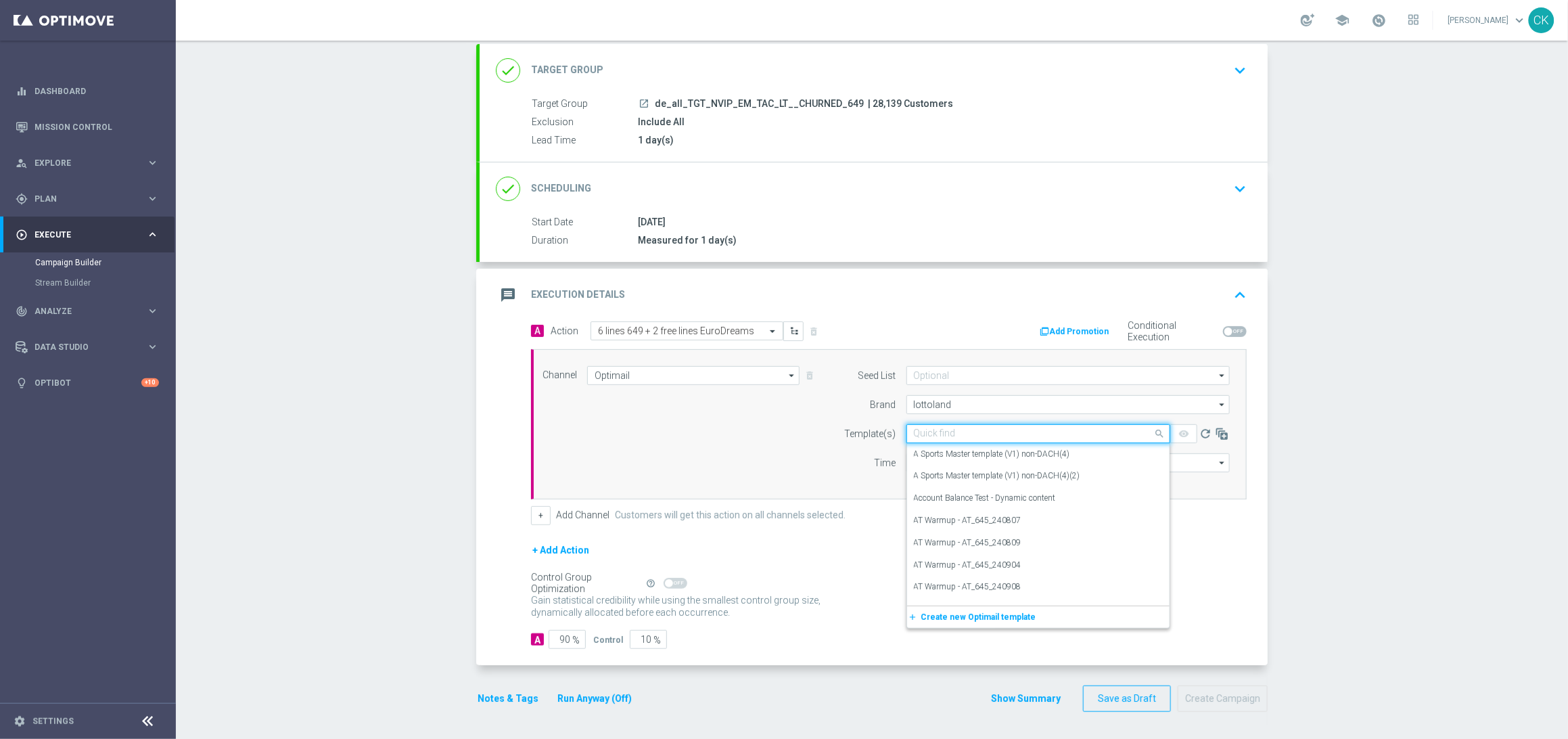
paste input "DE_ALL__649_CHURNED_251008__NVIP_EMA_TAC_LT"
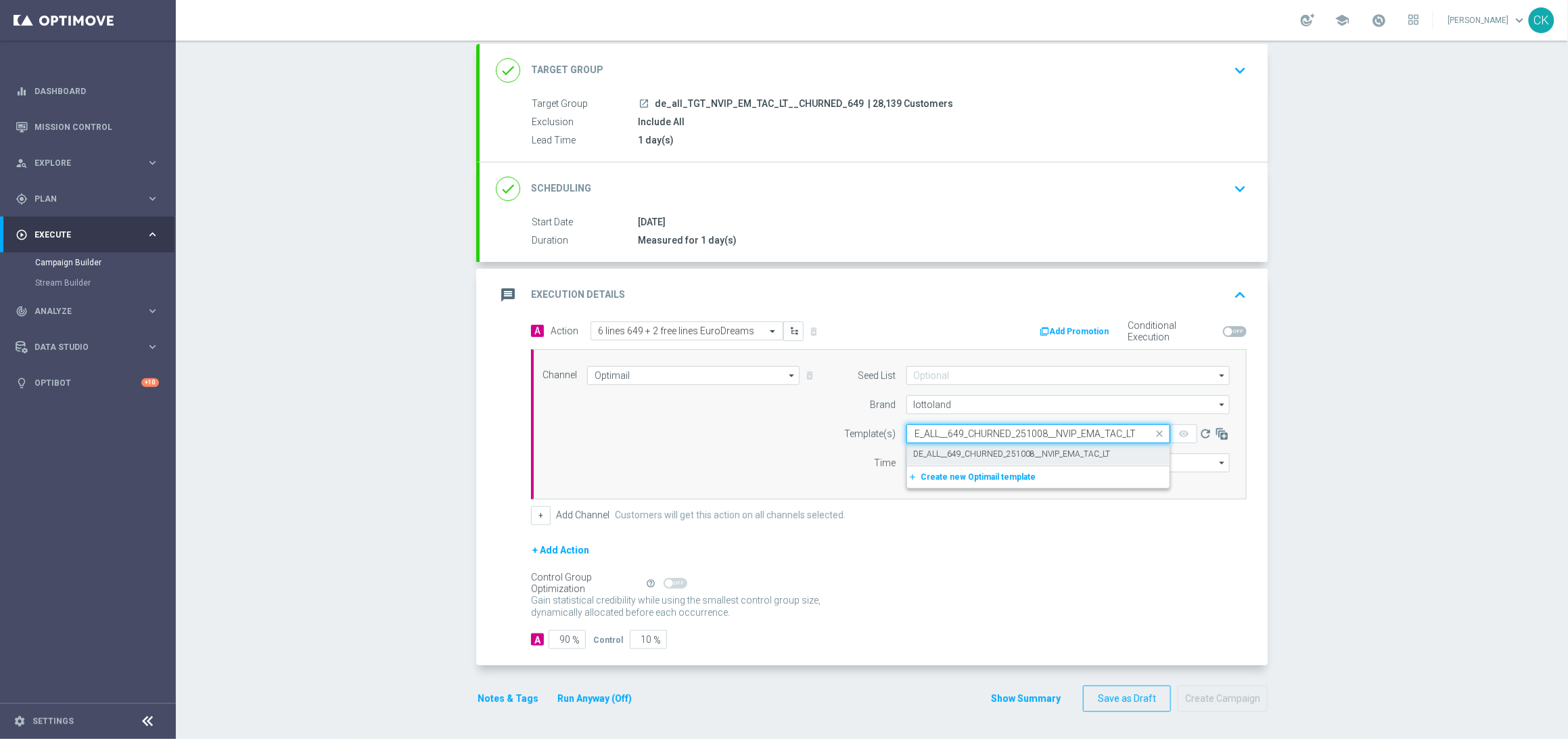
click at [957, 453] on label "DE_ALL__649_CHURNED_251008__NVIP_EMA_TAC_LT" at bounding box center [1012, 455] width 197 height 12
type input "DE_ALL__649_CHURNED_251008__NVIP_EMA_TAC_LT"
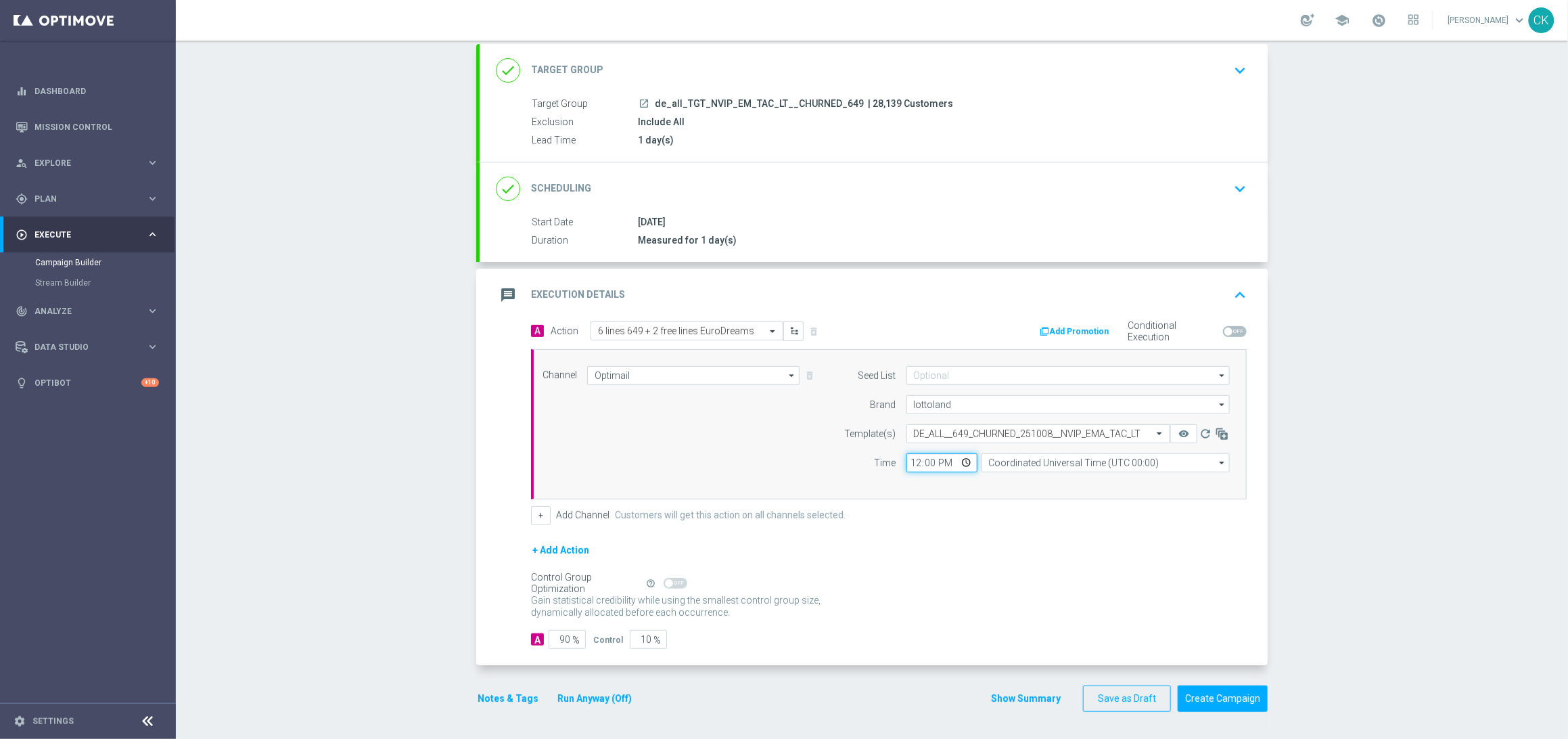
click at [907, 465] on input "12:00" at bounding box center [941, 462] width 71 height 19
type input "06:00"
click at [1107, 457] on input "Coordinated Universal Time (UTC 00:00)" at bounding box center [1106, 462] width 248 height 19
click at [1120, 480] on div "Central European Time ([GEOGRAPHIC_DATA]) (UTC +02:00)" at bounding box center [1099, 482] width 221 height 12
type input "Central European Time ([GEOGRAPHIC_DATA]) (UTC +02:00)"
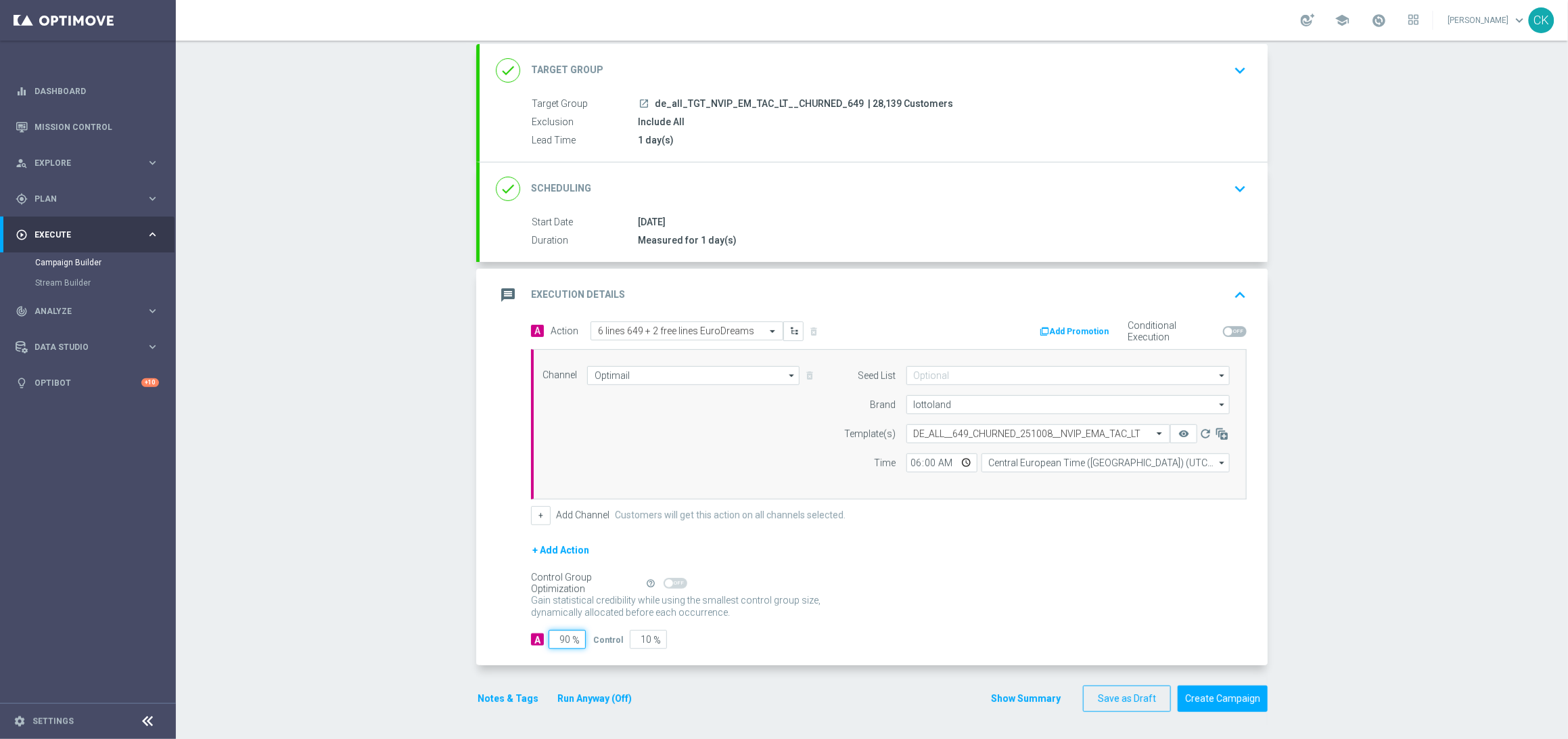
click at [564, 637] on input "90" at bounding box center [568, 639] width 37 height 19
type input "9"
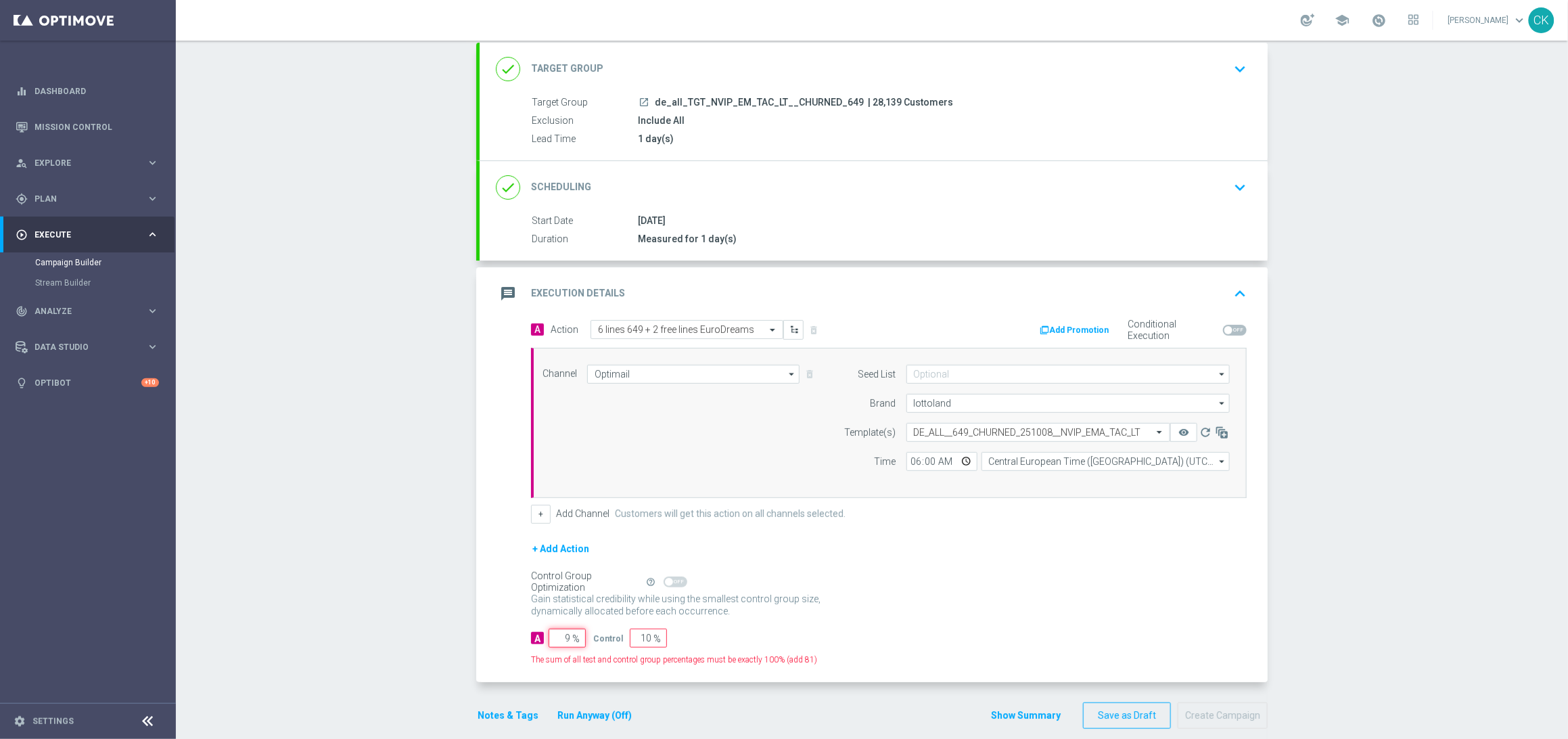
type input "91"
type input "98"
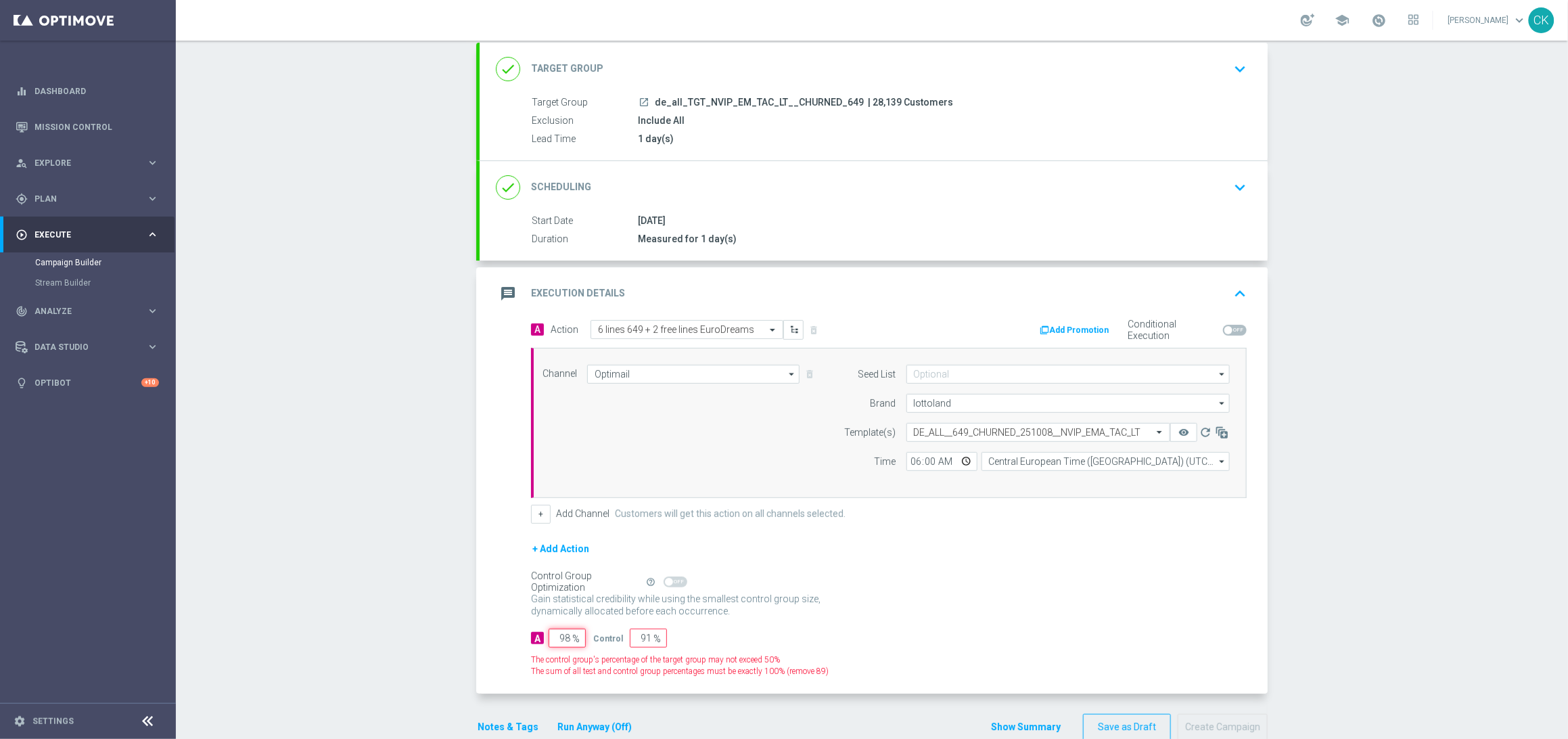
type input "2"
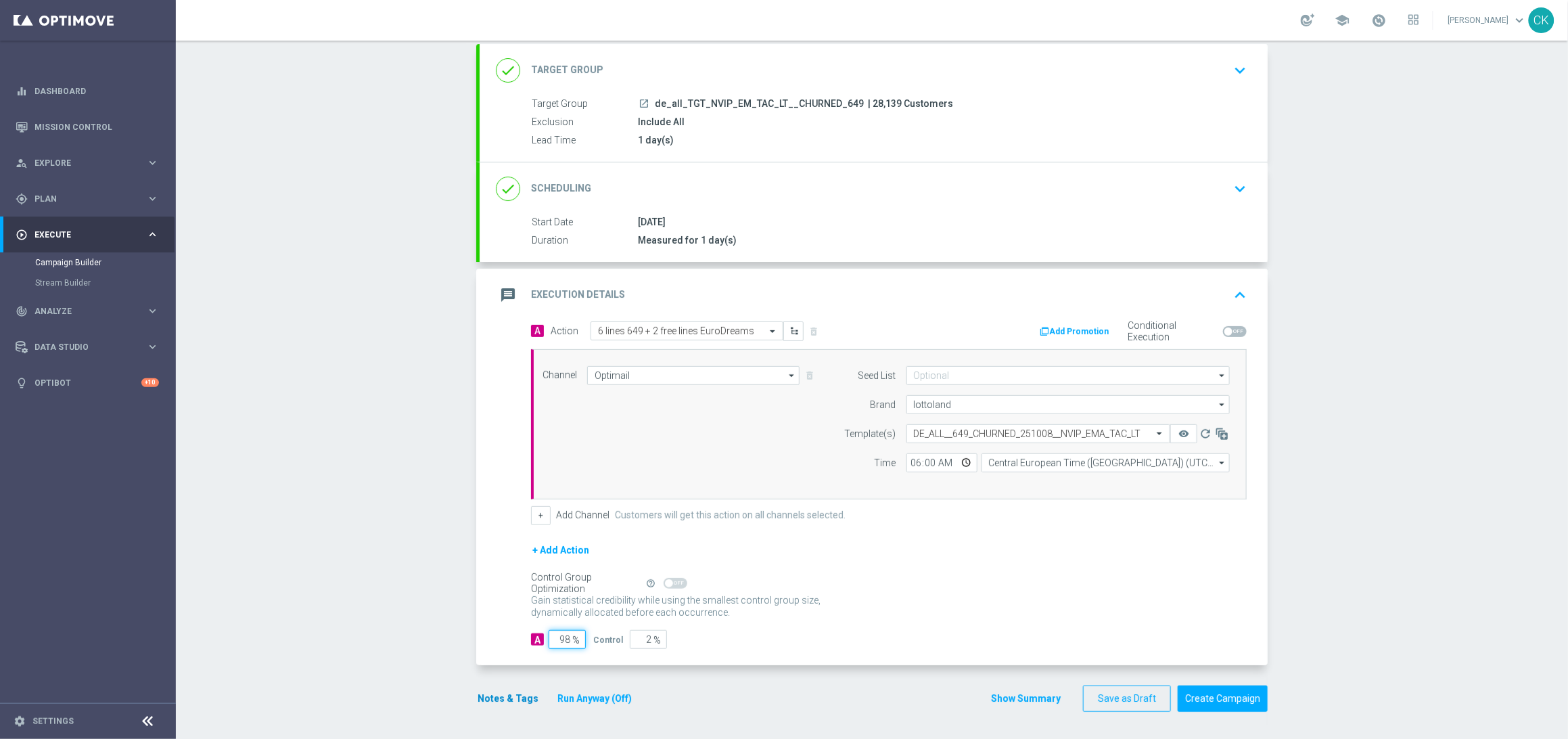
type input "98"
click at [504, 706] on button "Notes & Tags" at bounding box center [508, 698] width 64 height 17
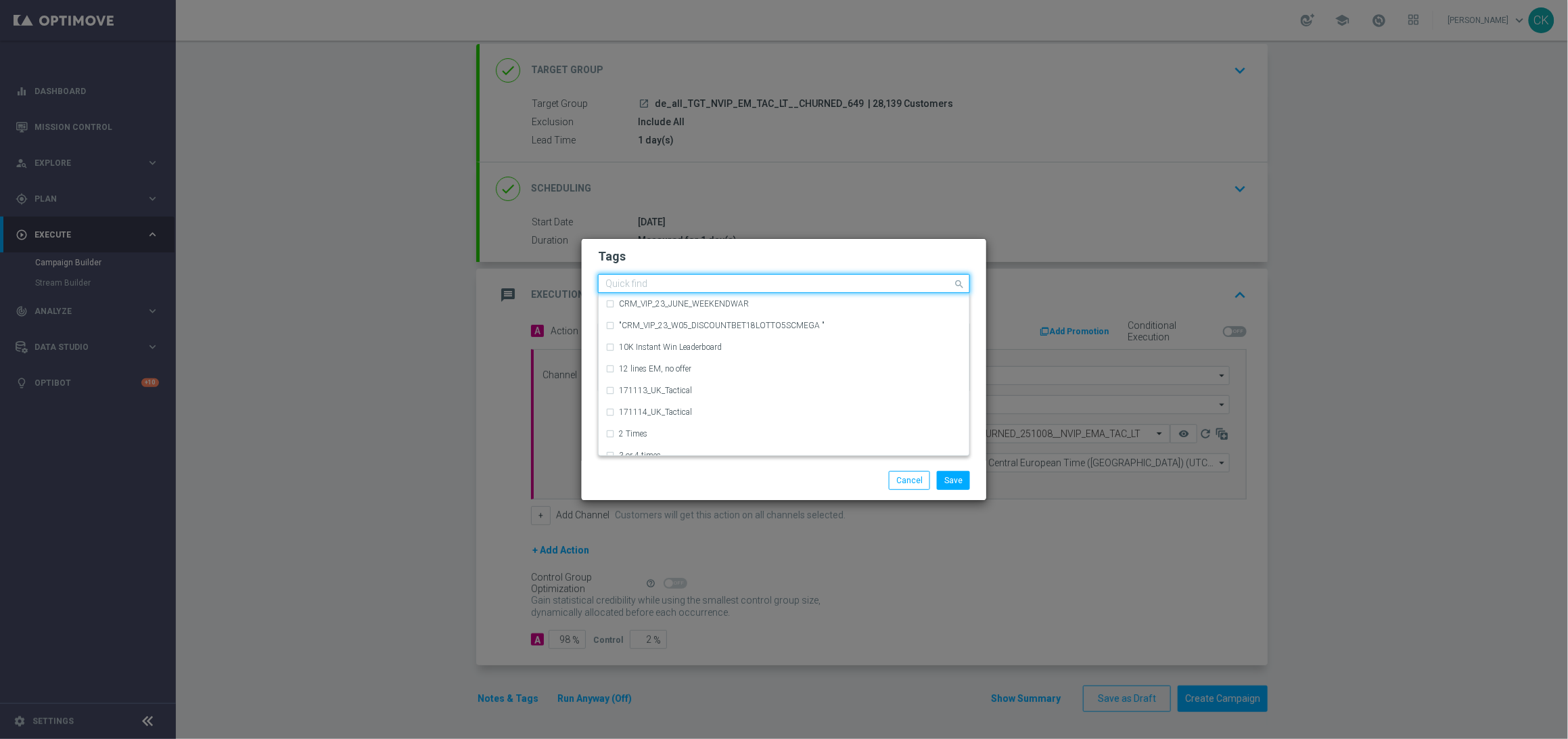
click at [641, 289] on input "text" at bounding box center [778, 284] width 347 height 12
click at [666, 347] on label "DE_TACTICAL" at bounding box center [644, 347] width 51 height 8
type input "DE_T"
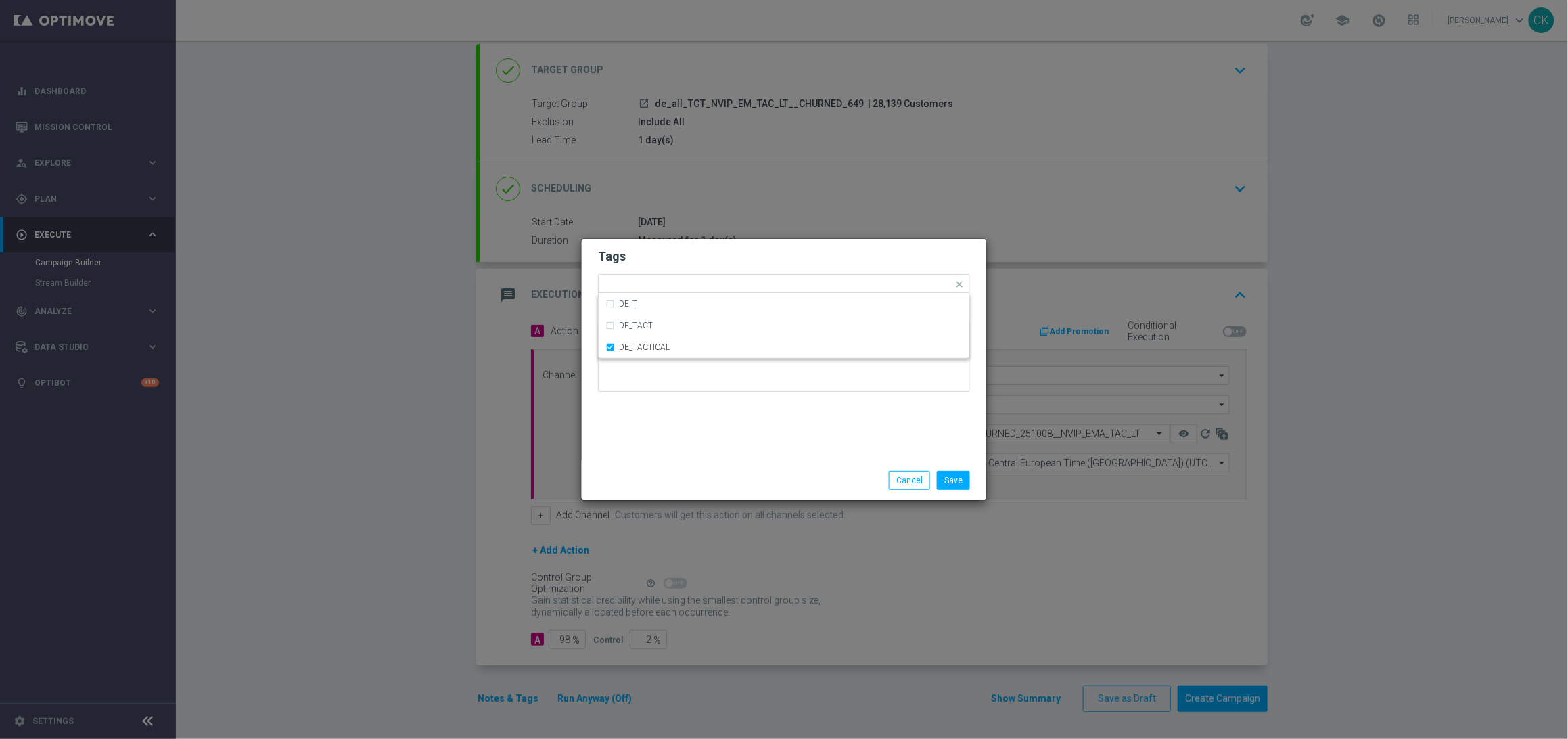
click at [667, 425] on div "Tags Quick find × DE_TACTICAL DE_T DE_TACT DE_TACTICAL Notes" at bounding box center [783, 350] width 404 height 222
click at [960, 482] on button "Save" at bounding box center [953, 480] width 33 height 19
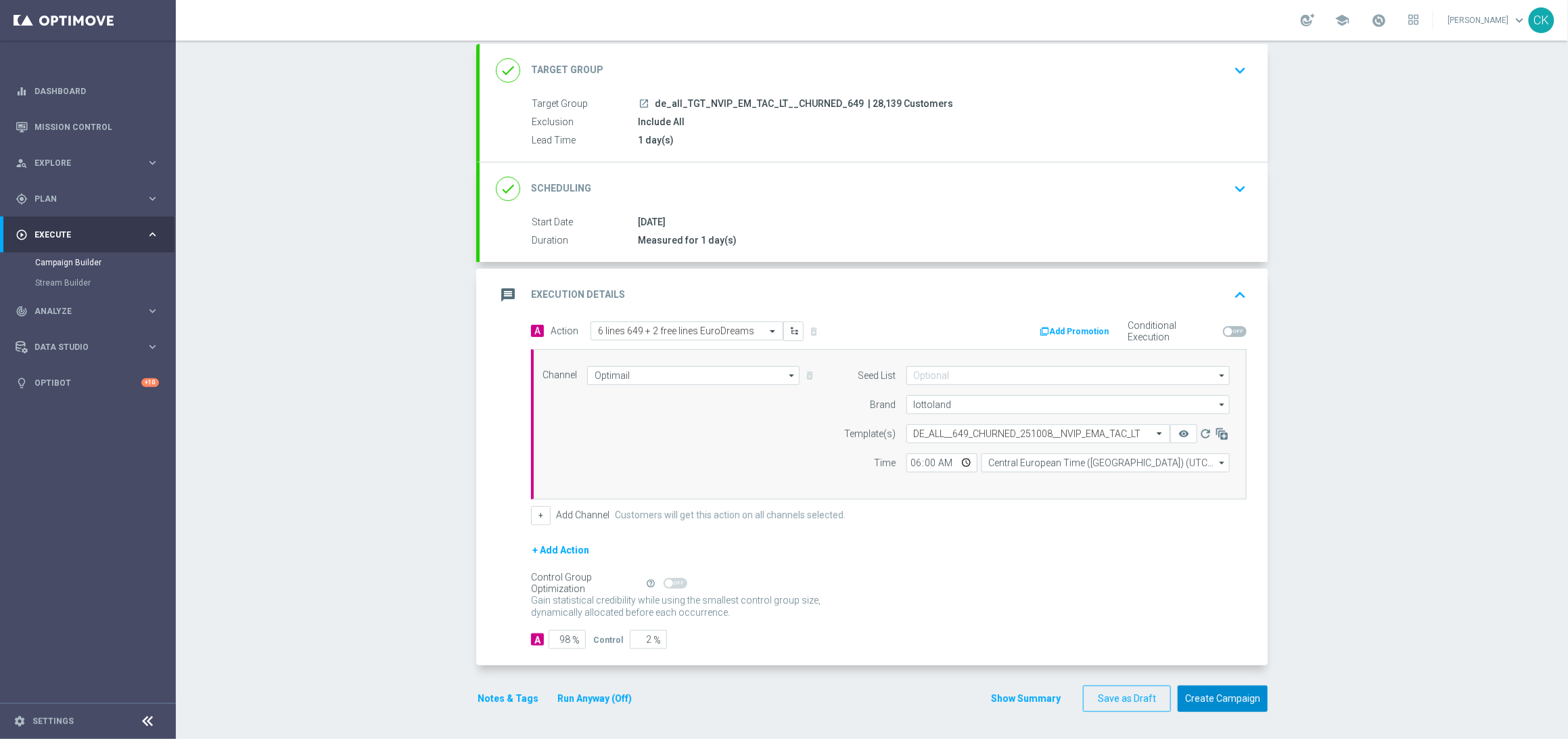
click at [1223, 701] on button "Create Campaign" at bounding box center [1222, 699] width 90 height 27
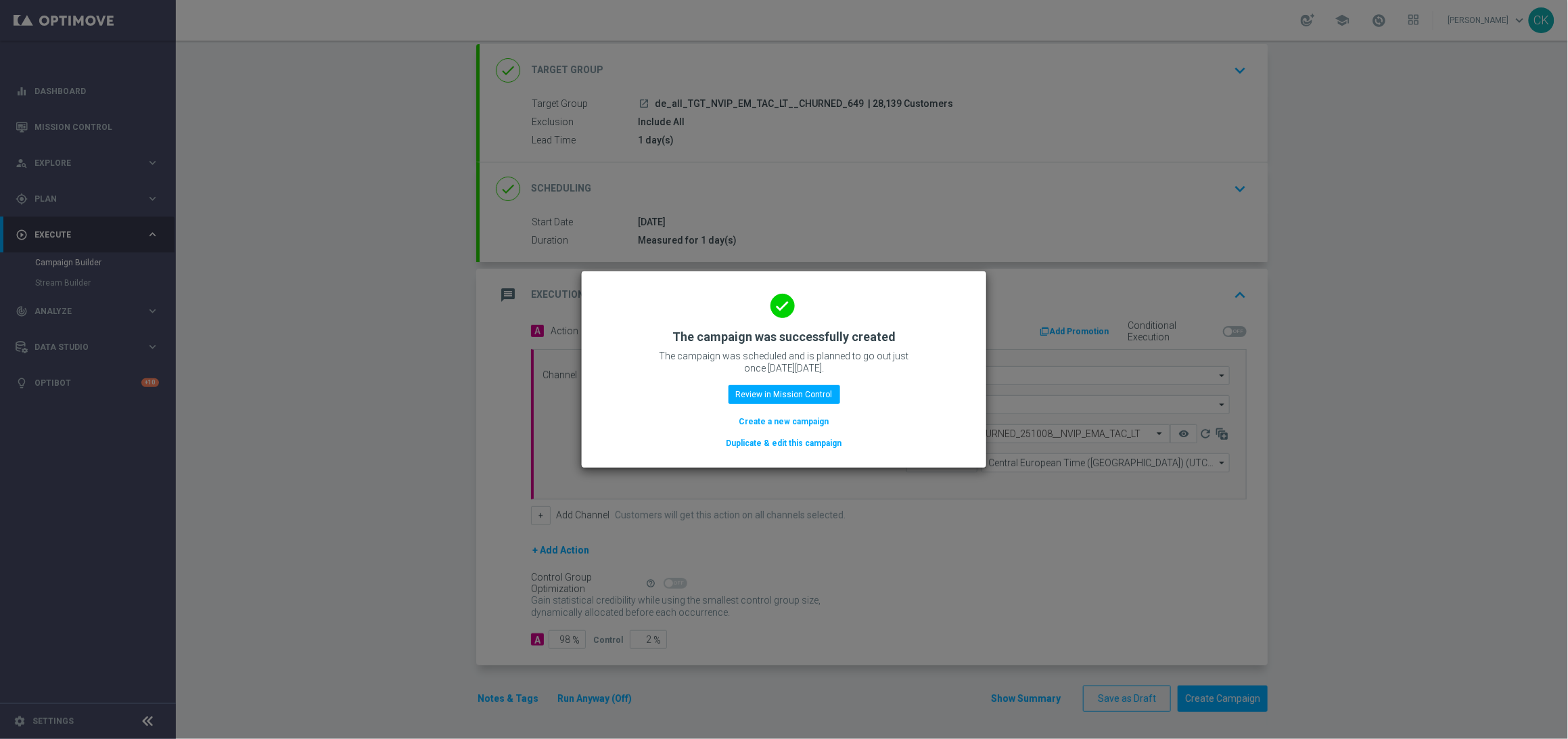
click at [785, 422] on button "Create a new campaign" at bounding box center [784, 421] width 92 height 15
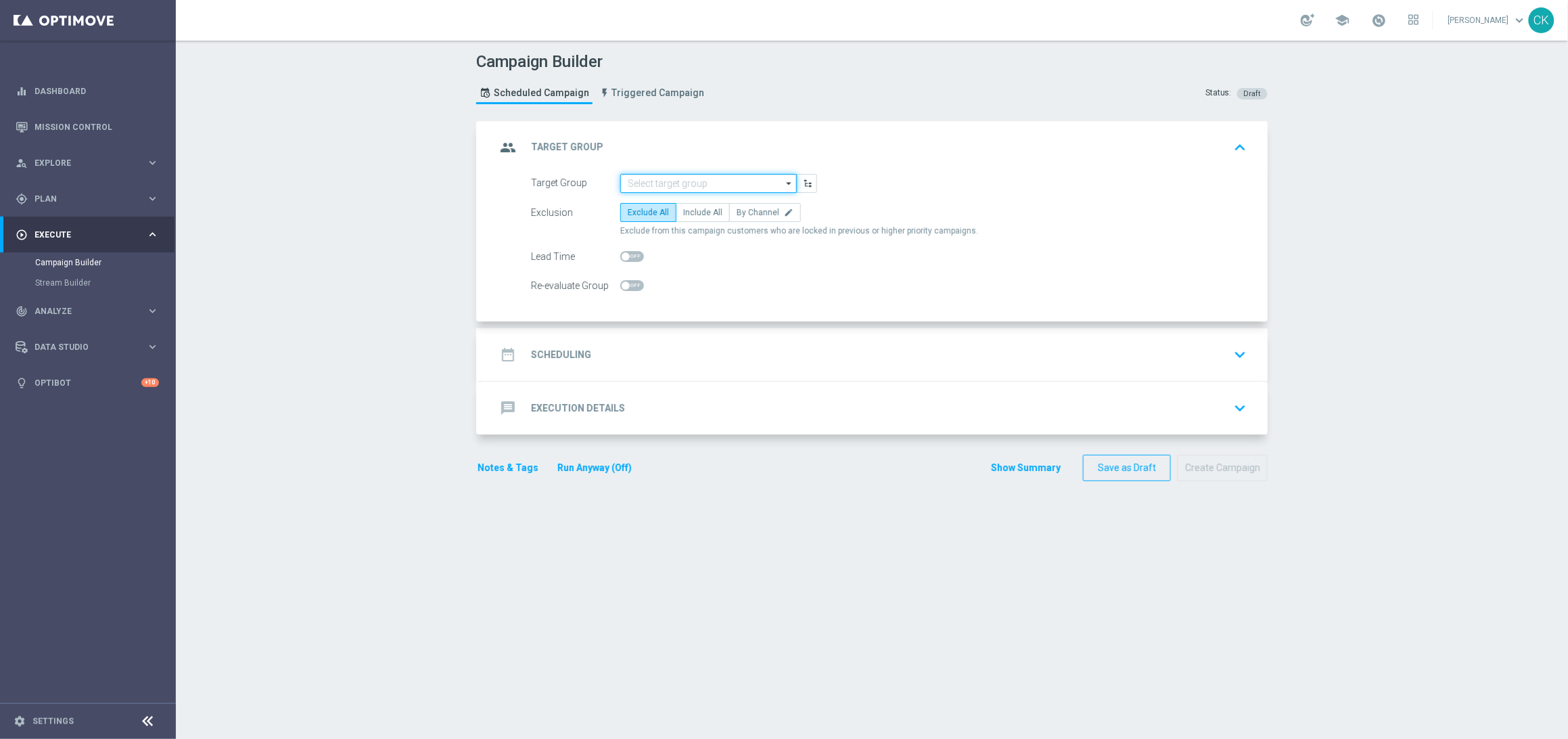
click at [683, 181] on input at bounding box center [708, 183] width 176 height 19
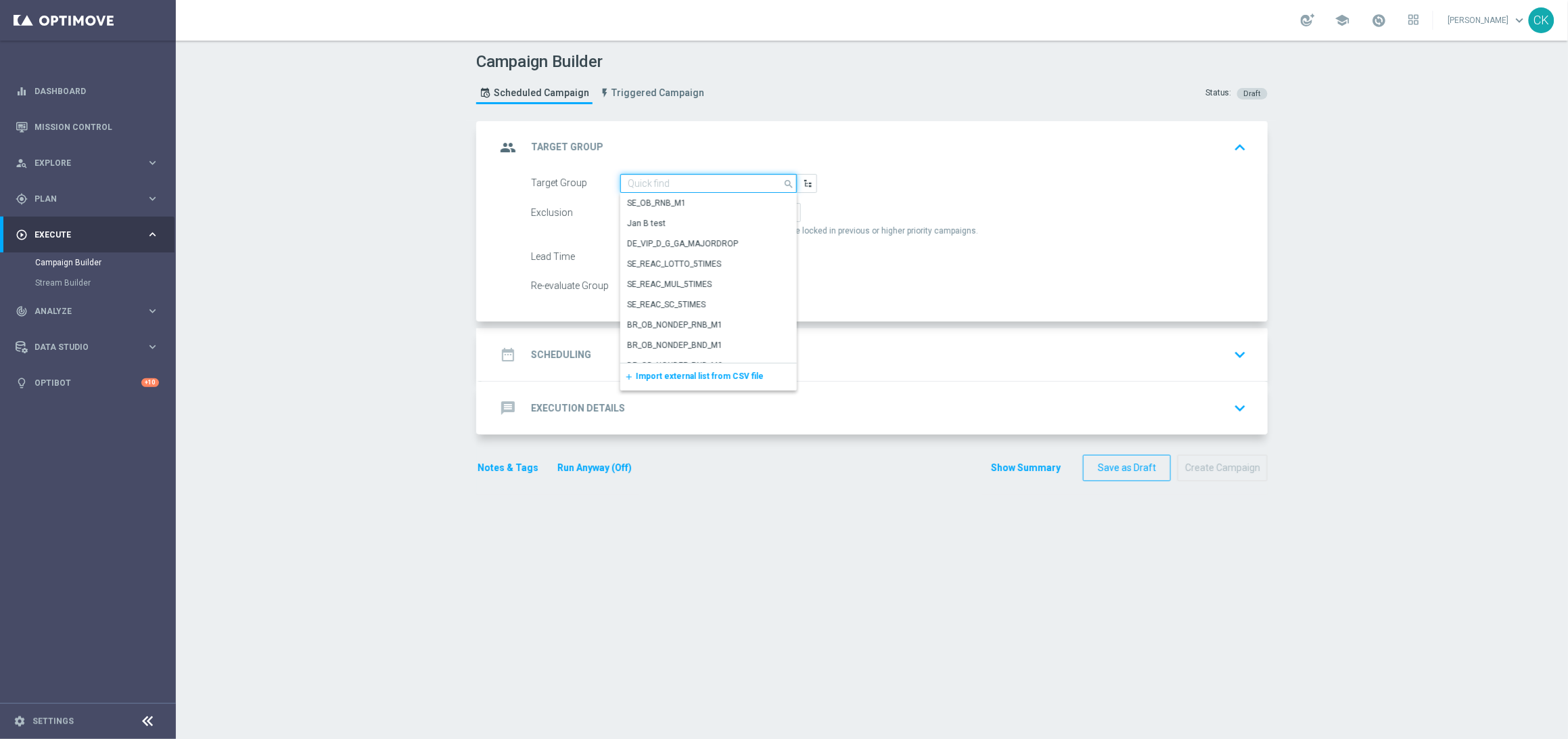
paste input "de_AT_TGT_NVIP_EM_TAC_LT__ACTIVE_645"
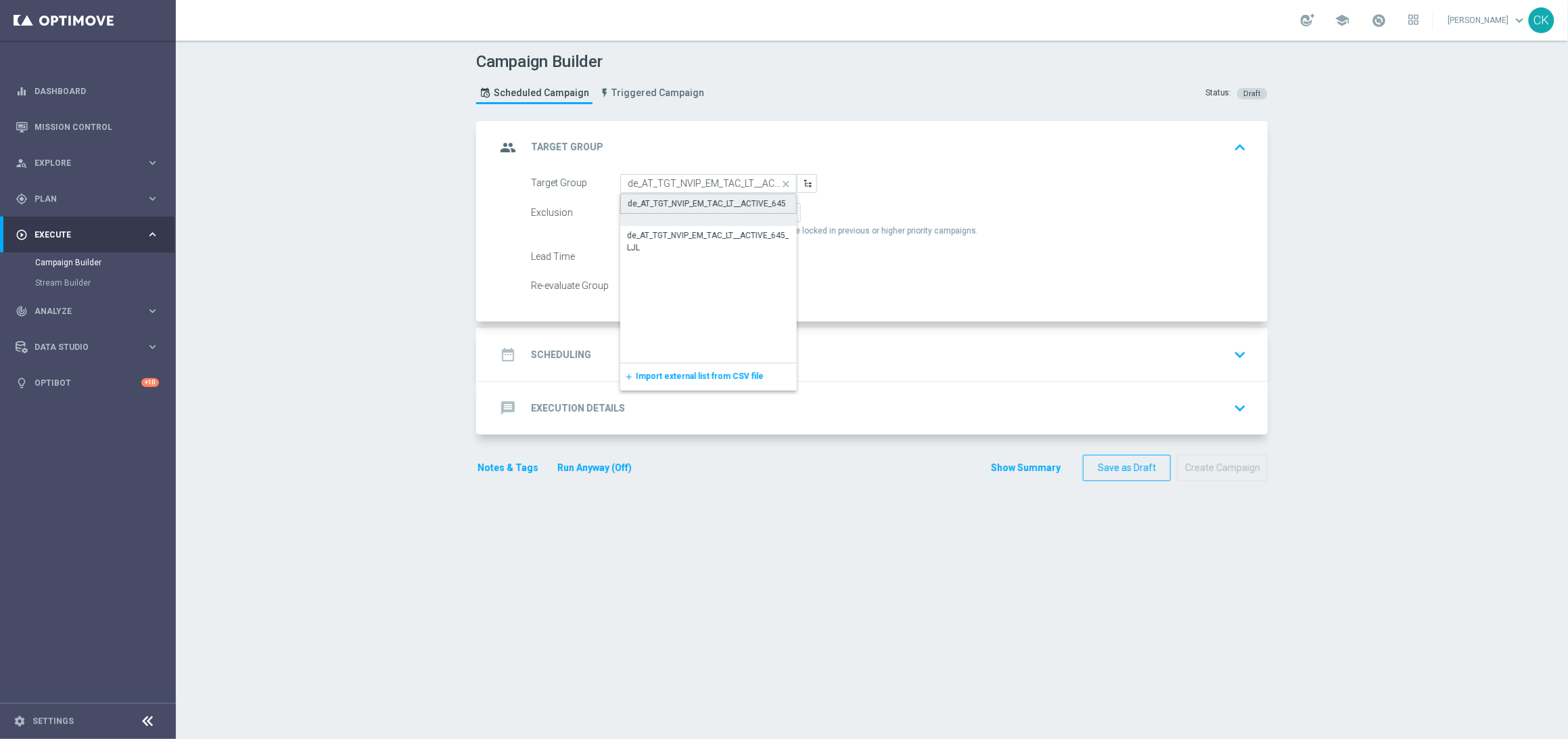
click at [682, 202] on div "de_AT_TGT_NVIP_EM_TAC_LT__ACTIVE_645" at bounding box center [706, 204] width 158 height 12
type input "de_AT_TGT_NVIP_EM_TAC_LT__ACTIVE_645"
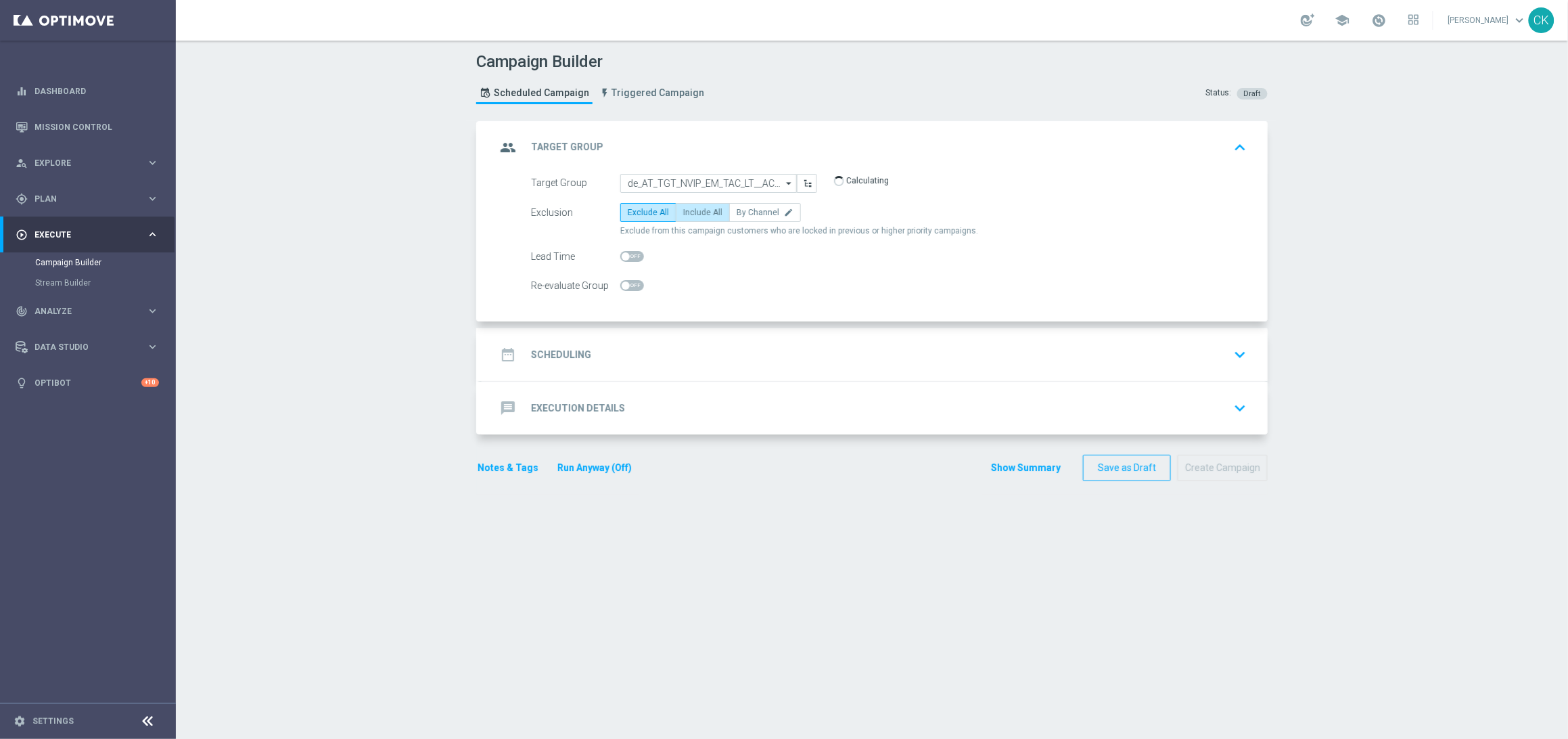
click at [690, 213] on span "Include All" at bounding box center [702, 213] width 39 height 10
click at [690, 213] on input "Include All" at bounding box center [687, 215] width 9 height 9
radio input "true"
click at [624, 255] on span at bounding box center [633, 256] width 24 height 11
click at [624, 255] on input "checkbox" at bounding box center [633, 256] width 24 height 11
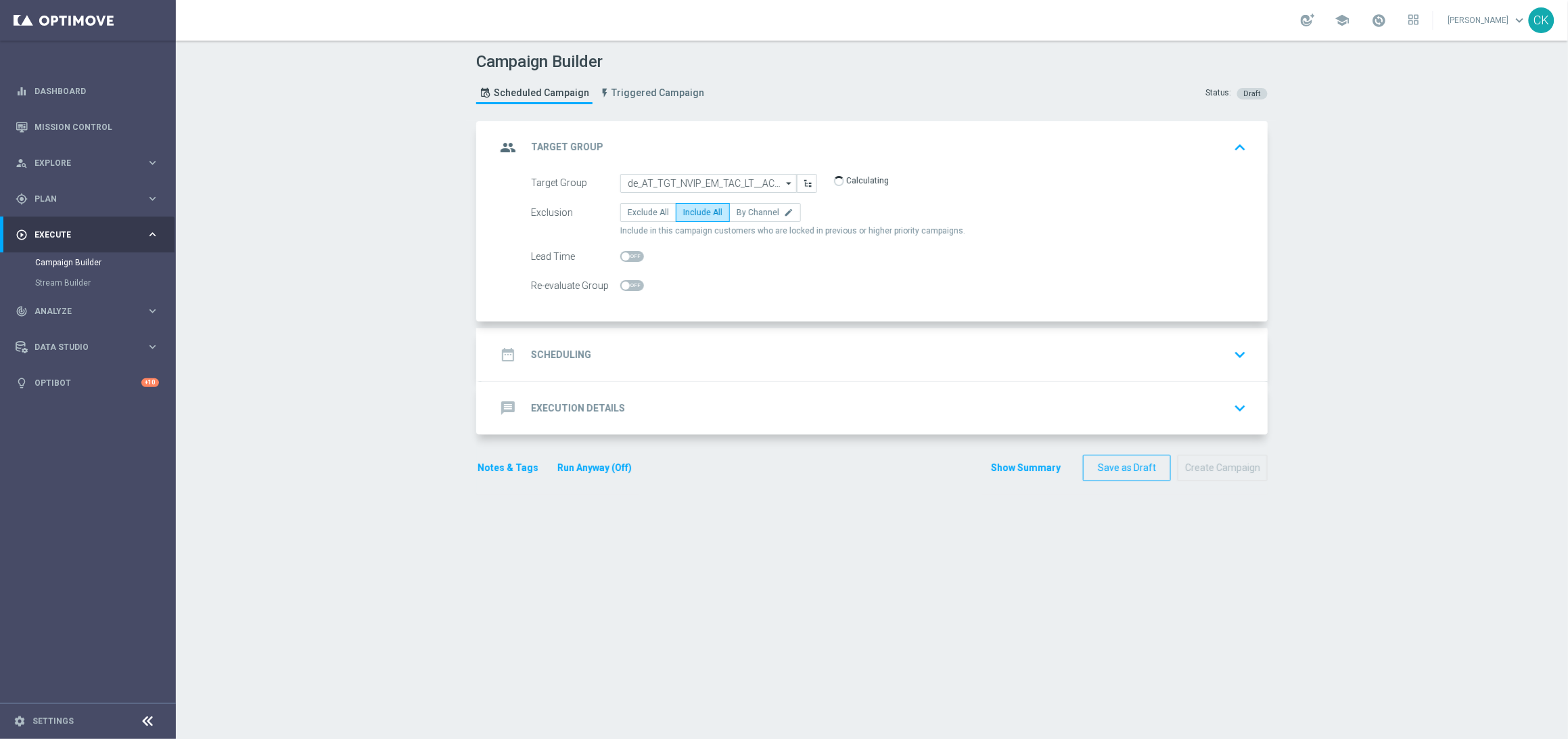
checkbox input "true"
click at [551, 354] on h2 "Scheduling" at bounding box center [561, 354] width 60 height 13
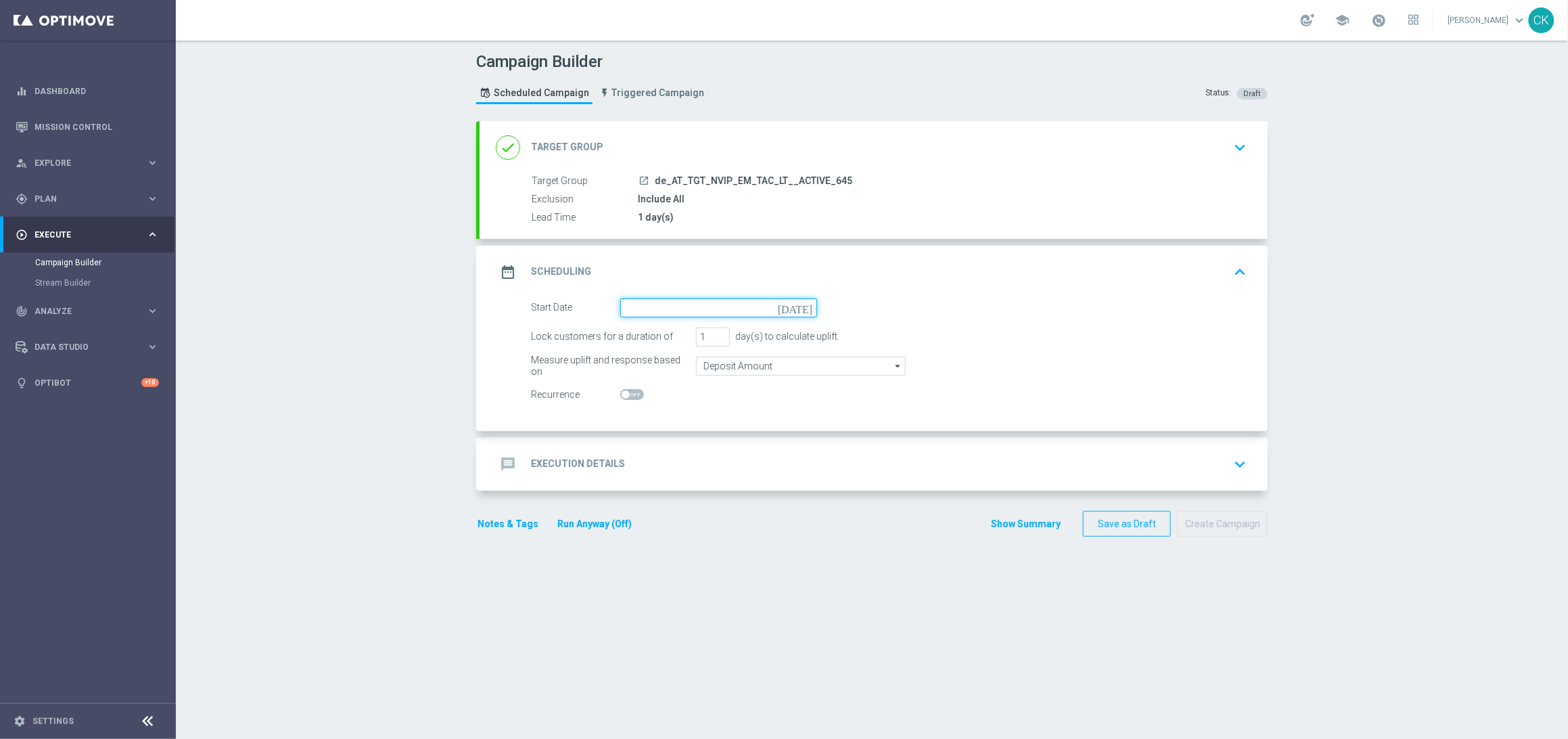
click at [670, 305] on input at bounding box center [719, 307] width 197 height 19
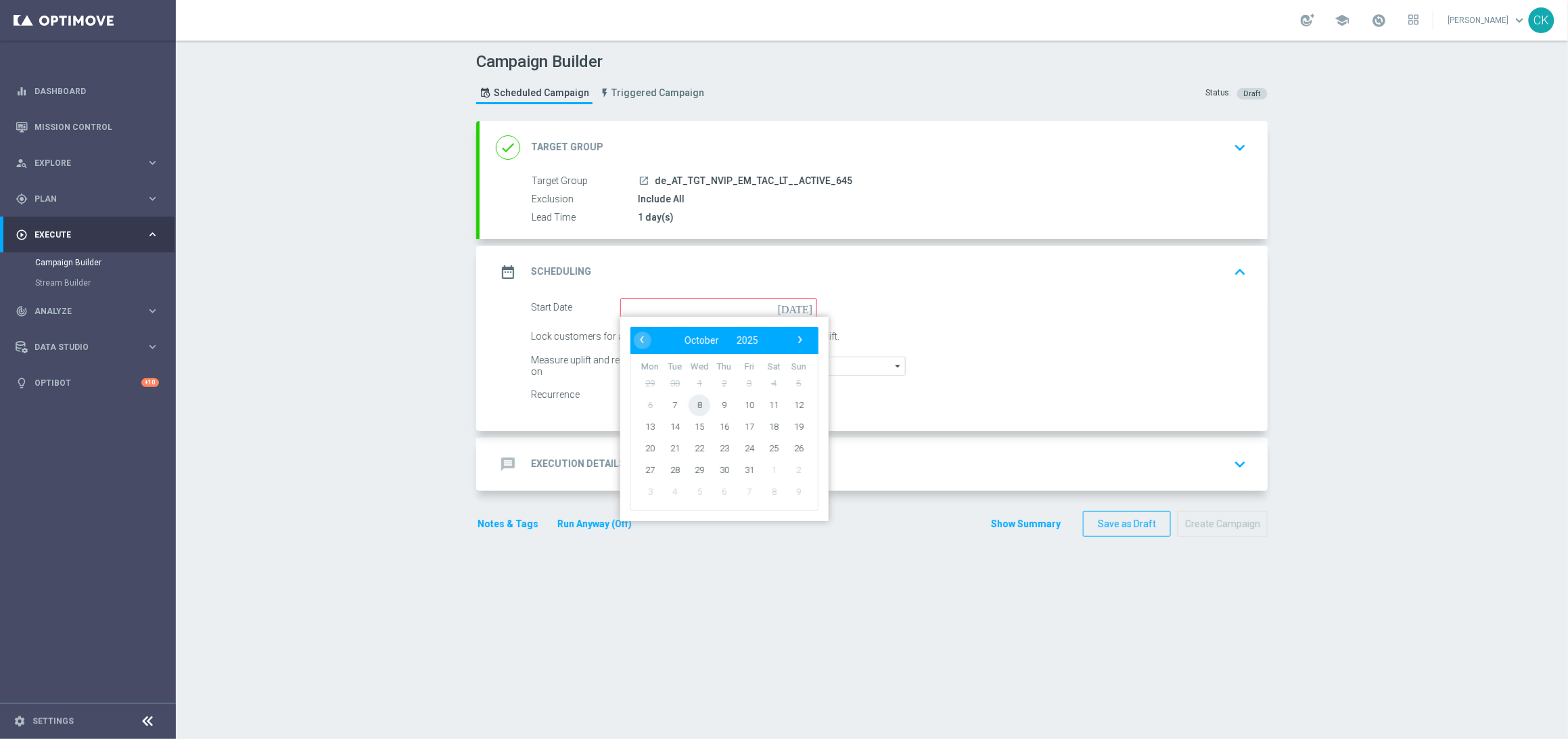
click at [690, 405] on span "8" at bounding box center [699, 404] width 22 height 22
type input "[DATE]"
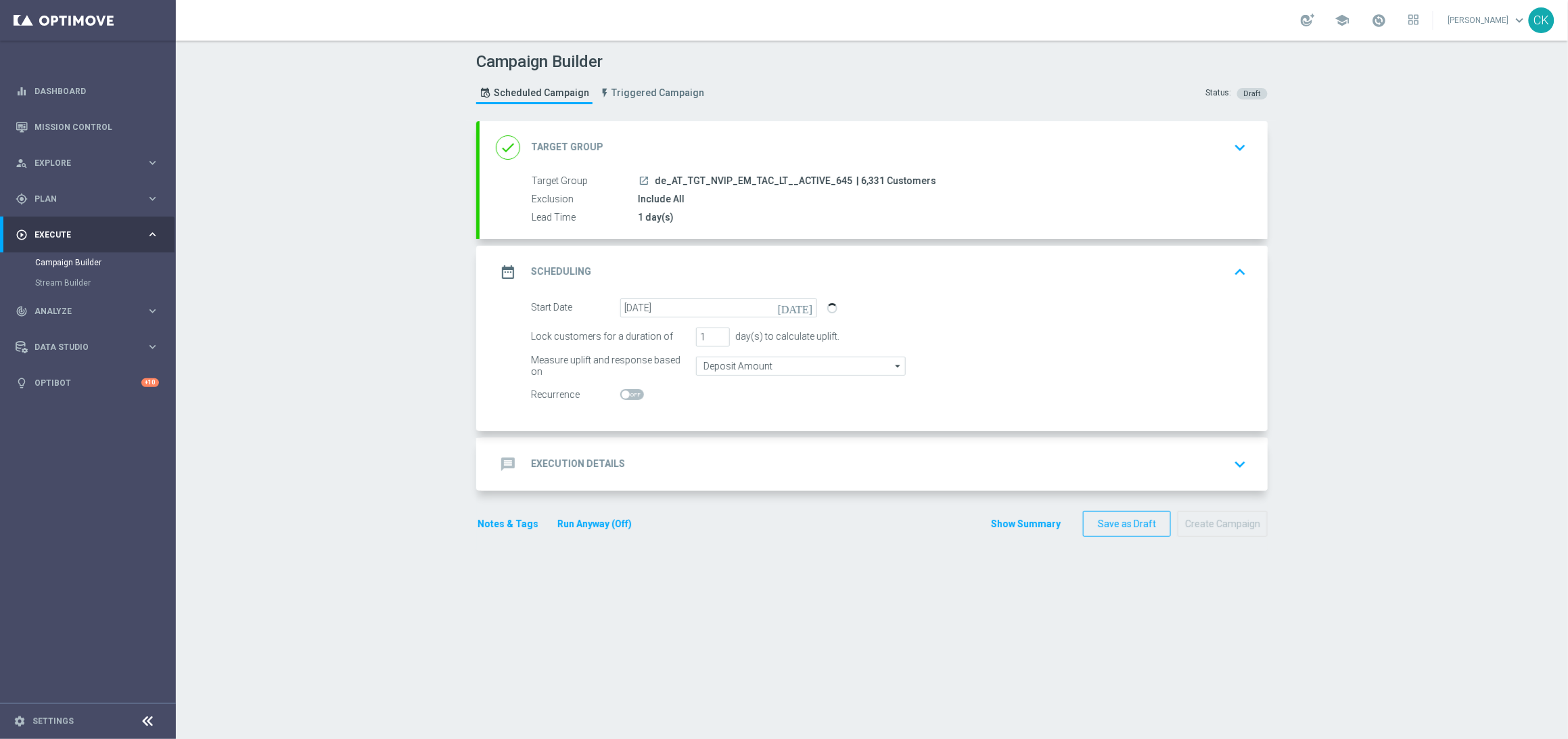
click at [555, 473] on div "message Execution Details" at bounding box center [560, 463] width 129 height 25
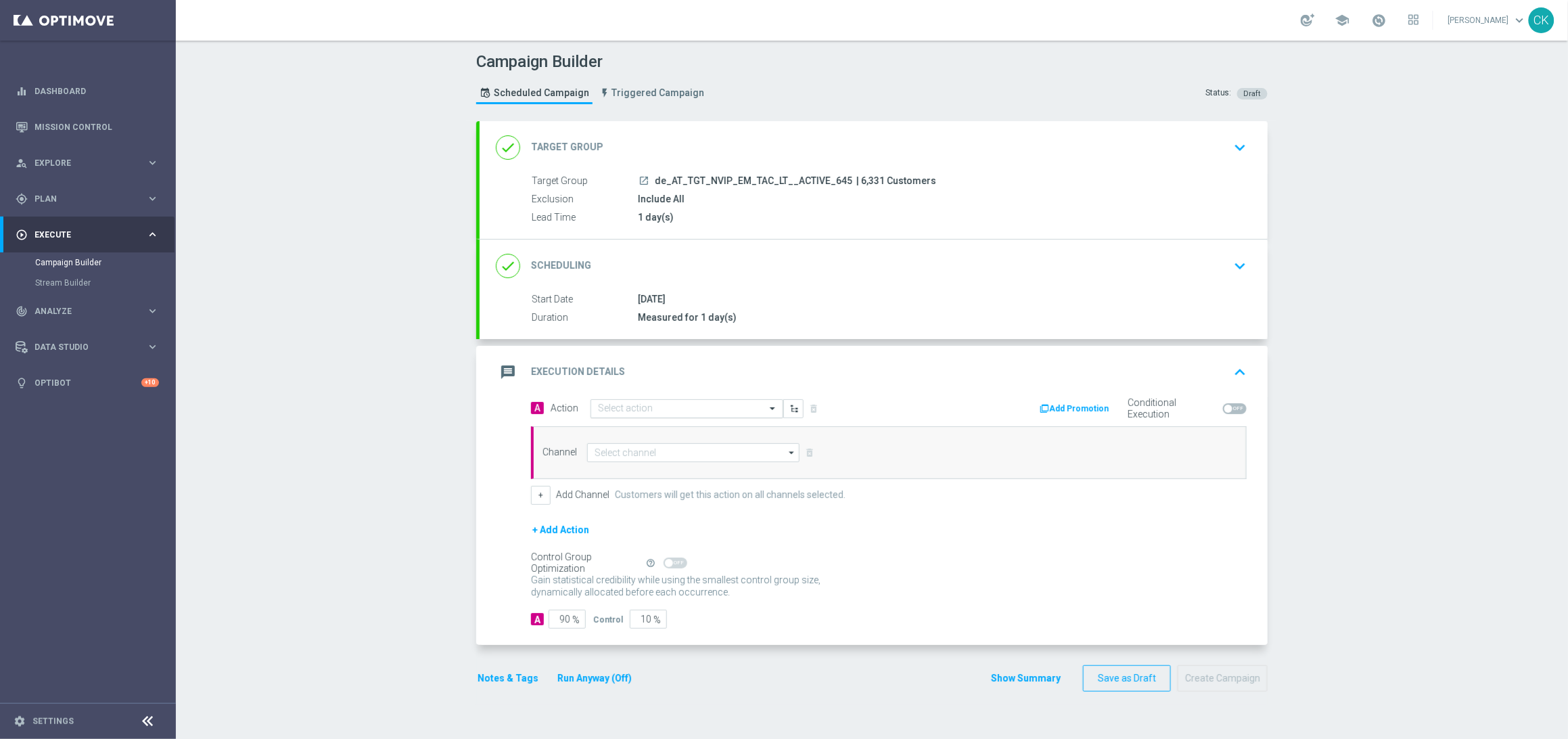
click at [633, 414] on div "Select action" at bounding box center [687, 408] width 193 height 19
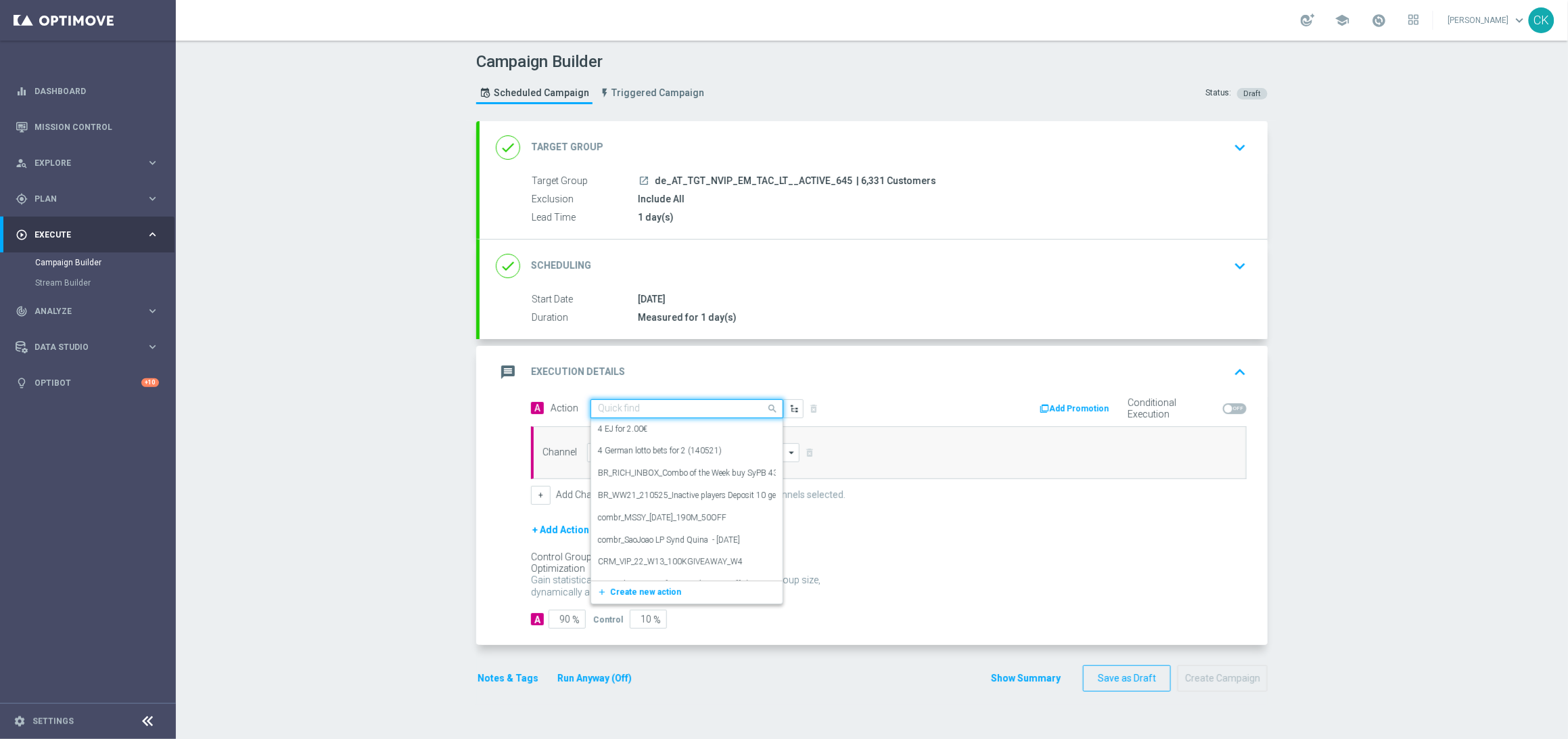
paste input "9 lines AT Lotto & extra game with 25% off"
type input "9 lines AT Lotto & extra game with 25% off"
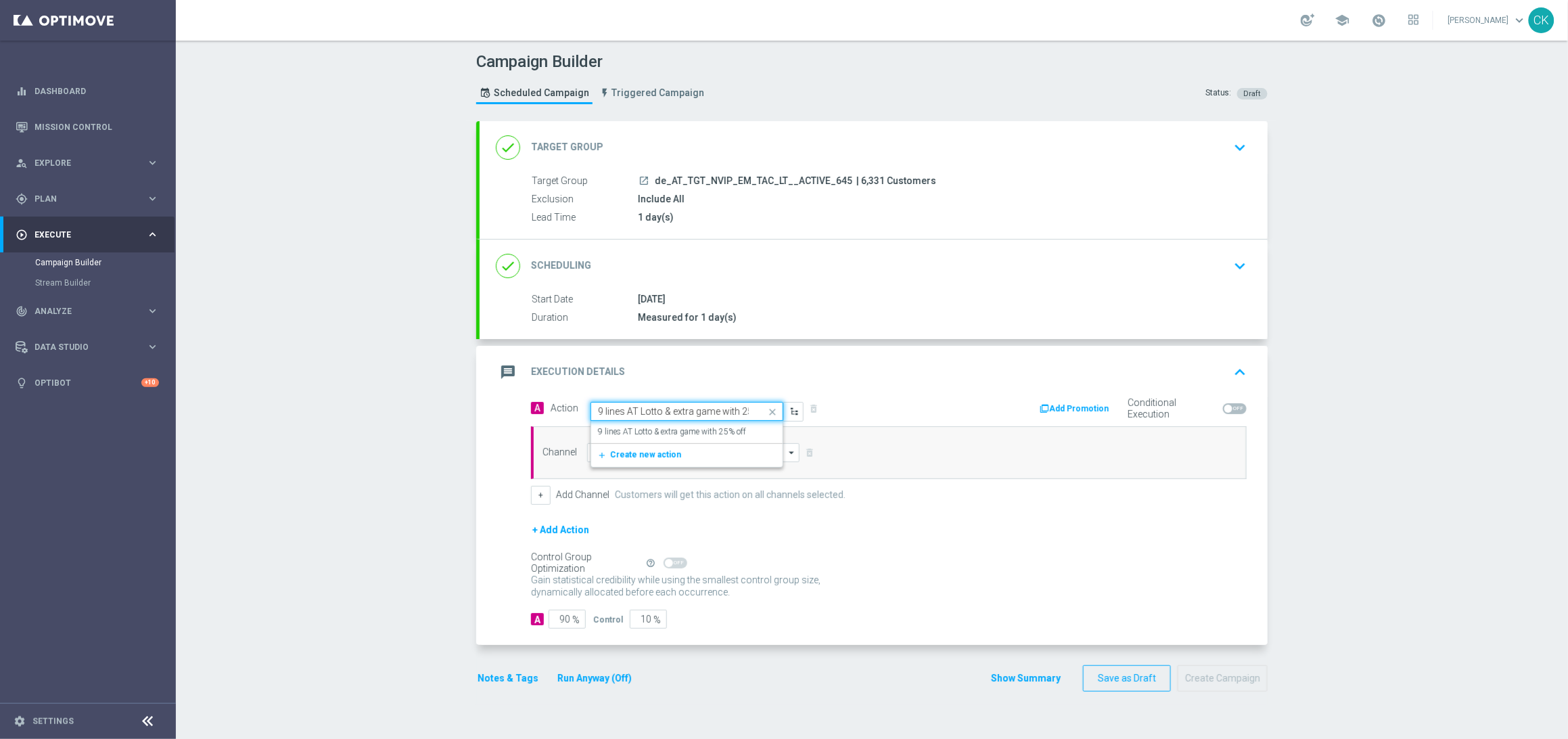
scroll to position [0, 24]
click at [633, 434] on label "9 lines AT Lotto & extra game with 25% off" at bounding box center [672, 432] width 149 height 12
click at [631, 454] on input at bounding box center [694, 452] width 212 height 19
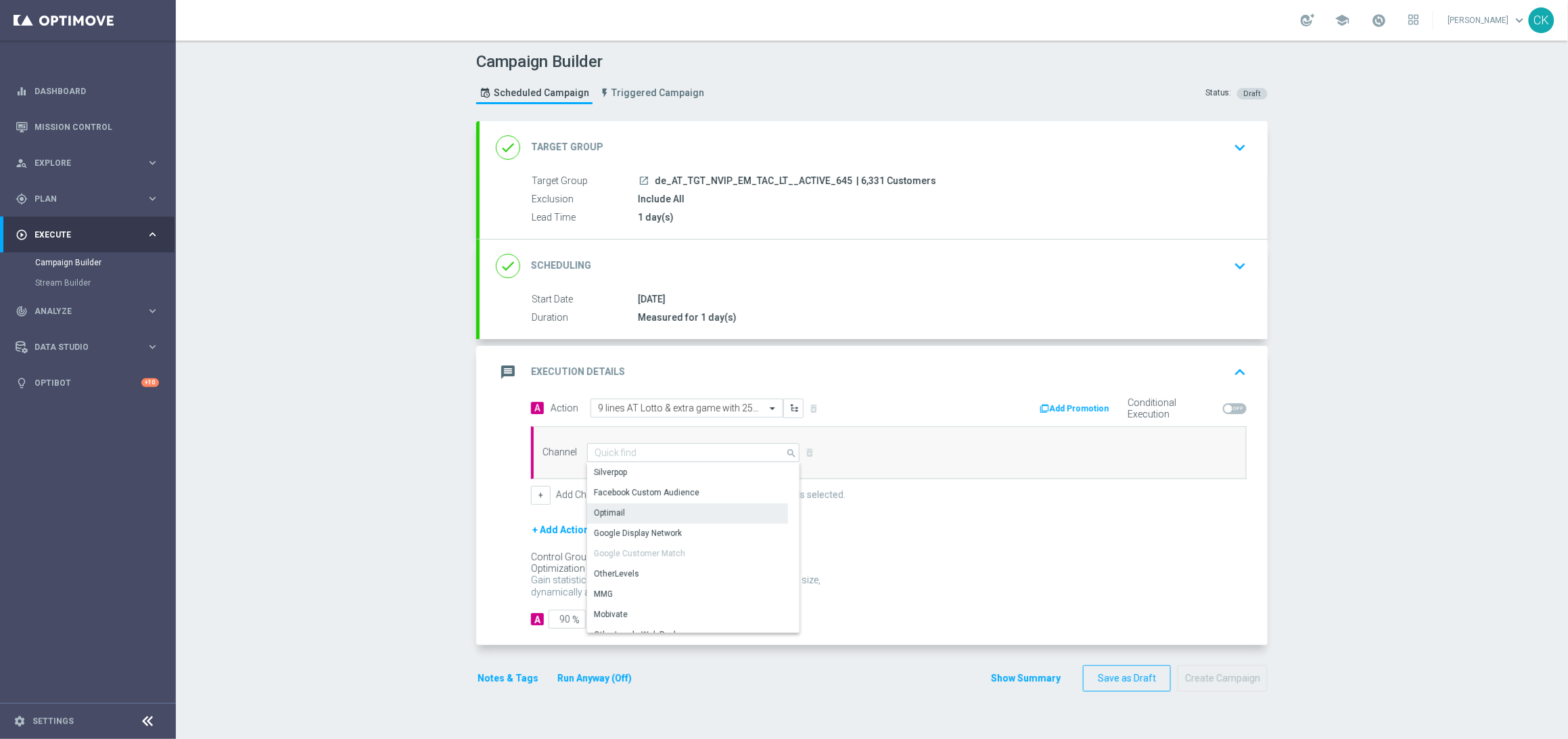
click at [629, 515] on div "Optimail" at bounding box center [688, 513] width 201 height 19
type input "Optimail"
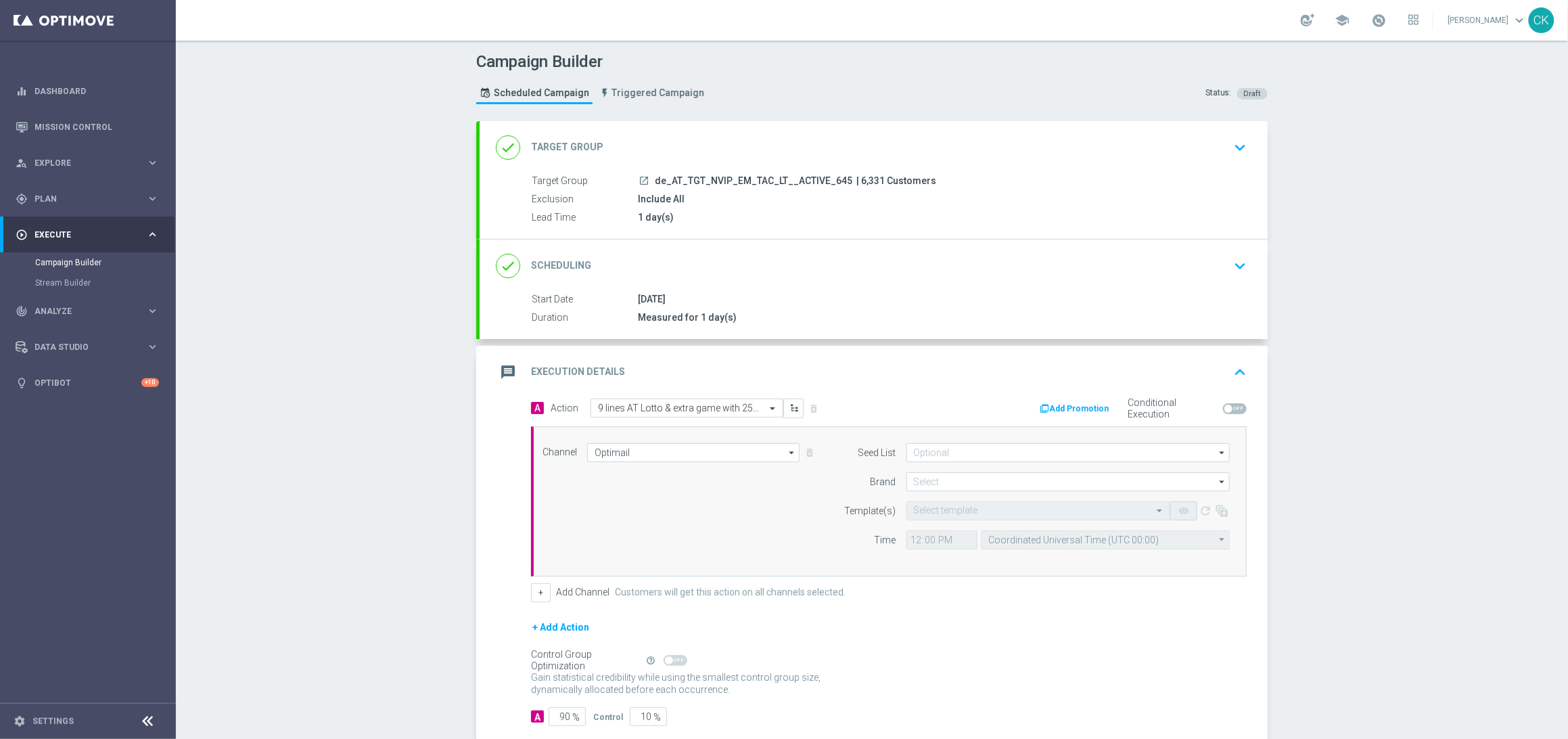
scroll to position [79, 0]
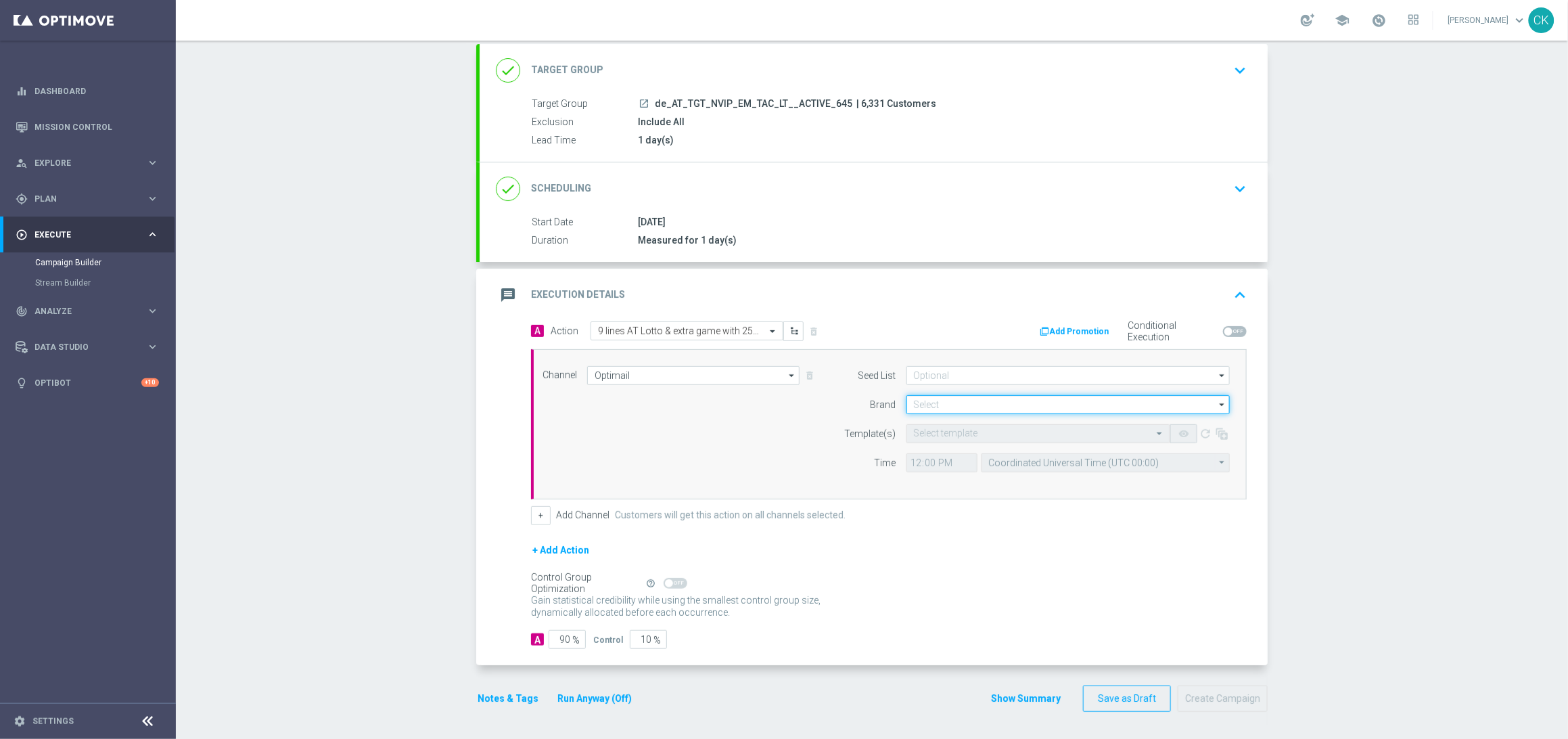
click at [948, 400] on input at bounding box center [1067, 404] width 324 height 19
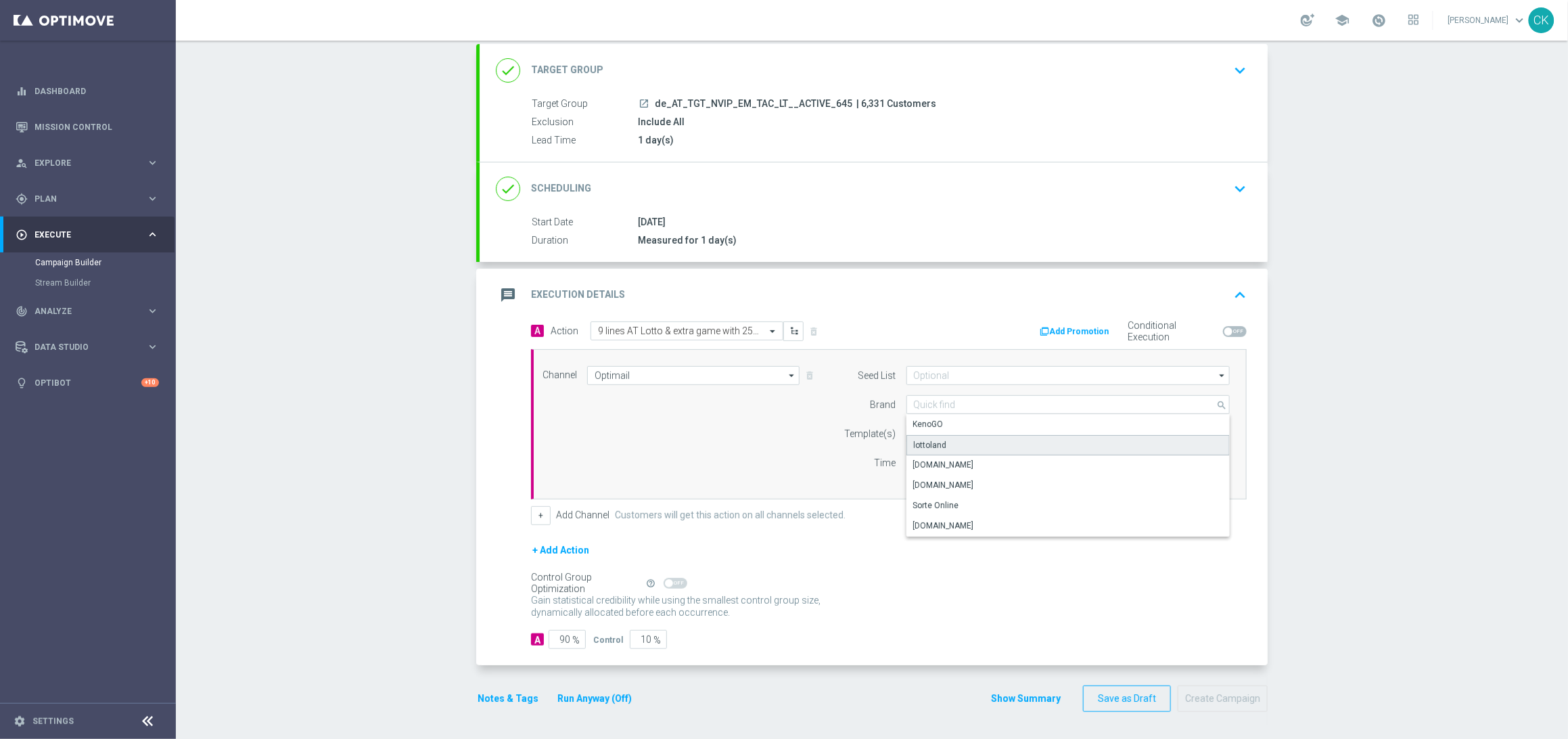
click at [926, 443] on div "lottoland" at bounding box center [931, 445] width 33 height 12
type input "lottoland"
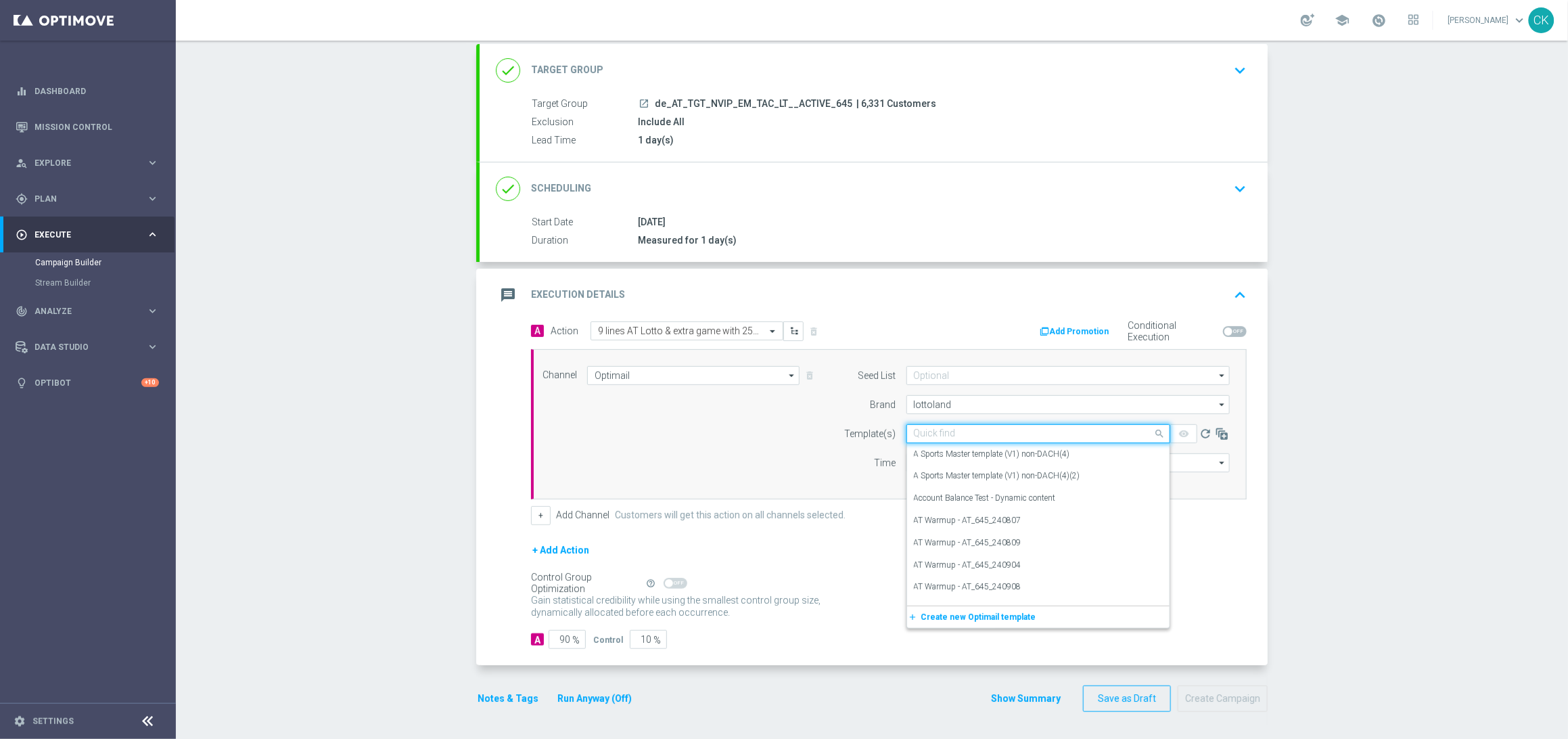
click at [927, 431] on input "text" at bounding box center [1025, 434] width 222 height 12
paste input "AT__645_ACTIVE_251008__NVIP_EMA_TAC_LT"
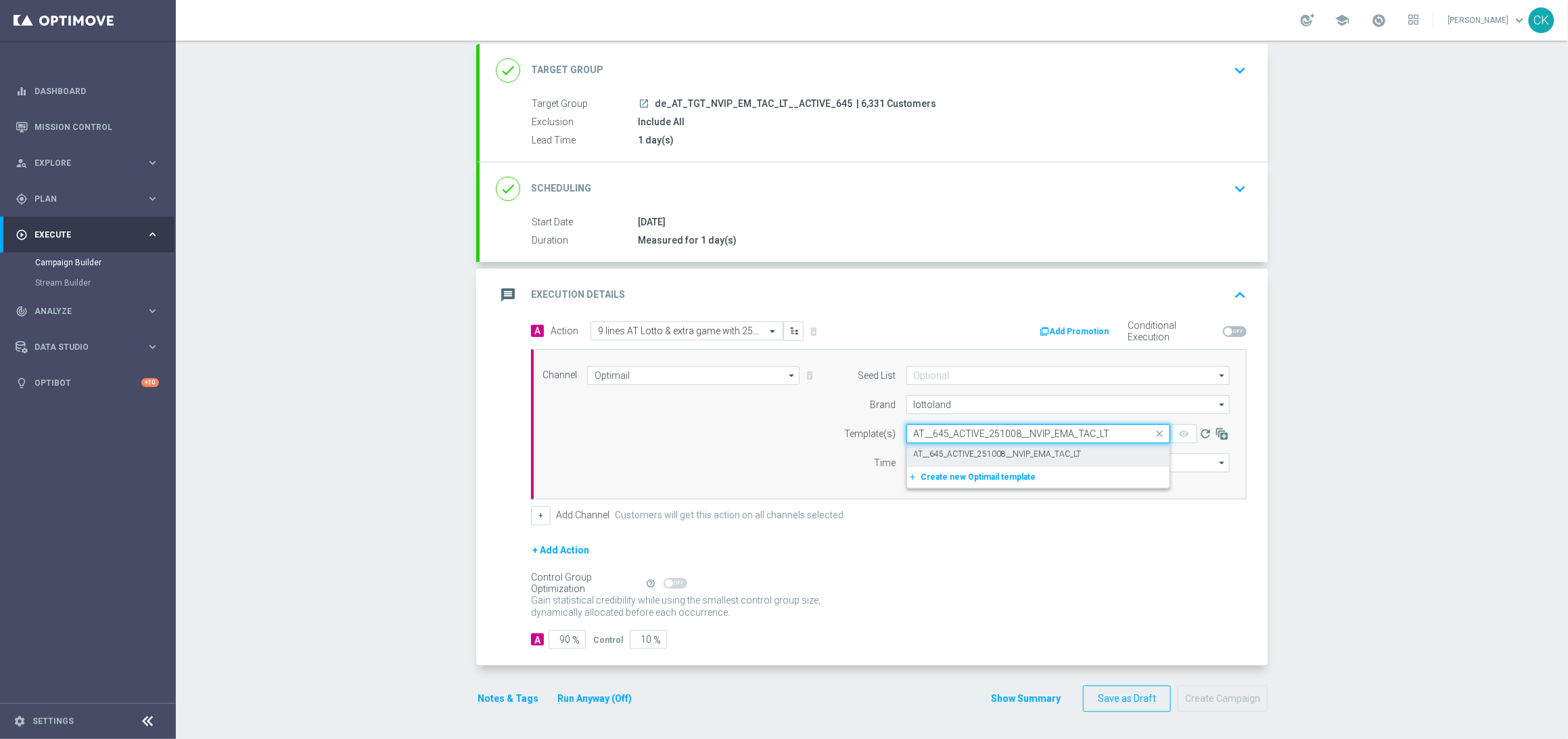
click at [924, 456] on label "AT__645_ACTIVE_251008__NVIP_EMA_TAC_LT" at bounding box center [997, 455] width 168 height 12
type input "AT__645_ACTIVE_251008__NVIP_EMA_TAC_LT"
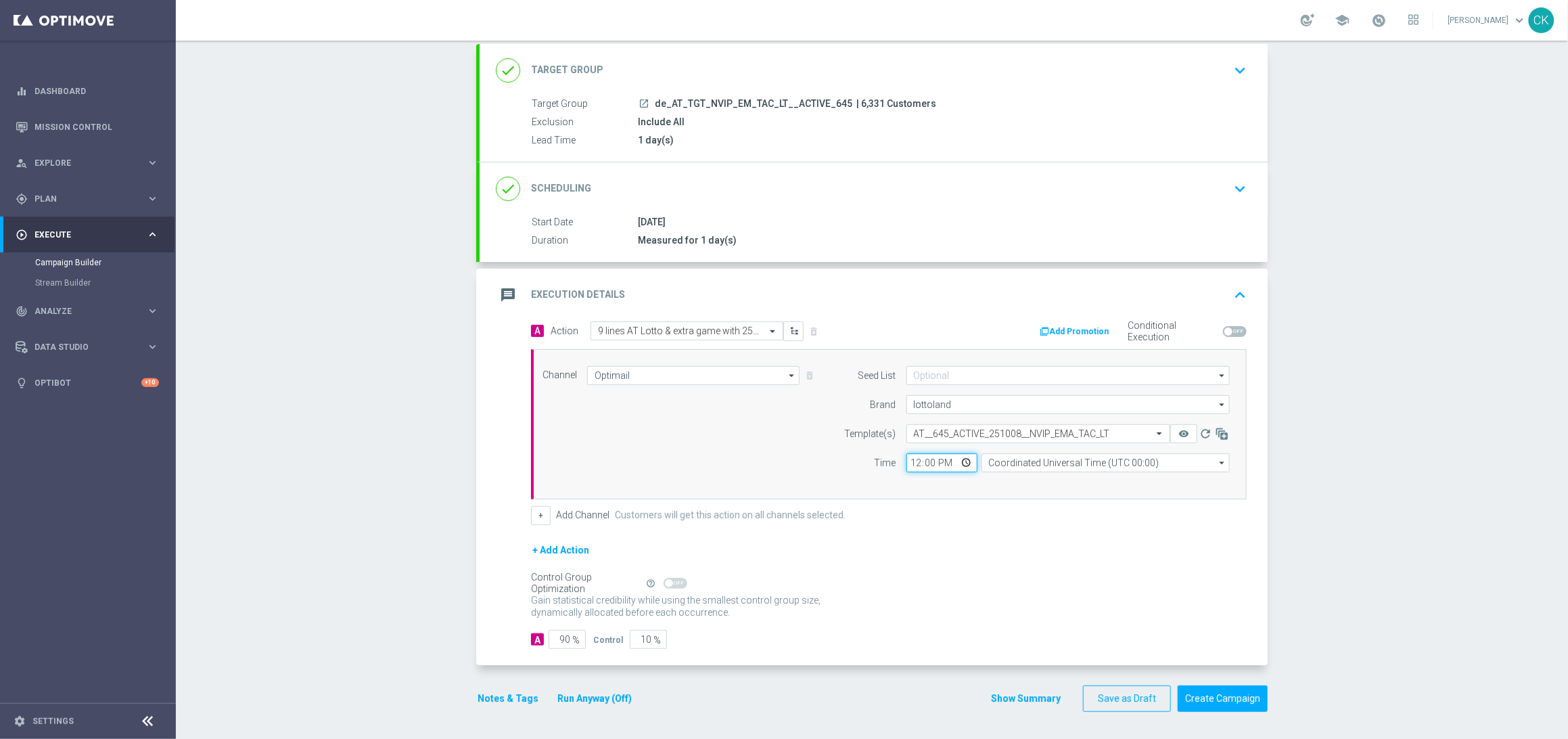
click at [906, 461] on input "12:00" at bounding box center [941, 462] width 71 height 19
type input "06:00"
click at [1110, 458] on input "Coordinated Universal Time (UTC 00:00)" at bounding box center [1106, 462] width 248 height 19
click at [1118, 482] on div "Central European Time ([GEOGRAPHIC_DATA]) (UTC +02:00)" at bounding box center [1099, 482] width 221 height 12
type input "Central European Time ([GEOGRAPHIC_DATA]) (UTC +02:00)"
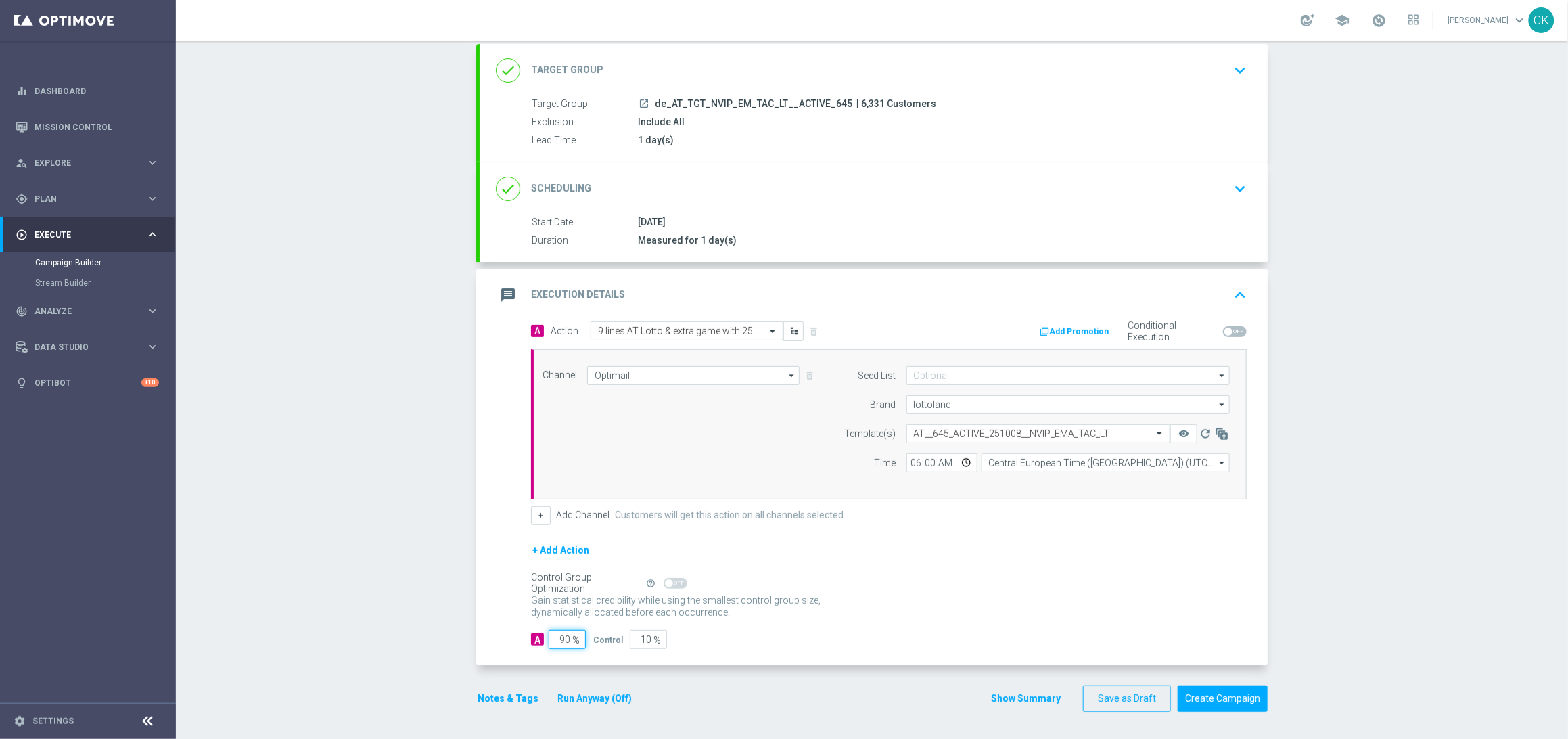
click at [564, 645] on input "90" at bounding box center [568, 639] width 37 height 19
type input "9"
type input "91"
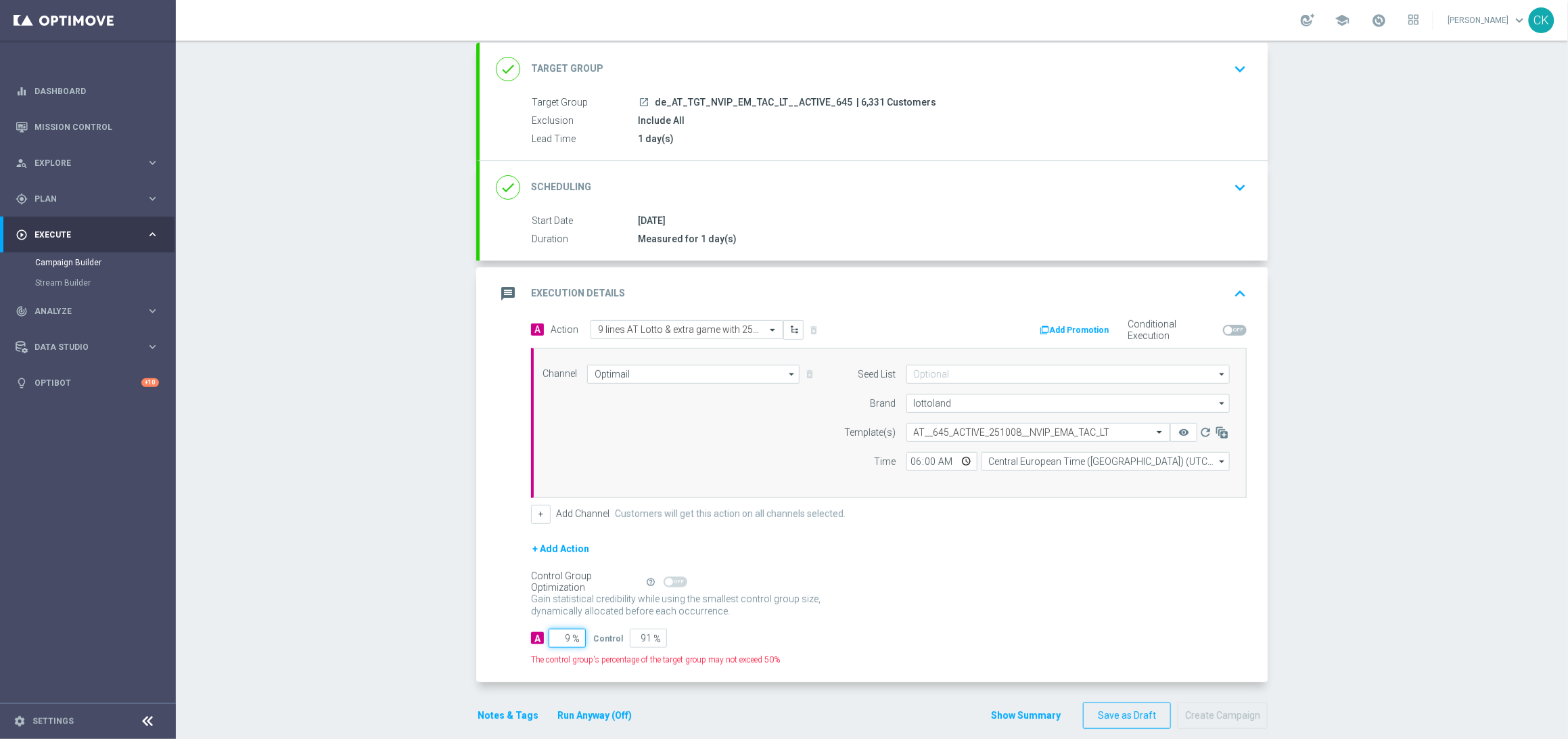
type input "98"
type input "2"
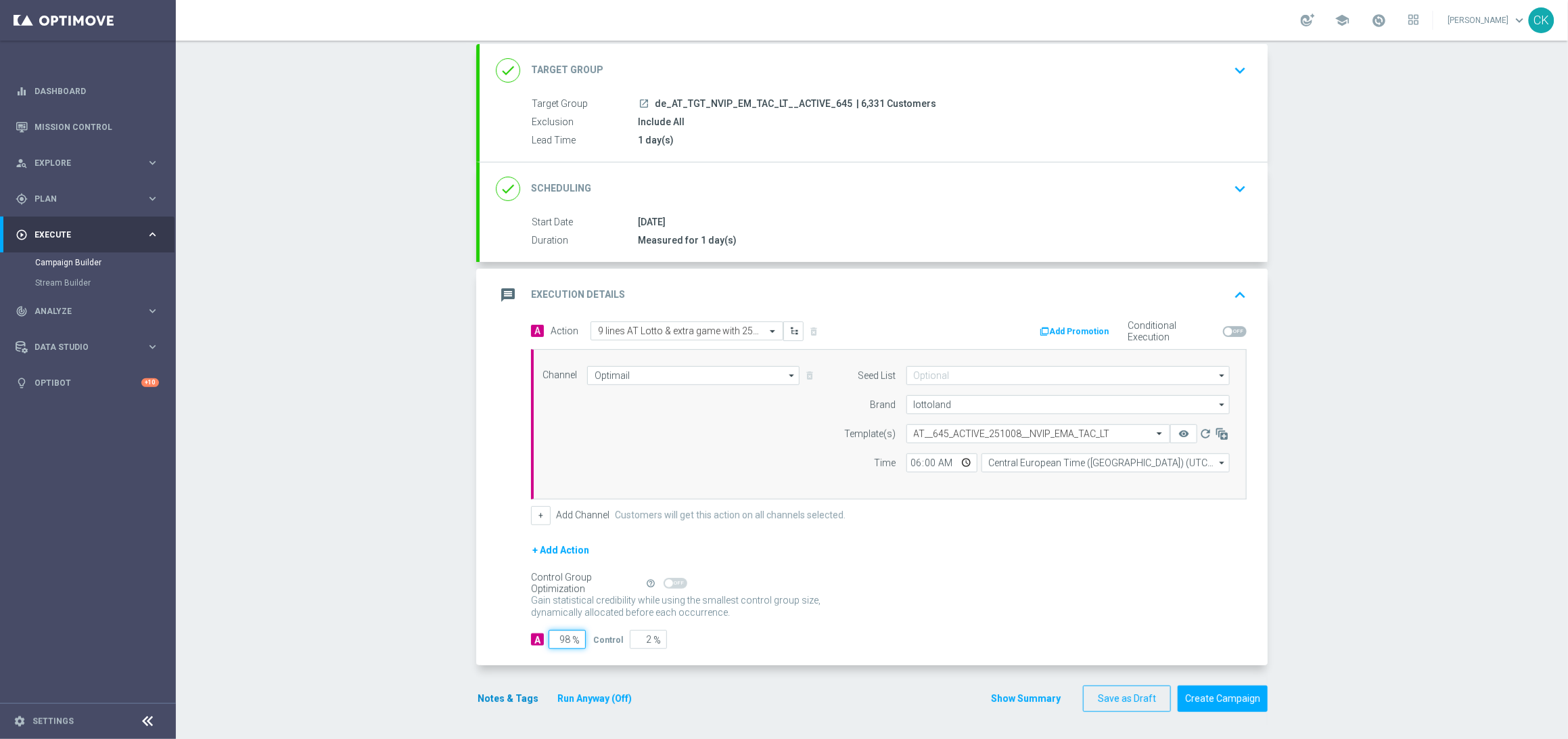
type input "98"
click at [497, 703] on button "Notes & Tags" at bounding box center [508, 698] width 64 height 17
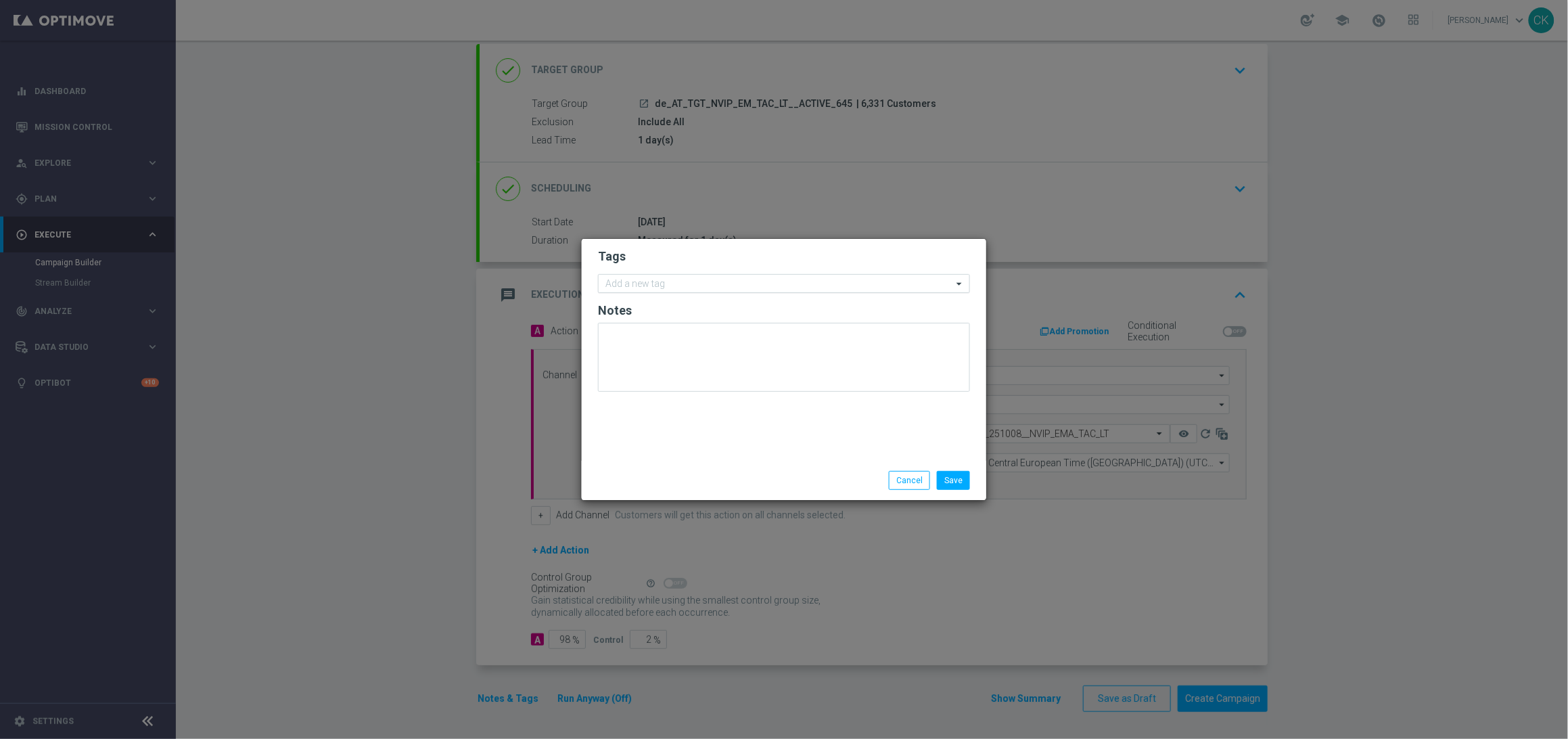
click at [692, 281] on input "text" at bounding box center [778, 284] width 347 height 12
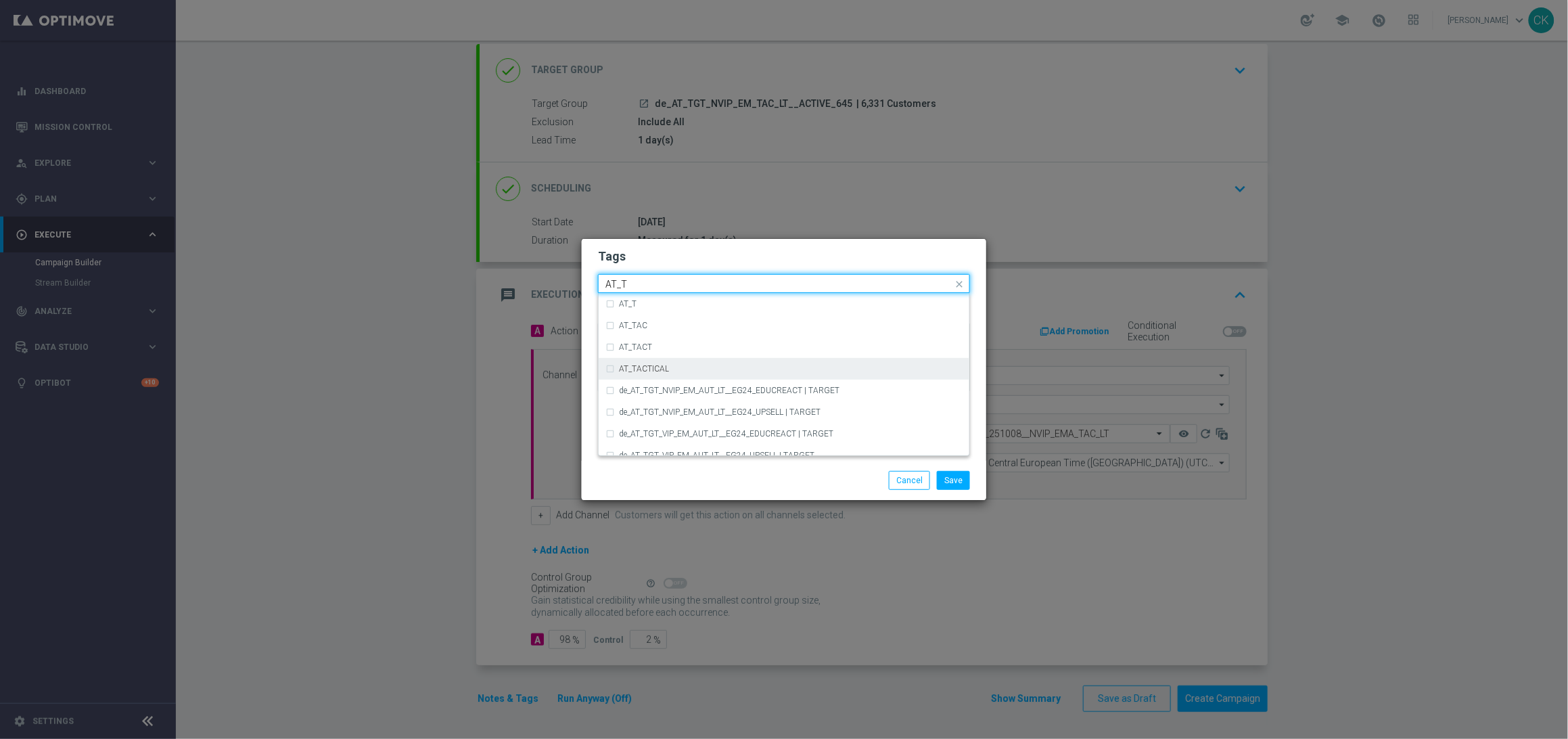
click at [754, 369] on div "AT_TACTICAL" at bounding box center [790, 369] width 343 height 8
type input "AT_T"
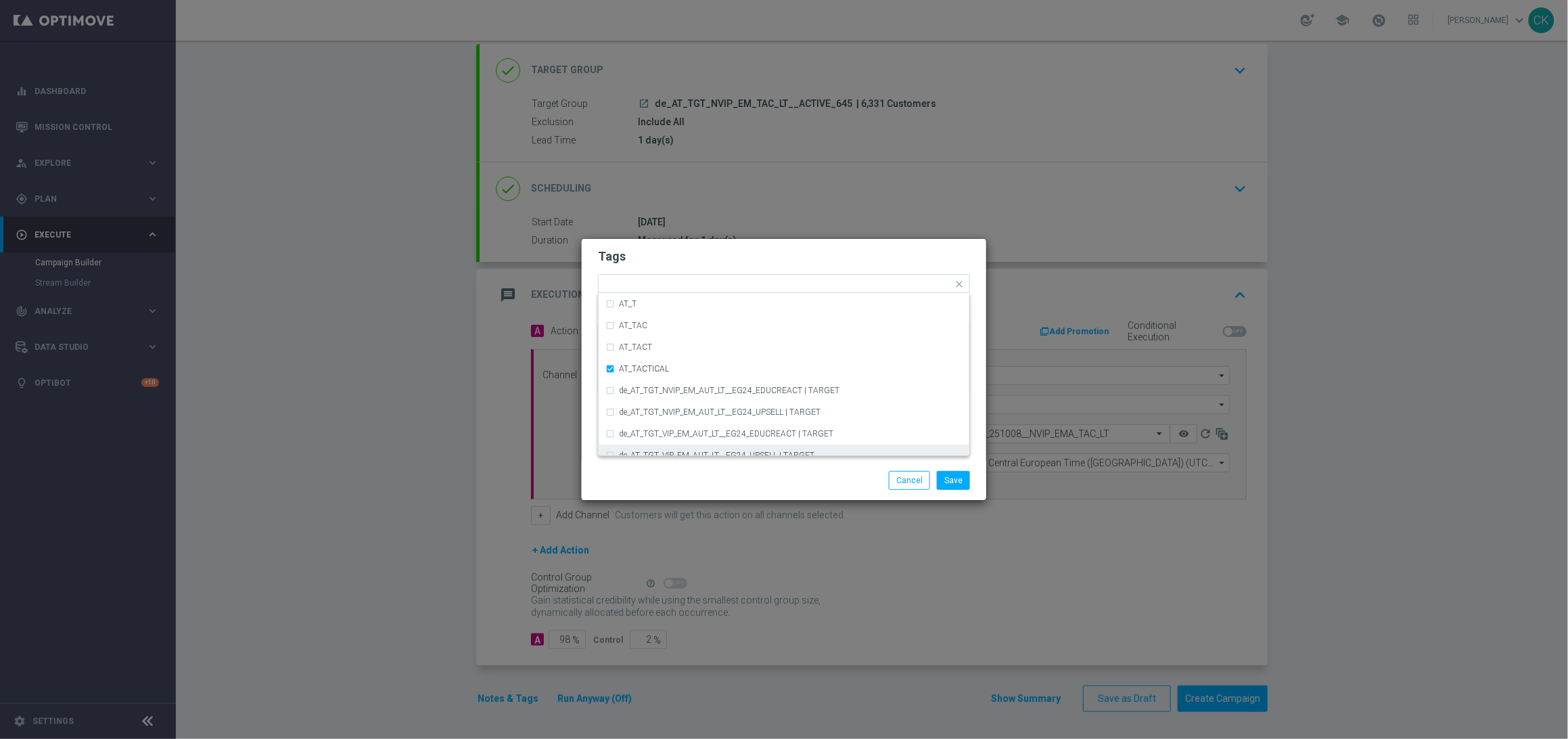
click at [729, 468] on div "Save Cancel" at bounding box center [783, 480] width 404 height 39
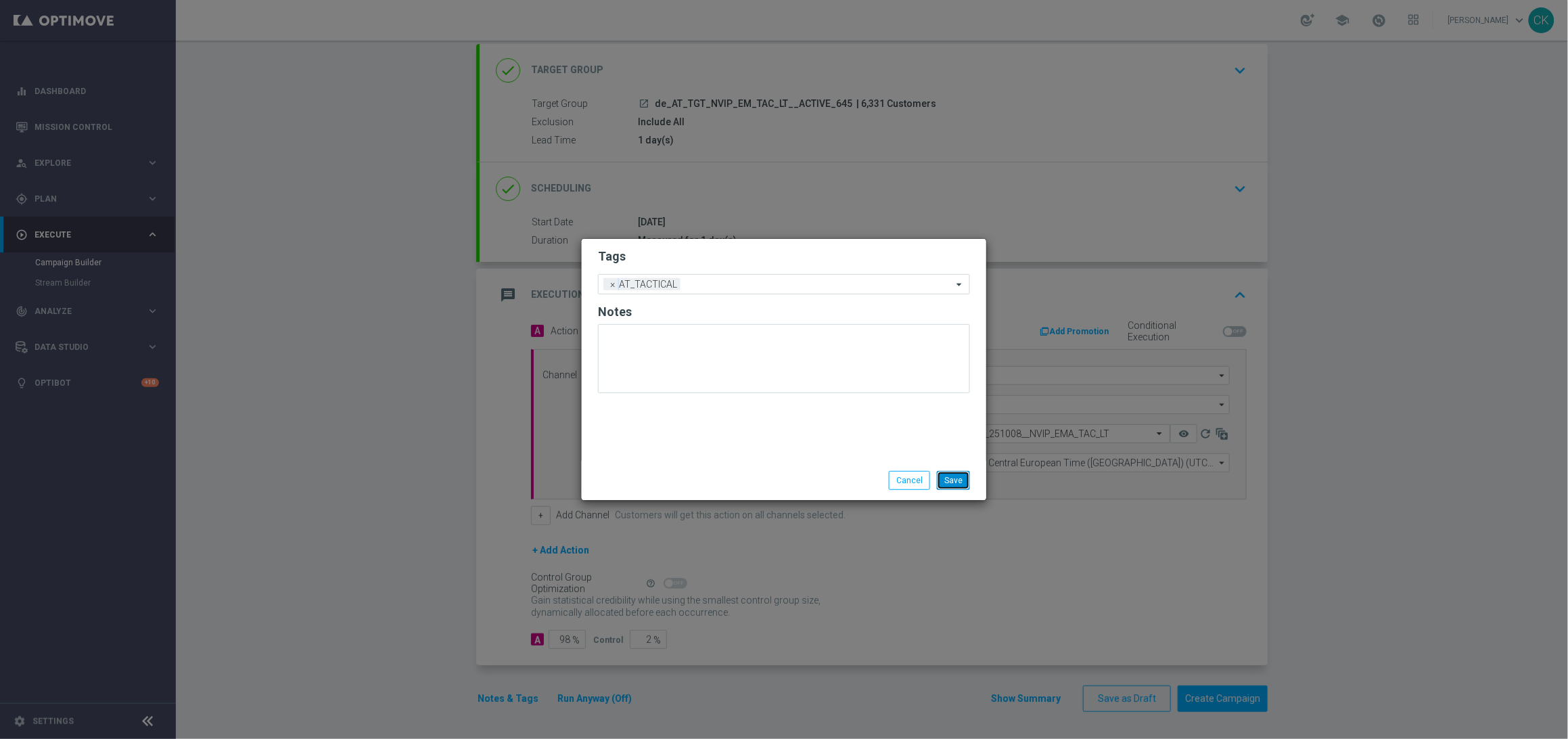
click at [953, 489] on button "Save" at bounding box center [953, 480] width 33 height 19
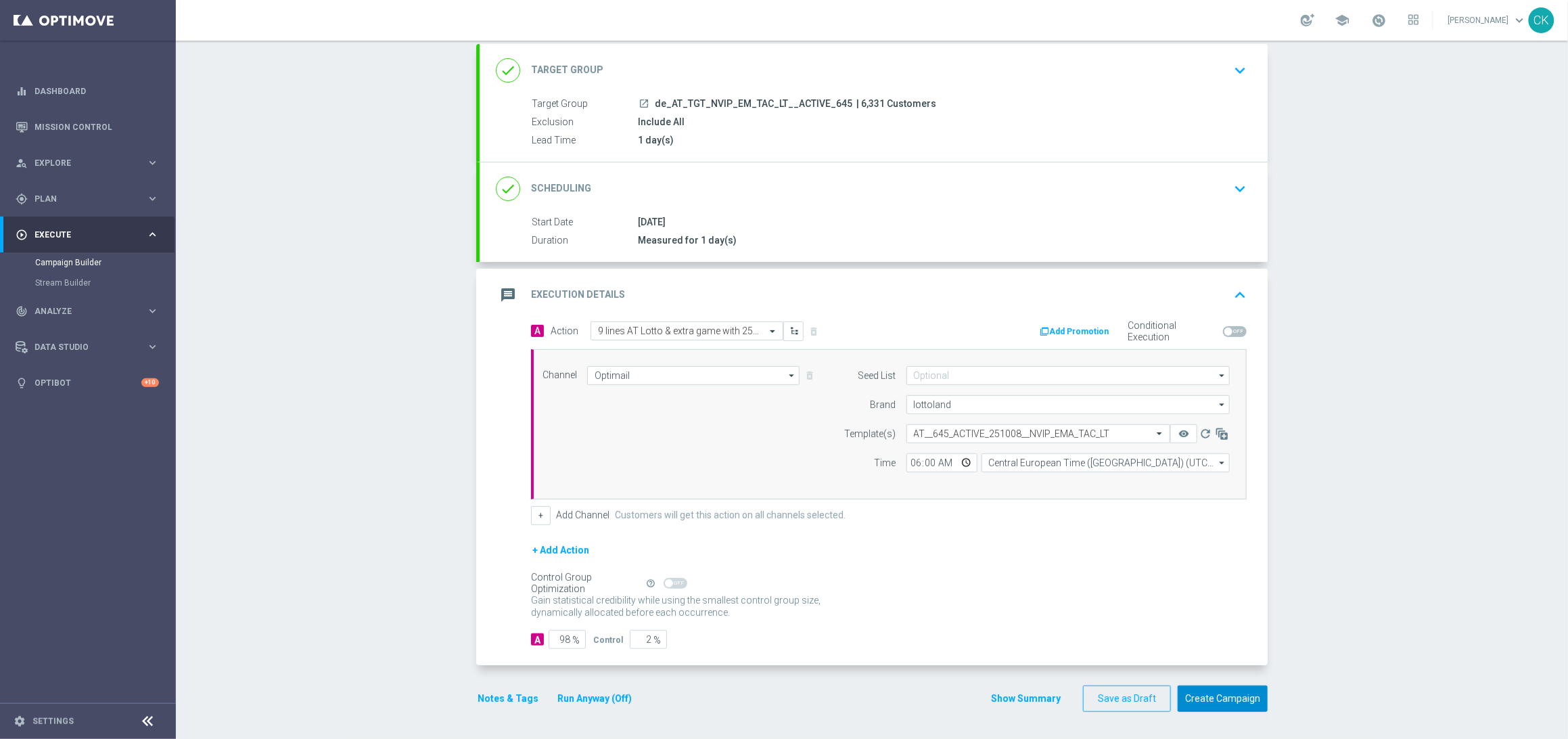
click at [1214, 705] on button "Create Campaign" at bounding box center [1222, 699] width 90 height 27
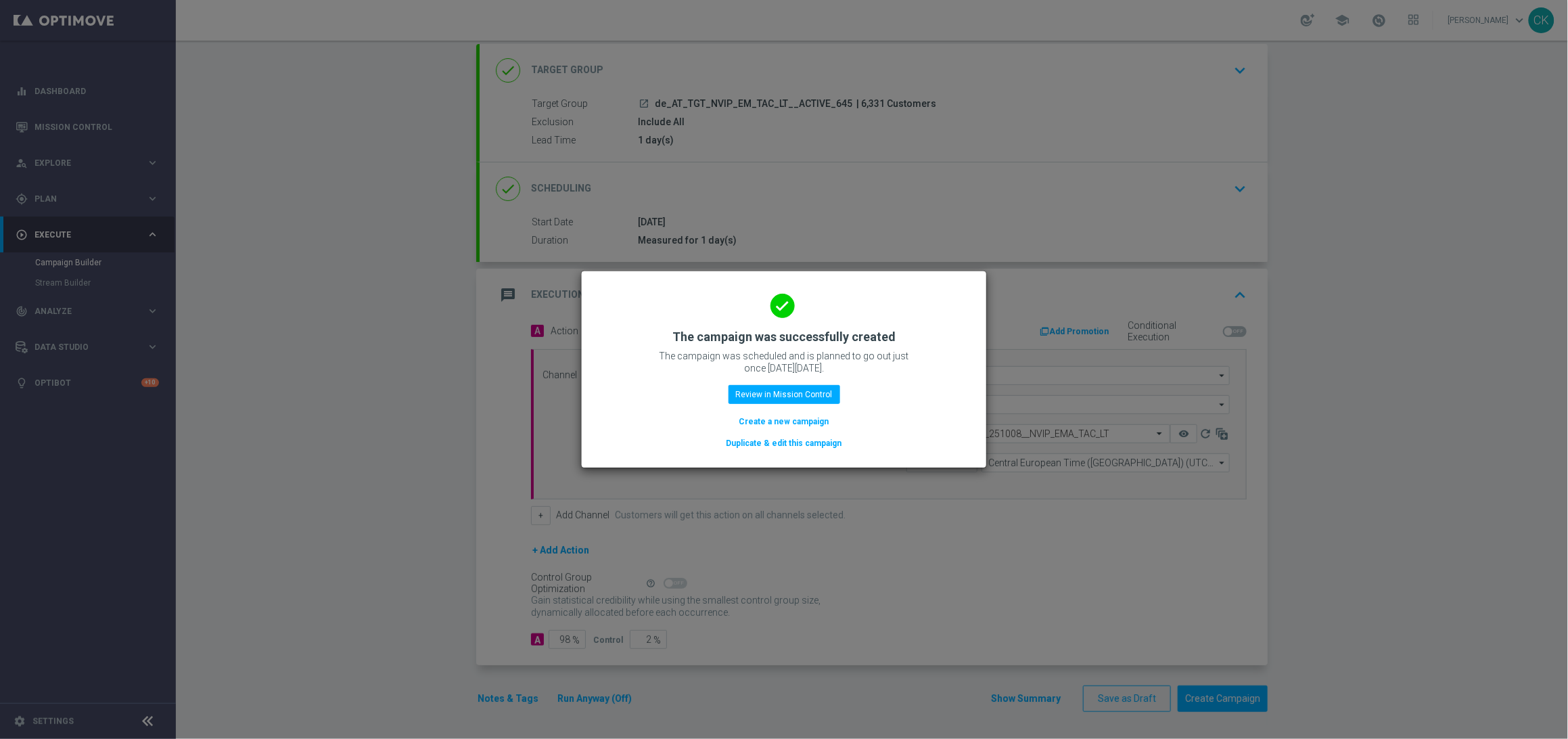
click at [758, 420] on button "Create a new campaign" at bounding box center [784, 421] width 92 height 15
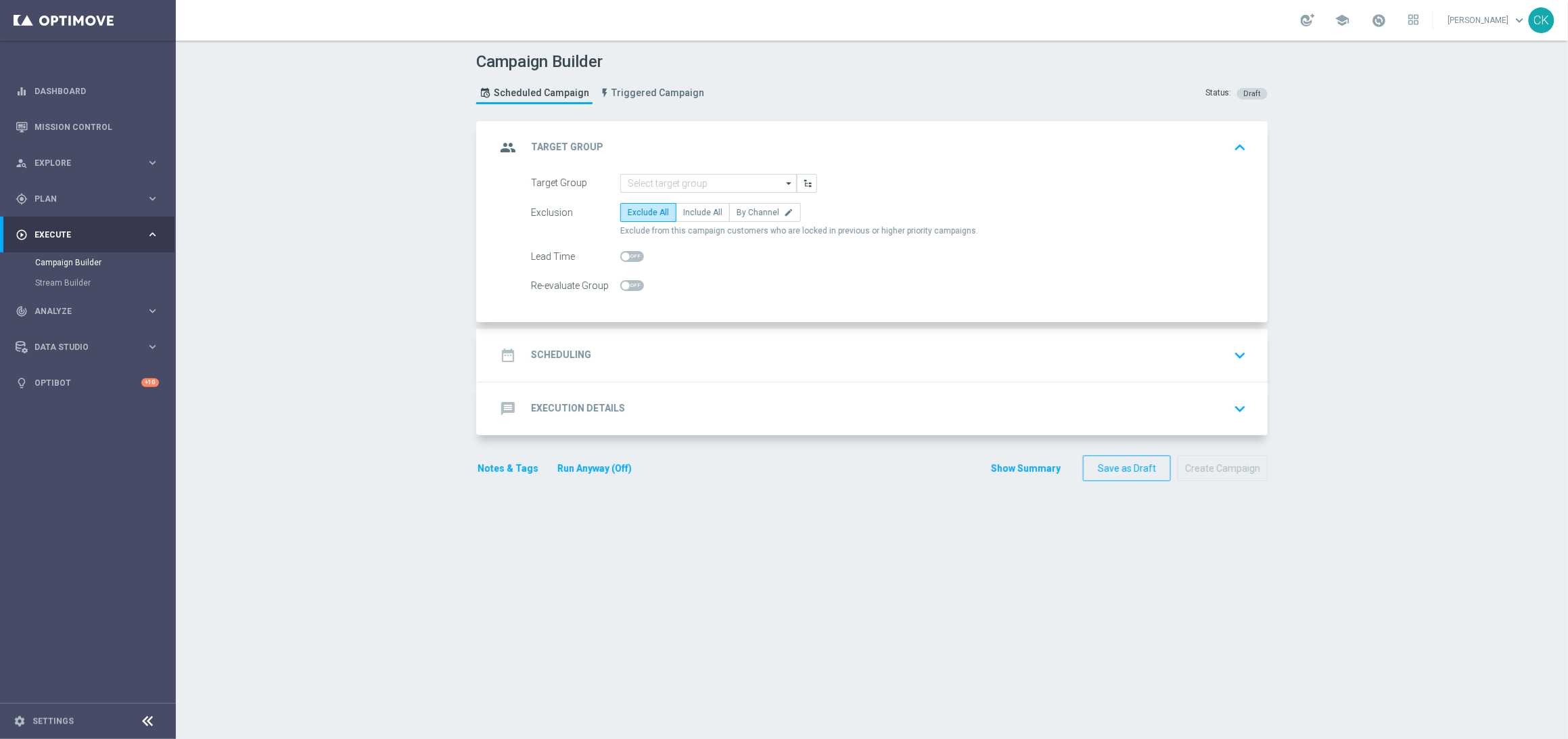
scroll to position [0, 0]
click at [717, 175] on input at bounding box center [708, 183] width 176 height 19
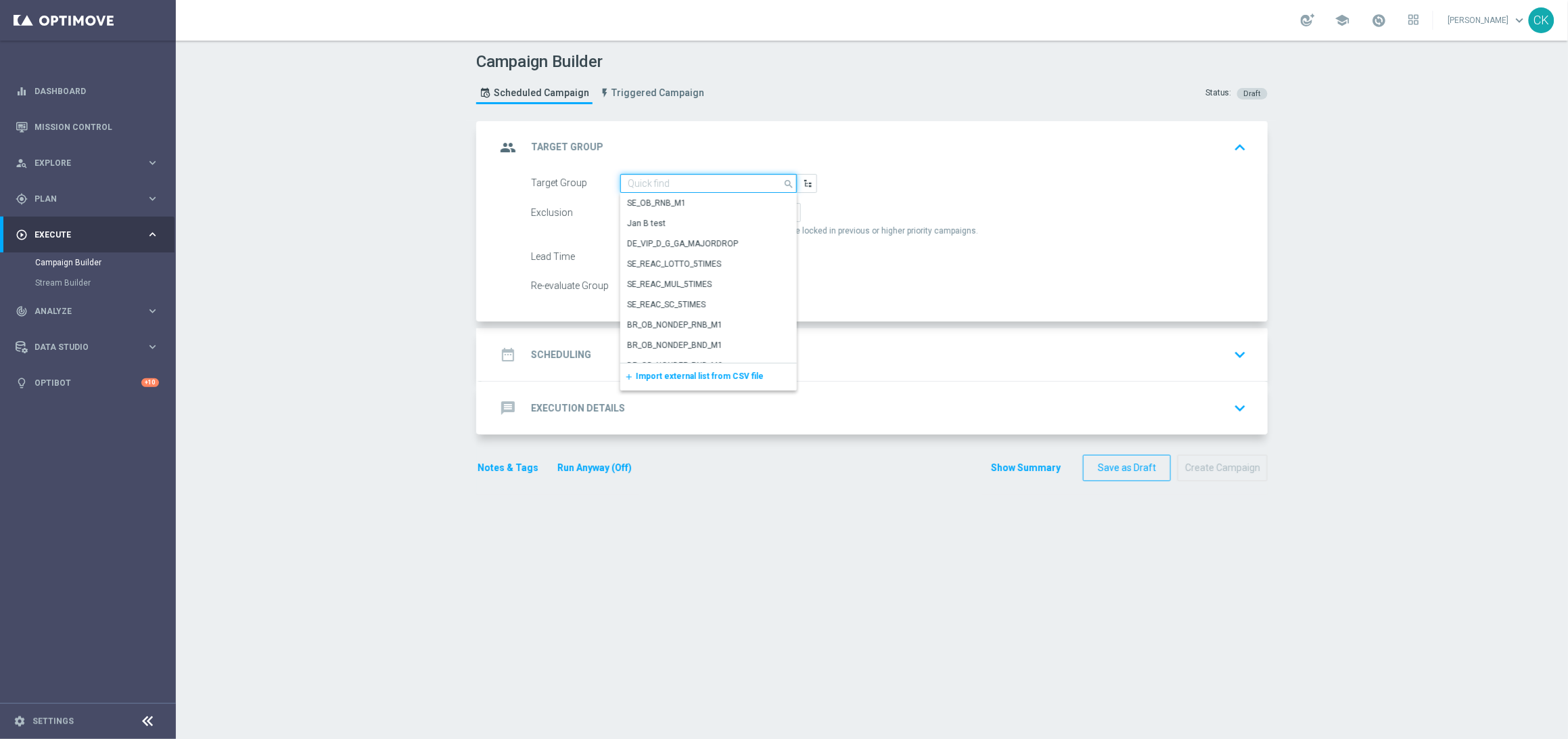
paste input "de_AT_TGT_NVIP_EM_TAC_LT__REACTIVATED_645"
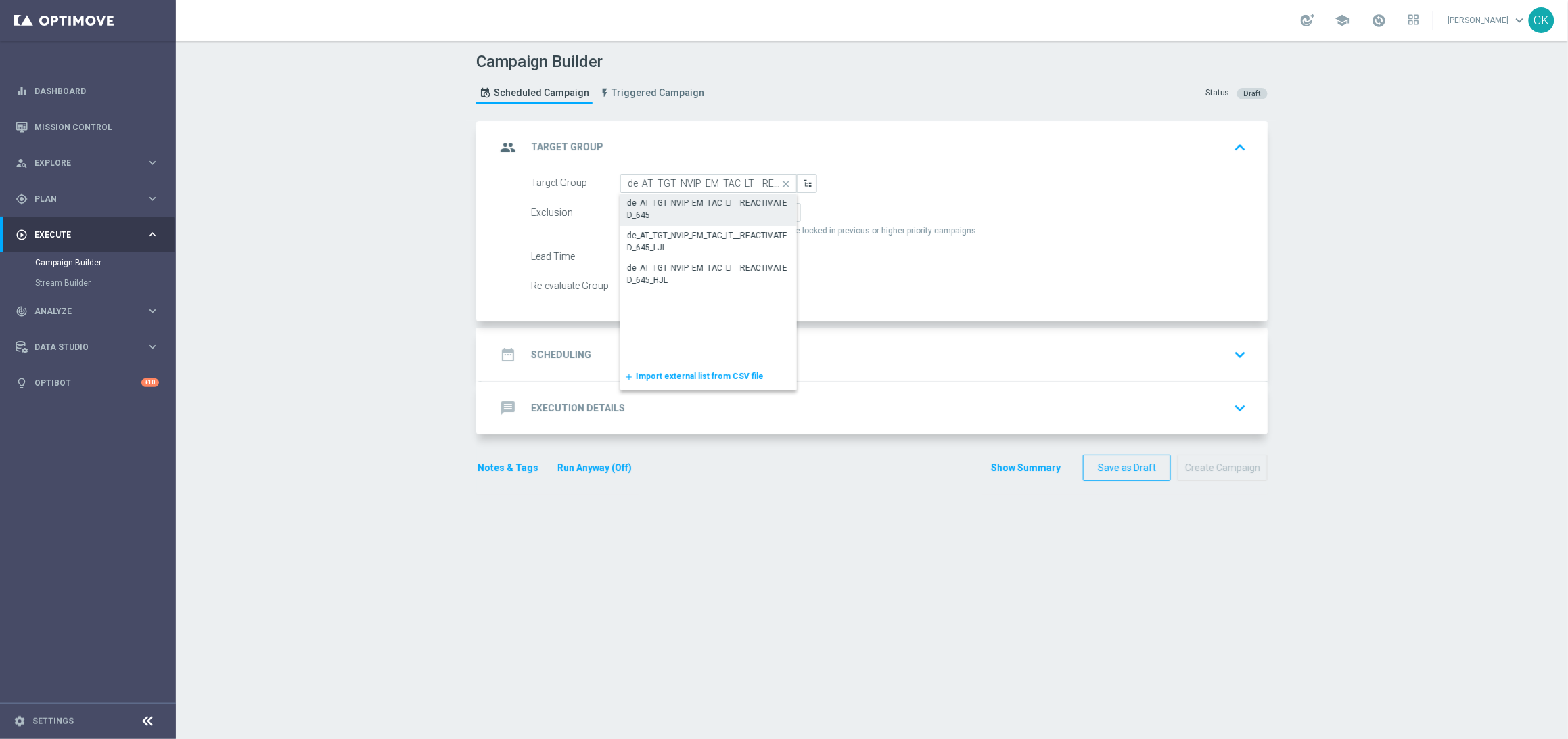
click at [711, 206] on div "de_AT_TGT_NVIP_EM_TAC_LT__REACTIVATED_645" at bounding box center [708, 209] width 163 height 25
type input "de_AT_TGT_NVIP_EM_TAC_LT__REACTIVATED_645"
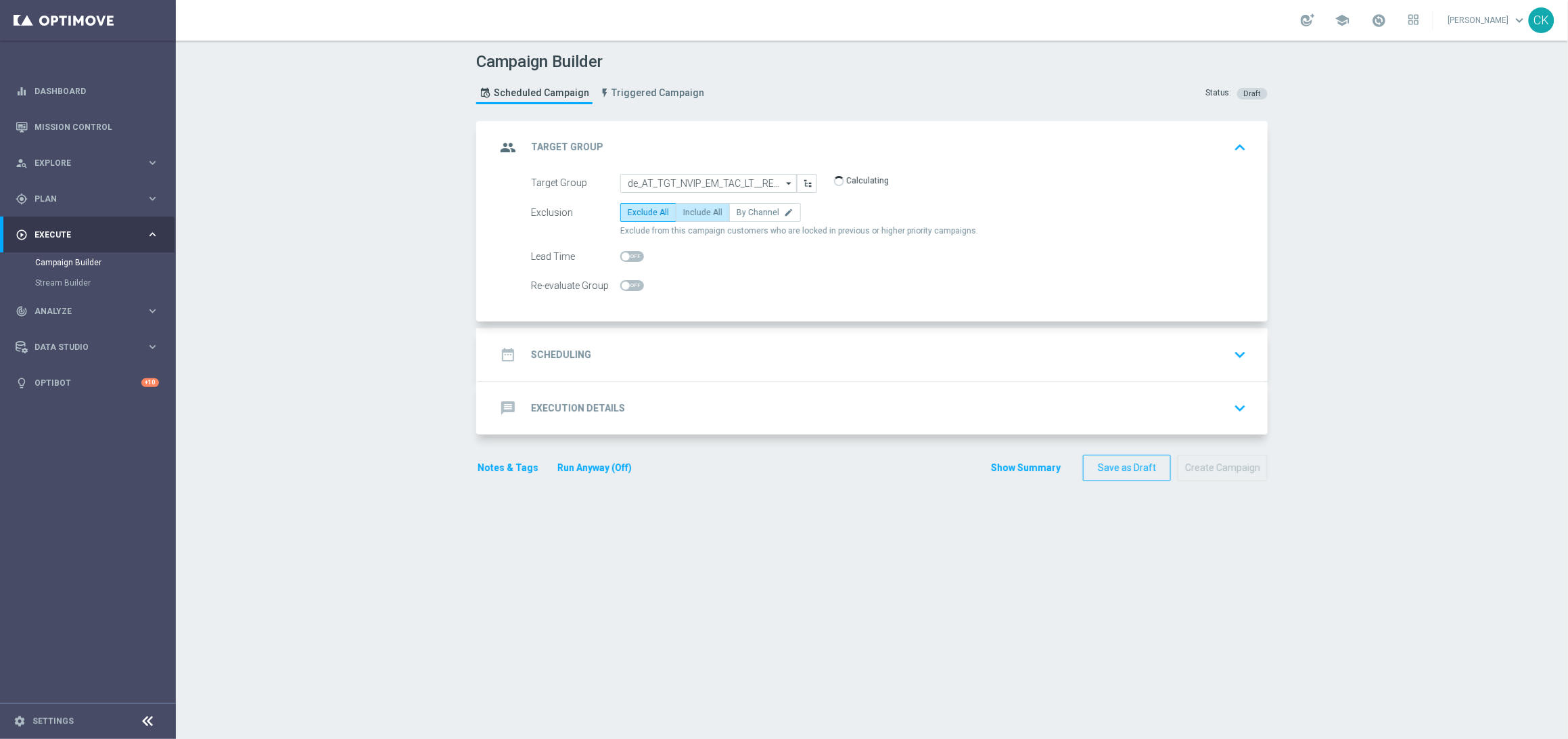
click at [704, 211] on span "Include All" at bounding box center [702, 213] width 39 height 10
click at [692, 211] on input "Include All" at bounding box center [687, 215] width 9 height 9
radio input "true"
click at [622, 256] on span at bounding box center [626, 256] width 8 height 8
click at [621, 256] on input "checkbox" at bounding box center [633, 256] width 24 height 11
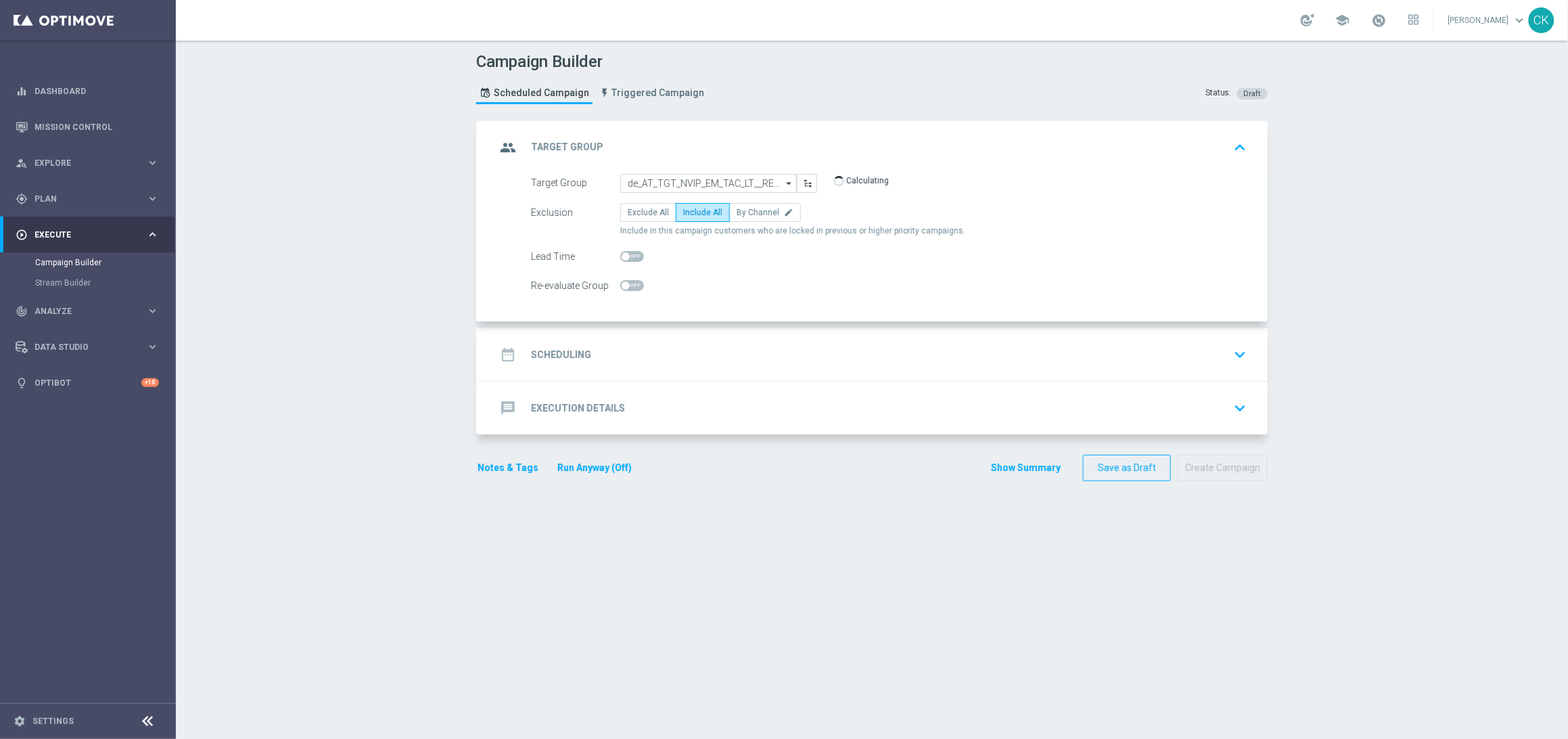
checkbox input "true"
click at [547, 361] on div "date_range Scheduling" at bounding box center [543, 354] width 95 height 25
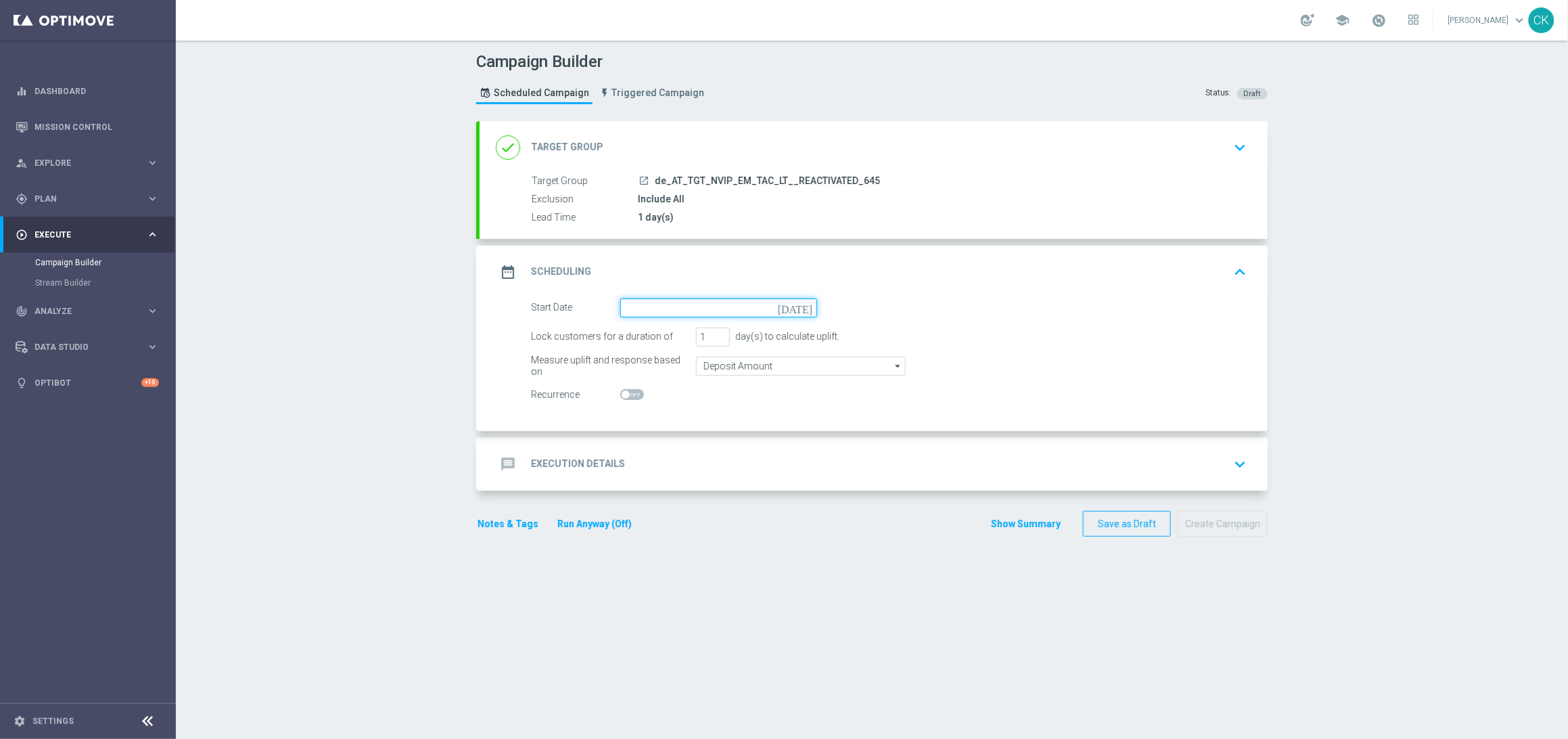
click at [657, 313] on input at bounding box center [719, 307] width 197 height 19
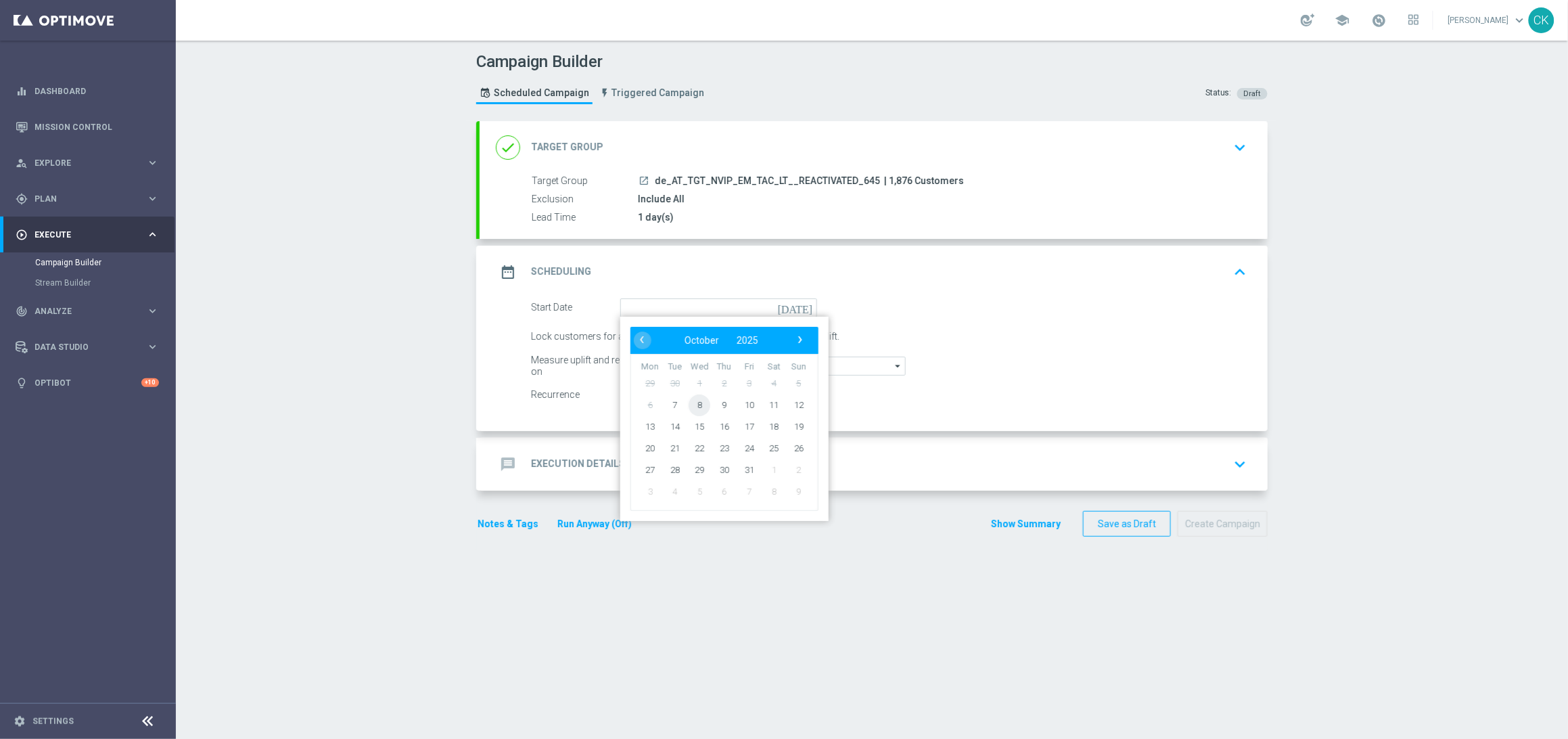
click at [690, 395] on span "8" at bounding box center [699, 404] width 22 height 22
type input "[DATE]"
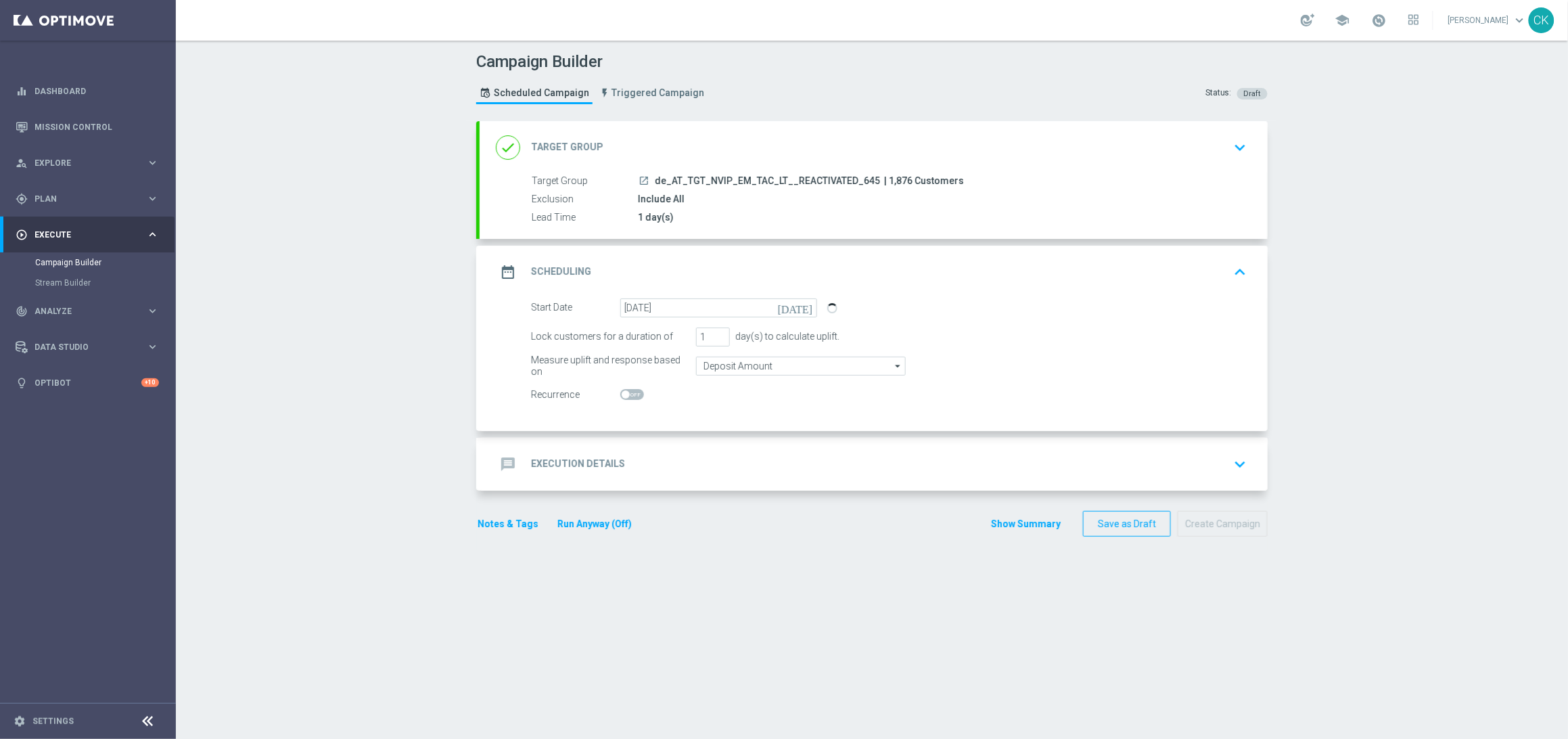
click at [556, 465] on h2 "Execution Details" at bounding box center [578, 463] width 94 height 13
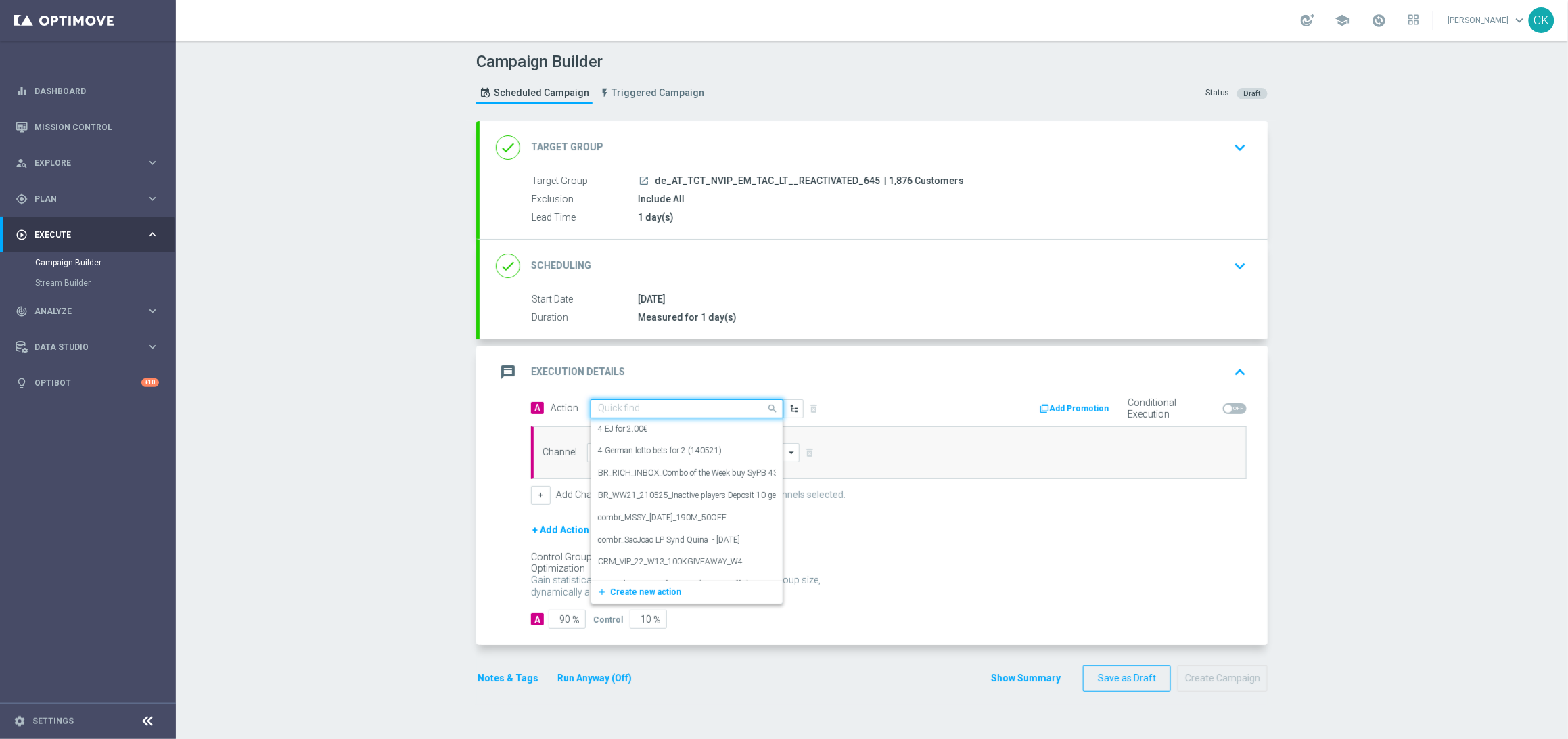
click at [688, 405] on input "text" at bounding box center [673, 409] width 151 height 12
paste input "6 lines AT Lotto & extra game with 25% off"
type input "6 lines AT Lotto & extra game with 25% off"
click at [597, 448] on icon "add_new" at bounding box center [603, 451] width 13 height 10
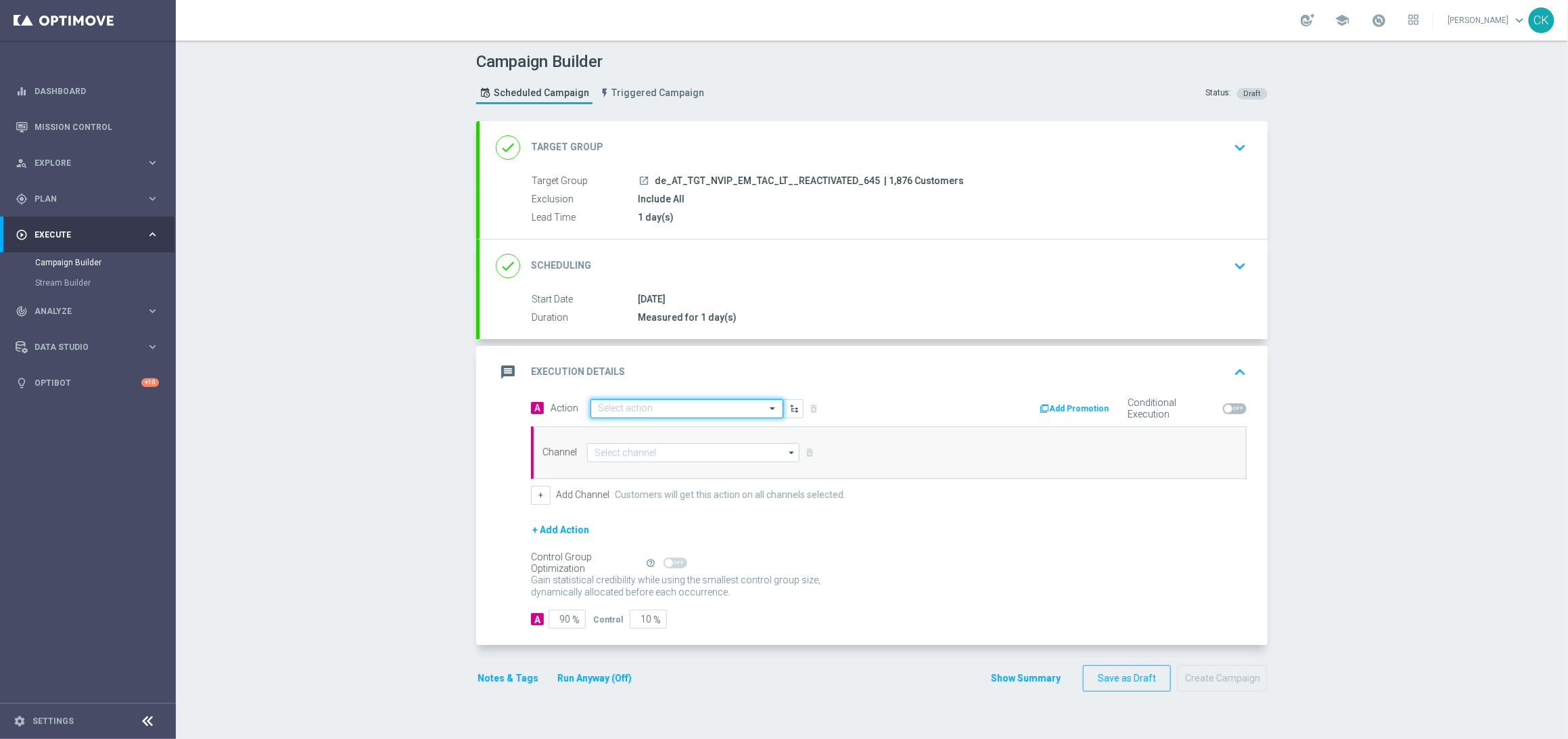
scroll to position [0, 0]
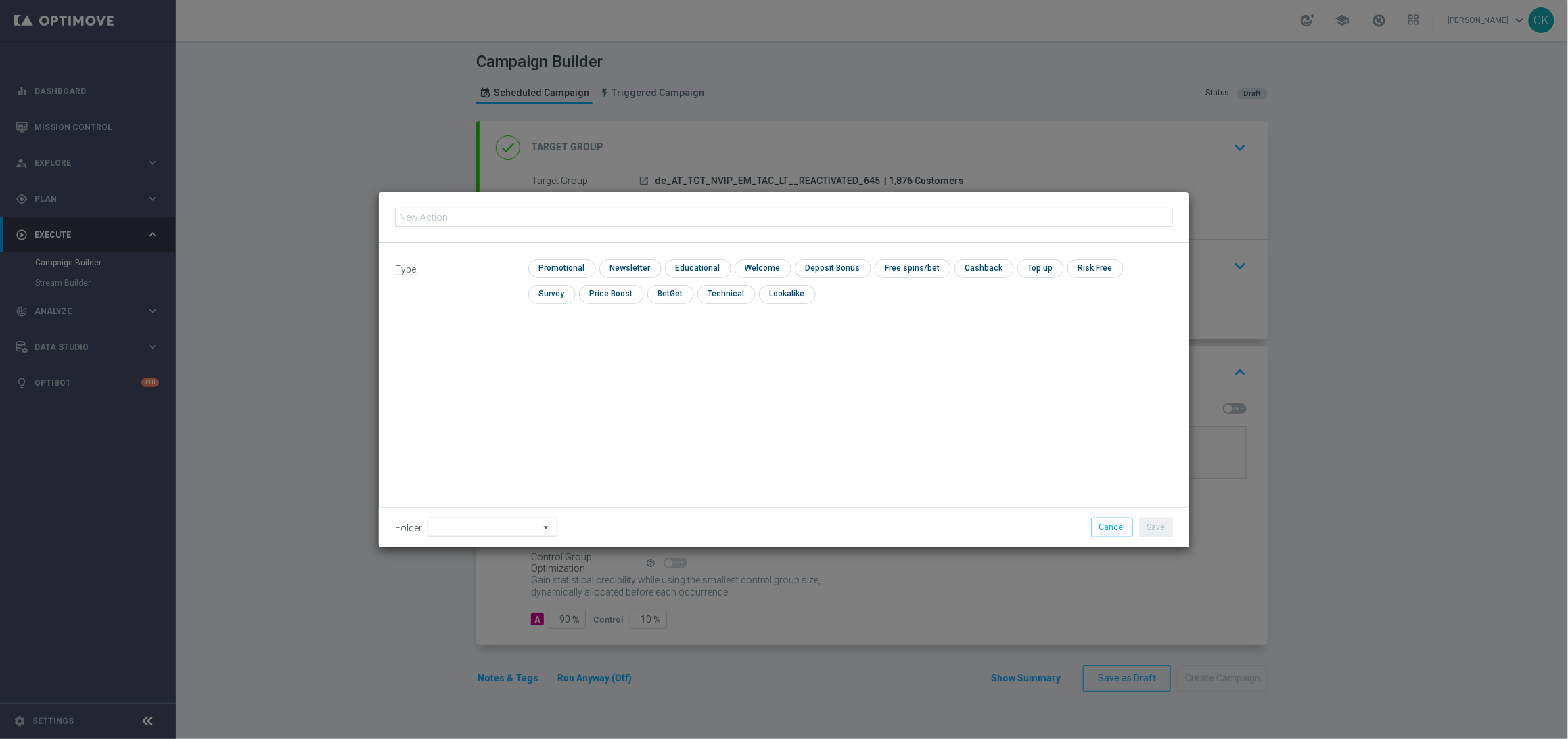
type input "6 lines AT Lotto & extra game with 25% off"
click at [560, 270] on input "checkbox" at bounding box center [560, 268] width 64 height 19
checkbox input "true"
click at [466, 538] on div "Folder arrow_drop_down Drag here to set row groups Drag here to set column labe…" at bounding box center [784, 526] width 811 height 40
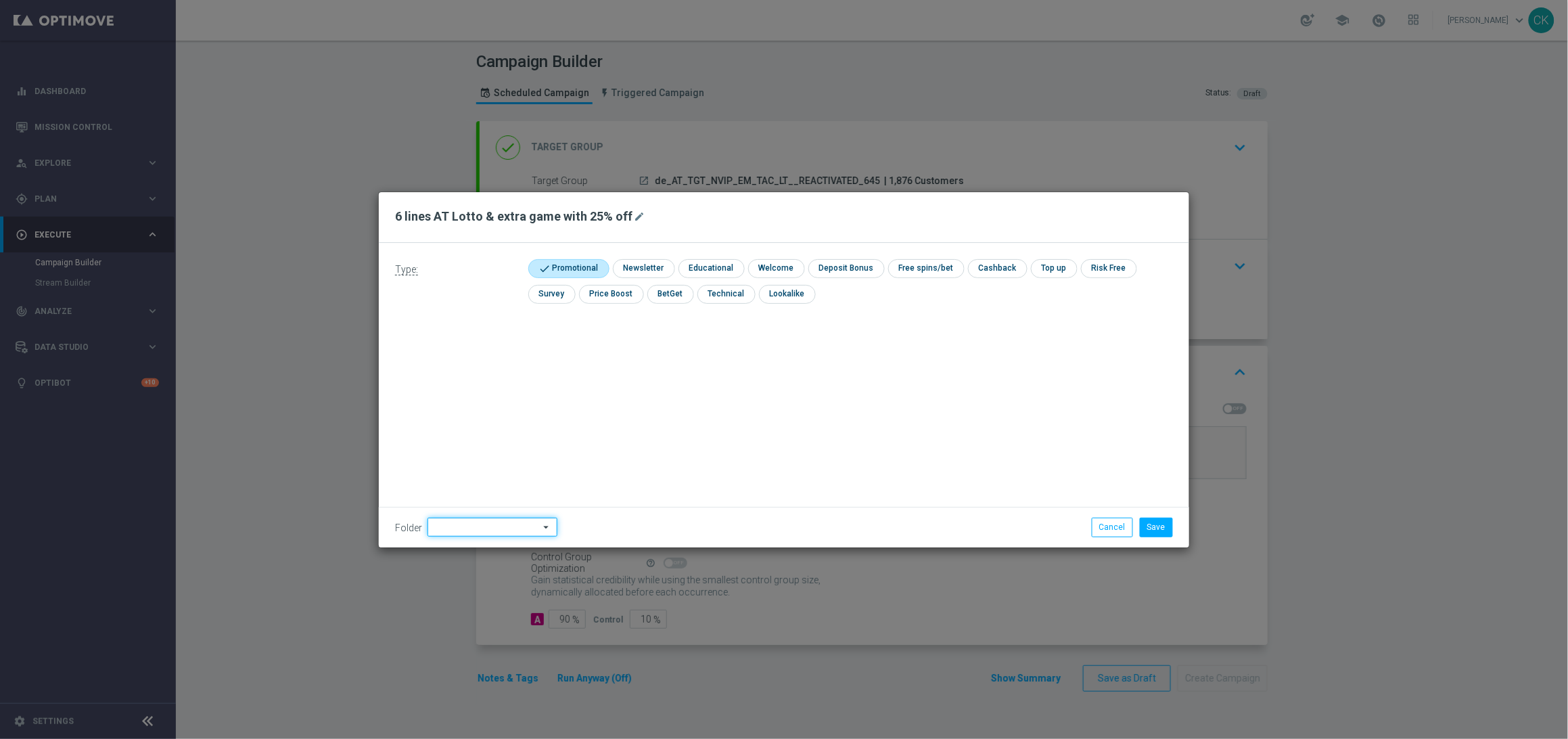
click at [479, 519] on input at bounding box center [493, 526] width 130 height 19
click at [465, 385] on div "DE" at bounding box center [481, 394] width 107 height 19
type input "DE"
click at [465, 385] on div "Type: check Promotional check Newsletter check Educational check Welcome check …" at bounding box center [784, 395] width 811 height 304
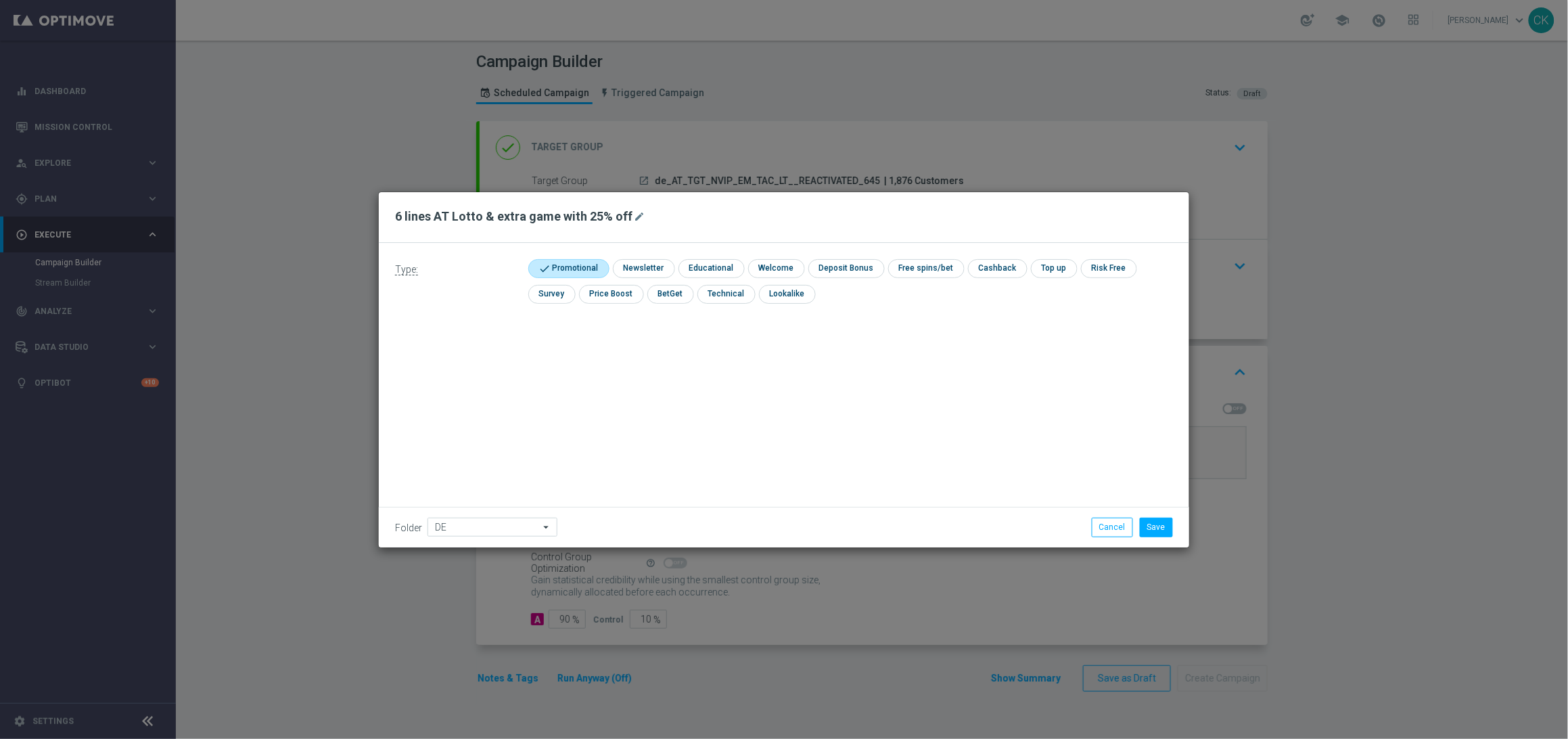
click at [936, 403] on div "Type: check Promotional check Newsletter check Educational check Welcome check …" at bounding box center [784, 395] width 811 height 304
click at [1159, 521] on button "Save" at bounding box center [1157, 526] width 33 height 19
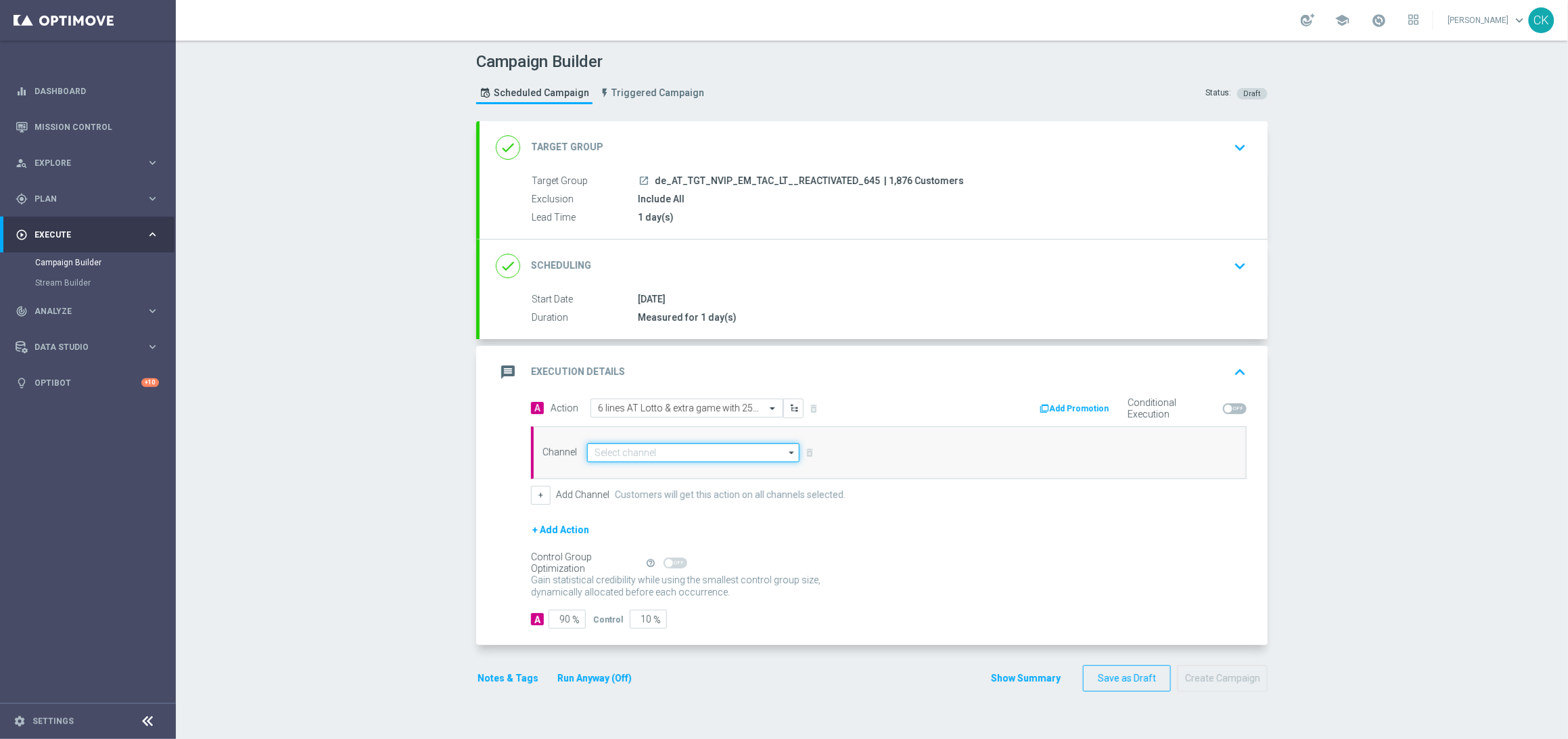
click at [635, 450] on input at bounding box center [694, 452] width 212 height 19
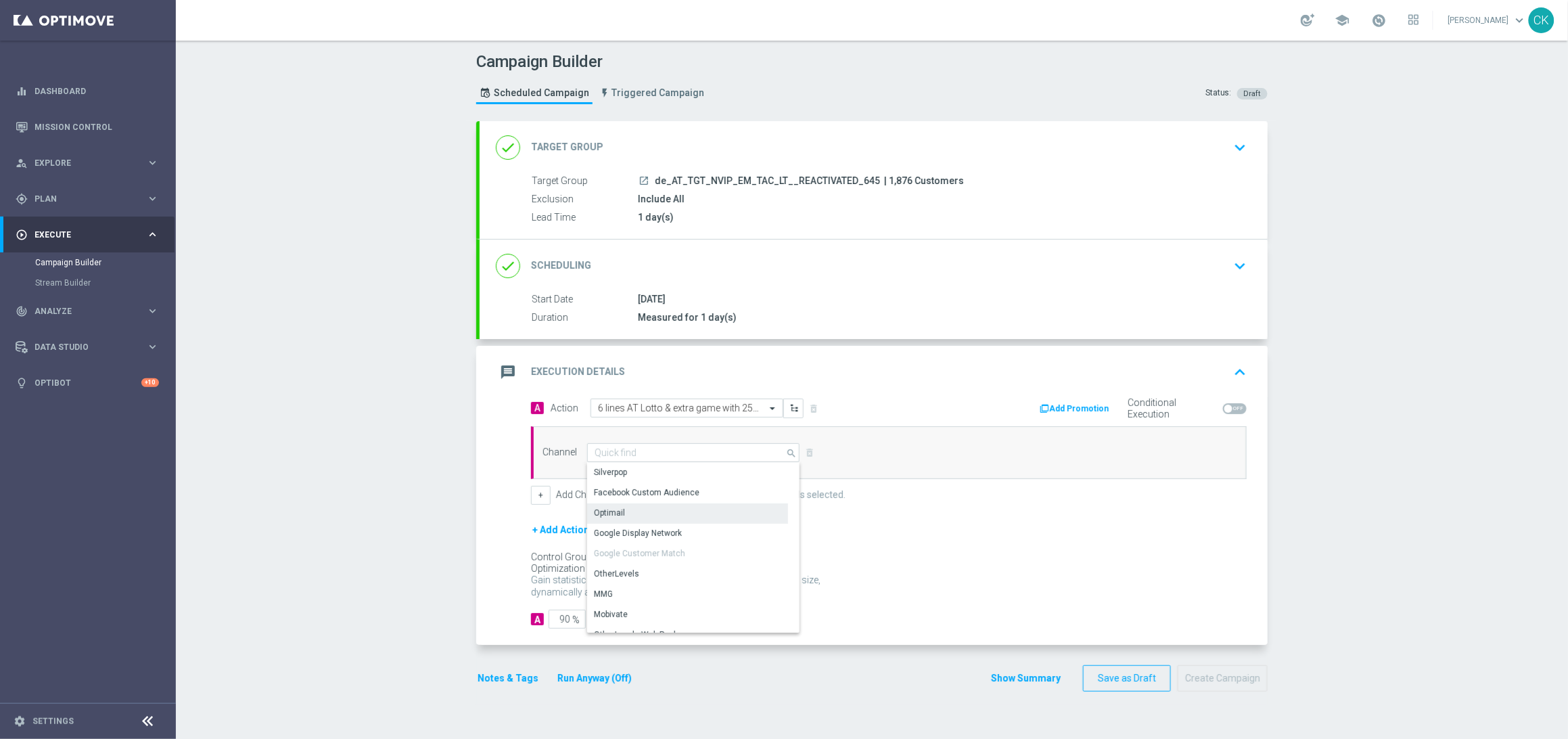
click at [621, 510] on div "Optimail" at bounding box center [688, 513] width 201 height 19
type input "Optimail"
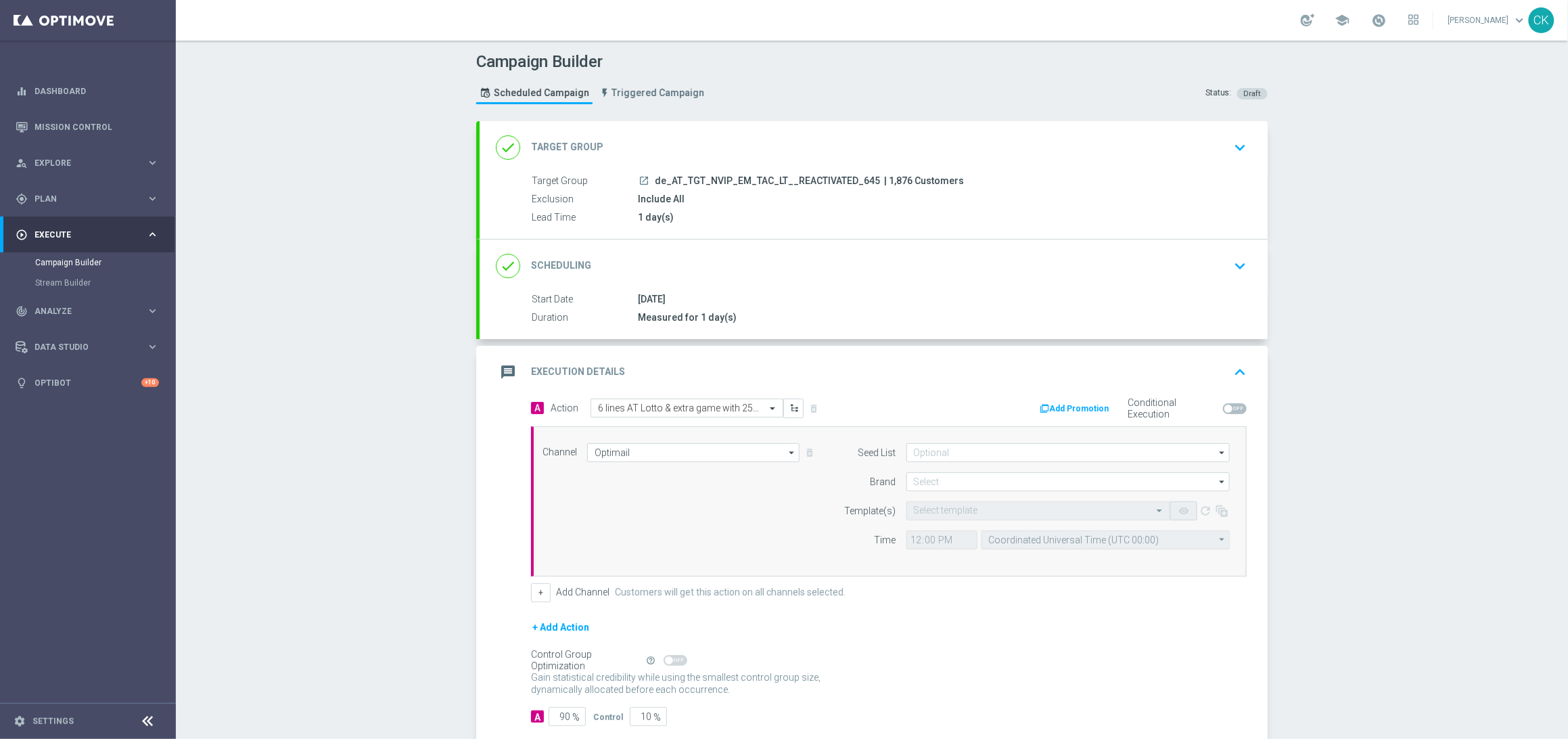
scroll to position [79, 0]
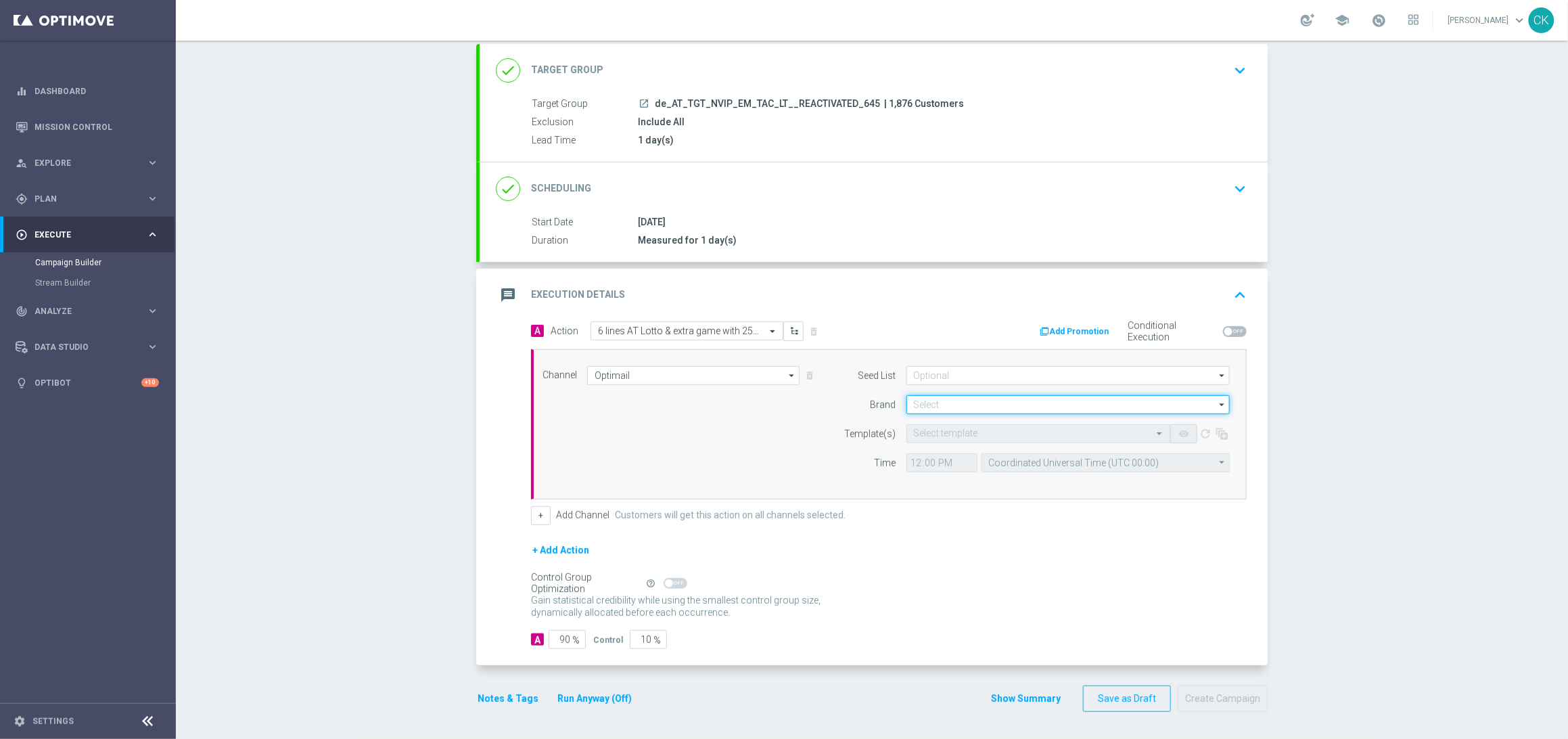
click at [945, 404] on input at bounding box center [1067, 404] width 324 height 19
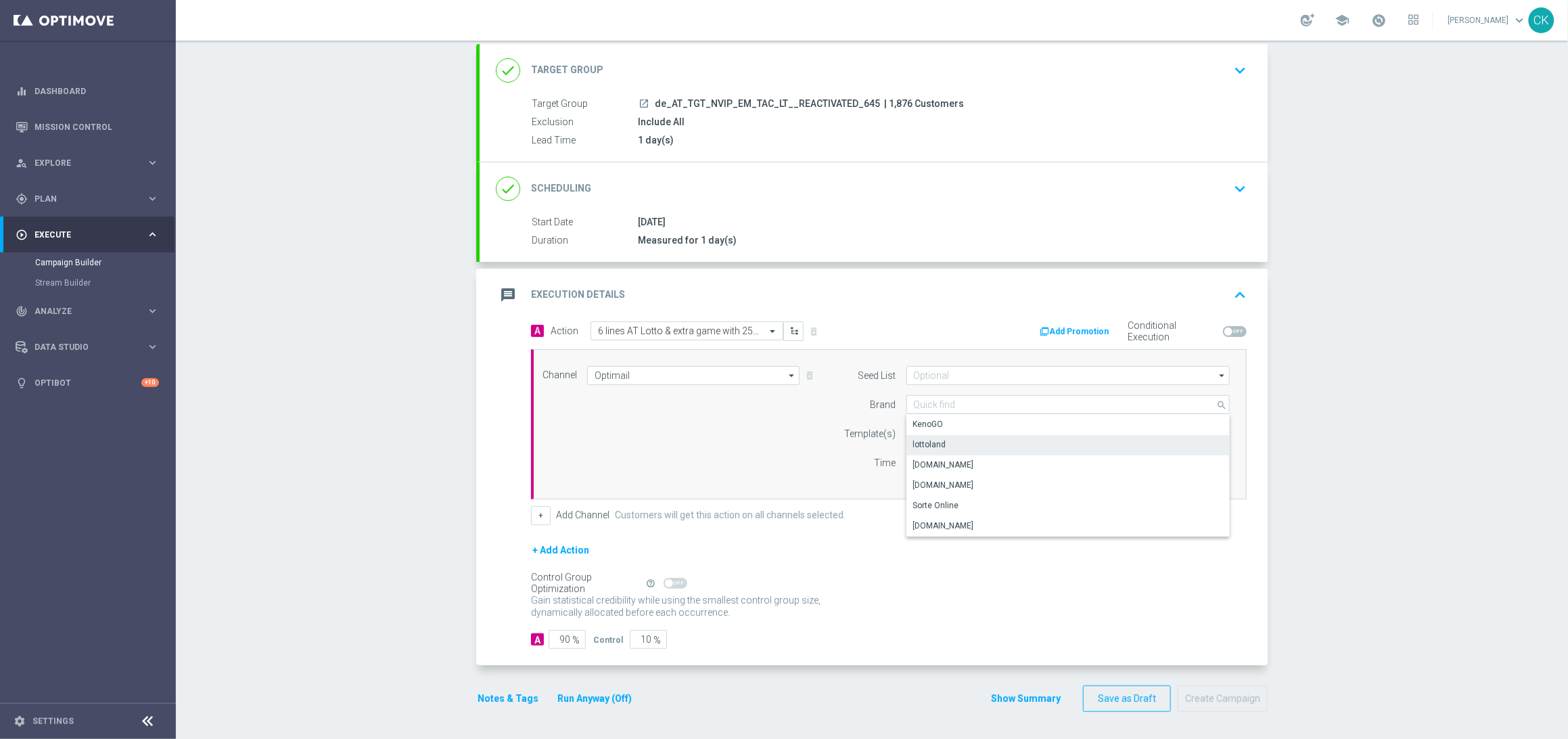
click at [936, 439] on div "lottoland" at bounding box center [930, 445] width 33 height 12
type input "lottoland"
click at [928, 430] on input "text" at bounding box center [1025, 434] width 222 height 12
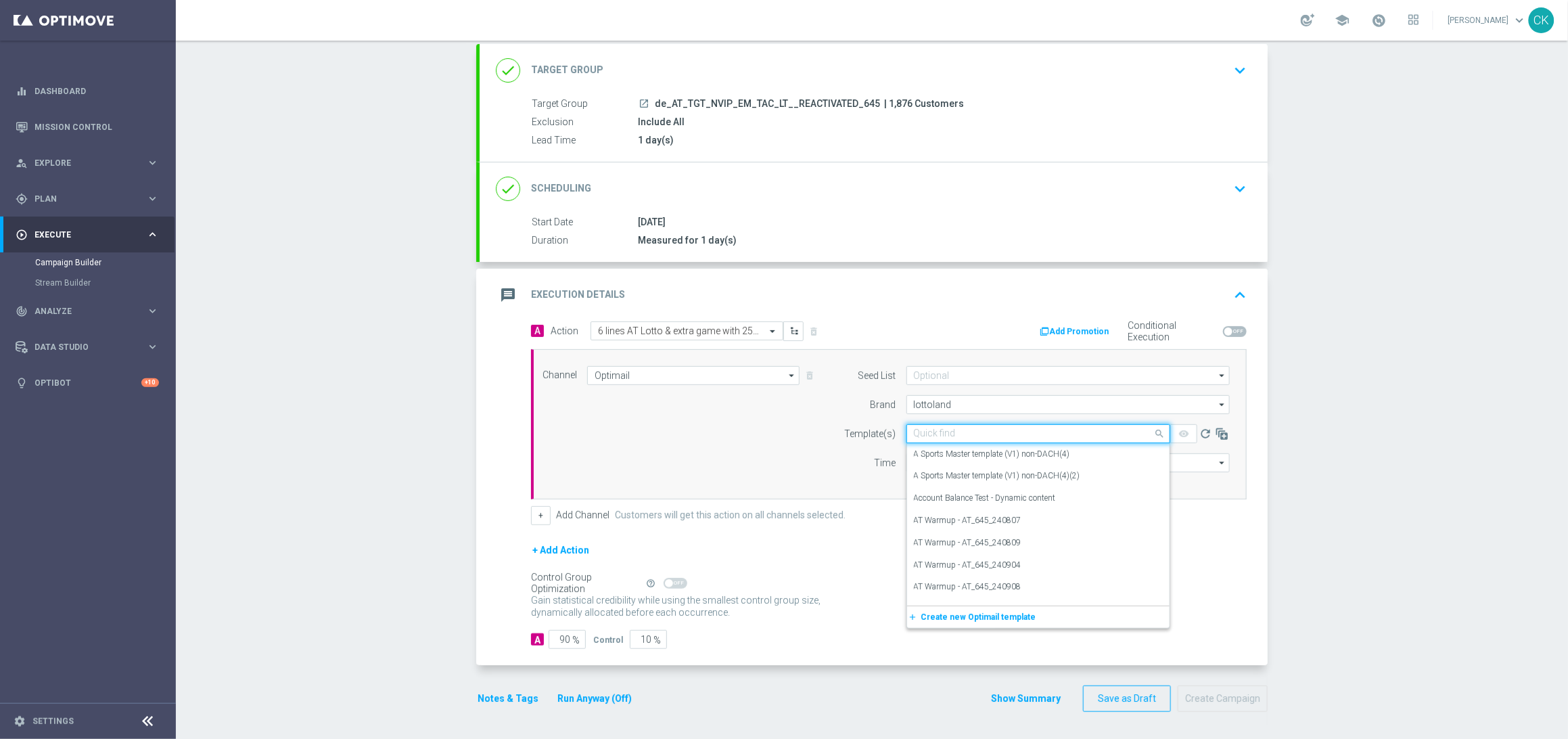
paste input "AT__645_REACT_251008__NVIP_EMA_TAC_LT"
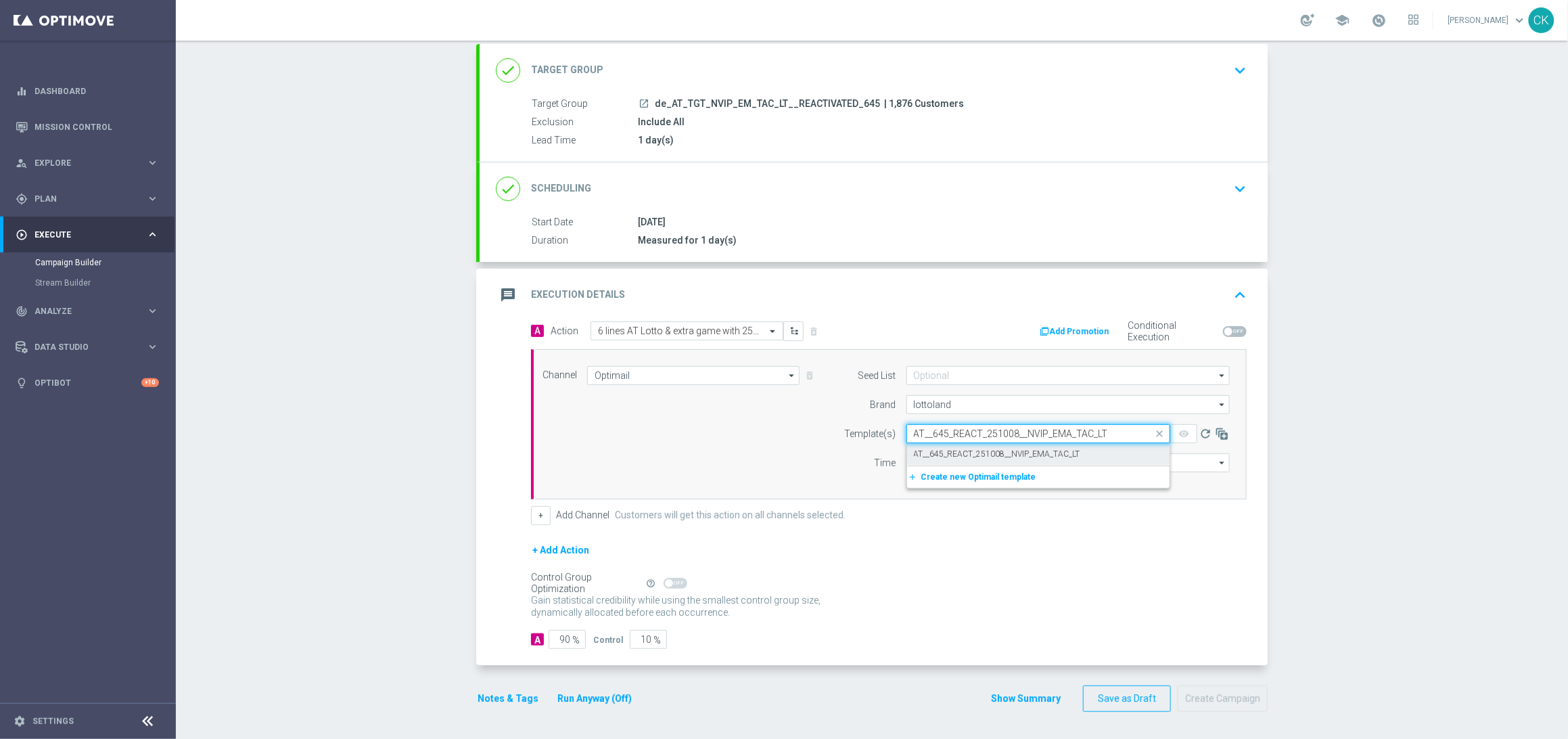
click at [923, 451] on label "AT__645_REACT_251008__NVIP_EMA_TAC_LT" at bounding box center [996, 455] width 166 height 12
type input "AT__645_REACT_251008__NVIP_EMA_TAC_LT"
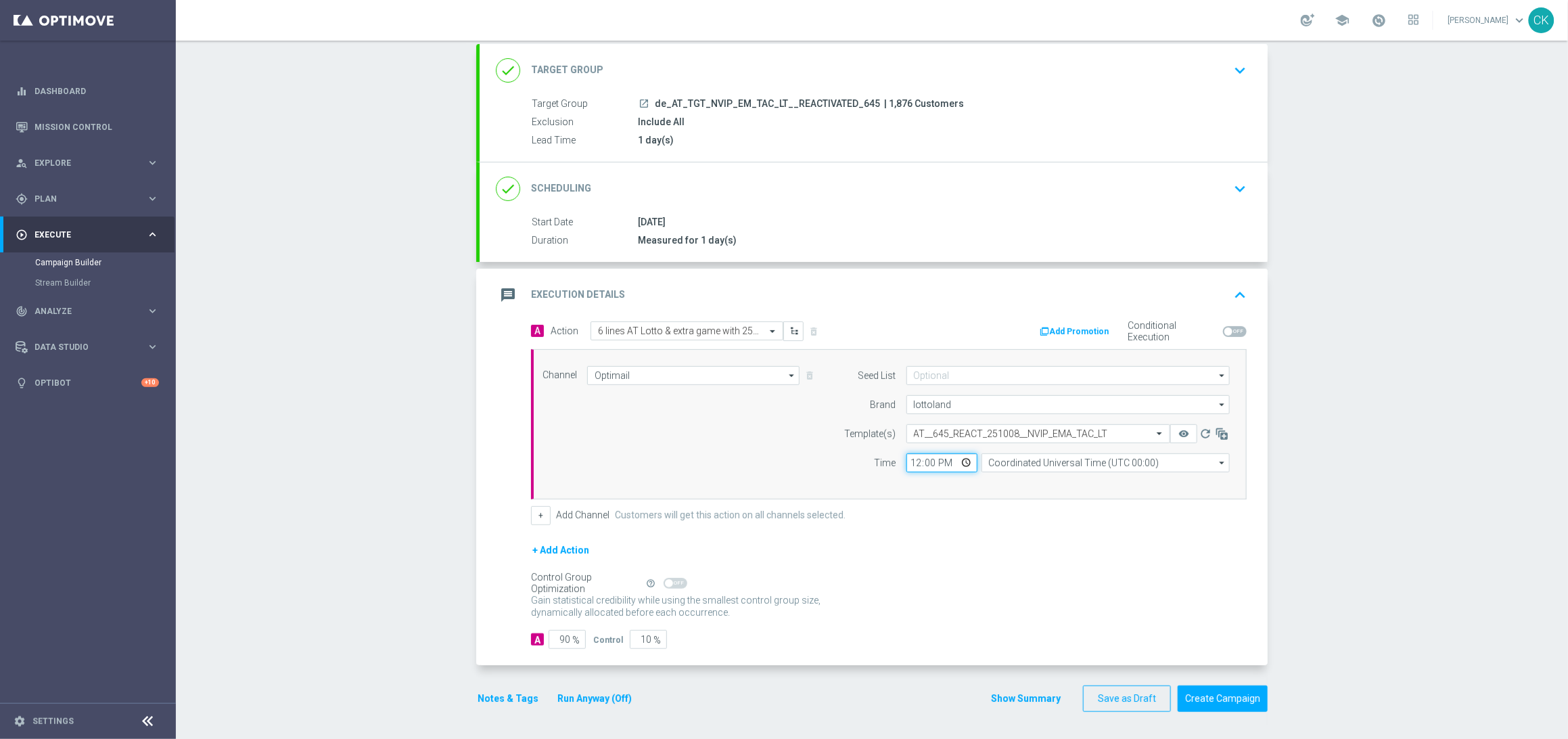
click at [910, 459] on input "12:00" at bounding box center [941, 462] width 71 height 19
type input "06:00"
click at [1140, 463] on input "Coordinated Universal Time (UTC 00:00)" at bounding box center [1106, 462] width 248 height 19
click at [1081, 493] on div "Central European Time ([GEOGRAPHIC_DATA]) (UTC +02:00)" at bounding box center [1106, 558] width 248 height 170
click at [1045, 476] on div "Central European Time ([GEOGRAPHIC_DATA]) (UTC +02:00)" at bounding box center [1099, 482] width 221 height 12
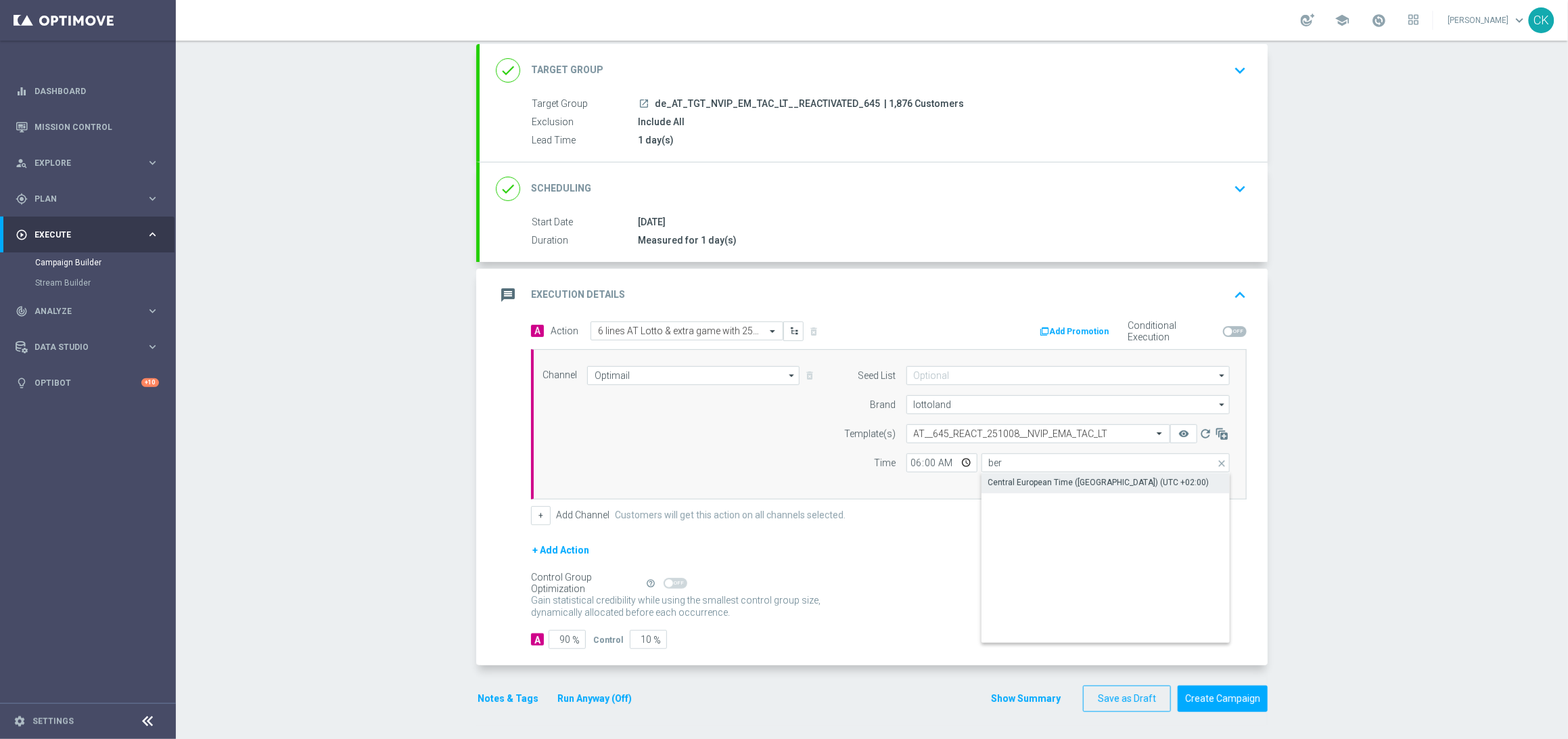
type input "Central European Time ([GEOGRAPHIC_DATA]) (UTC +02:00)"
click at [566, 641] on input "90" at bounding box center [568, 639] width 37 height 19
type input "9"
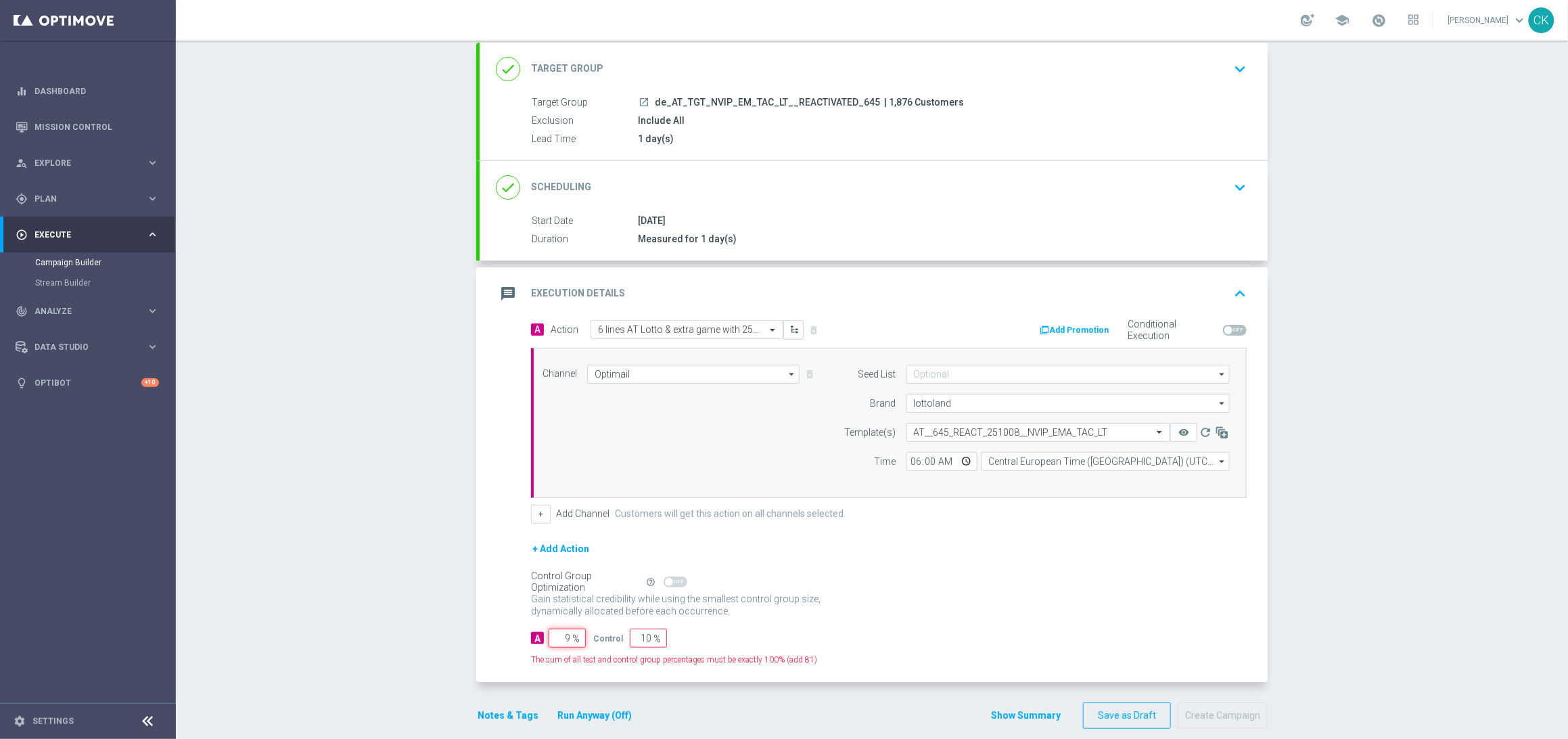
type input "91"
type input "98"
type input "2"
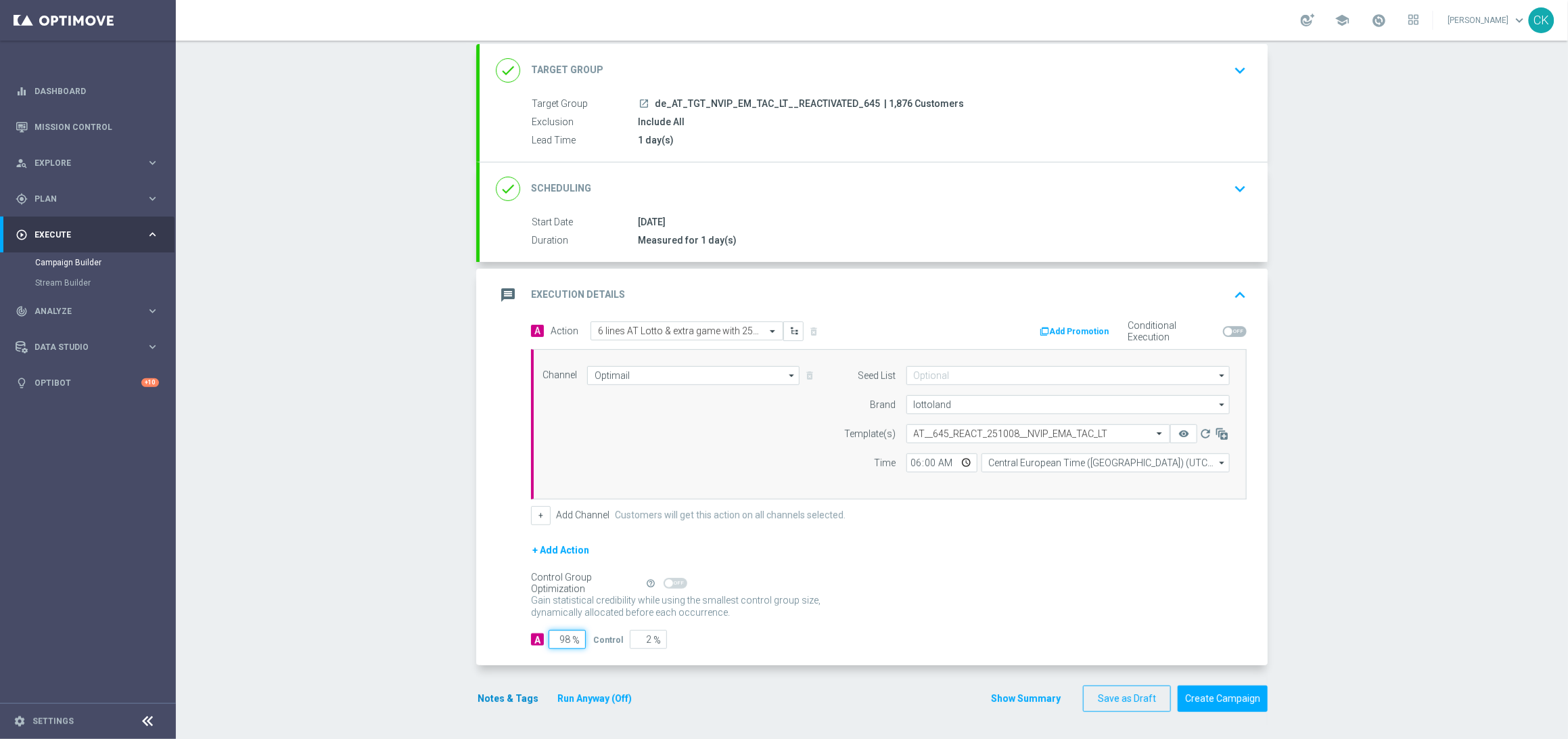
type input "98"
click at [493, 699] on button "Notes & Tags" at bounding box center [508, 698] width 64 height 17
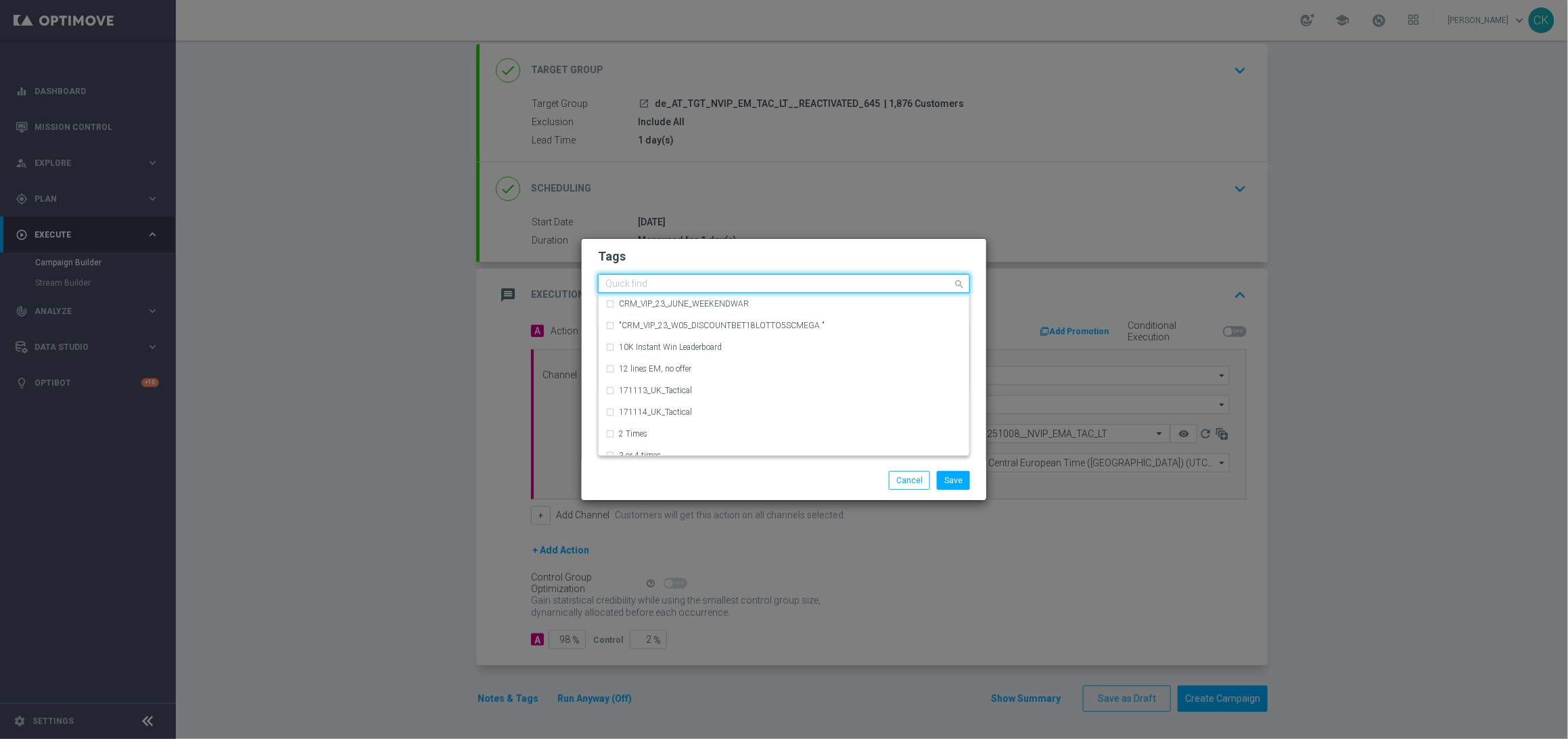
click at [665, 287] on input "text" at bounding box center [778, 284] width 347 height 12
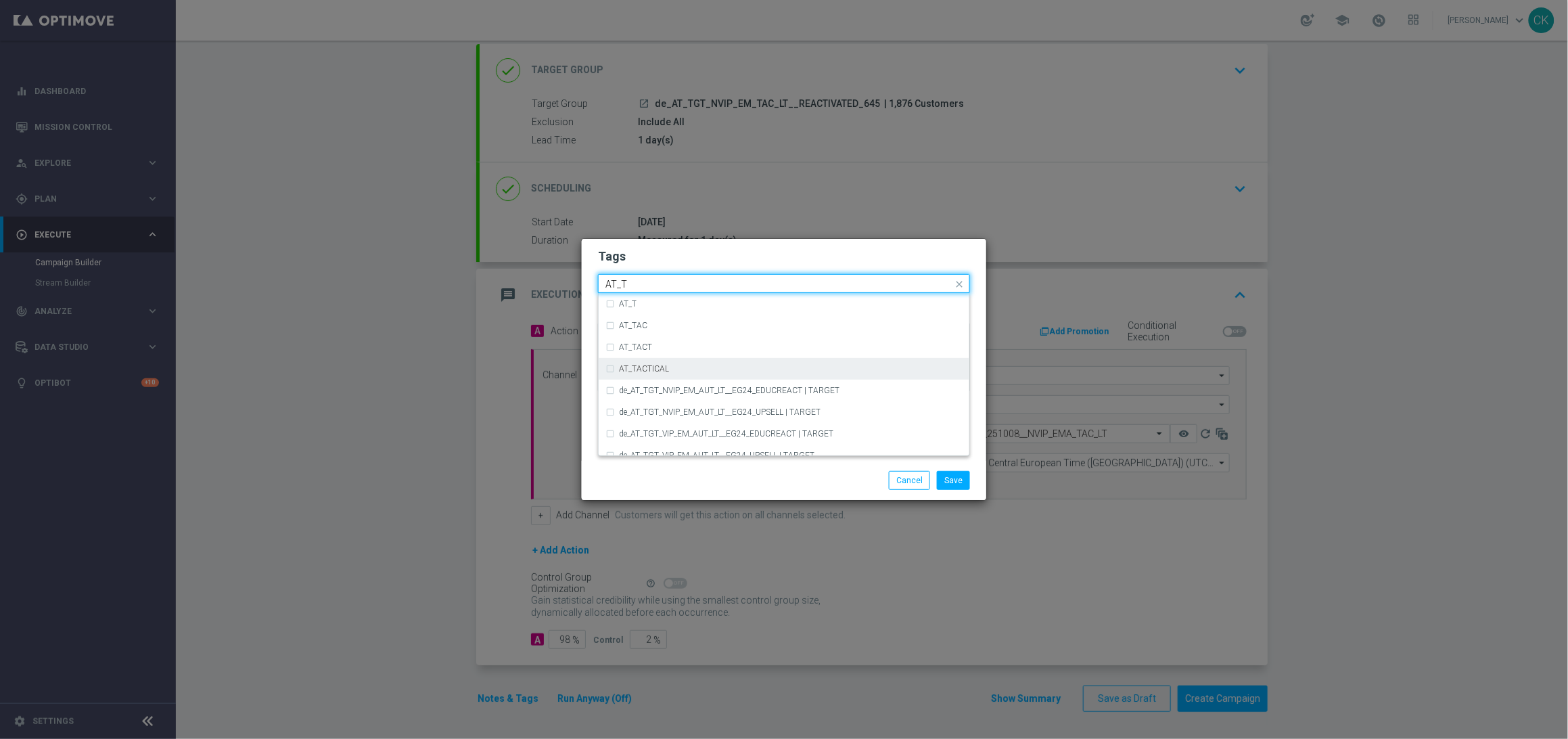
click at [672, 362] on div "AT_TACTICAL" at bounding box center [783, 369] width 357 height 22
type input "AT_T"
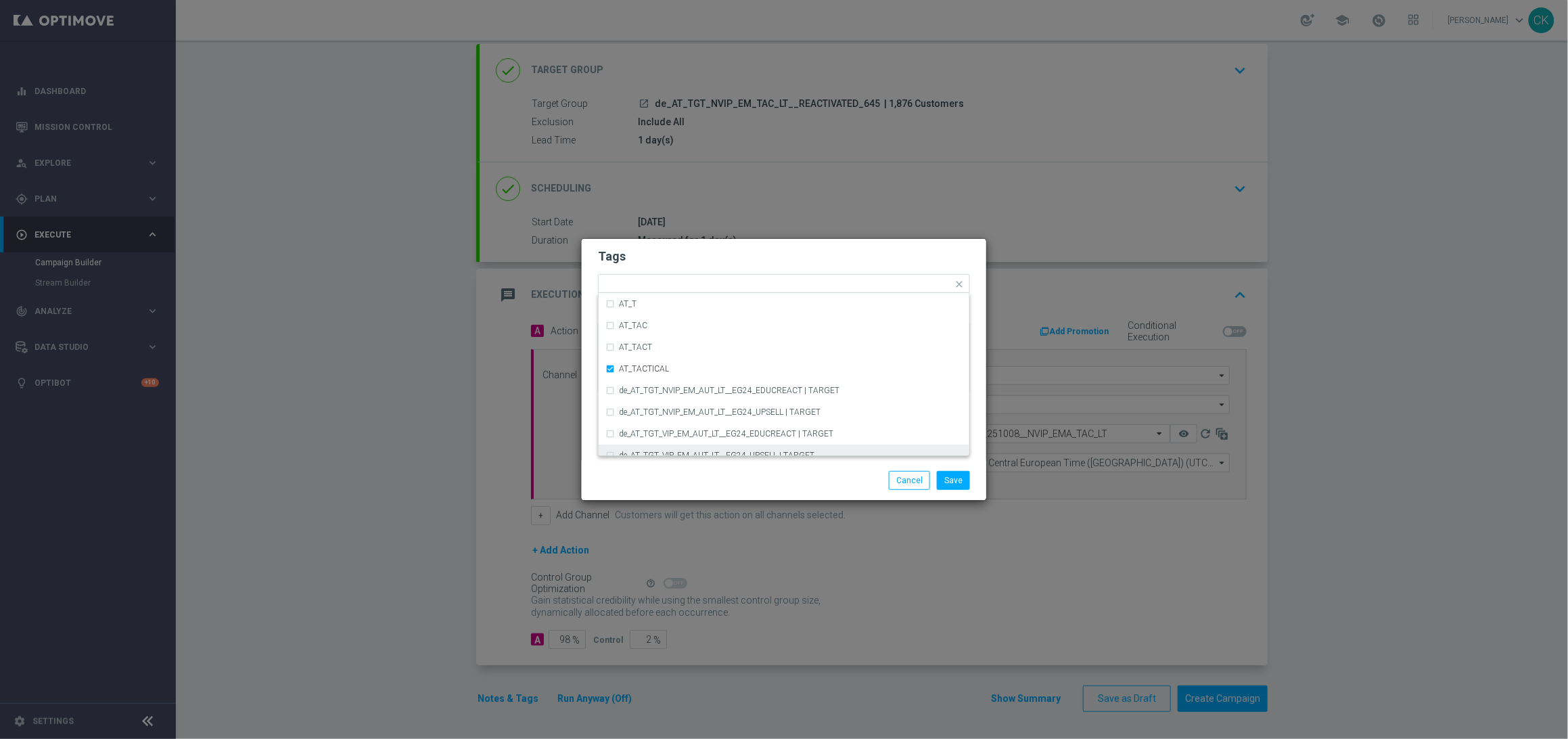
click at [668, 475] on div "Save Cancel" at bounding box center [783, 480] width 392 height 19
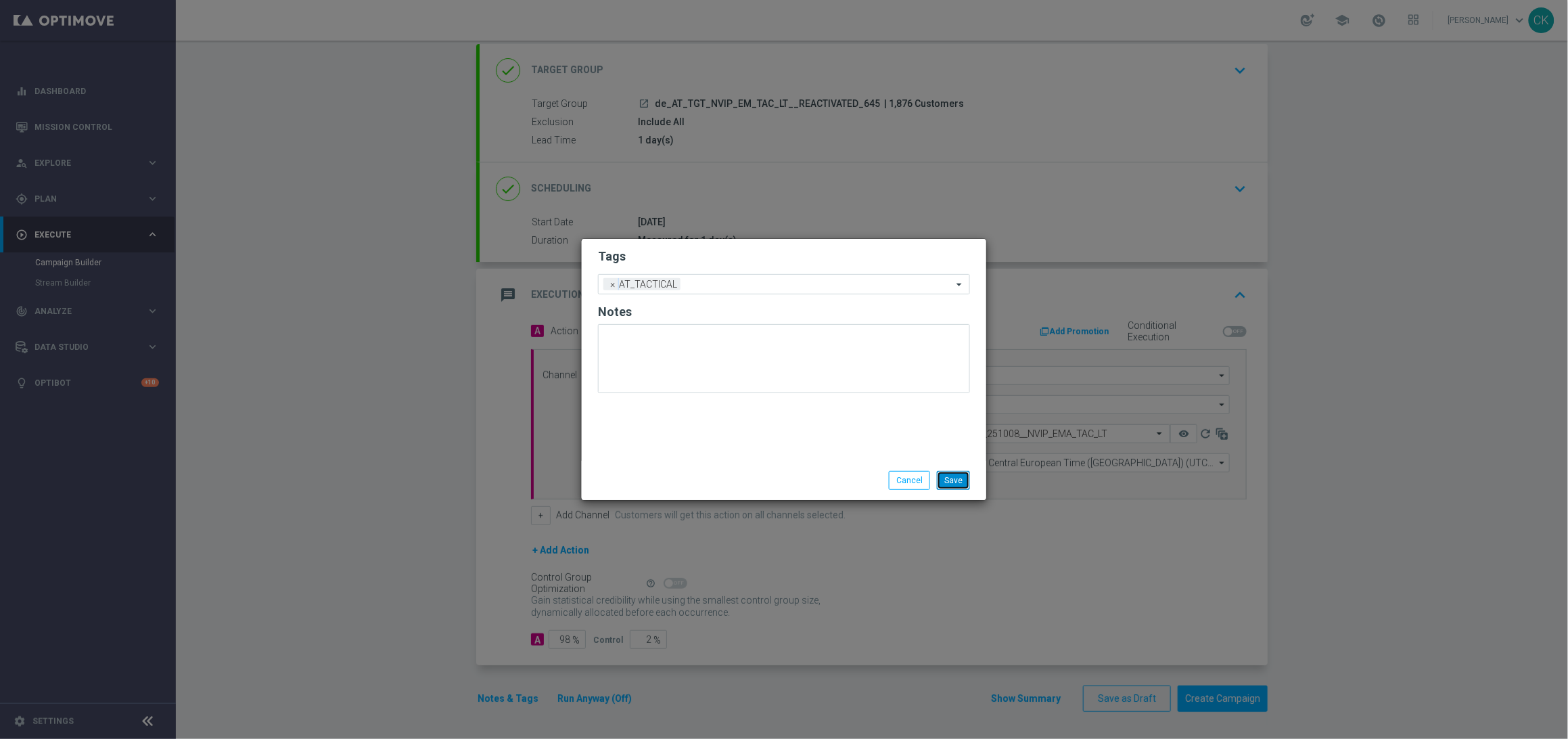
click at [951, 482] on button "Save" at bounding box center [953, 480] width 33 height 19
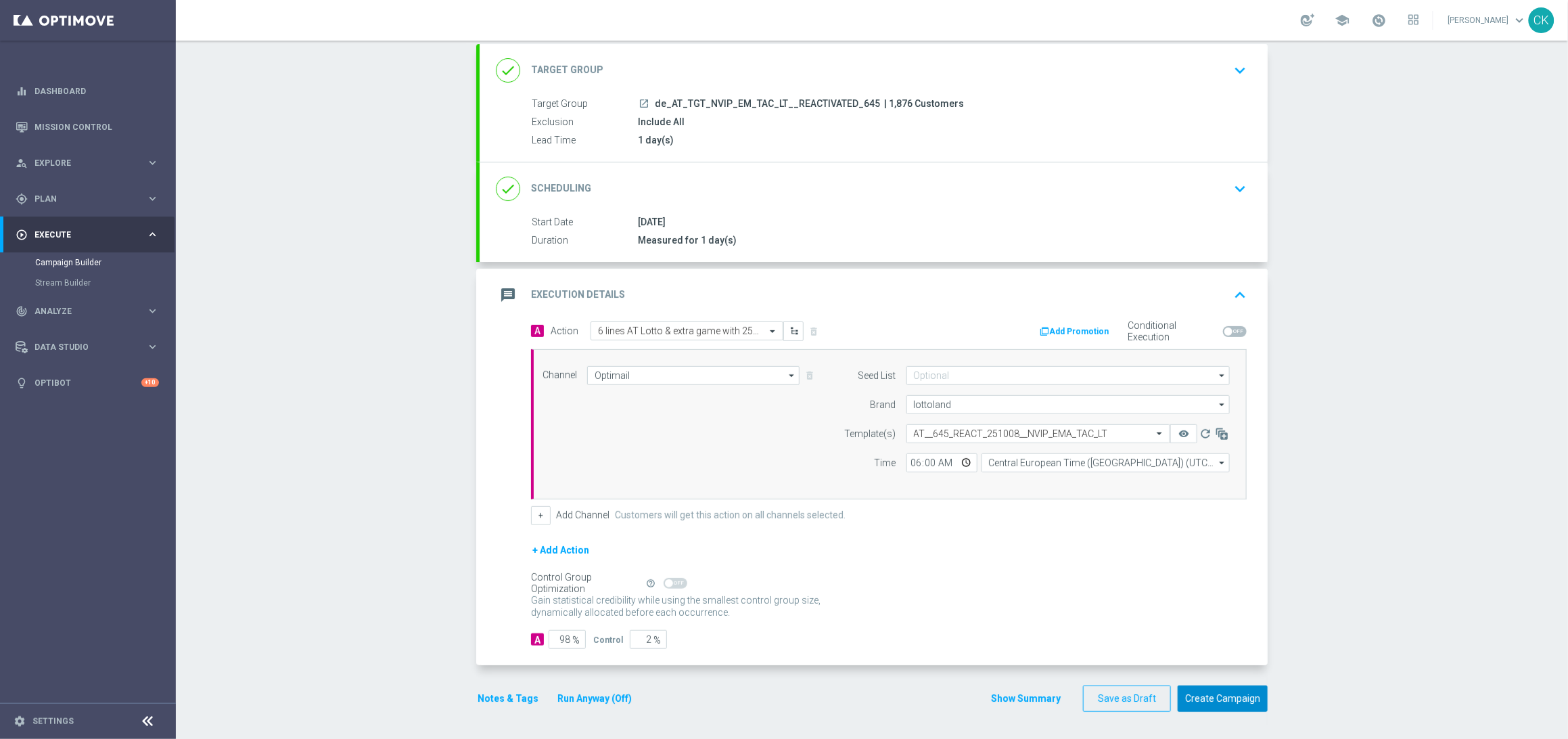
click at [1207, 701] on button "Create Campaign" at bounding box center [1222, 699] width 90 height 27
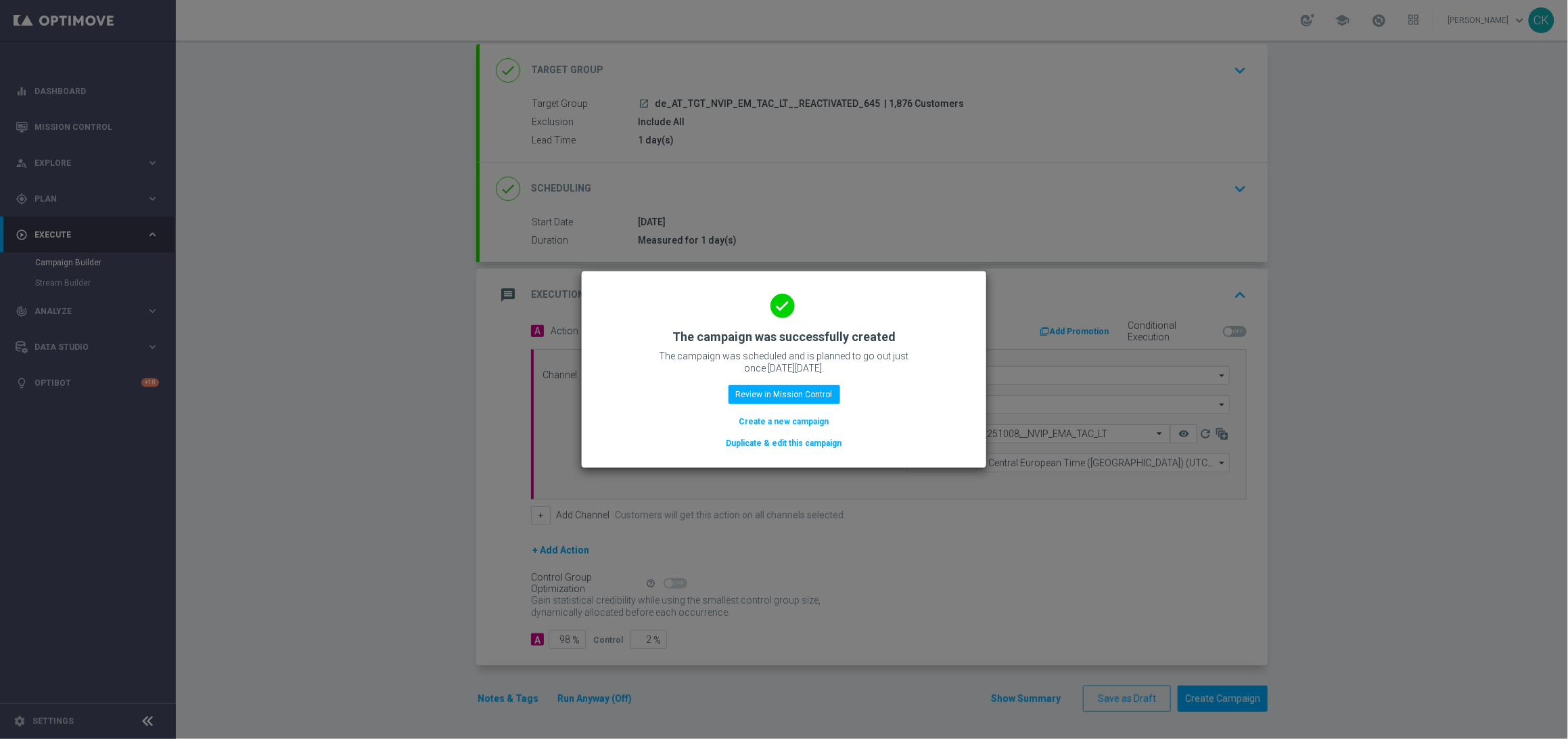
click at [791, 416] on button "Create a new campaign" at bounding box center [784, 421] width 92 height 15
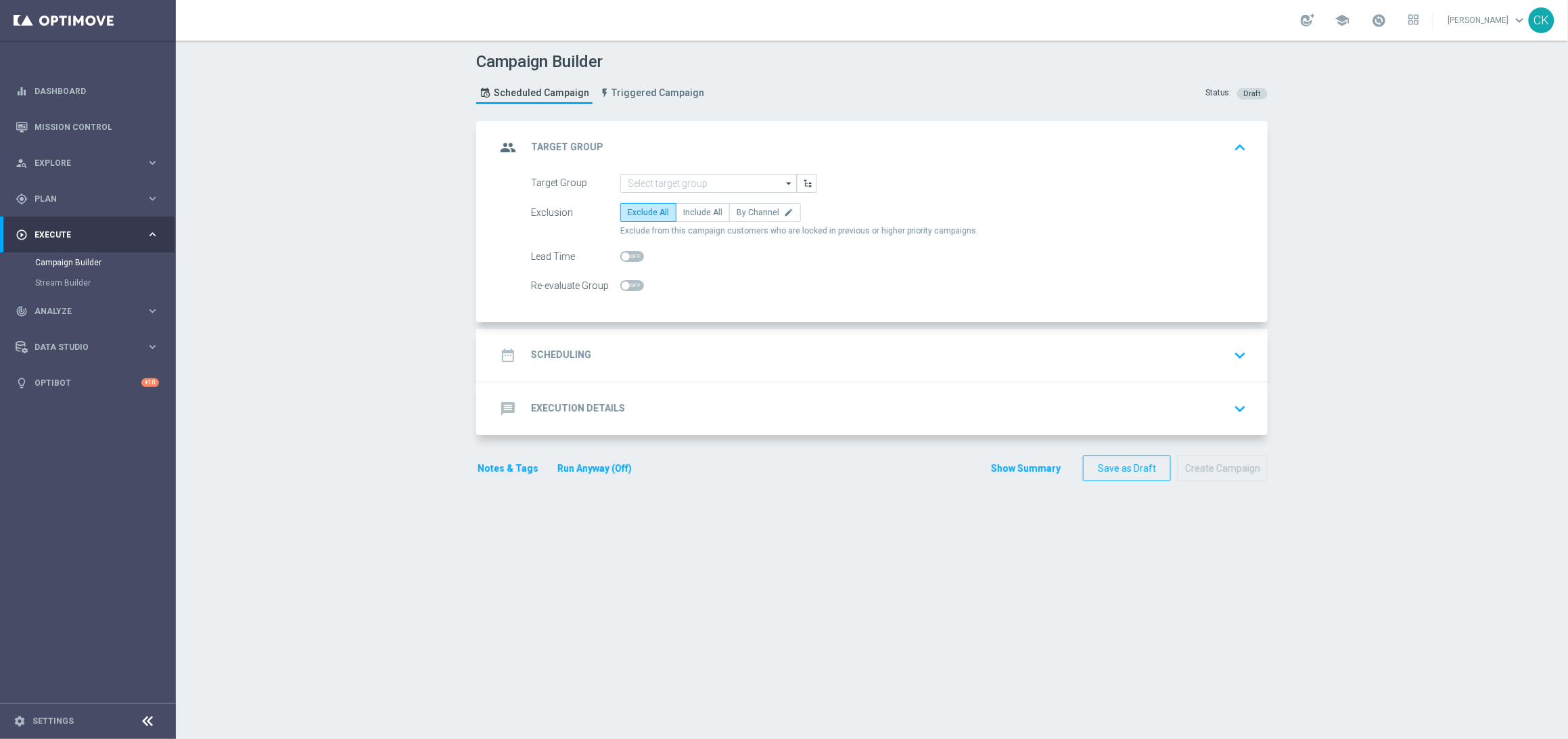
scroll to position [0, 0]
click at [692, 185] on input at bounding box center [708, 183] width 176 height 19
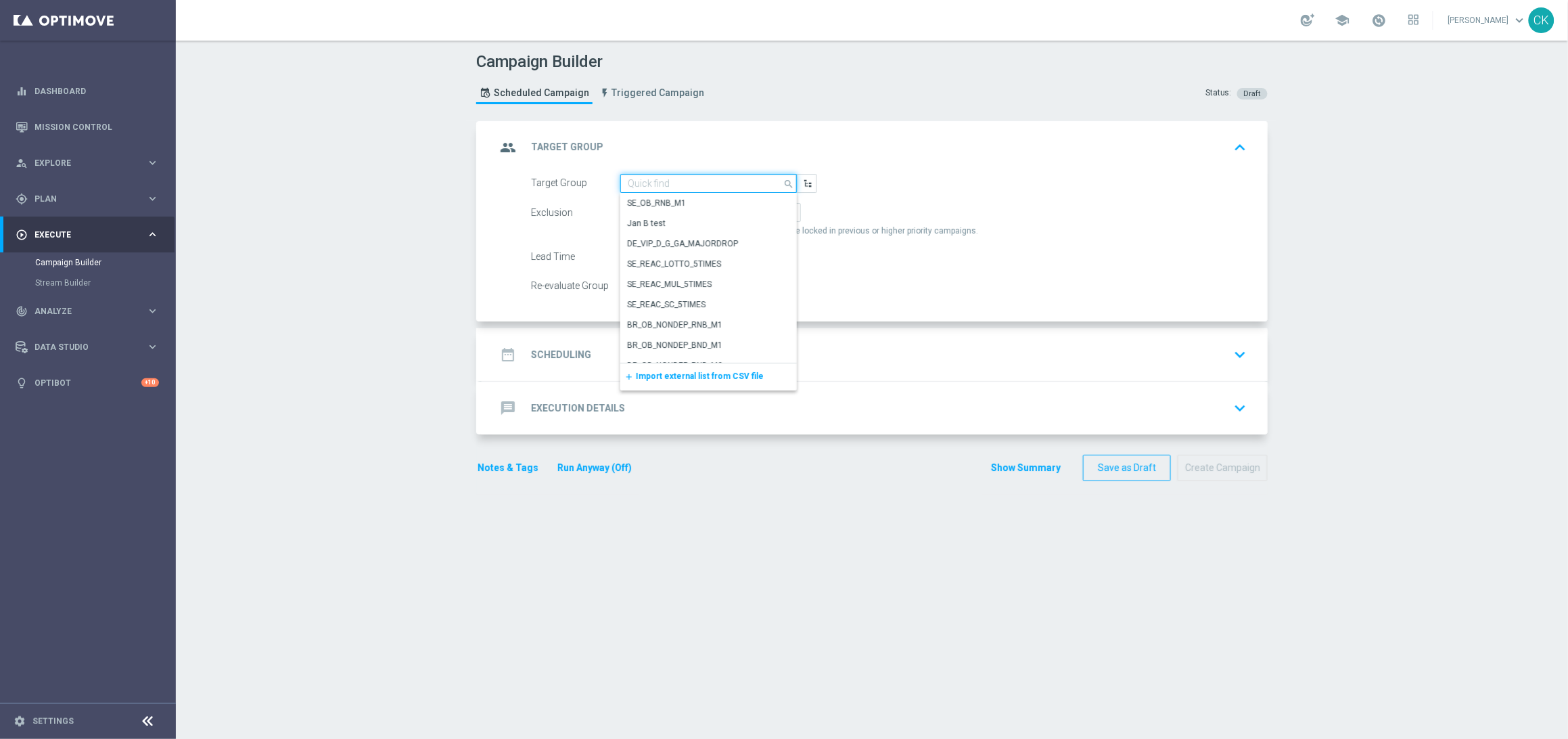
paste input "de_AT_TGT_NVIP_EM_TAC_LT__CHURNED_645"
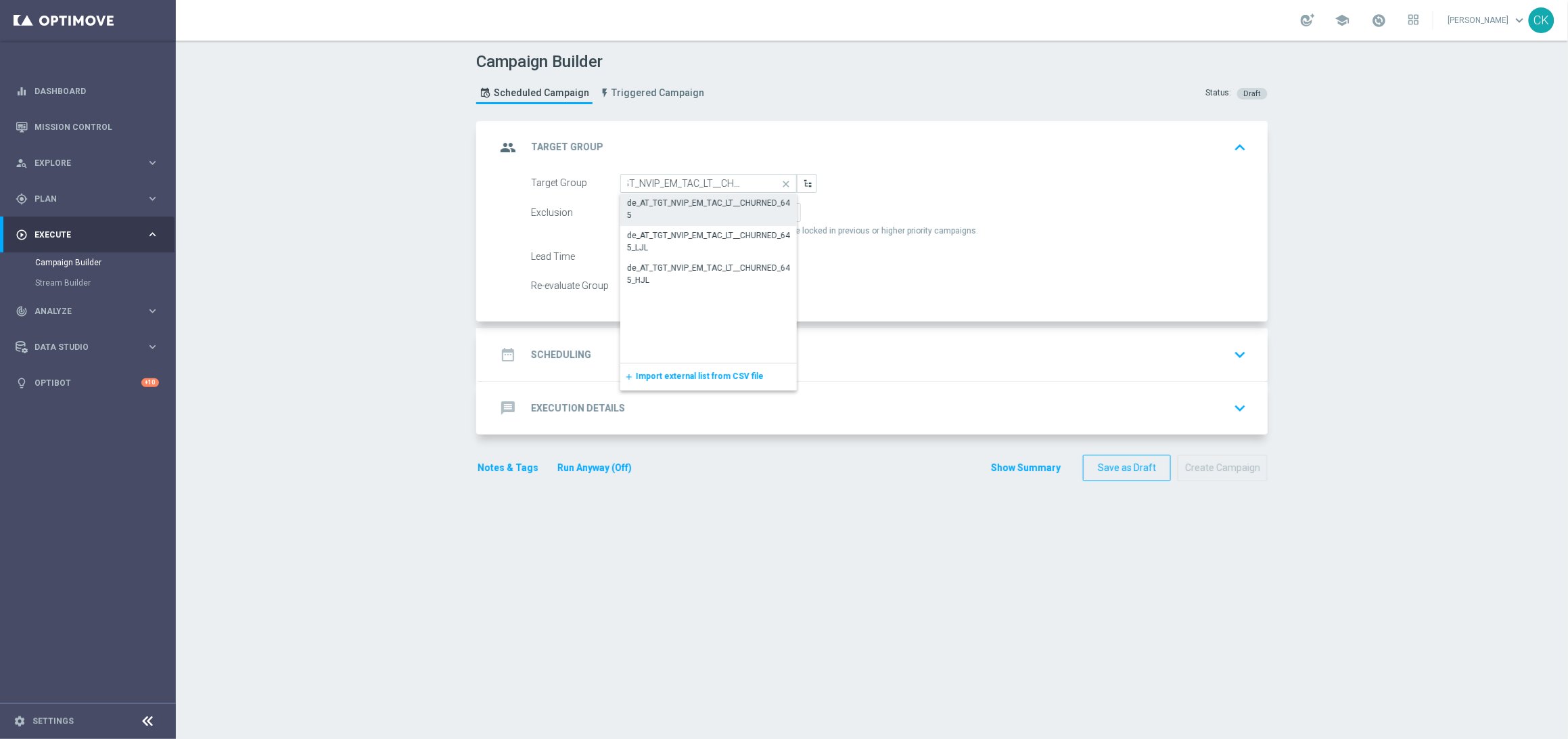
click at [713, 207] on div "de_AT_TGT_NVIP_EM_TAC_LT__CHURNED_645" at bounding box center [708, 209] width 163 height 25
type input "de_AT_TGT_NVIP_EM_TAC_LT__CHURNED_645"
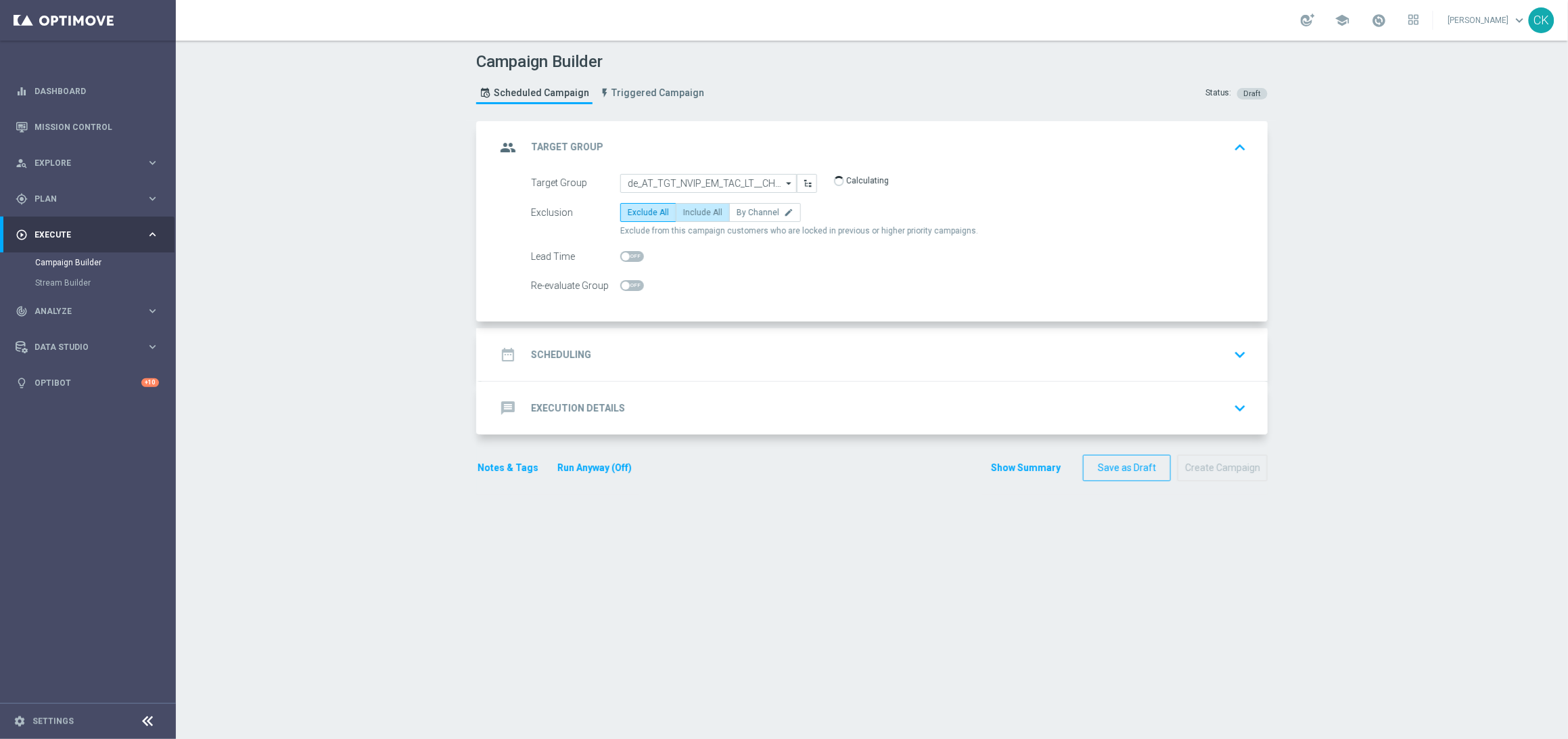
click at [706, 214] on span "Include All" at bounding box center [702, 213] width 39 height 10
click at [692, 214] on input "Include All" at bounding box center [687, 215] width 9 height 9
radio input "true"
click at [622, 258] on span at bounding box center [626, 256] width 8 height 8
click at [621, 258] on input "checkbox" at bounding box center [633, 256] width 24 height 11
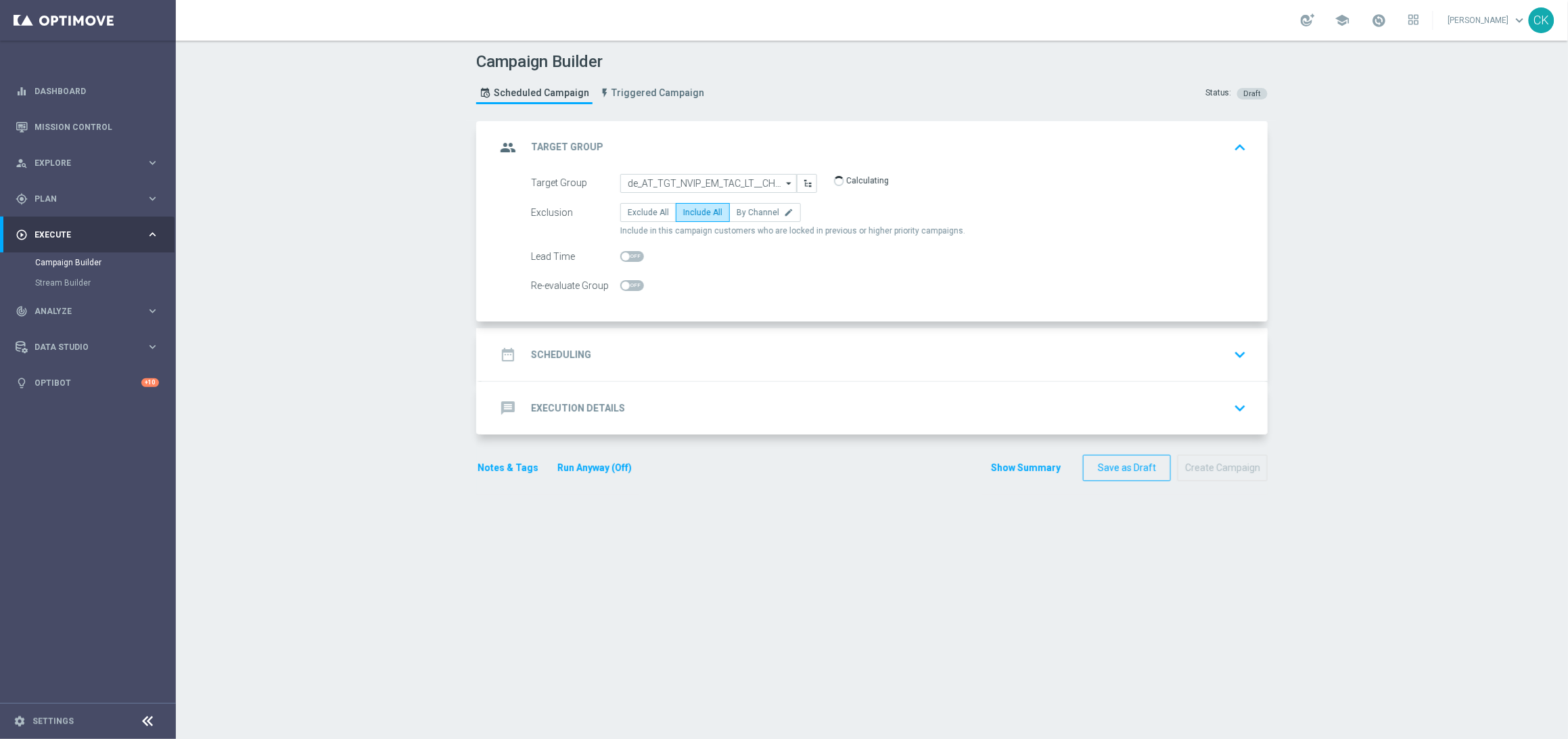
checkbox input "true"
click at [558, 349] on h2 "Scheduling" at bounding box center [561, 354] width 60 height 13
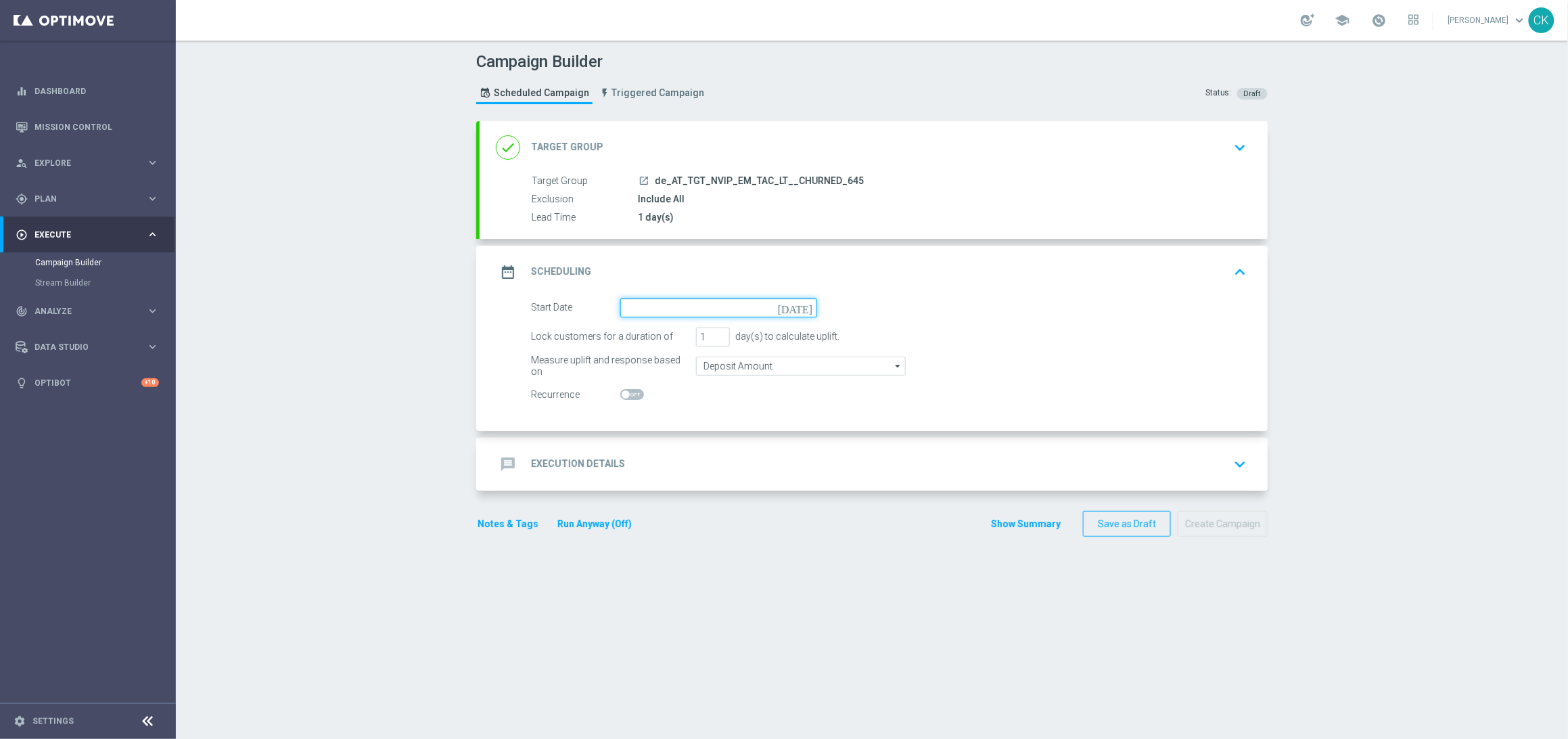
click at [658, 306] on input at bounding box center [719, 307] width 197 height 19
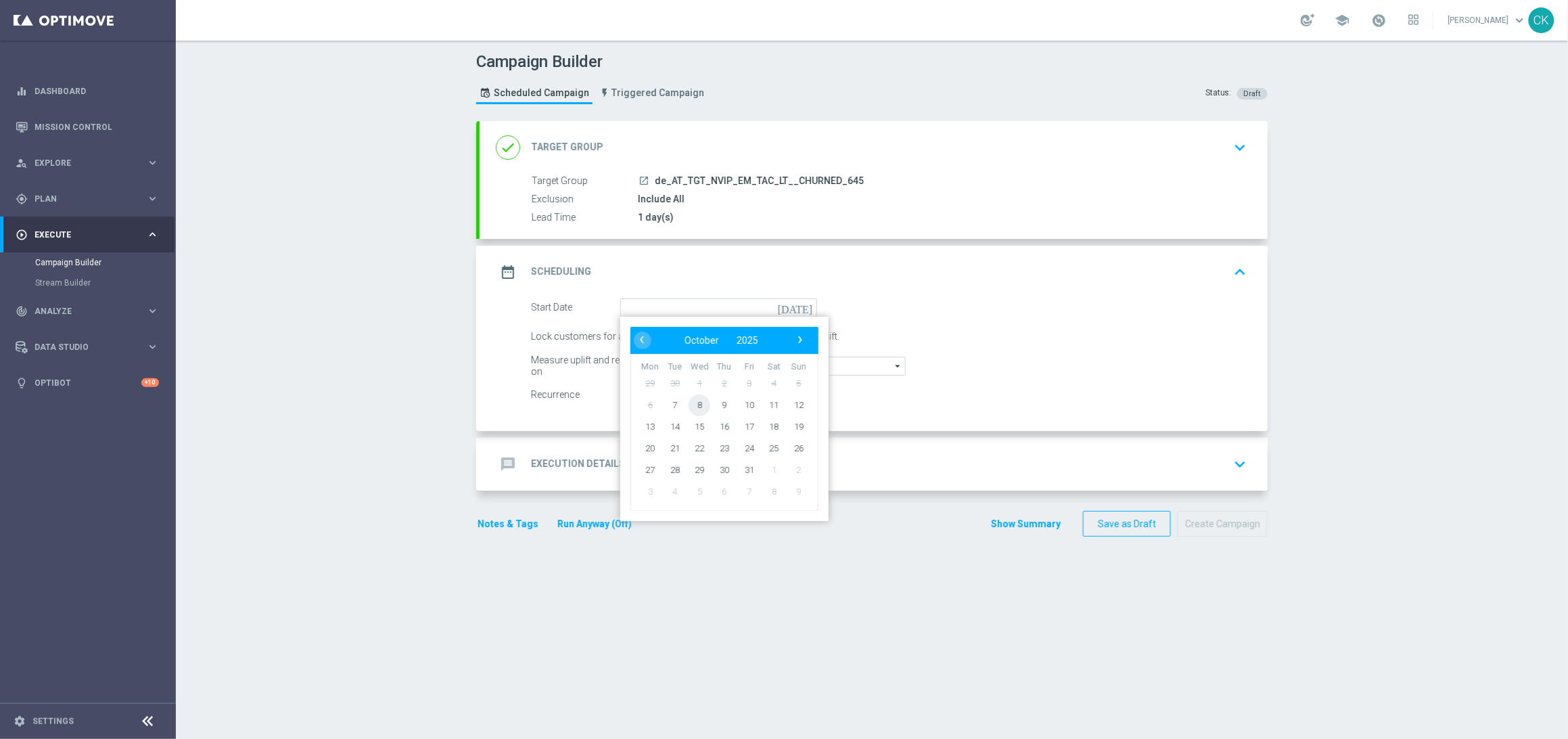
click at [694, 402] on span "8" at bounding box center [699, 404] width 22 height 22
type input "[DATE]"
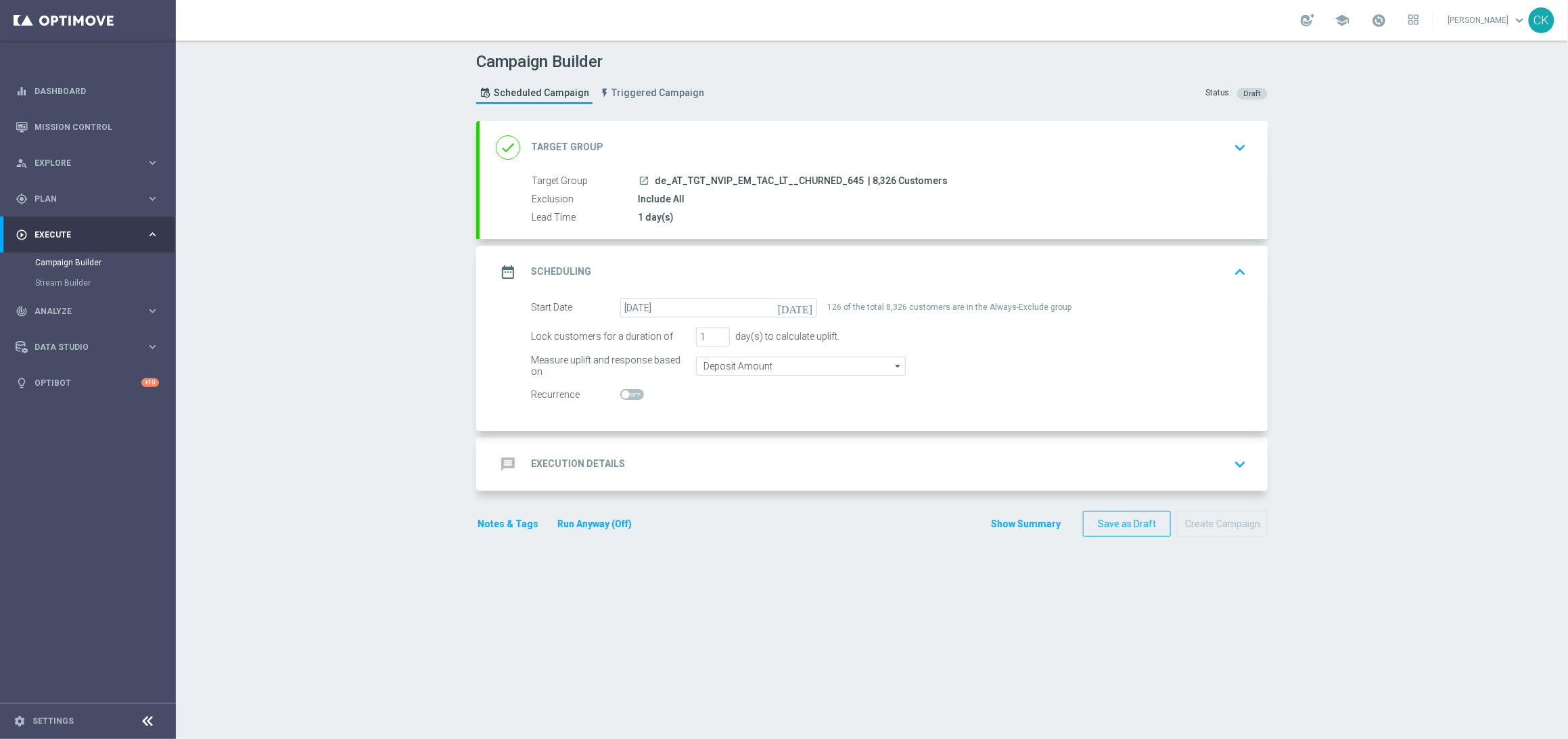
click at [564, 460] on h2 "Execution Details" at bounding box center [578, 463] width 94 height 13
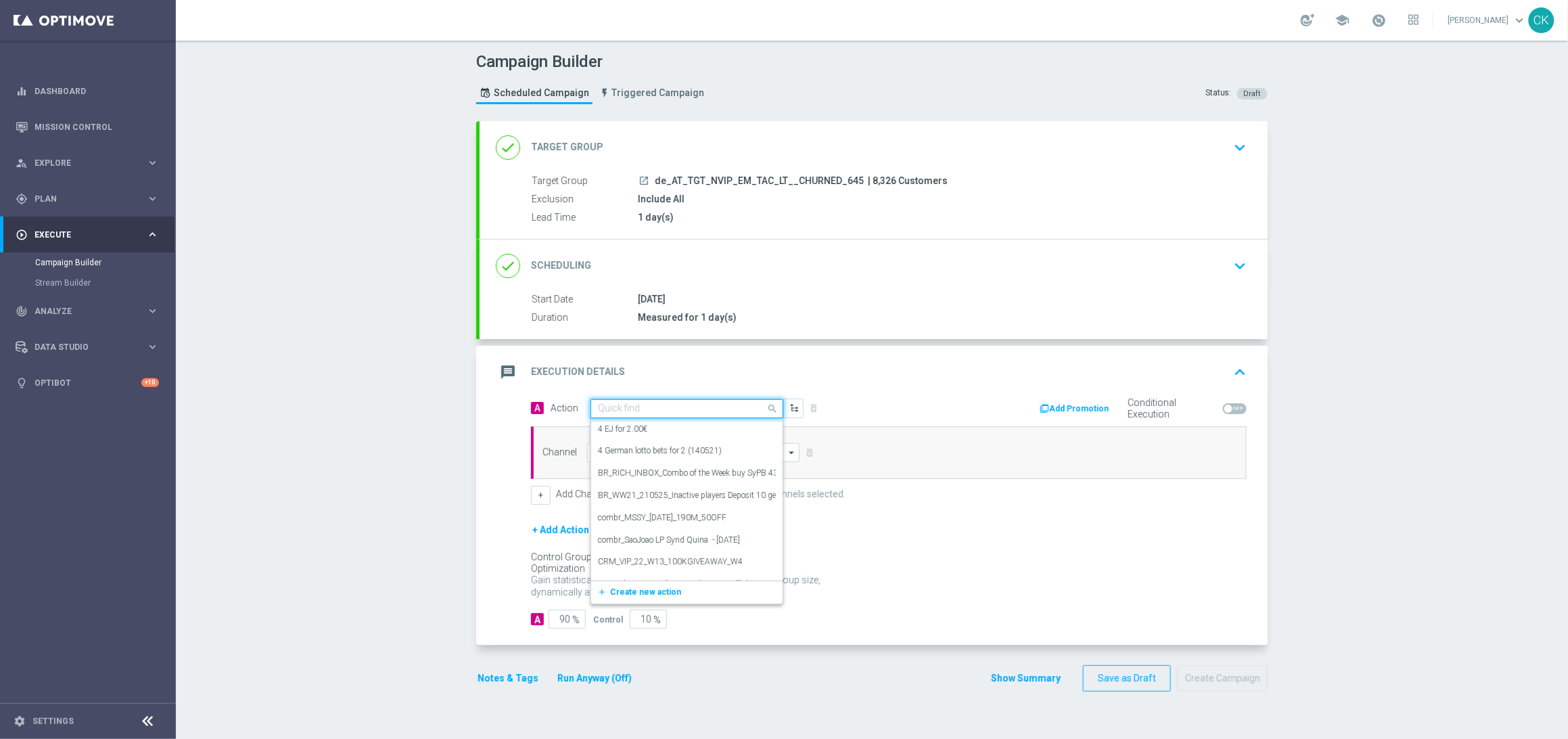
click at [644, 401] on div "Quick find" at bounding box center [687, 408] width 193 height 19
paste input "3 lines AT Lotto & extra game with 30% off"
type input "3 lines AT Lotto & extra game with 30% off"
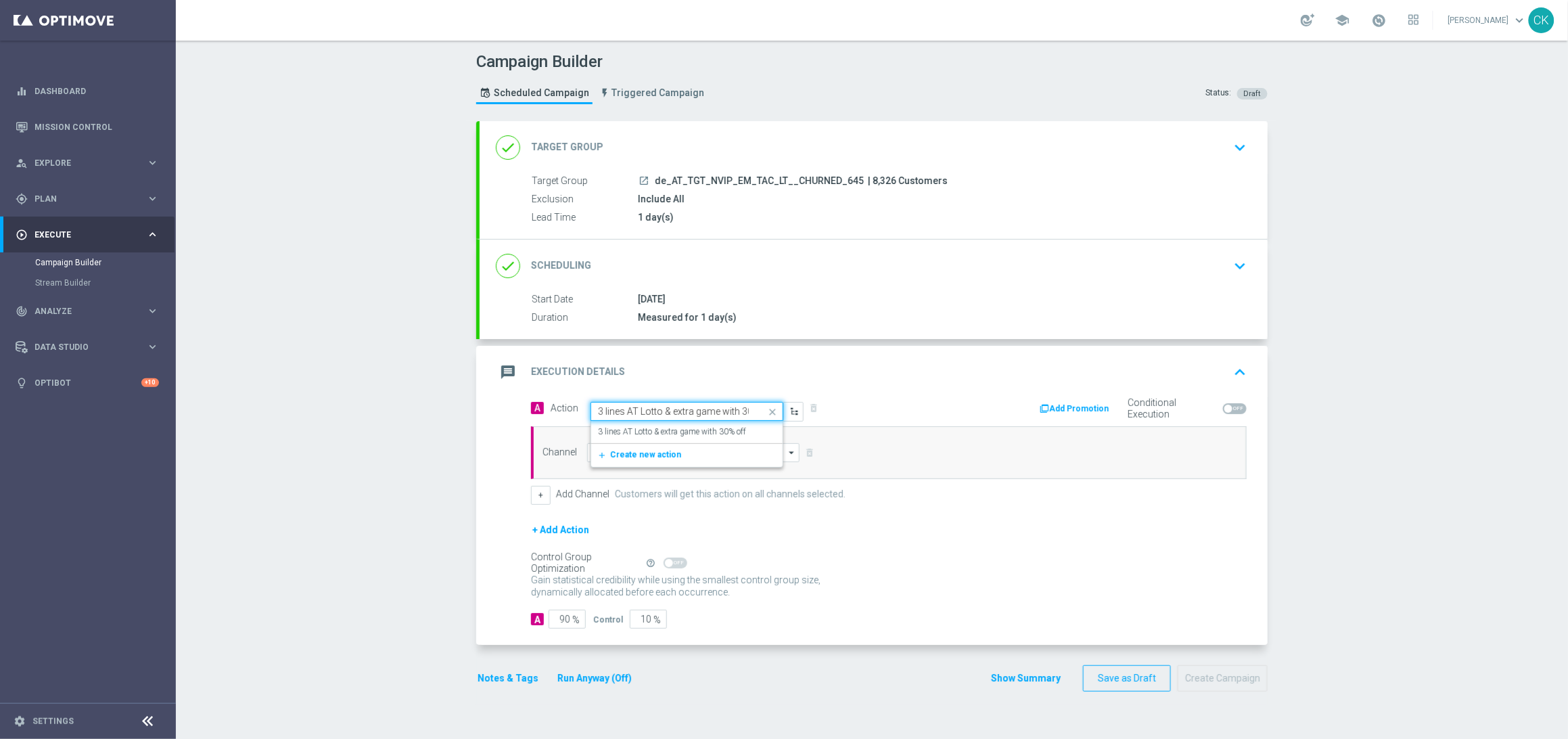
scroll to position [0, 24]
click at [644, 428] on label "3 lines AT Lotto & extra game with 30% off" at bounding box center [672, 432] width 149 height 12
click at [639, 452] on input at bounding box center [694, 452] width 212 height 19
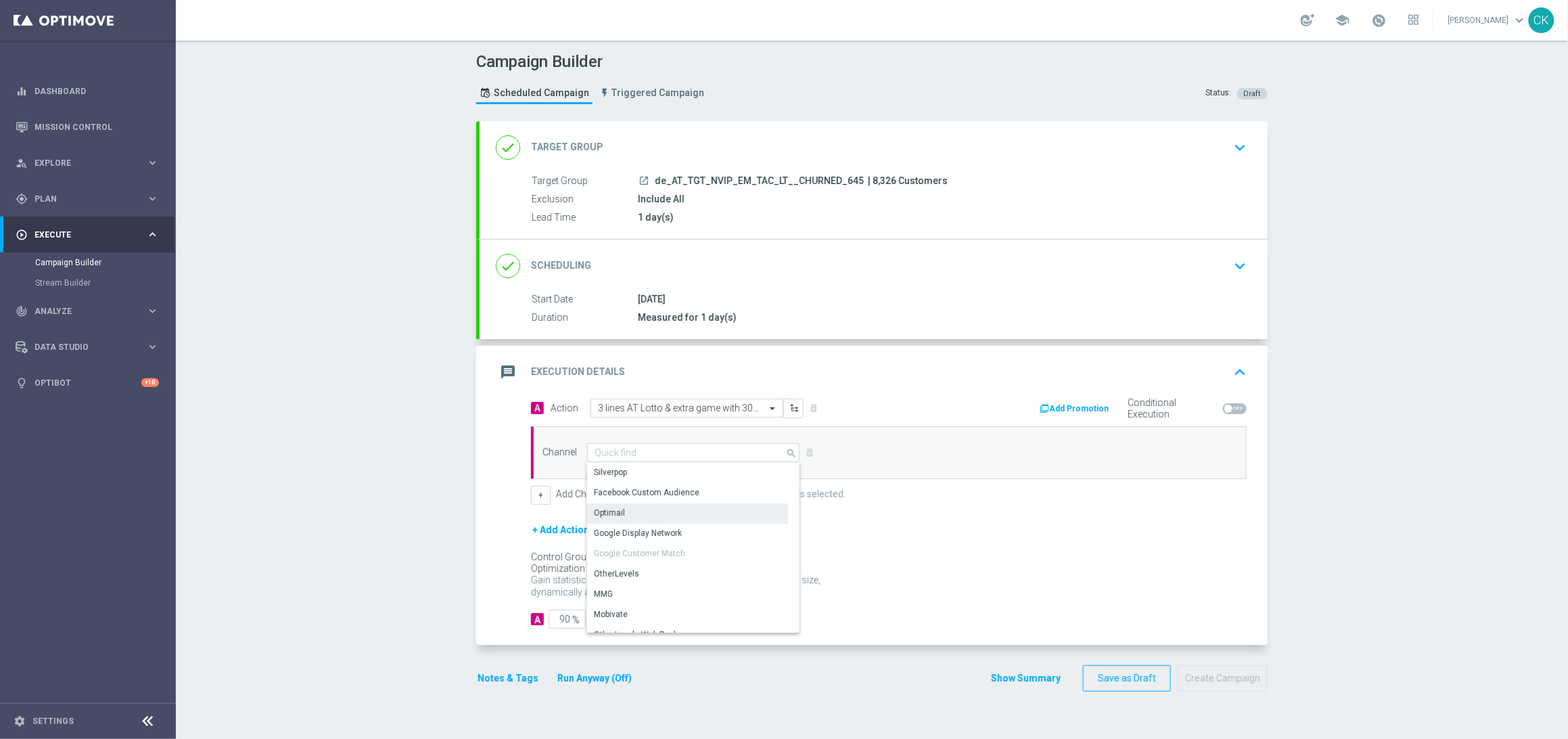
click at [632, 509] on div "Optimail" at bounding box center [688, 513] width 201 height 19
type input "Optimail"
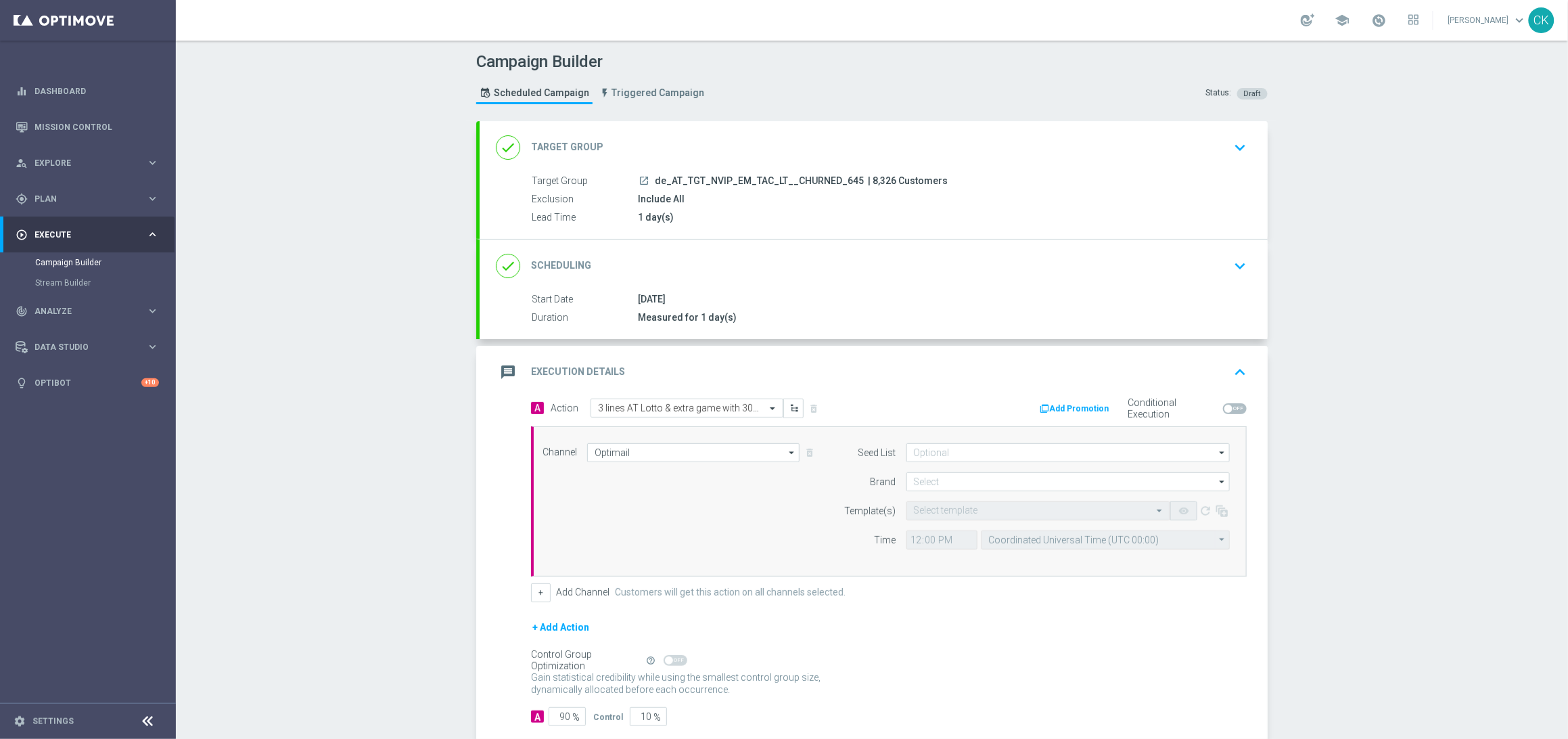
scroll to position [79, 0]
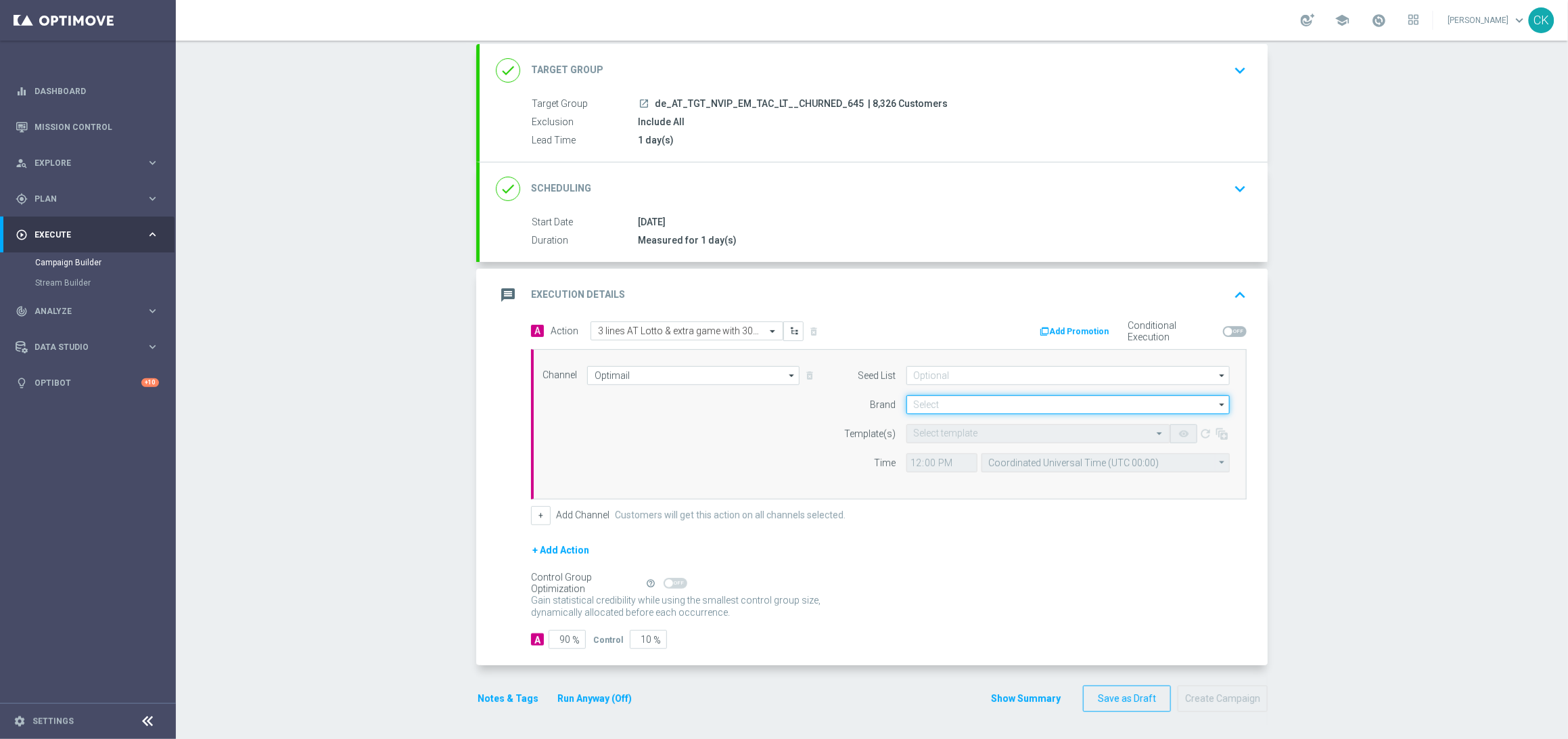
click at [933, 400] on input at bounding box center [1067, 404] width 324 height 19
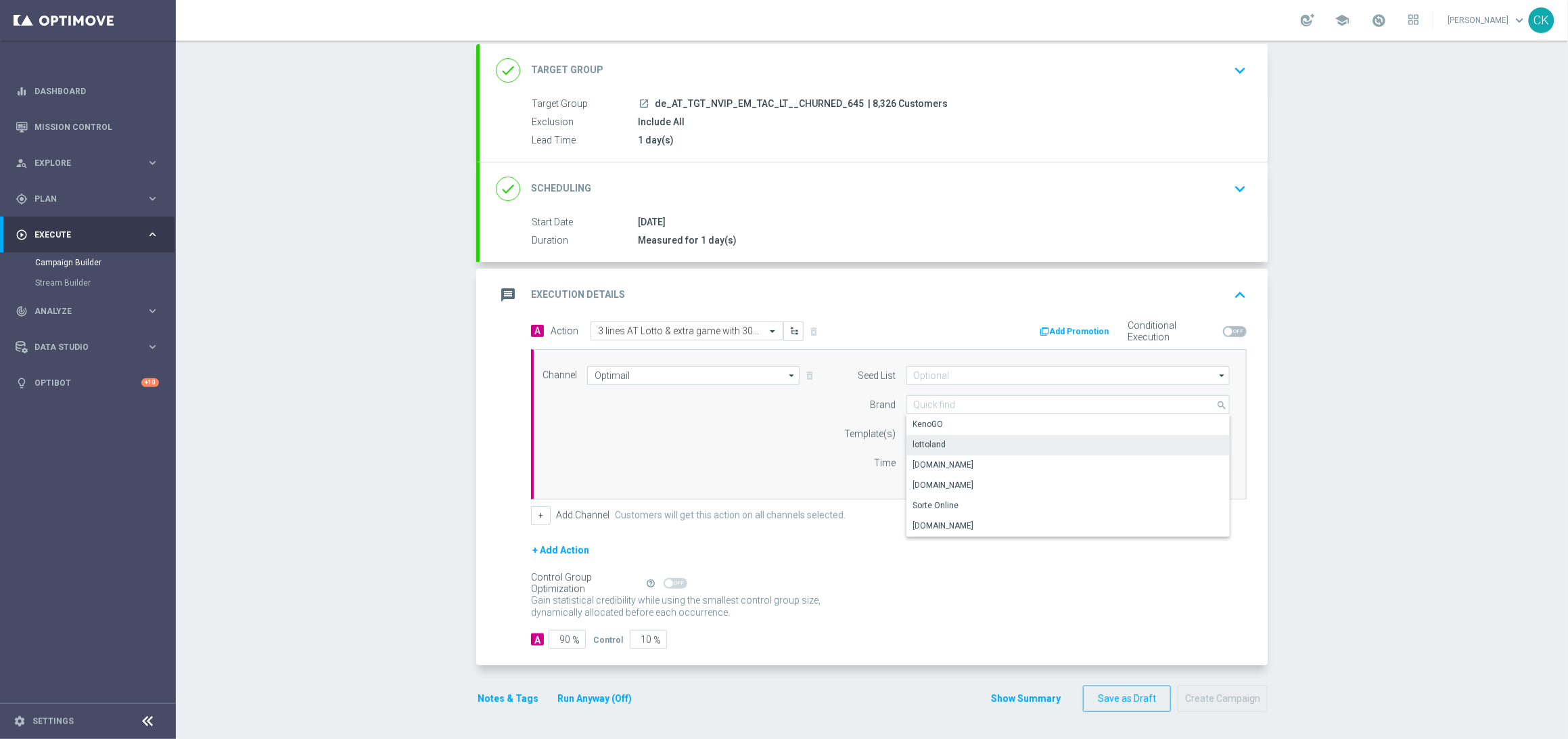
click at [932, 441] on div "lottoland" at bounding box center [930, 445] width 33 height 12
type input "lottoland"
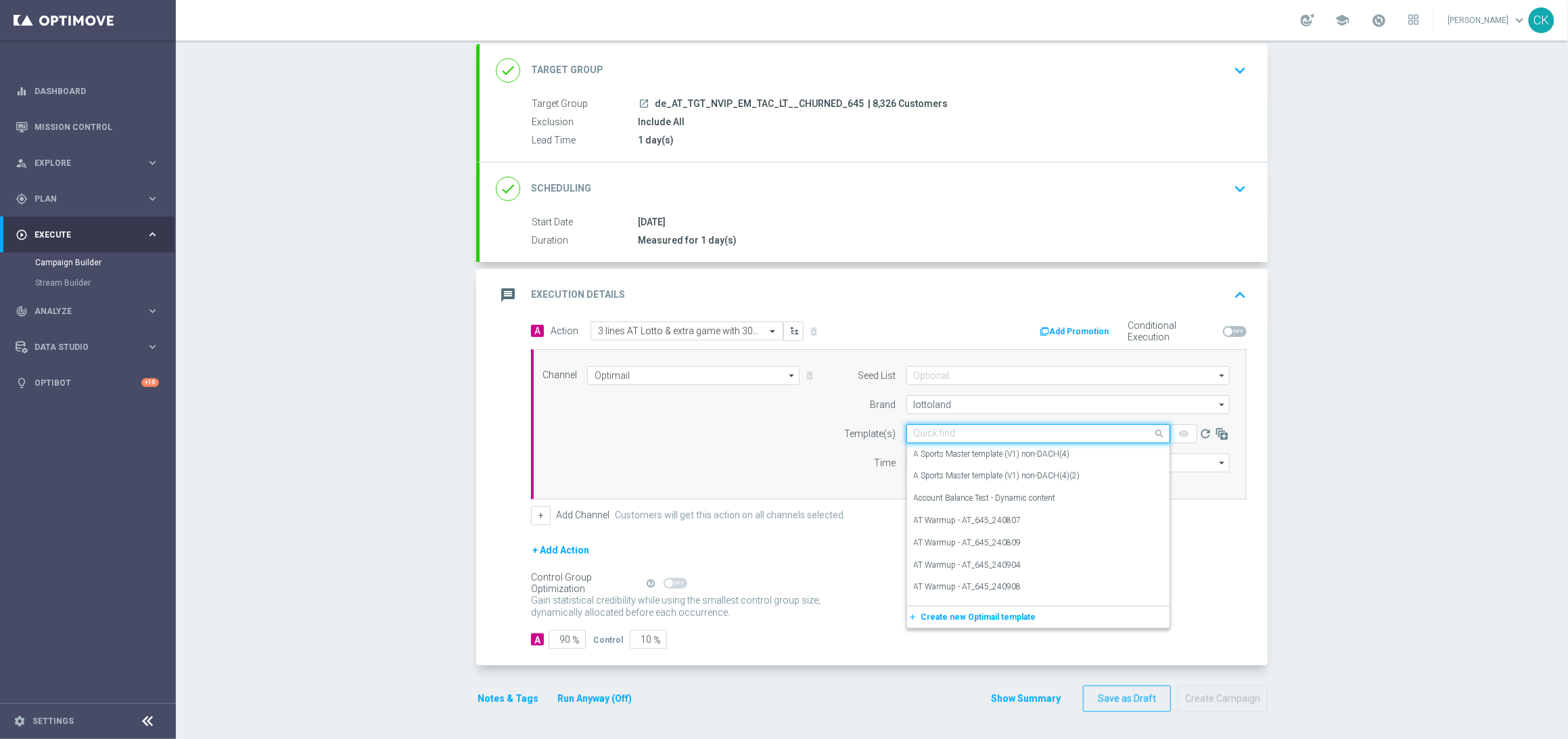
click at [932, 425] on div "Quick find" at bounding box center [1038, 433] width 264 height 19
paste input "AT__645_CHURNED_251008__NVIP_EMA_TAC_LT"
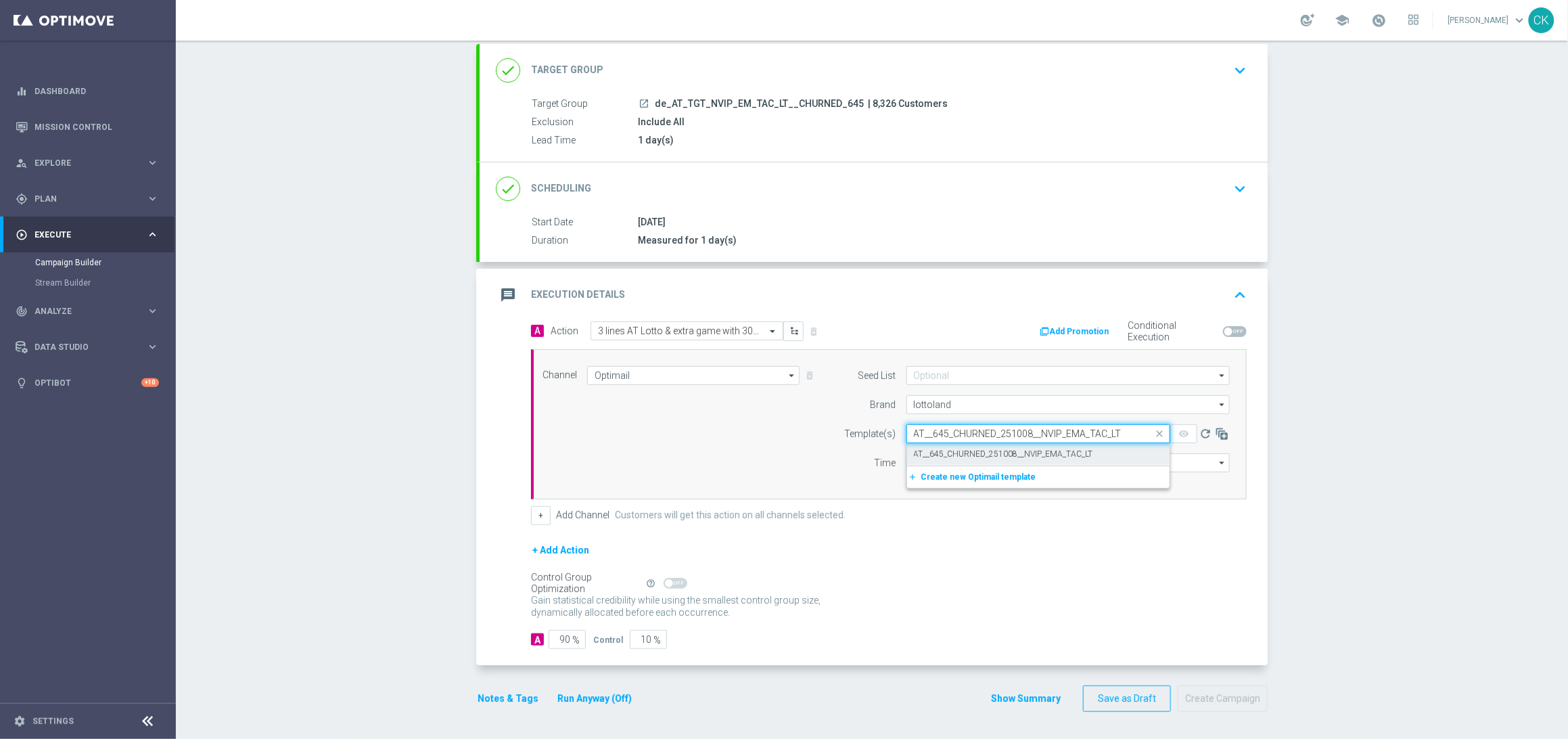
click at [936, 452] on label "AT__645_CHURNED_251008__NVIP_EMA_TAC_LT" at bounding box center [1003, 455] width 179 height 12
type input "AT__645_CHURNED_251008__NVIP_EMA_TAC_LT"
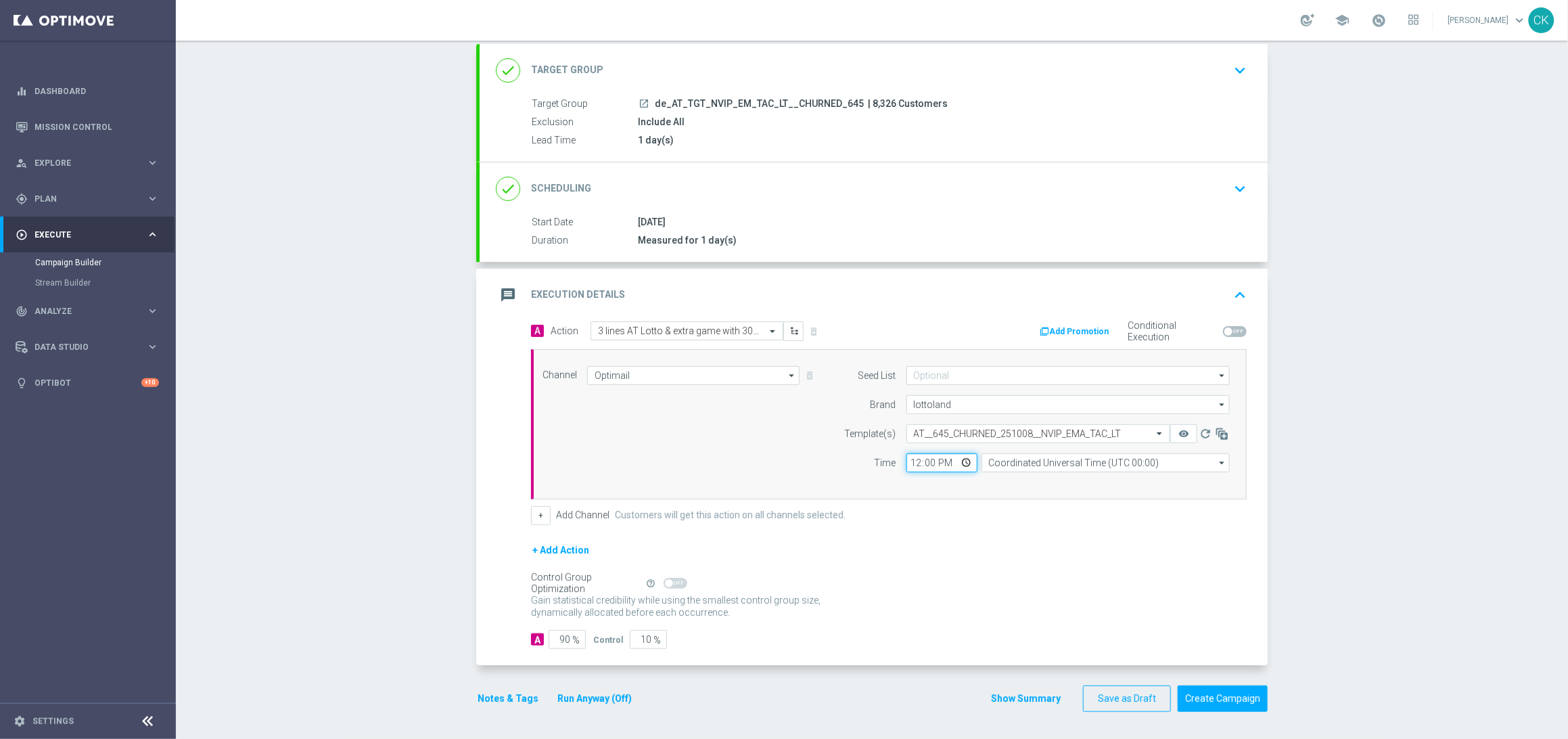
click at [908, 461] on input "12:00" at bounding box center [941, 462] width 71 height 19
type input "06:00"
click at [1085, 459] on input "Coordinated Universal Time (UTC 00:00)" at bounding box center [1106, 462] width 248 height 19
click at [1099, 482] on div "Central European Time ([GEOGRAPHIC_DATA]) (UTC +02:00)" at bounding box center [1099, 483] width 221 height 12
type input "Central European Time ([GEOGRAPHIC_DATA]) (UTC +02:00)"
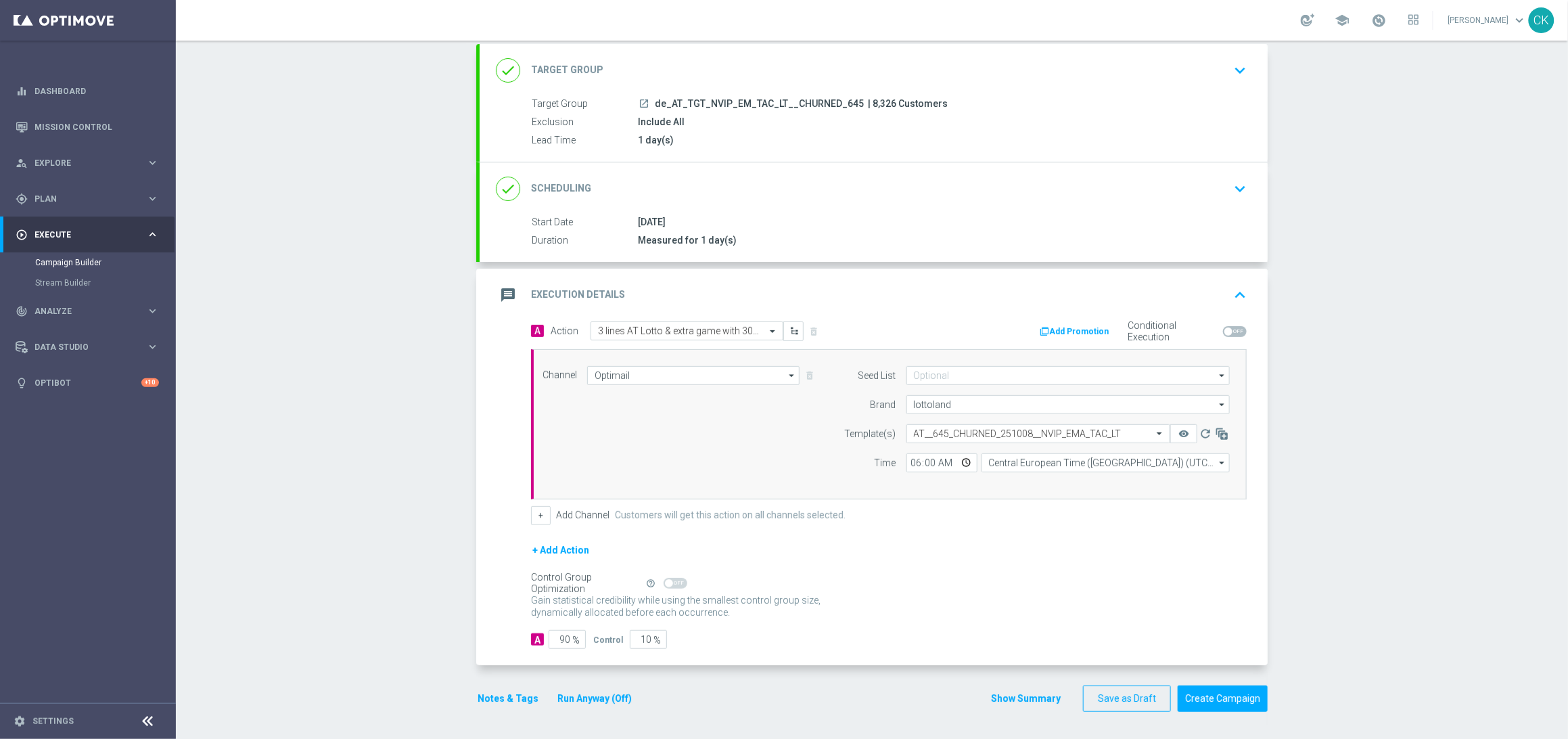
click at [573, 639] on span "%" at bounding box center [576, 641] width 8 height 12
click at [562, 636] on input "90" at bounding box center [568, 639] width 37 height 19
type input "9"
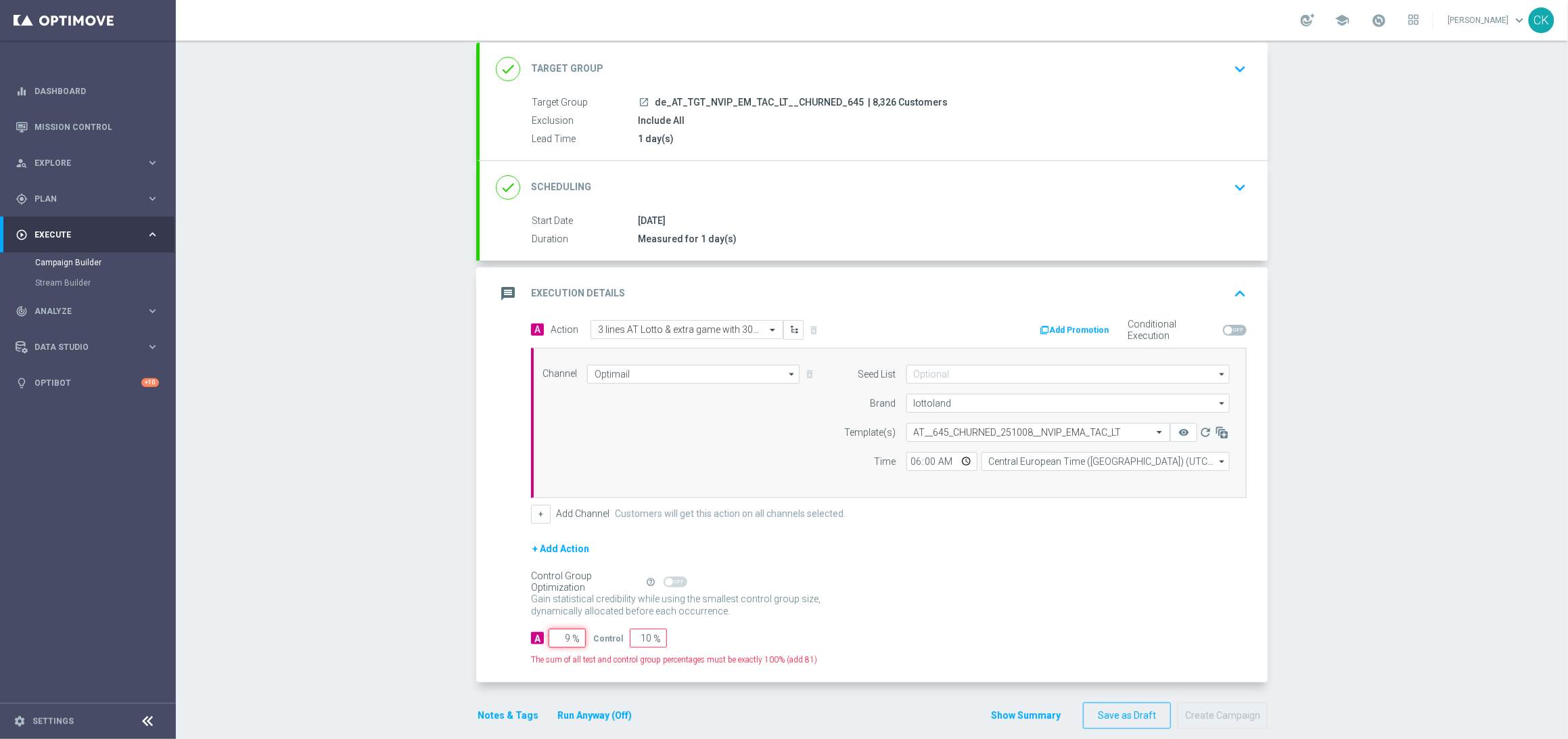
type input "91"
type input "98"
type input "2"
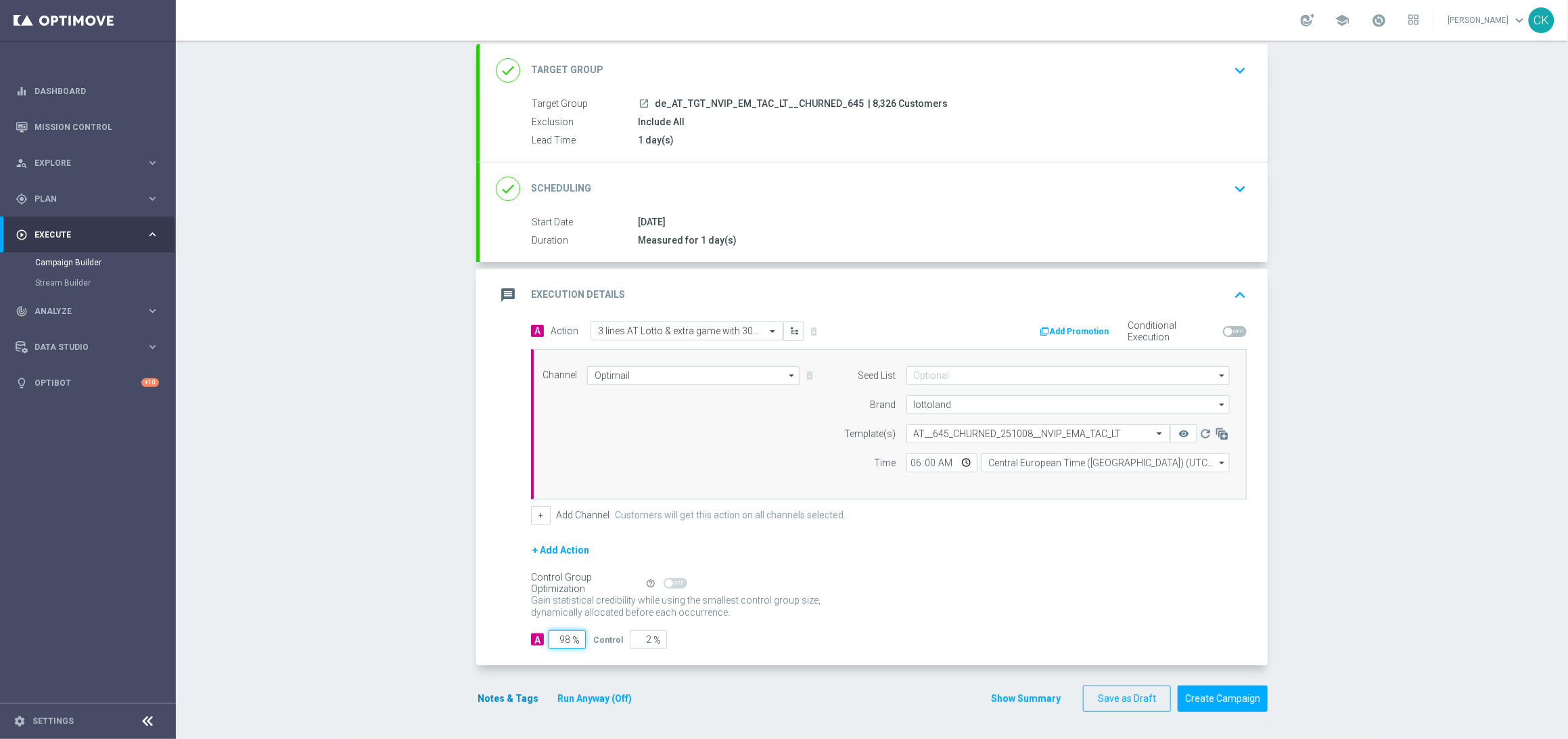
type input "98"
click at [484, 701] on button "Notes & Tags" at bounding box center [508, 698] width 64 height 17
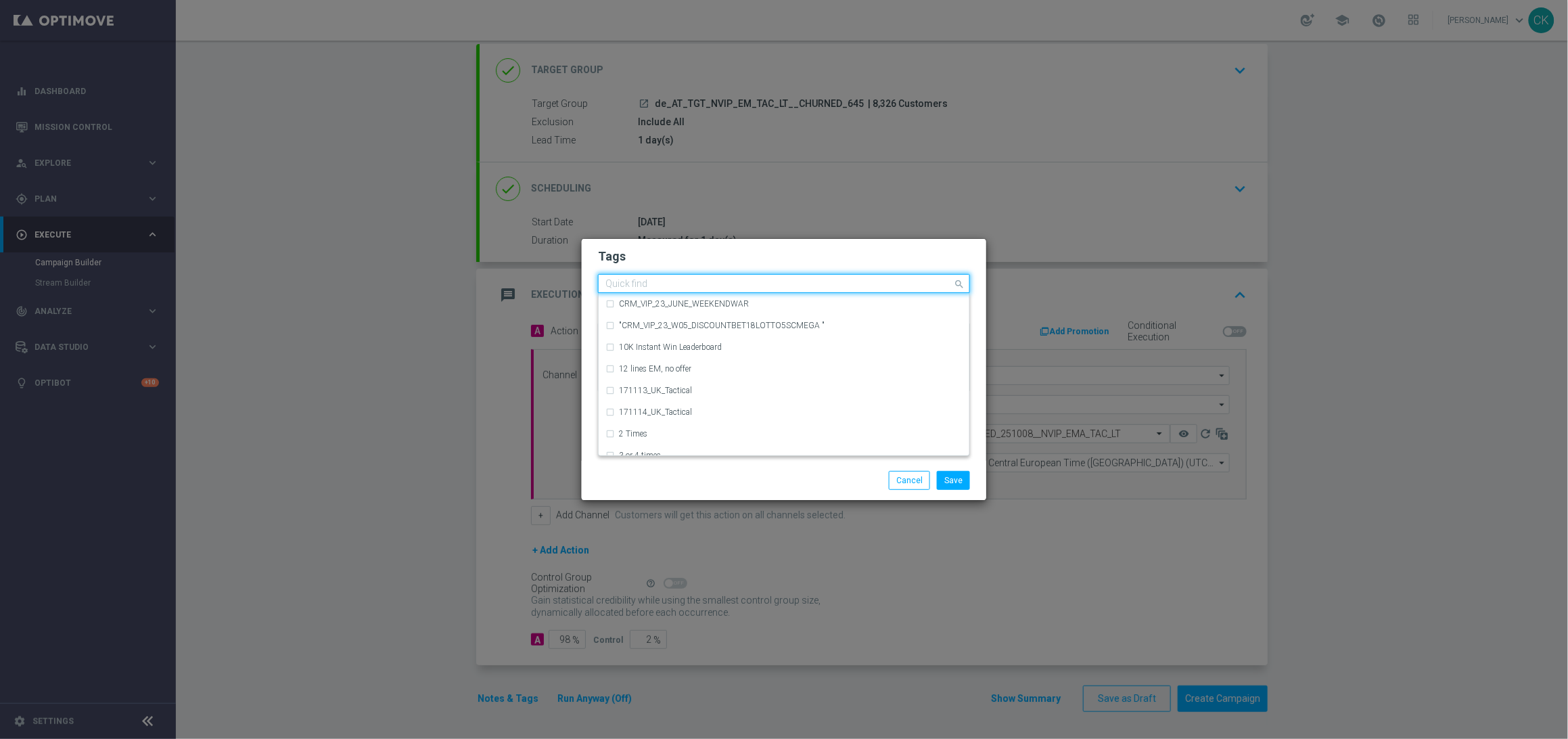
click at [616, 284] on input "text" at bounding box center [778, 284] width 347 height 12
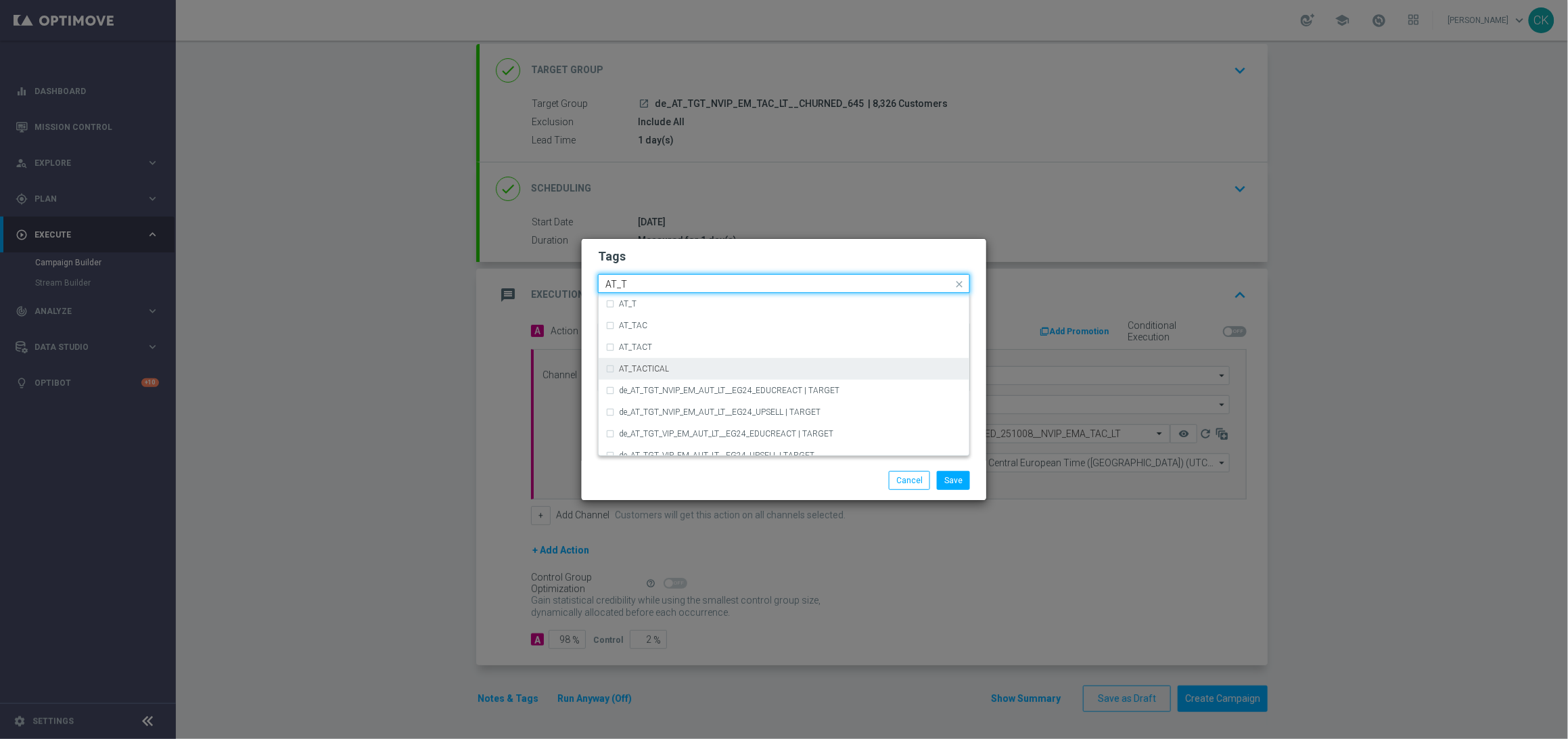
click at [633, 371] on label "AT_TACTICAL" at bounding box center [643, 369] width 50 height 8
type input "AT_T"
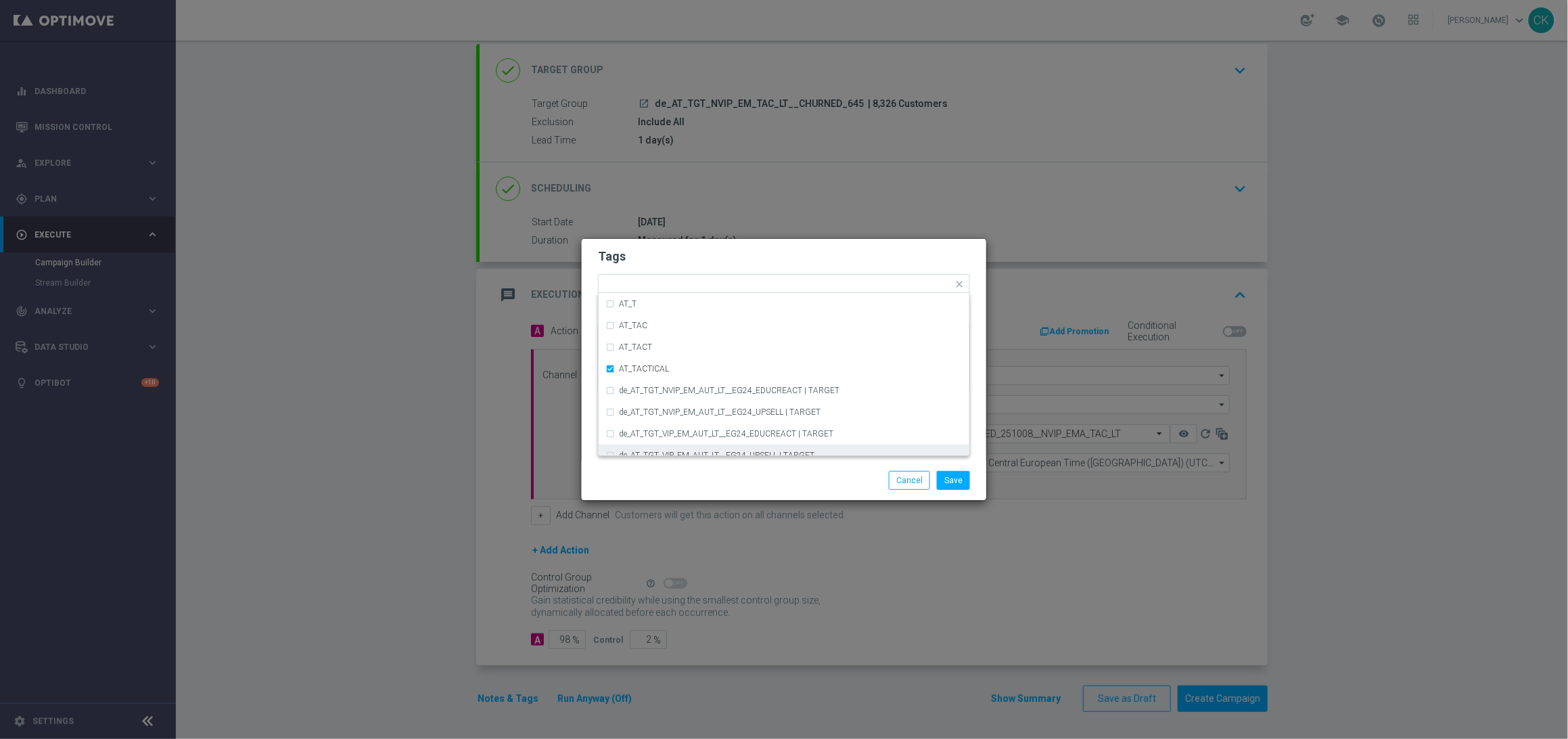
click at [690, 481] on div "Save Cancel" at bounding box center [783, 480] width 392 height 19
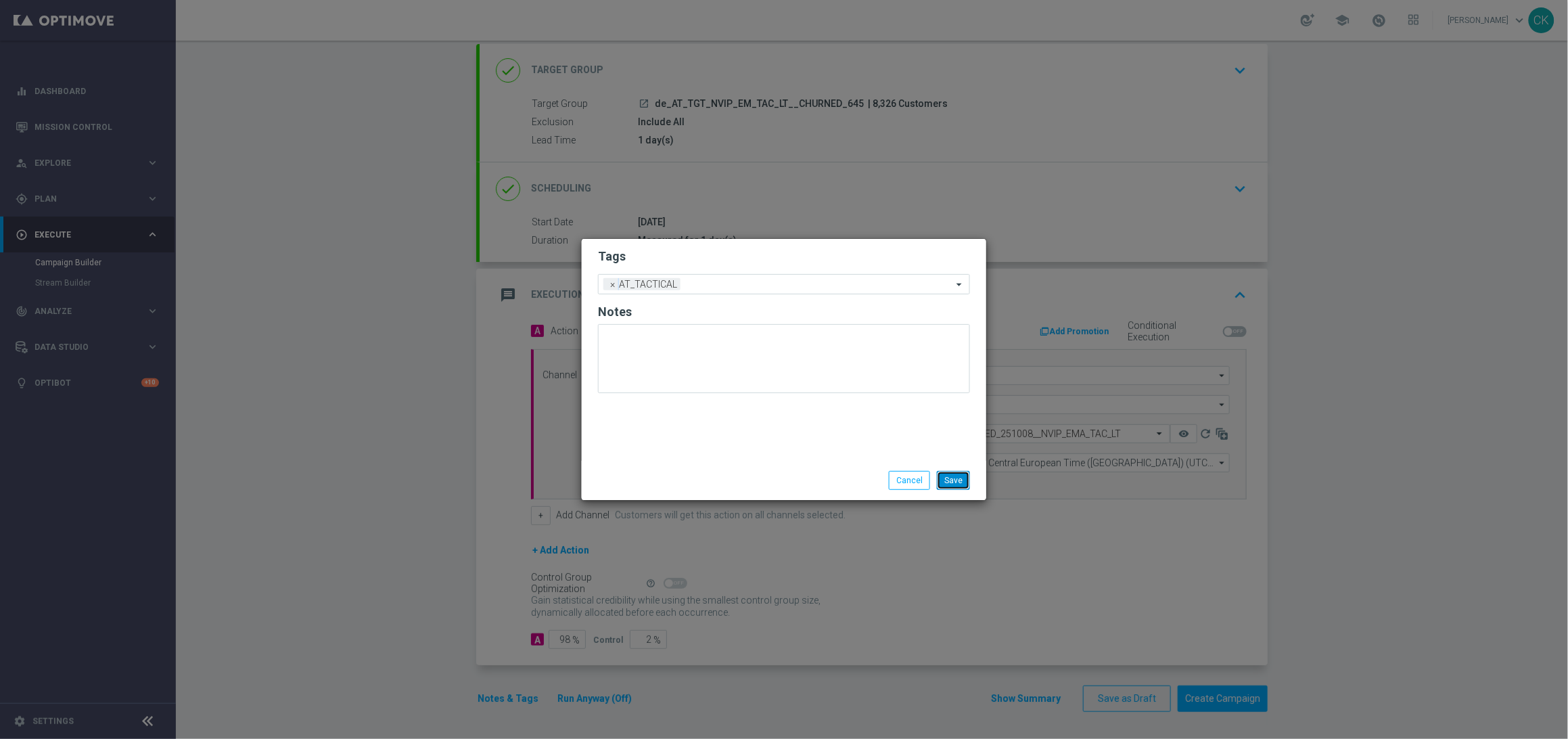
click at [962, 475] on button "Save" at bounding box center [953, 480] width 33 height 19
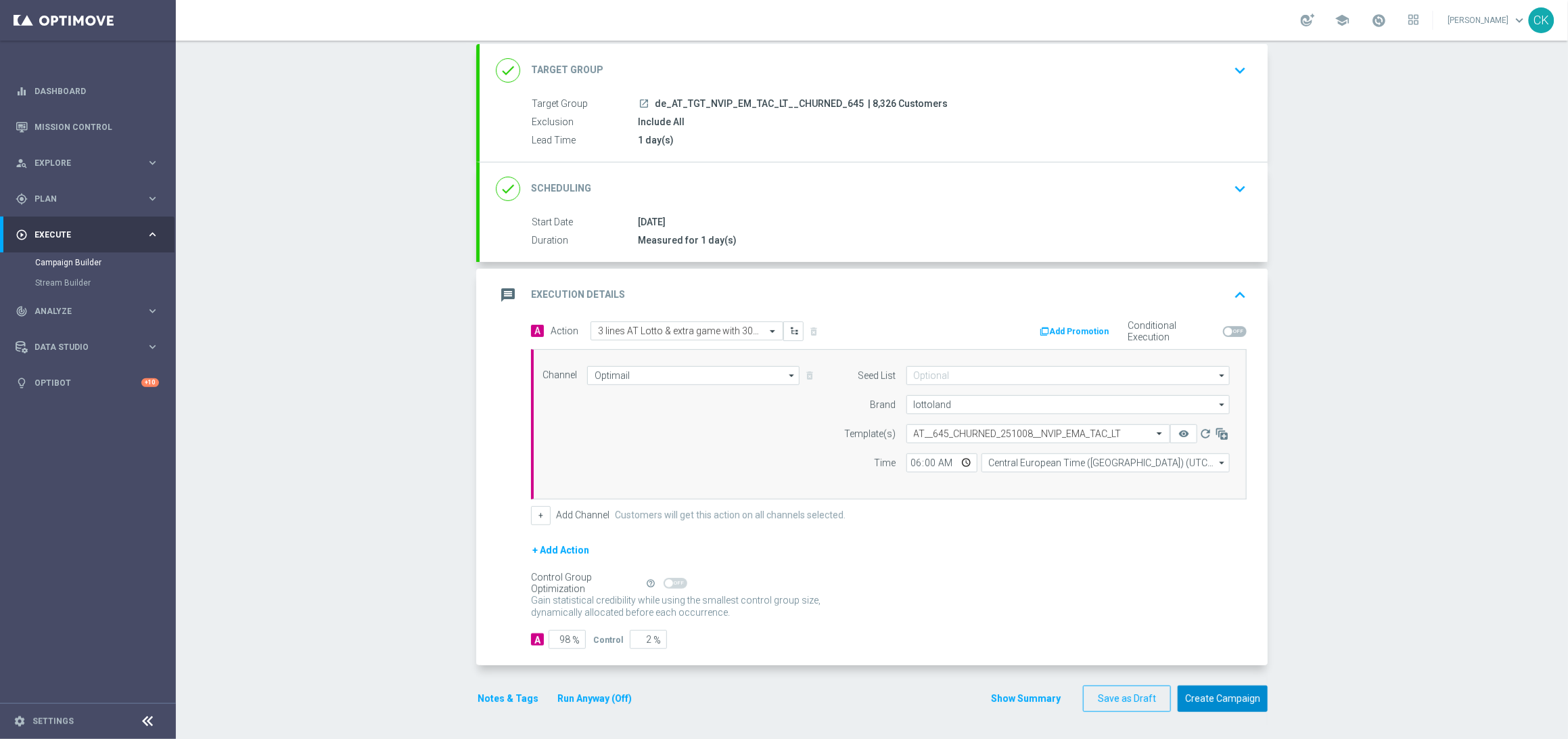
click at [1210, 697] on button "Create Campaign" at bounding box center [1222, 699] width 90 height 27
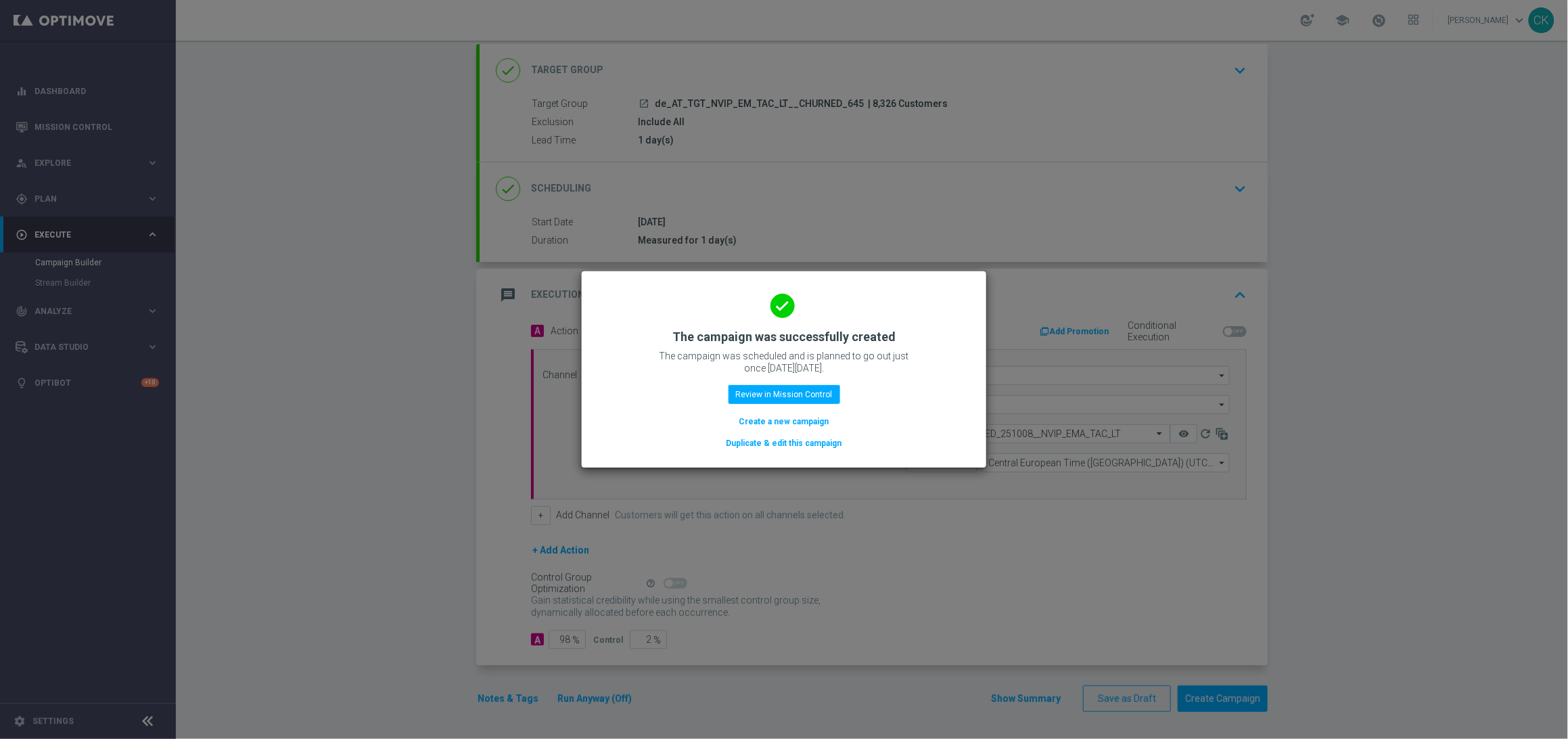
click at [762, 416] on button "Create a new campaign" at bounding box center [784, 421] width 92 height 15
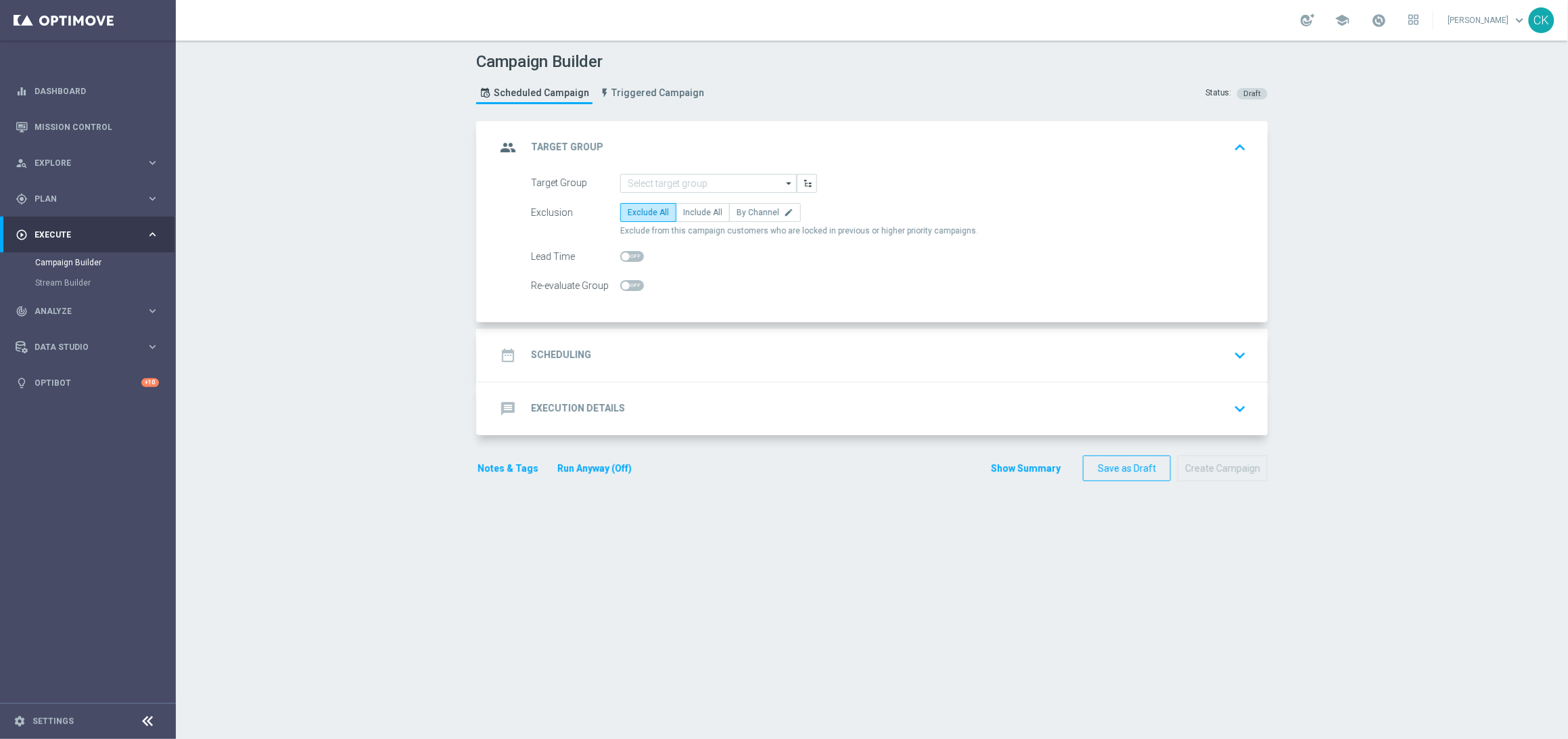
scroll to position [0, 0]
